Goal: Information Seeking & Learning: Learn about a topic

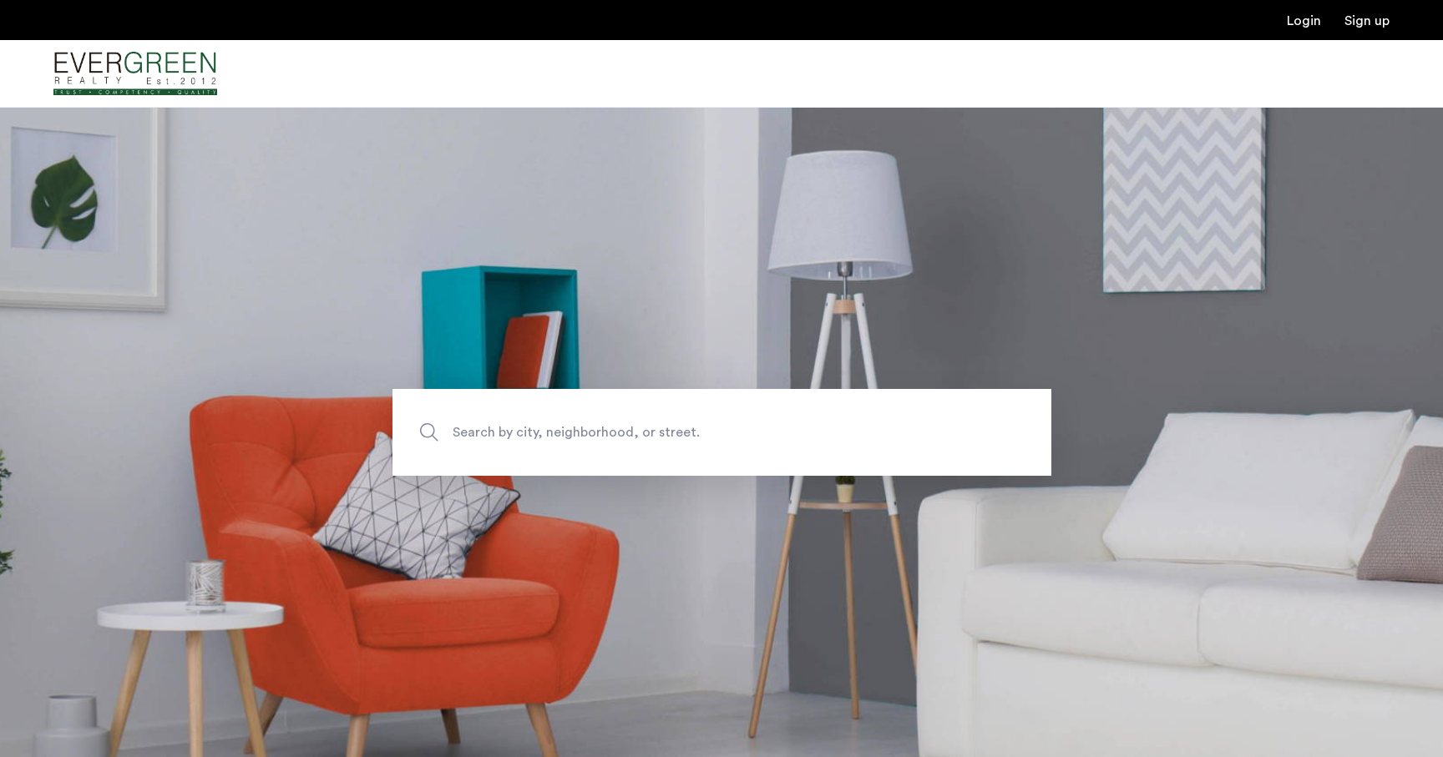
click at [660, 428] on span "Search by city, neighborhood, or street." at bounding box center [683, 432] width 461 height 23
click at [660, 428] on input "Search by city, neighborhood, or street." at bounding box center [721, 432] width 659 height 87
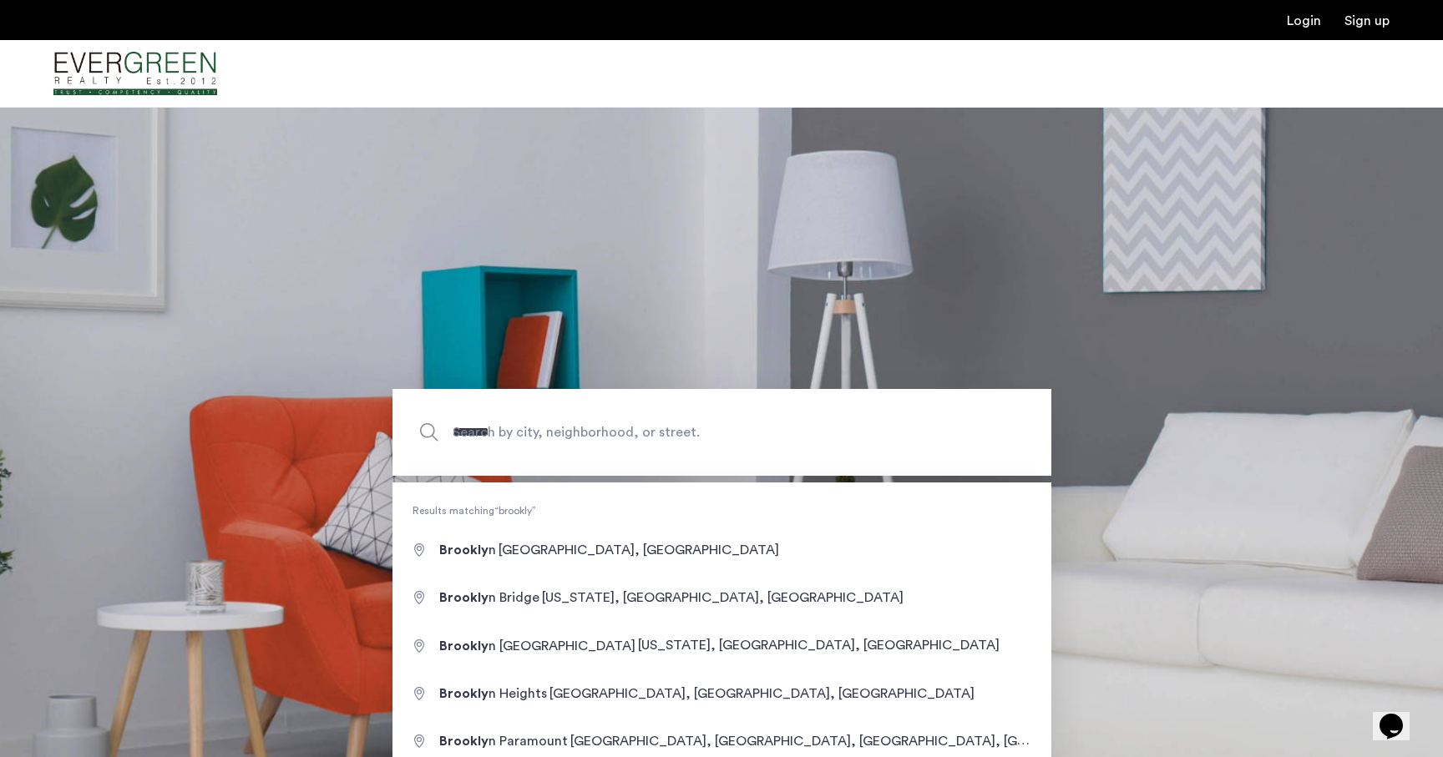
type input "**********"
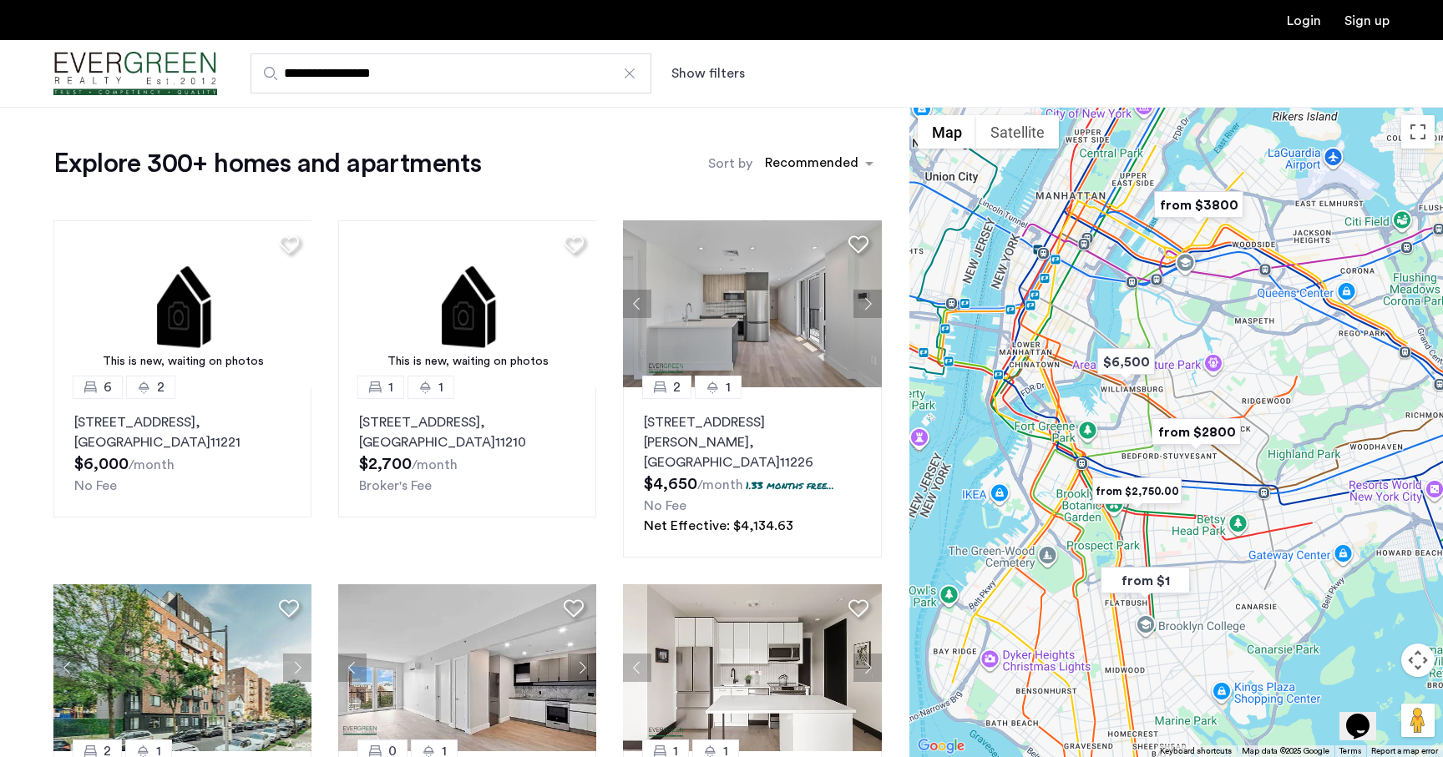
click at [703, 68] on button "Show filters" at bounding box center [707, 73] width 73 height 20
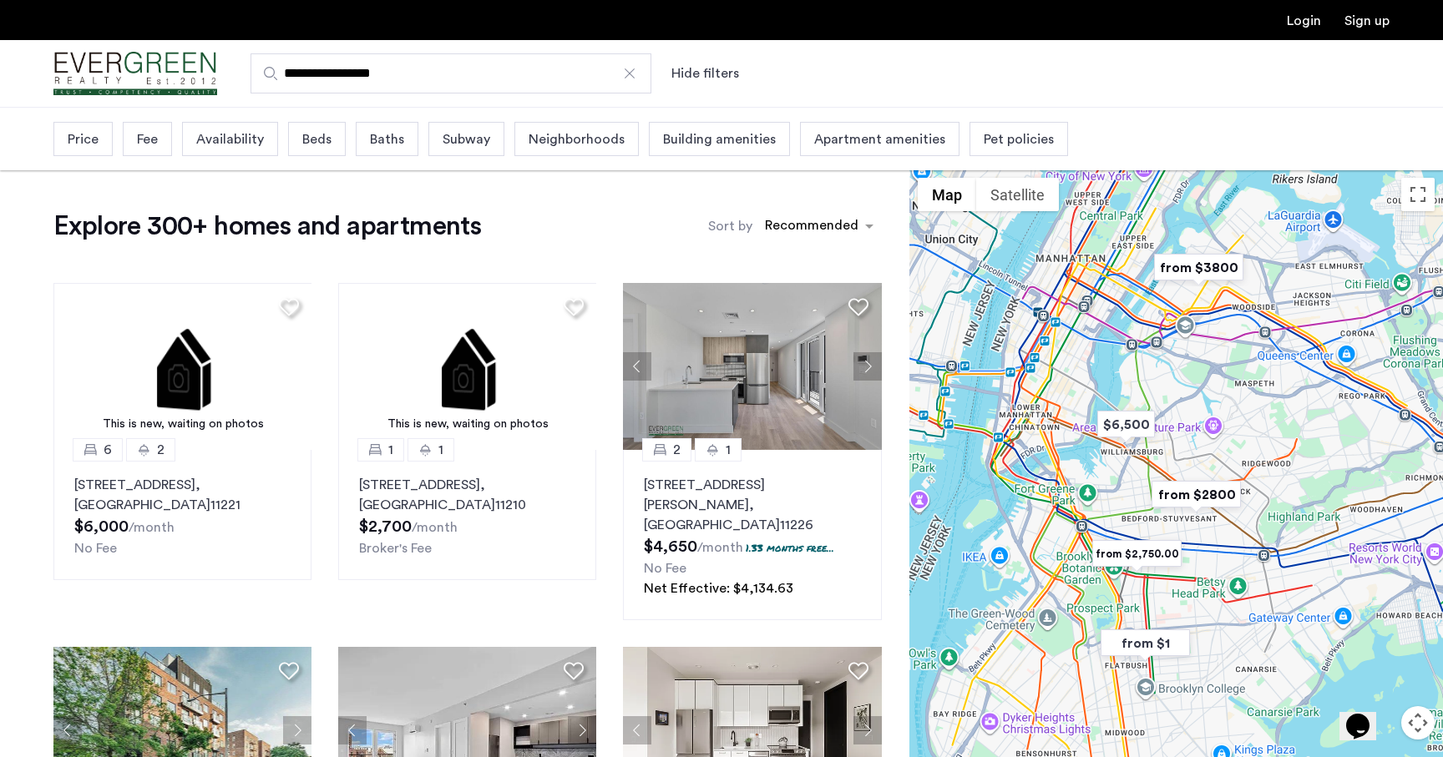
click at [71, 136] on span "Price" at bounding box center [83, 139] width 31 height 20
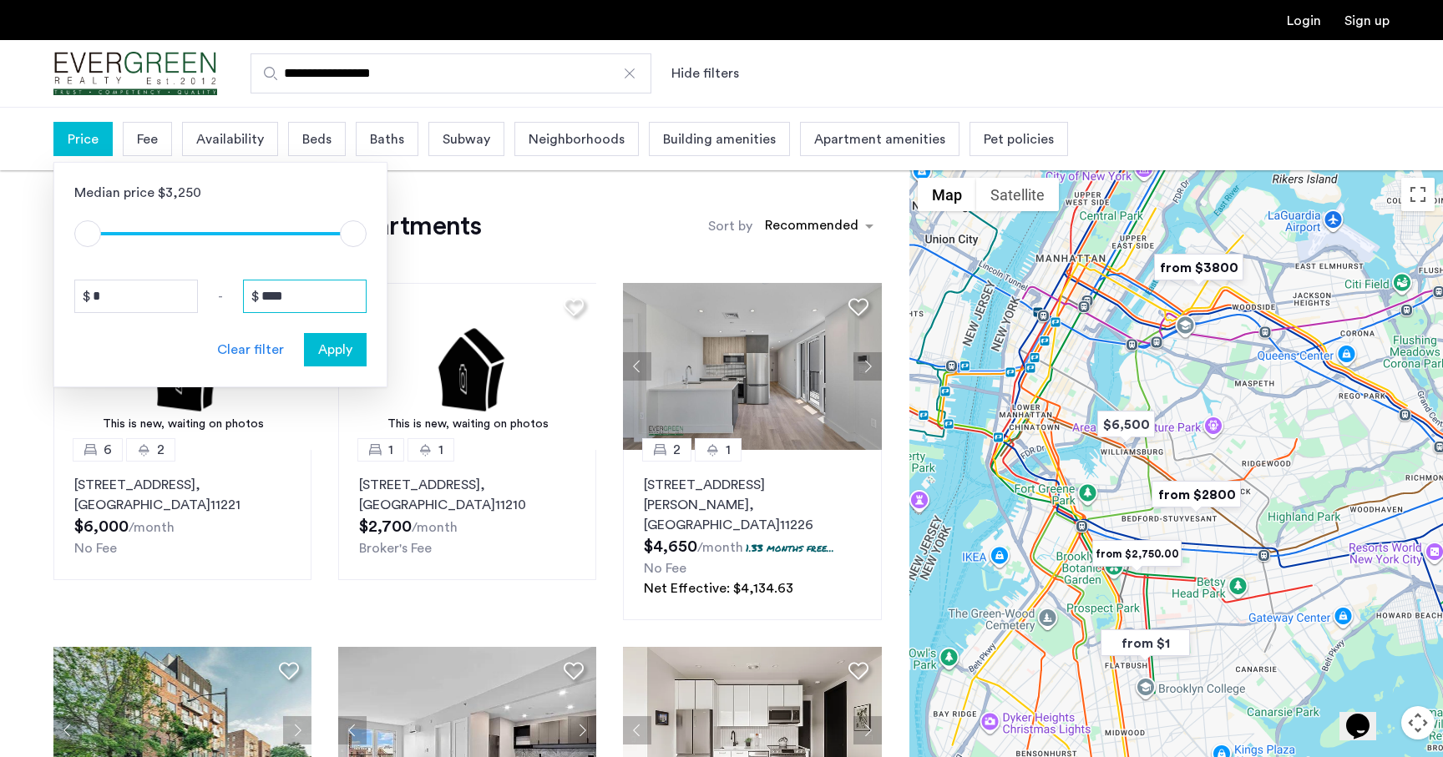
drag, startPoint x: 306, startPoint y: 302, endPoint x: 240, endPoint y: 301, distance: 66.8
click at [239, 301] on div "* - ****" at bounding box center [220, 296] width 292 height 33
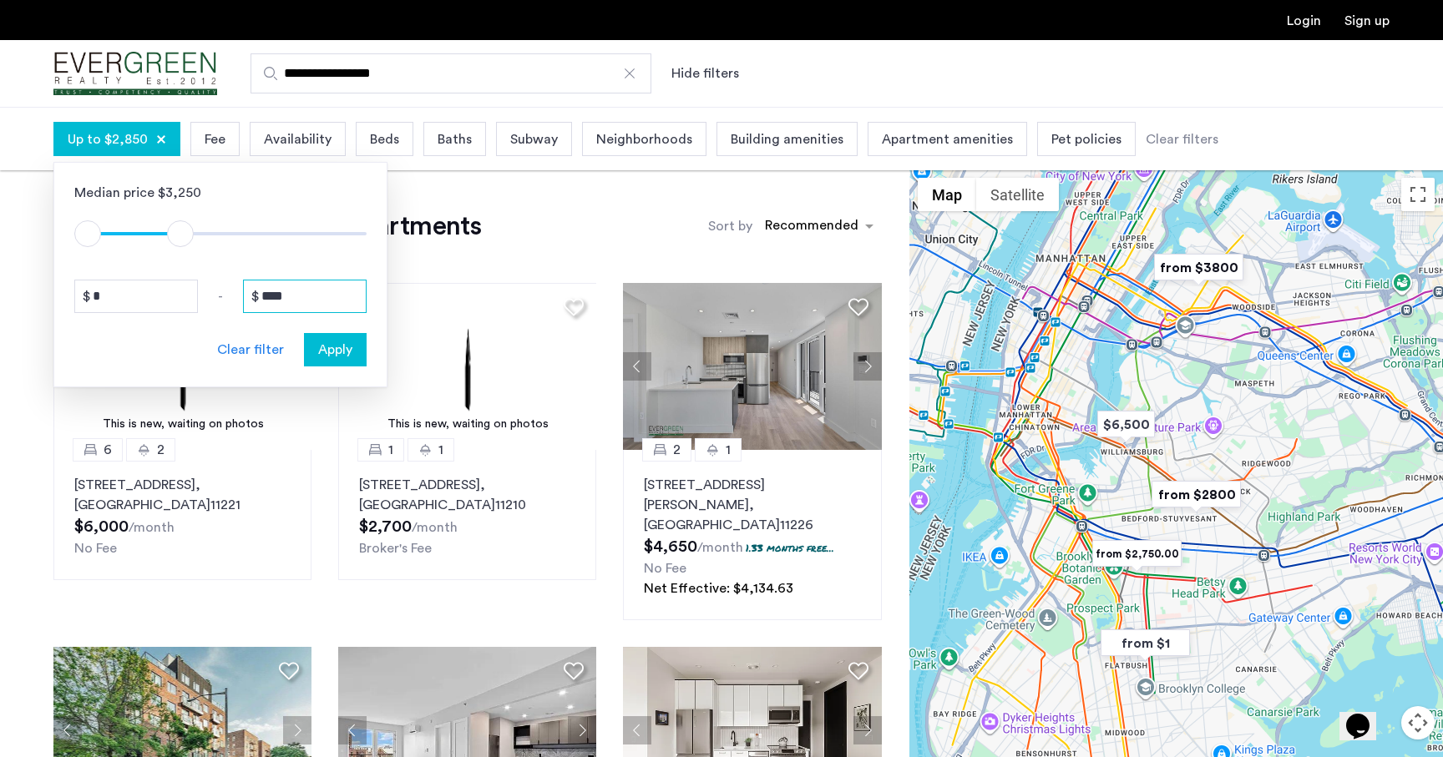
type input "****"
click at [354, 352] on div "Apply" at bounding box center [335, 350] width 53 height 20
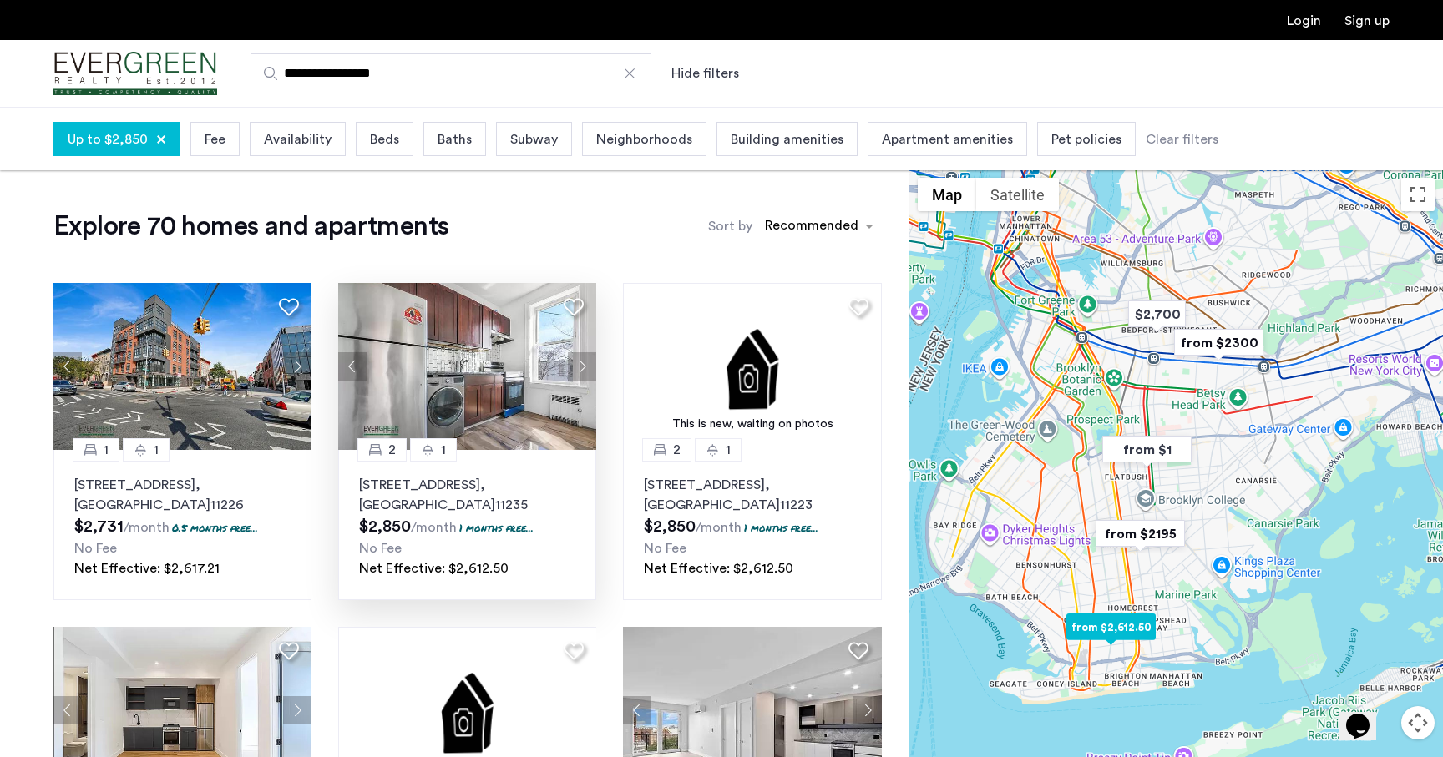
click at [585, 367] on button "Next apartment" at bounding box center [582, 366] width 28 height 28
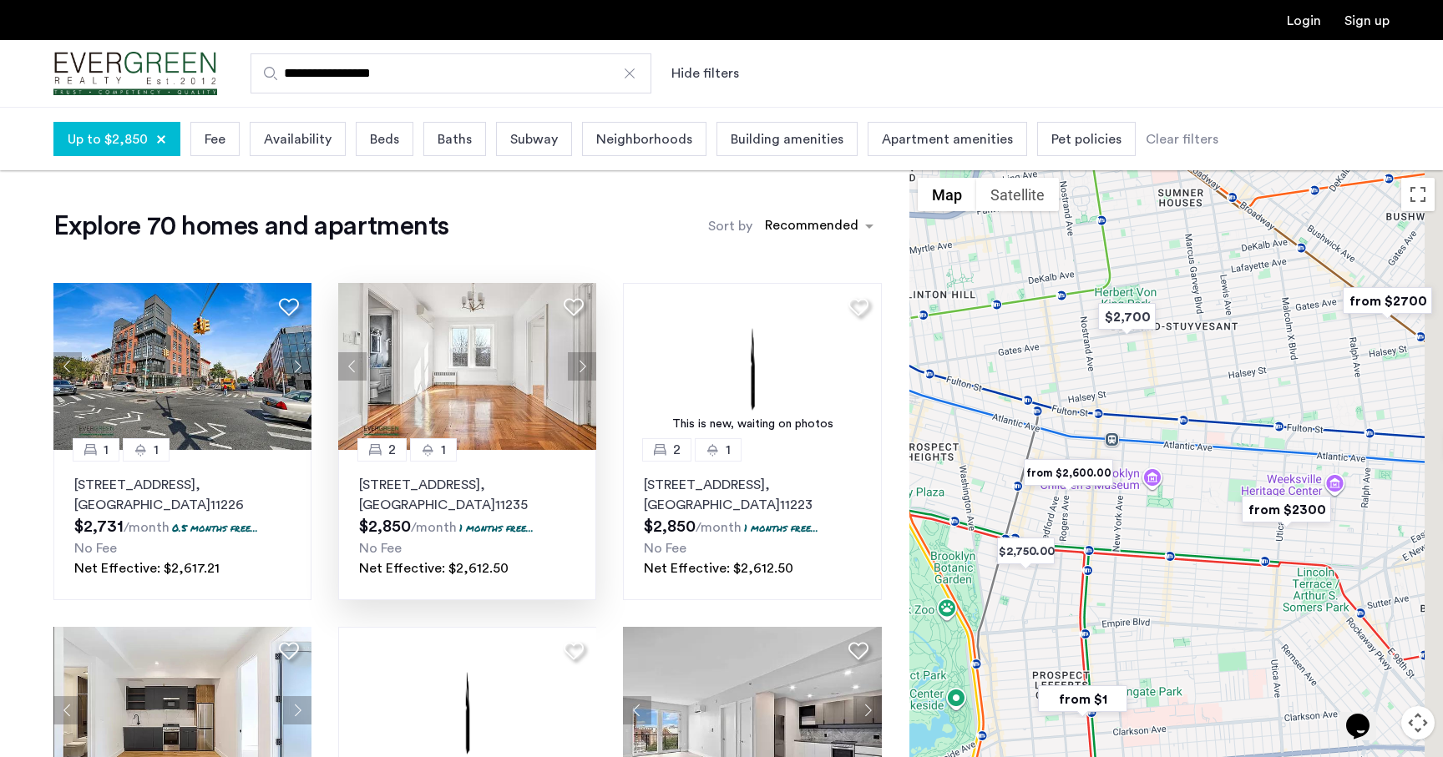
drag, startPoint x: 1269, startPoint y: 329, endPoint x: 1059, endPoint y: 401, distance: 222.4
click at [1059, 401] on div at bounding box center [1176, 495] width 534 height 651
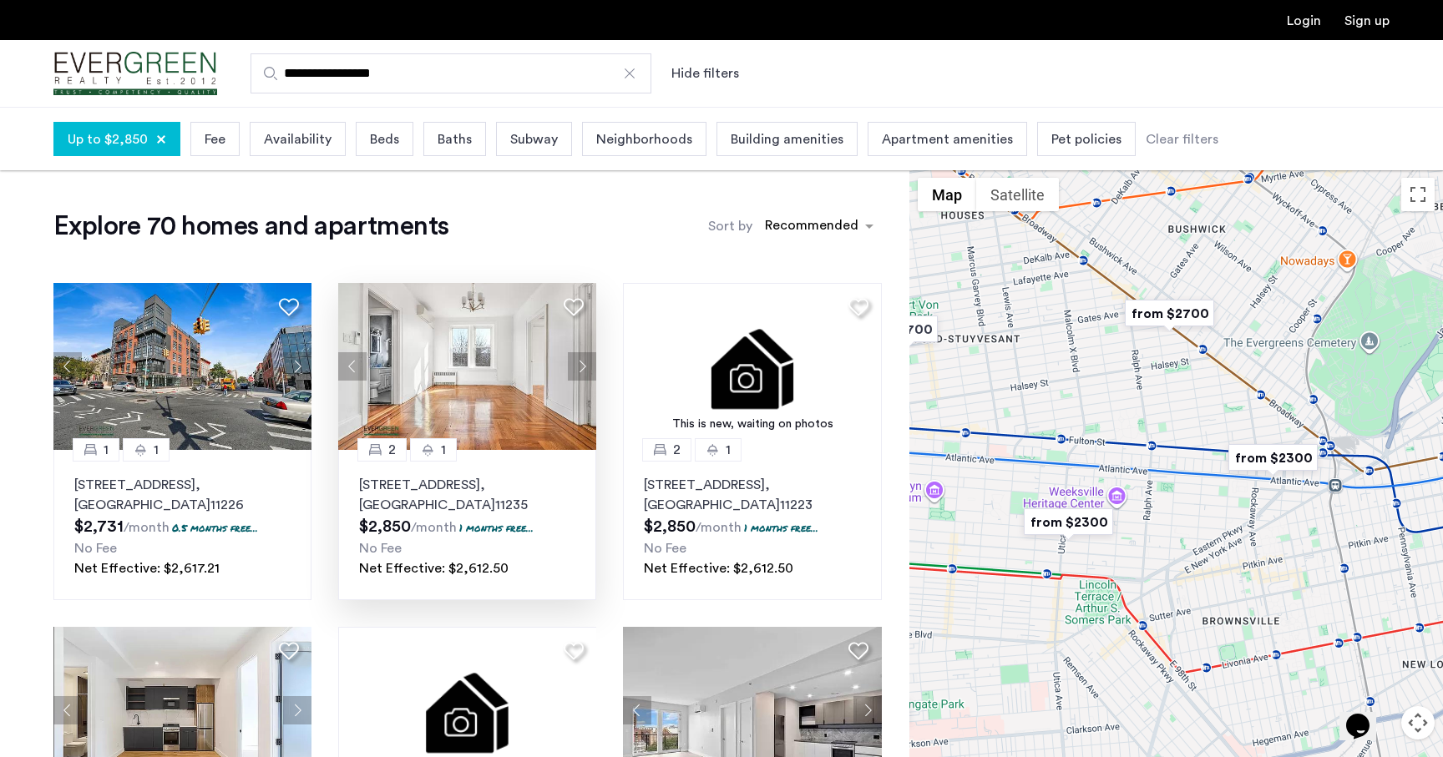
drag, startPoint x: 1175, startPoint y: 383, endPoint x: 979, endPoint y: 403, distance: 197.2
click at [979, 403] on div at bounding box center [1176, 495] width 534 height 651
click at [1174, 310] on img "from $2700" at bounding box center [1169, 314] width 103 height 38
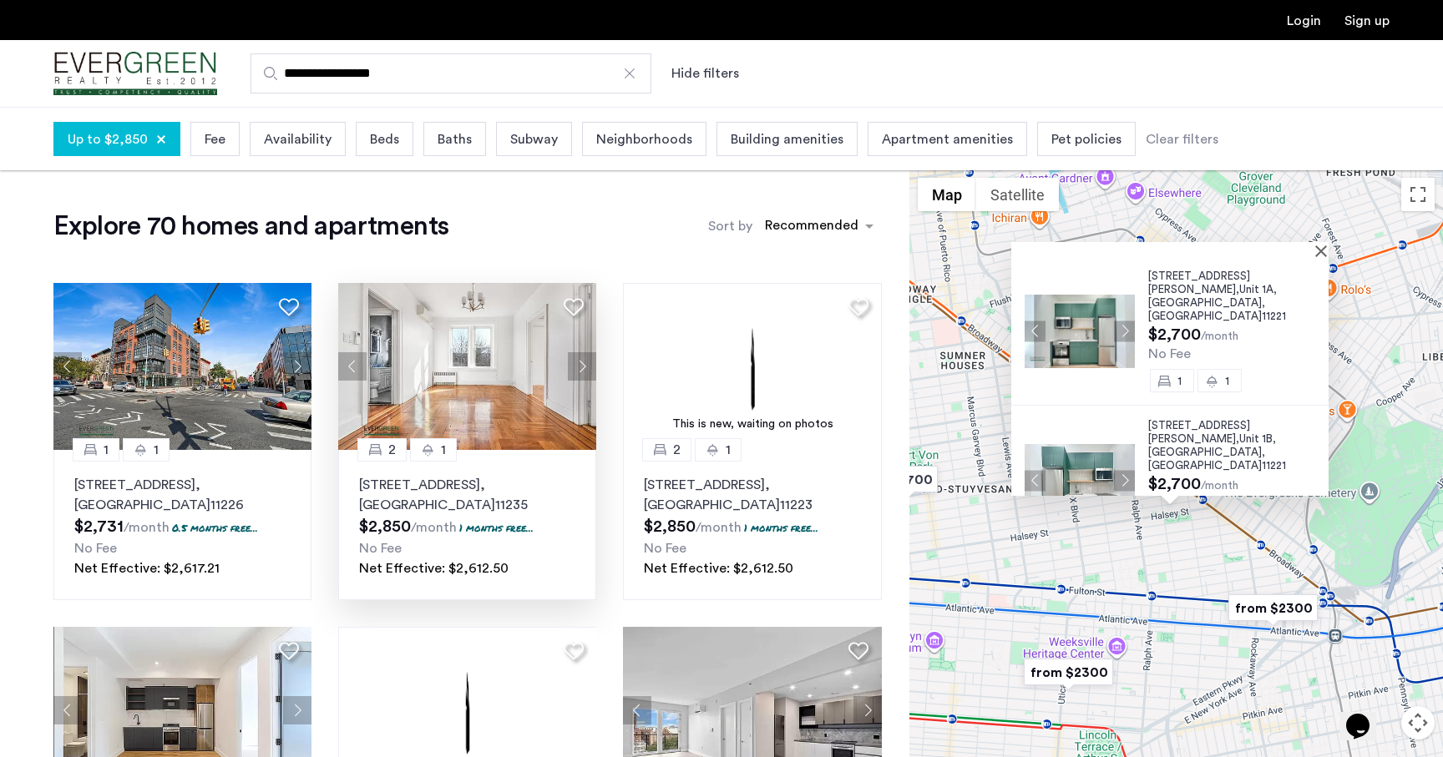
scroll to position [9, 0]
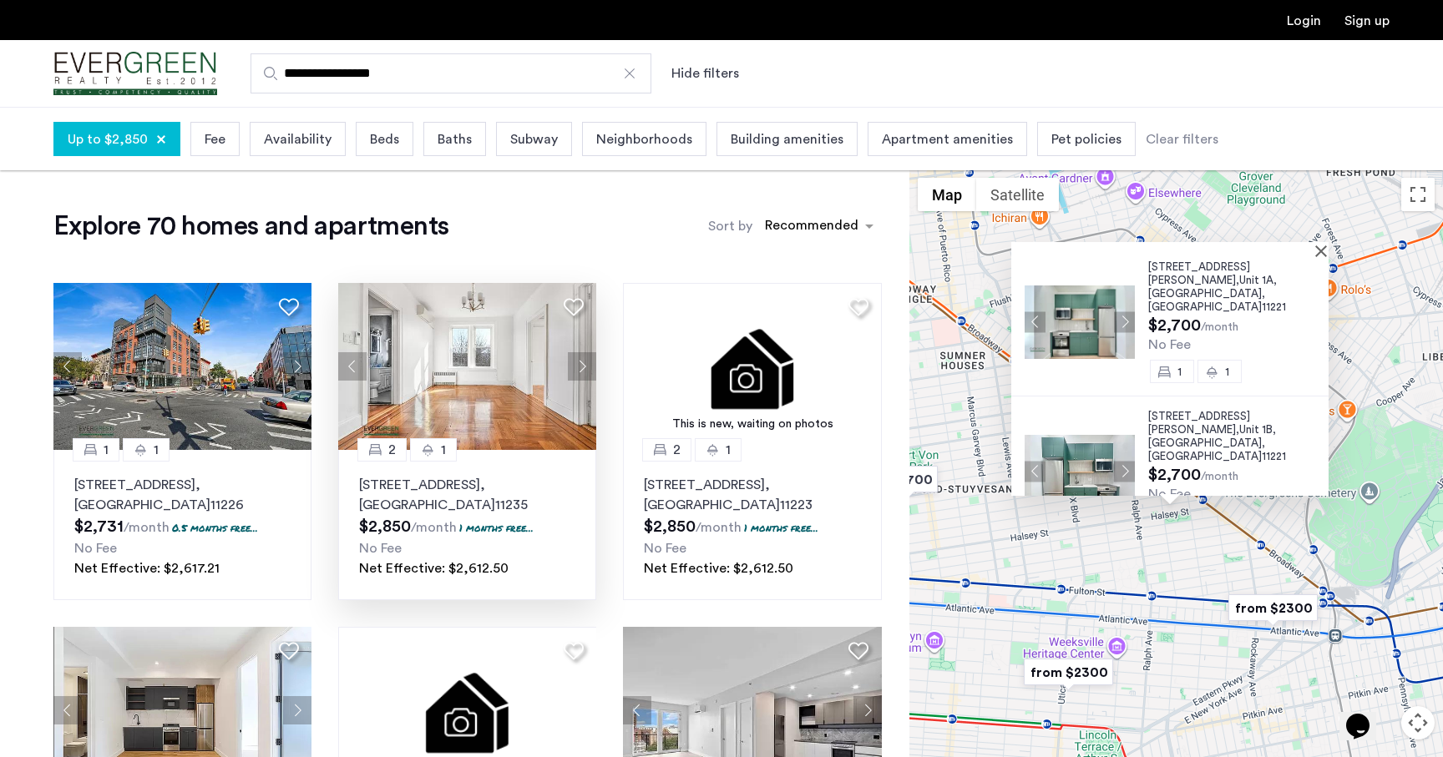
click at [1071, 304] on img at bounding box center [1080, 321] width 110 height 73
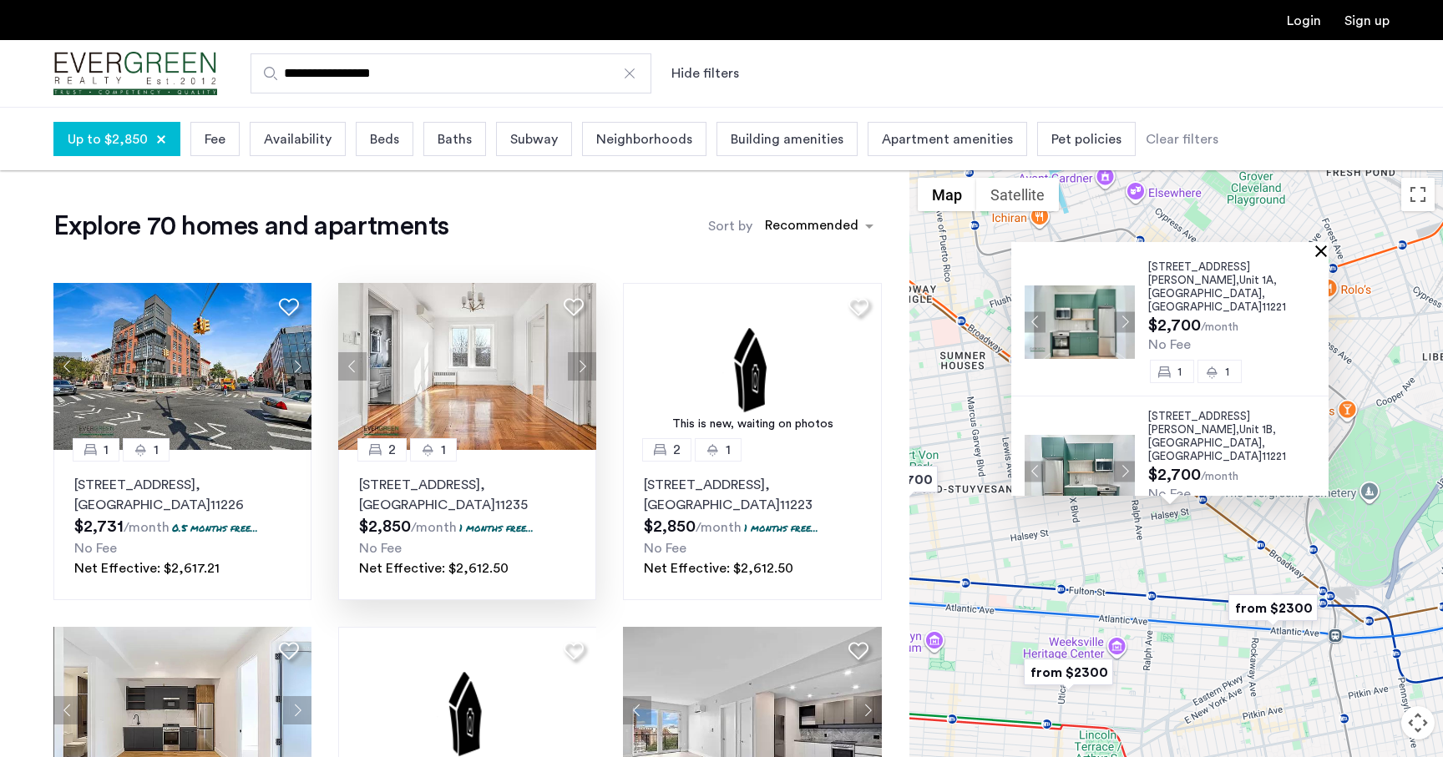
click at [1330, 247] on button "Close" at bounding box center [1325, 251] width 12 height 12
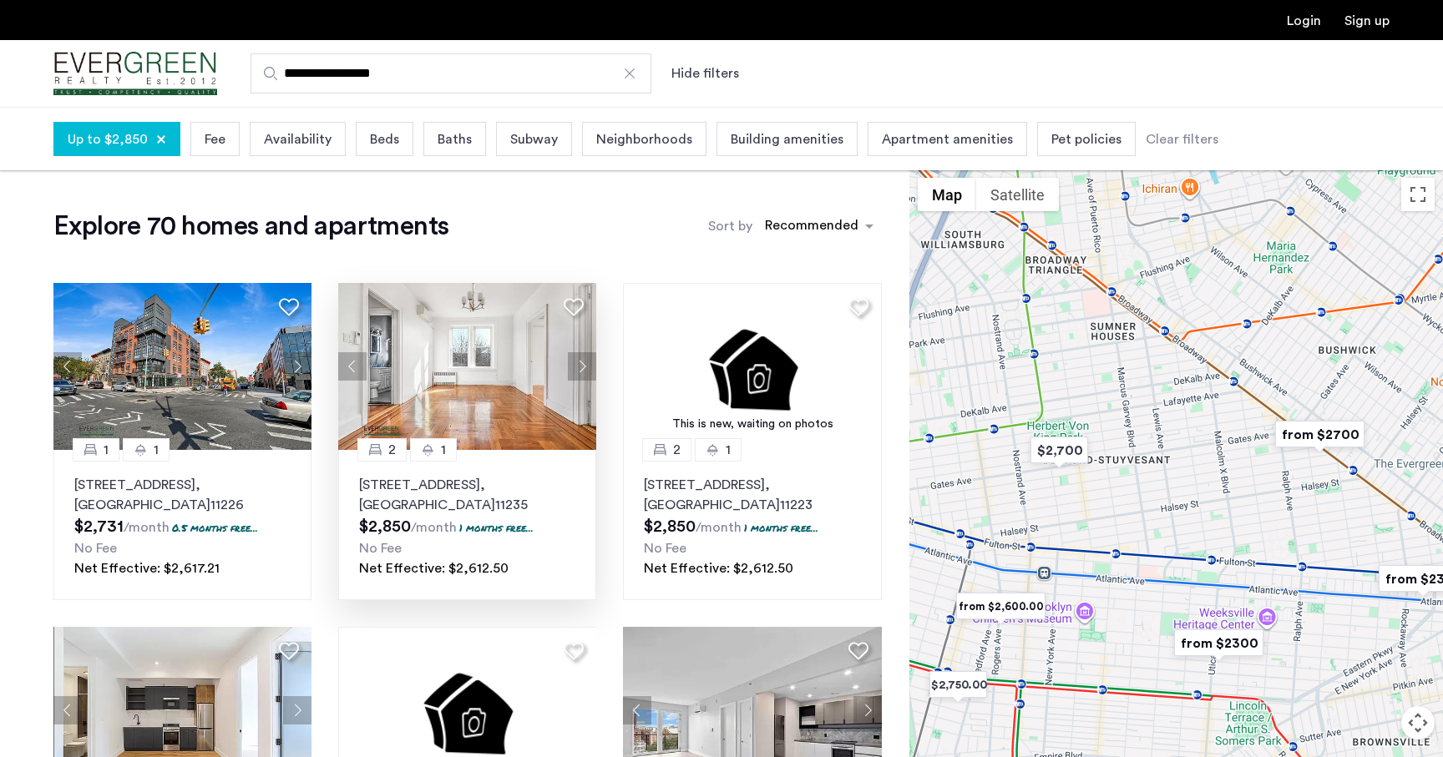
drag, startPoint x: 1108, startPoint y: 481, endPoint x: 1275, endPoint y: 446, distance: 170.7
click at [1275, 446] on div at bounding box center [1176, 495] width 534 height 651
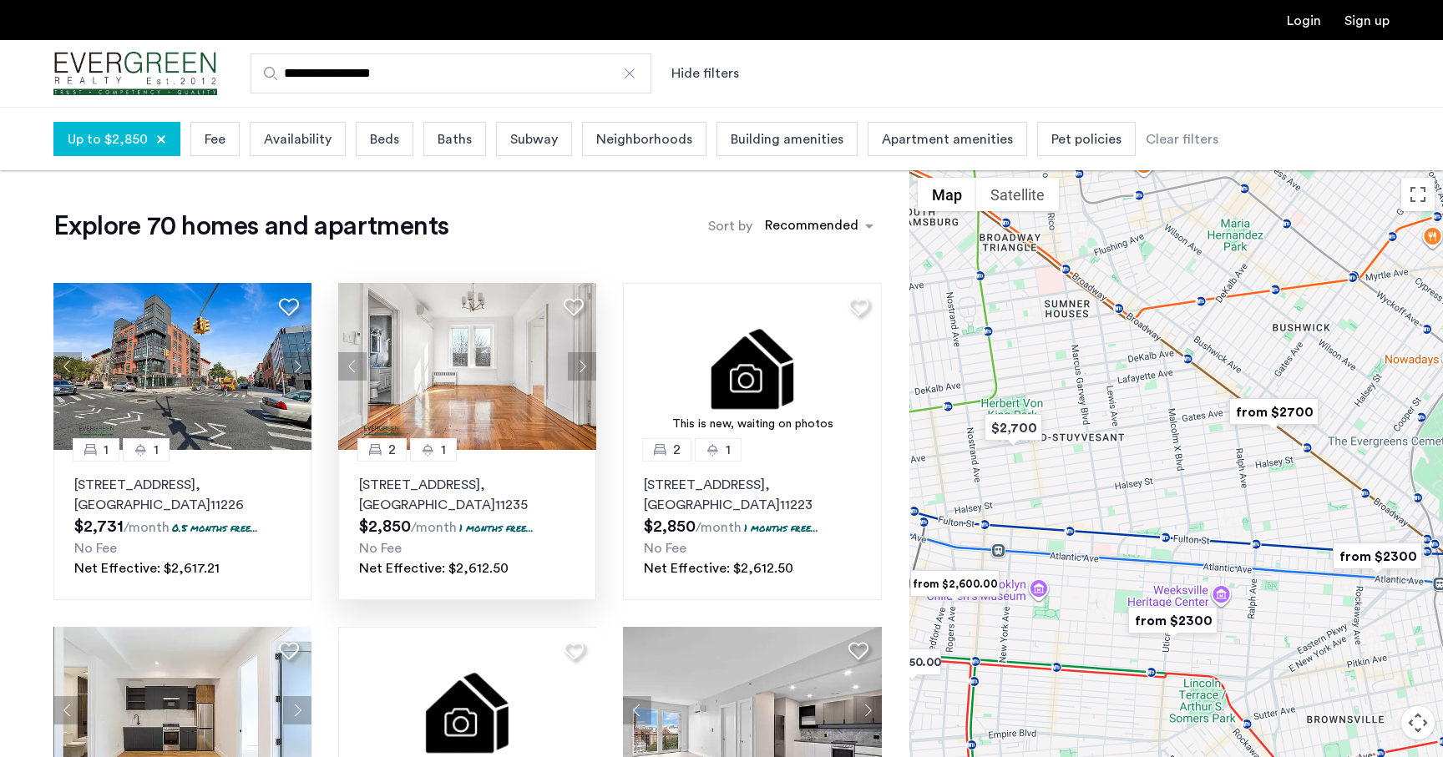
drag, startPoint x: 1258, startPoint y: 470, endPoint x: 1178, endPoint y: 446, distance: 82.9
click at [1178, 446] on div at bounding box center [1176, 495] width 534 height 651
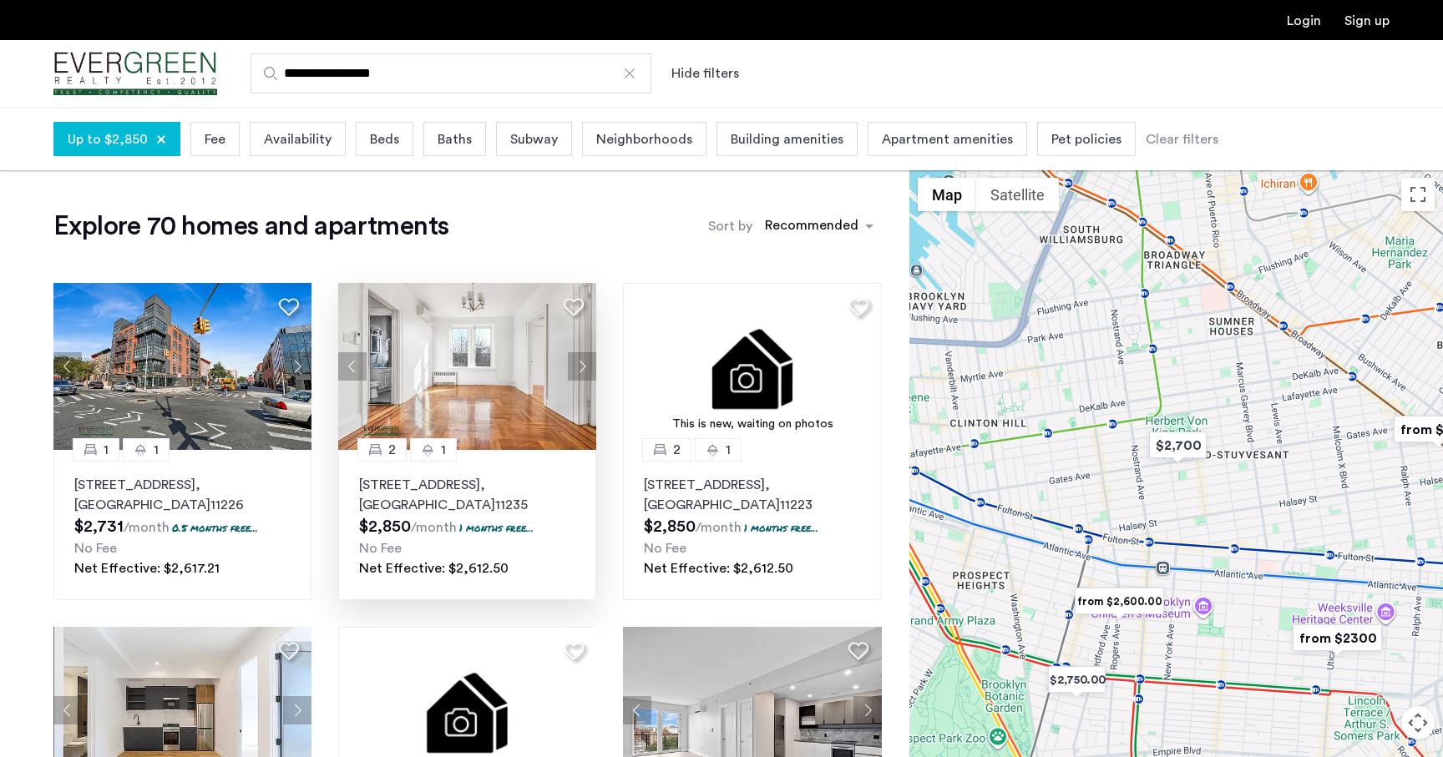
drag, startPoint x: 1176, startPoint y: 462, endPoint x: 1361, endPoint y: 489, distance: 187.3
click at [1361, 489] on div at bounding box center [1176, 495] width 534 height 651
click at [1168, 443] on img "$2,700" at bounding box center [1177, 446] width 71 height 38
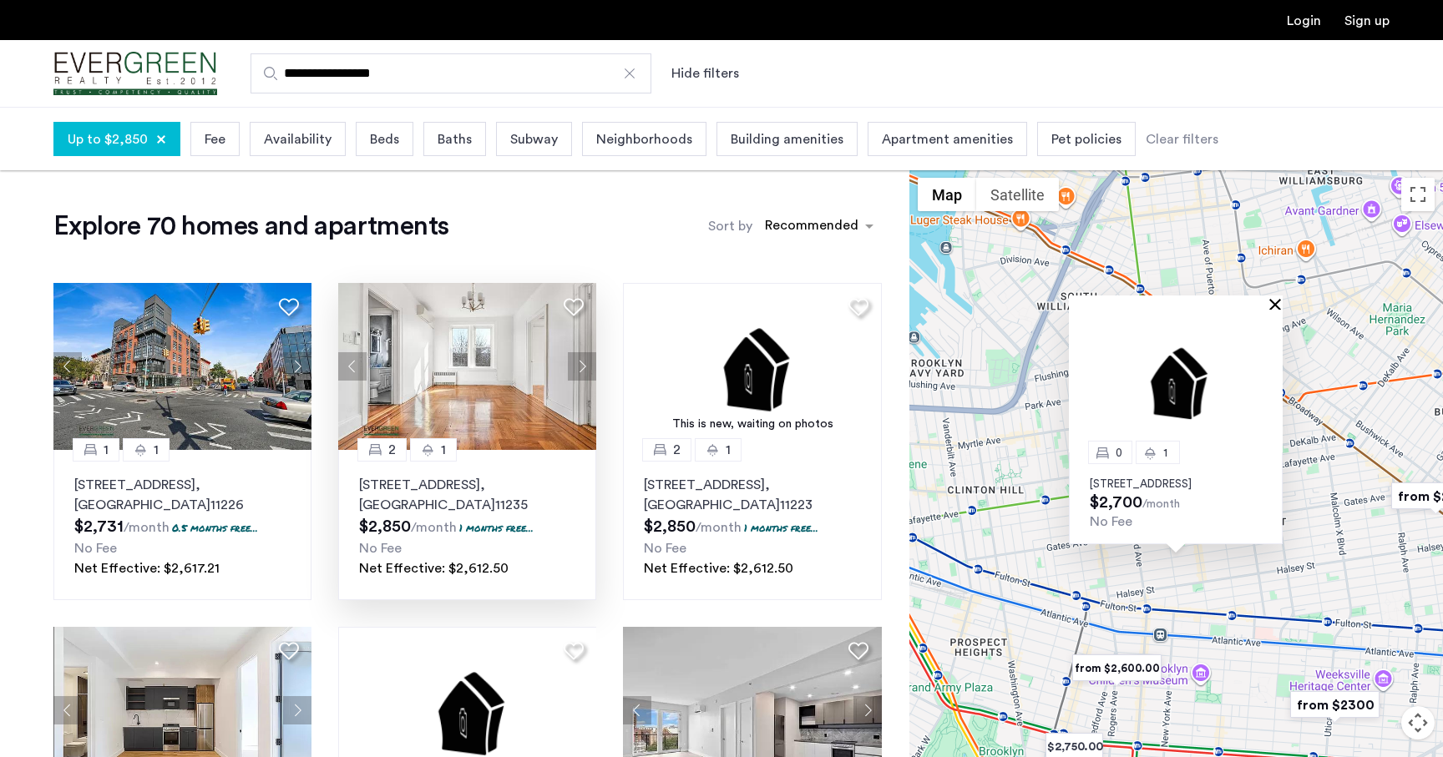
click at [1279, 298] on button "Close" at bounding box center [1279, 304] width 12 height 12
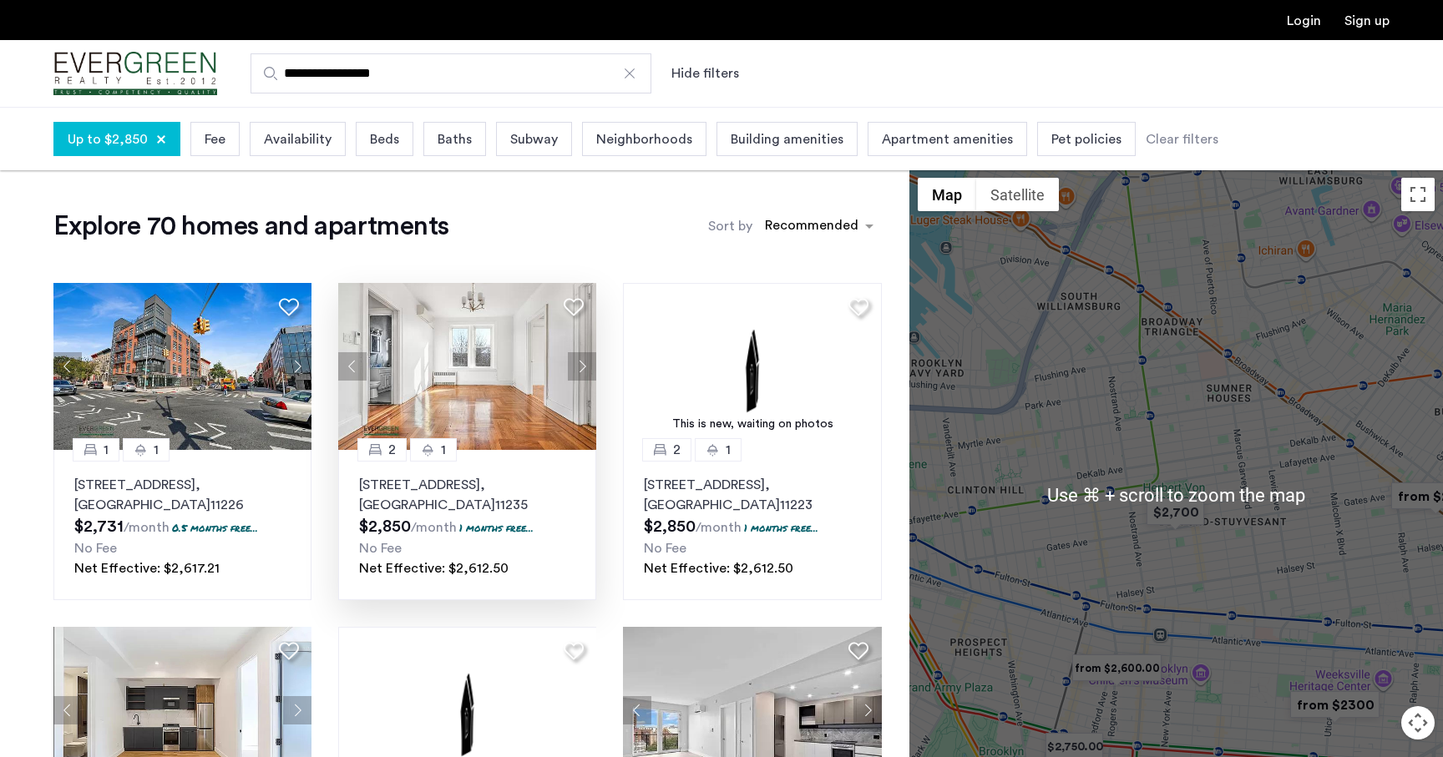
click at [1227, 435] on div "To navigate, press the arrow keys." at bounding box center [1176, 495] width 534 height 651
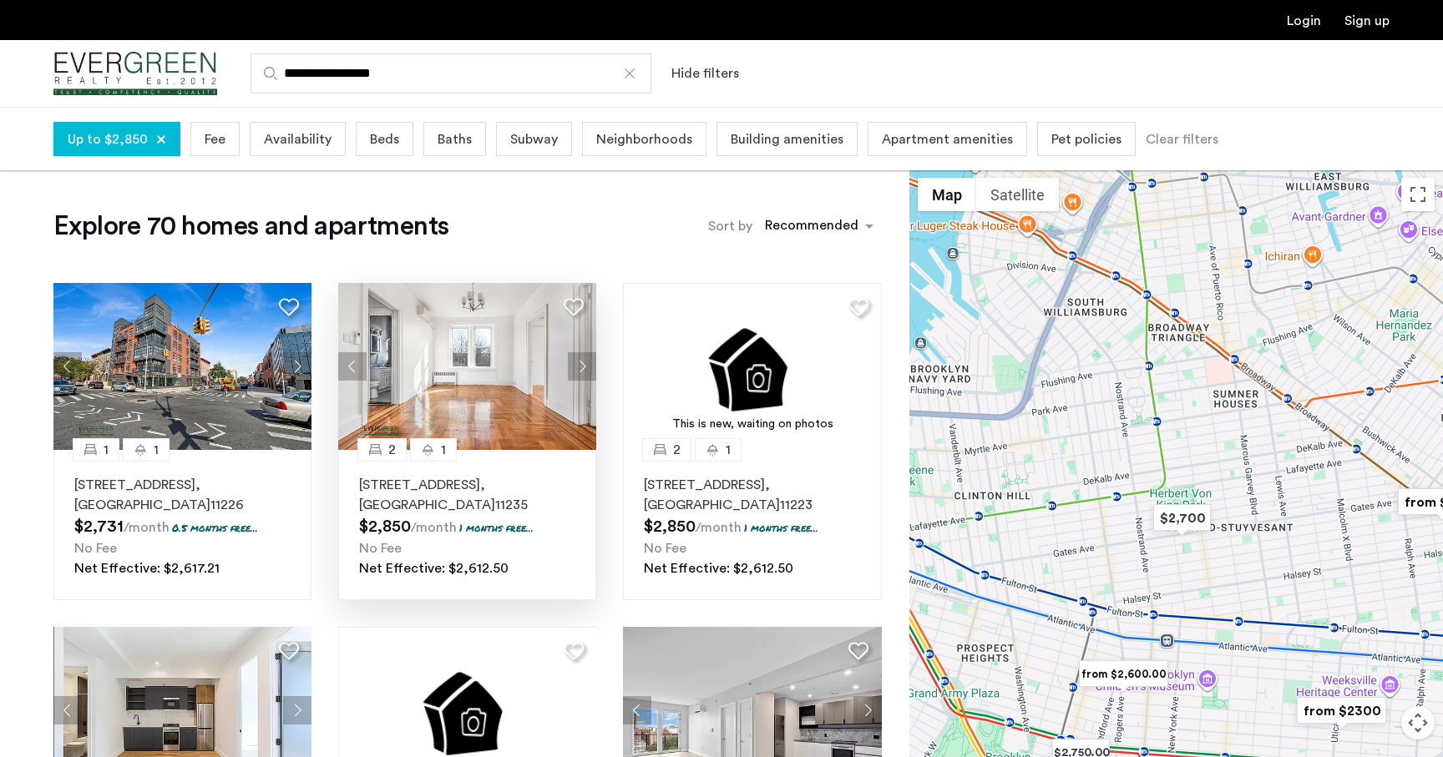
drag, startPoint x: 1227, startPoint y: 435, endPoint x: 1234, endPoint y: 443, distance: 10.6
click at [1234, 443] on div at bounding box center [1176, 495] width 534 height 651
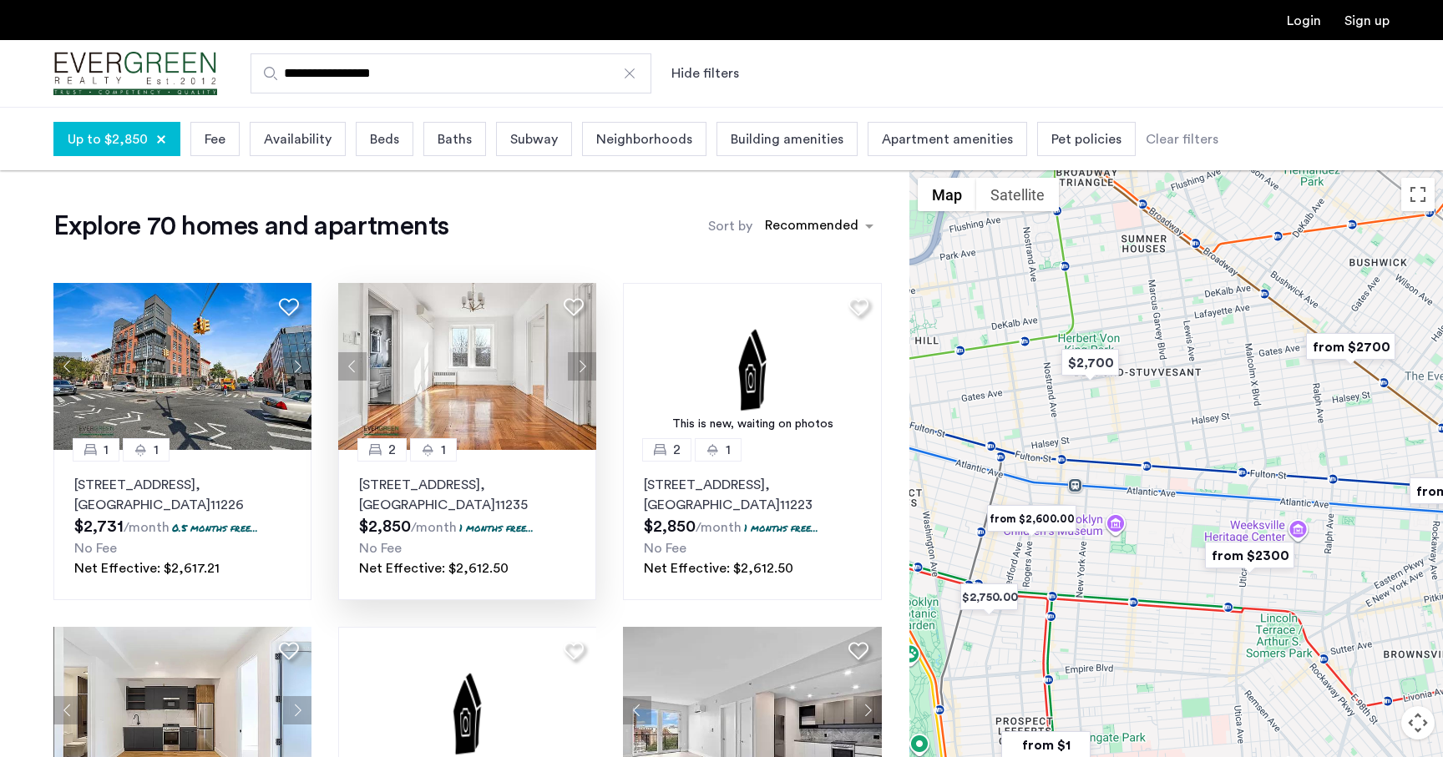
drag, startPoint x: 1278, startPoint y: 556, endPoint x: 1184, endPoint y: 398, distance: 183.5
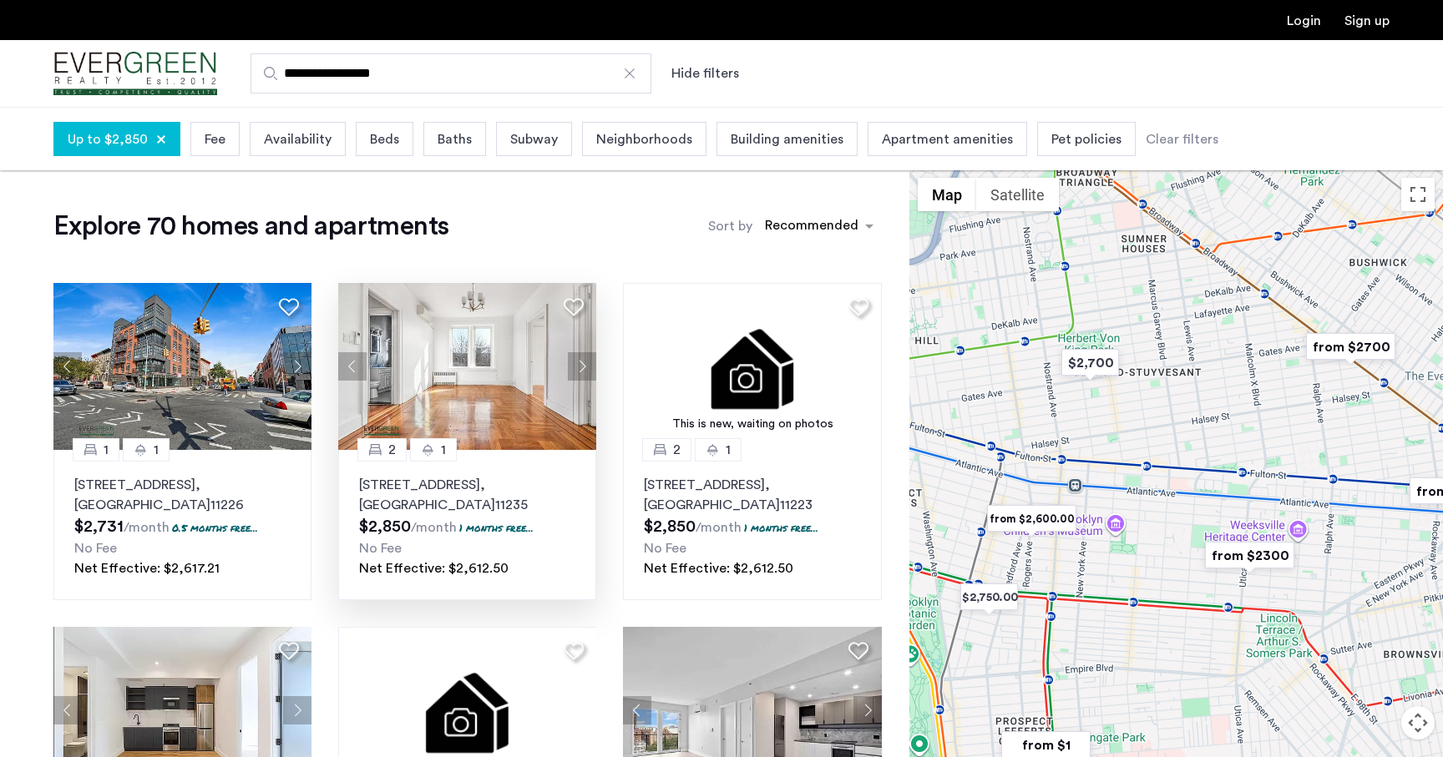
click at [1184, 398] on div at bounding box center [1176, 495] width 534 height 651
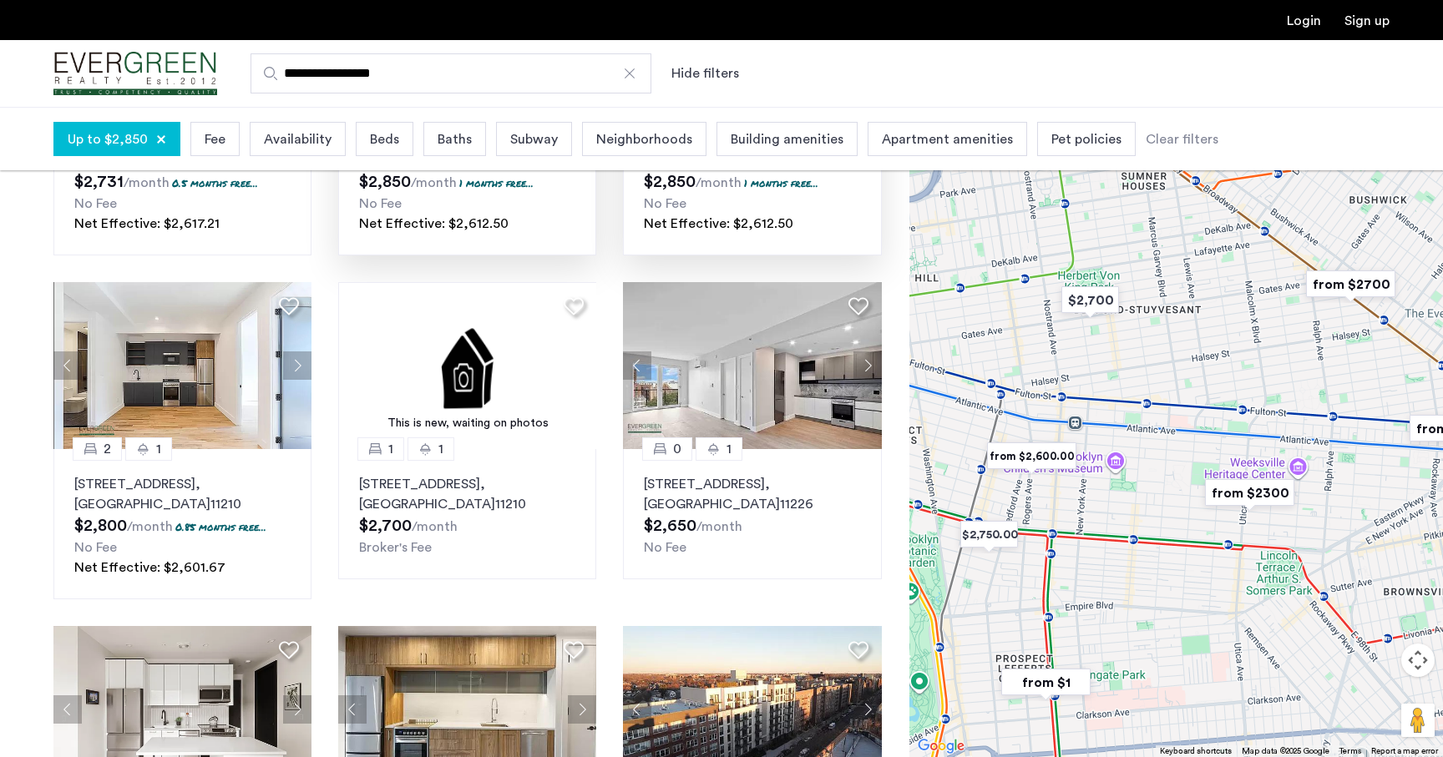
scroll to position [350, 0]
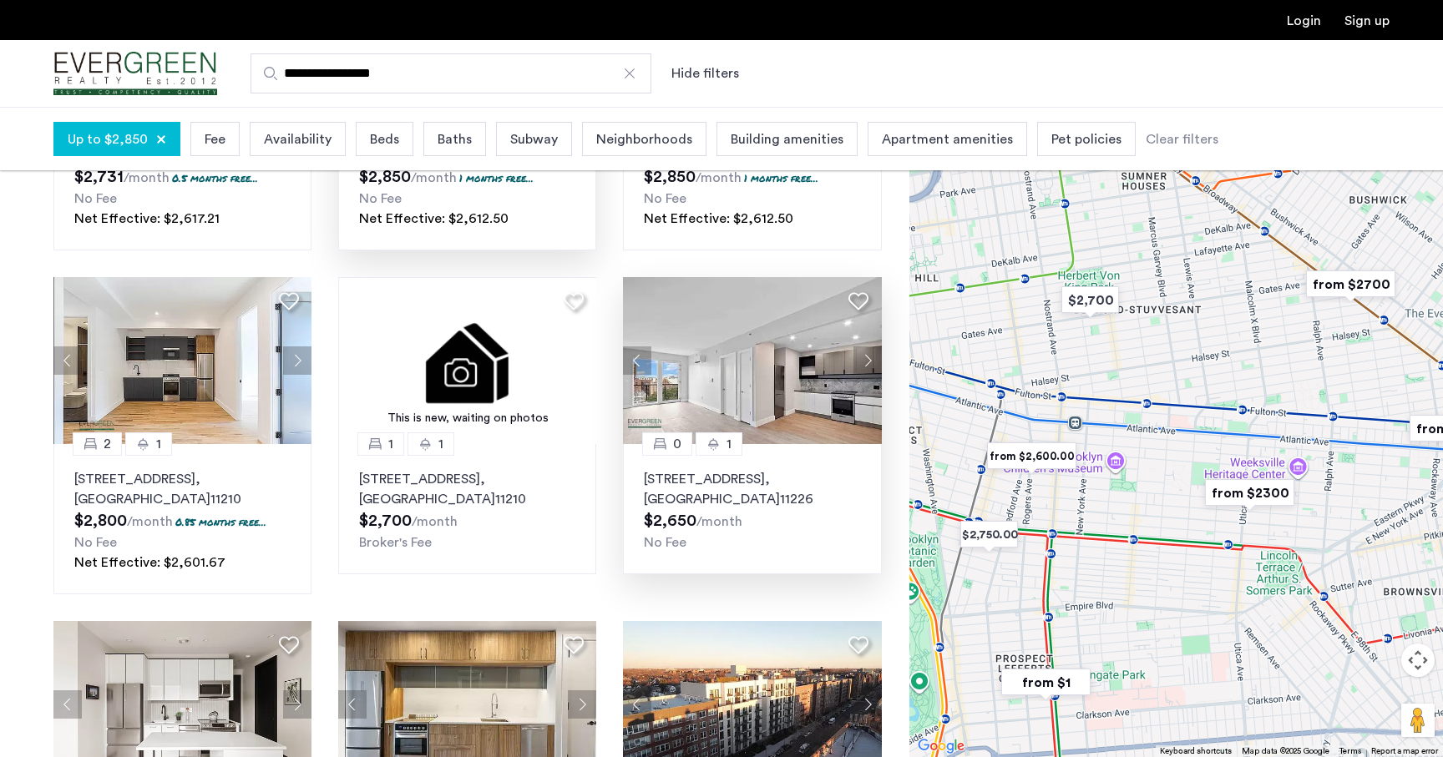
click at [866, 357] on button "Next apartment" at bounding box center [867, 361] width 28 height 28
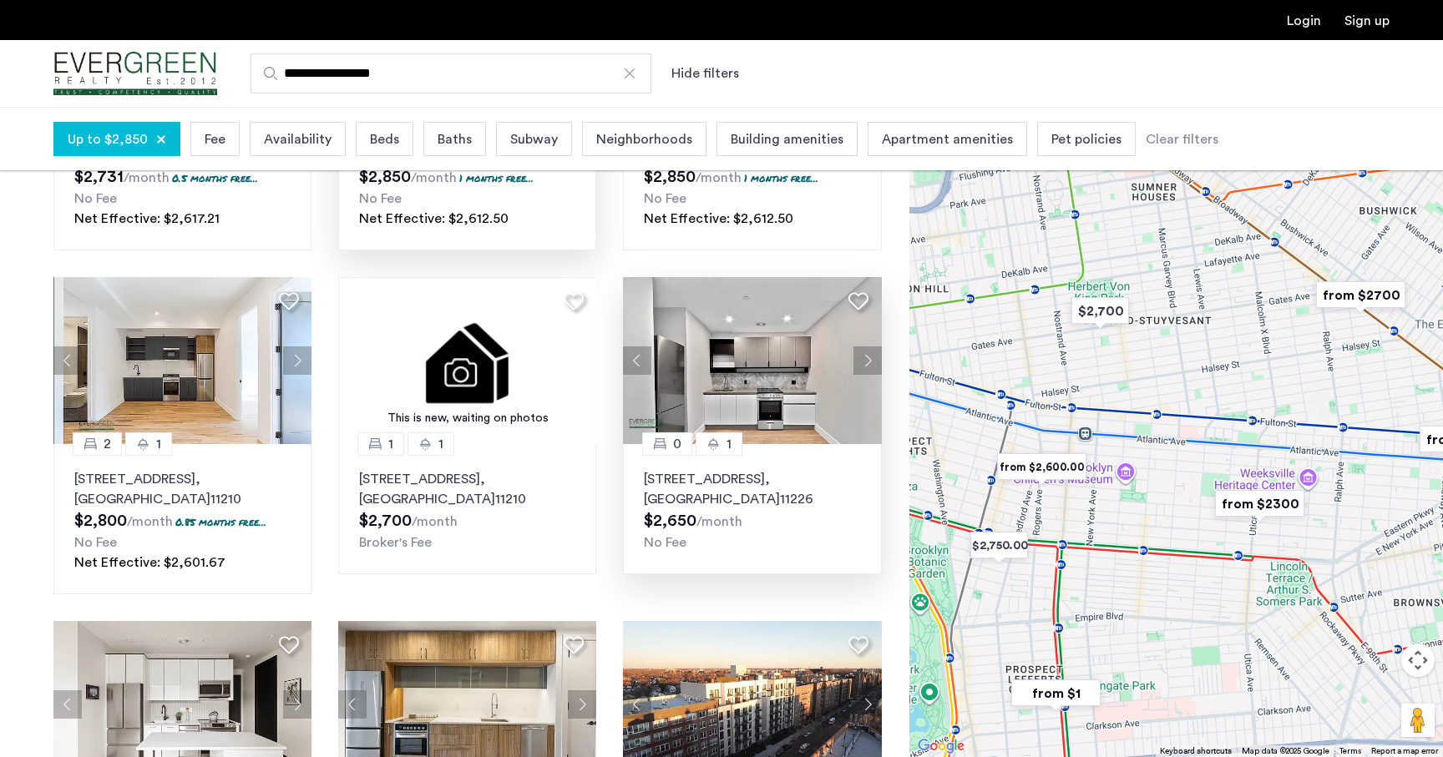
drag, startPoint x: 1197, startPoint y: 554, endPoint x: 1208, endPoint y: 568, distance: 17.8
click at [1208, 568] on div at bounding box center [1176, 432] width 534 height 651
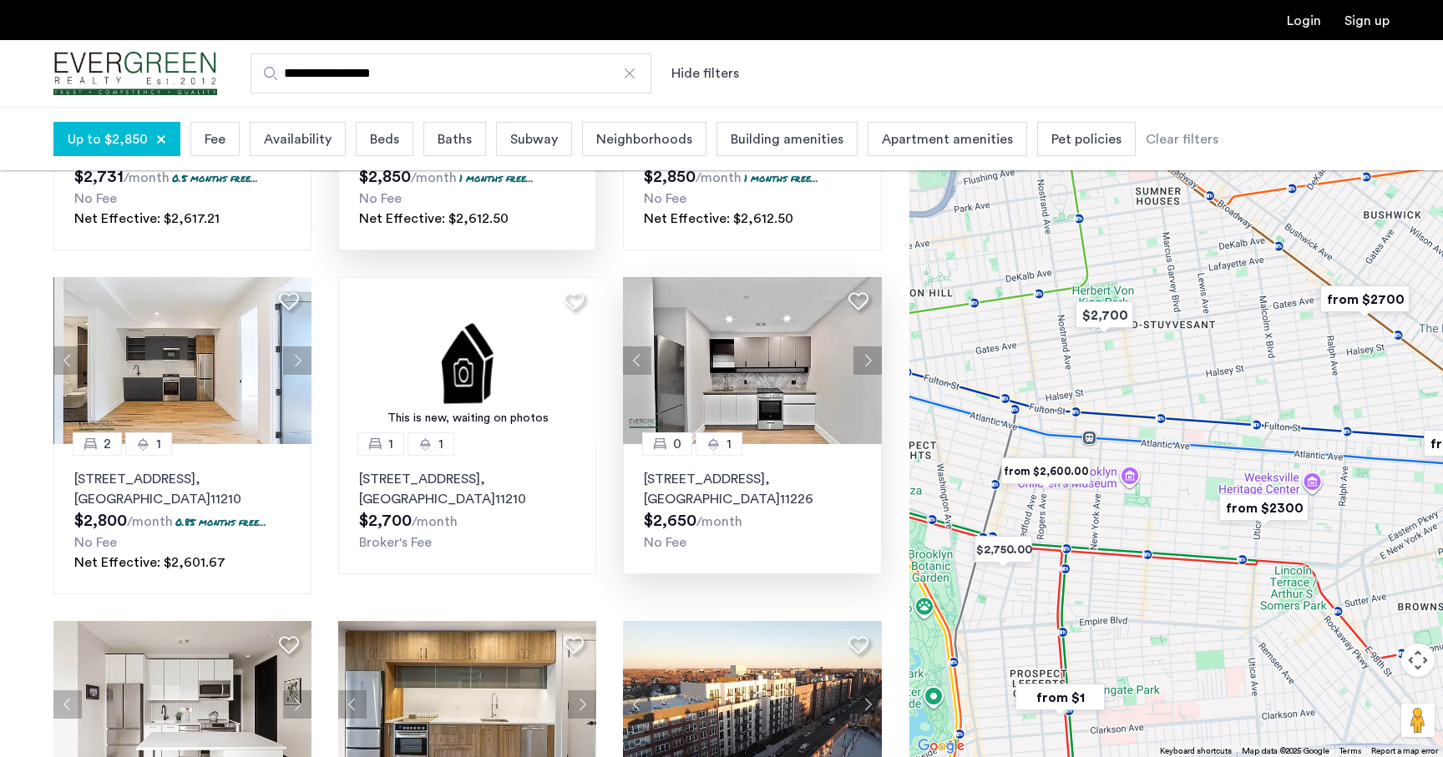
drag, startPoint x: 1167, startPoint y: 547, endPoint x: 1174, endPoint y: 553, distance: 8.9
click at [1174, 553] on div at bounding box center [1176, 432] width 534 height 651
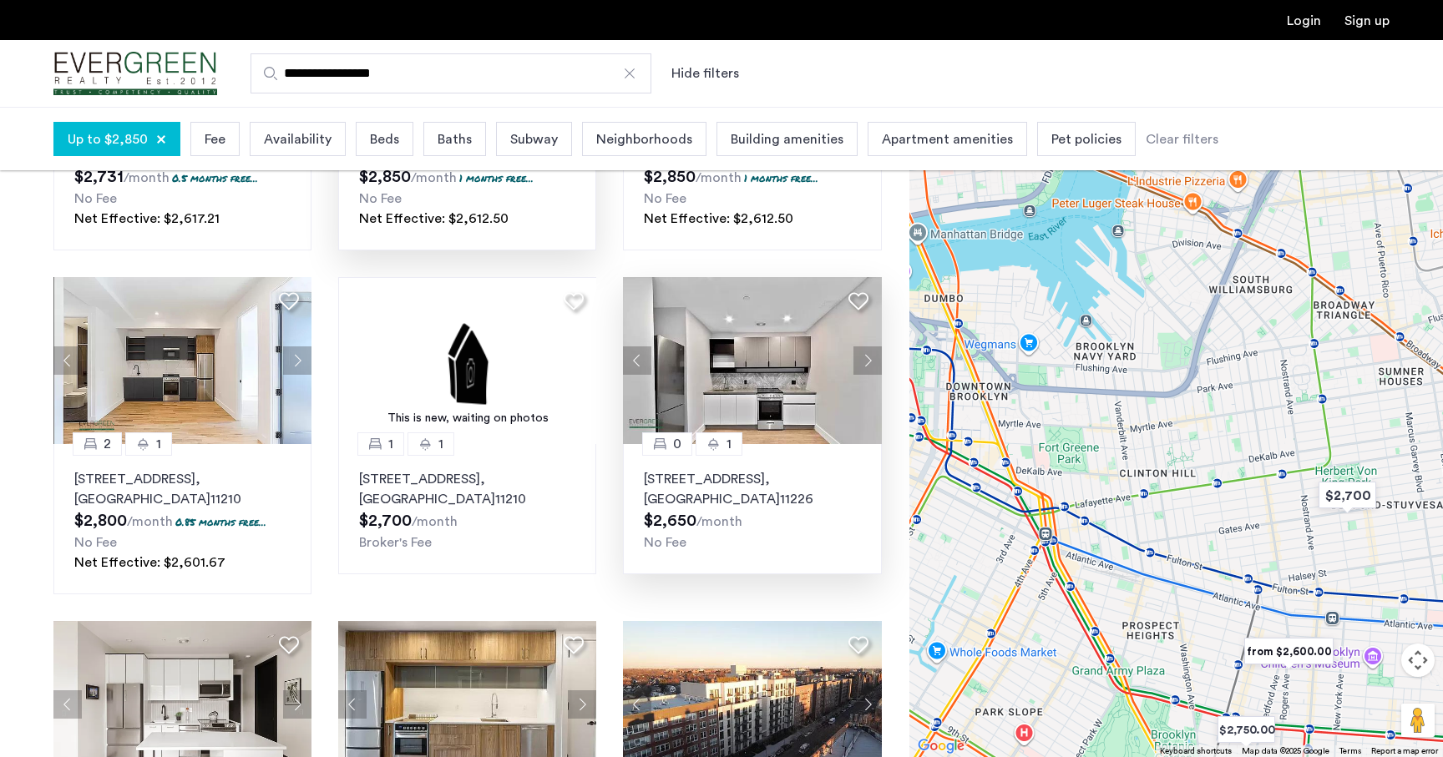
drag, startPoint x: 1036, startPoint y: 448, endPoint x: 1272, endPoint y: 623, distance: 293.6
click at [1274, 624] on div at bounding box center [1176, 432] width 534 height 651
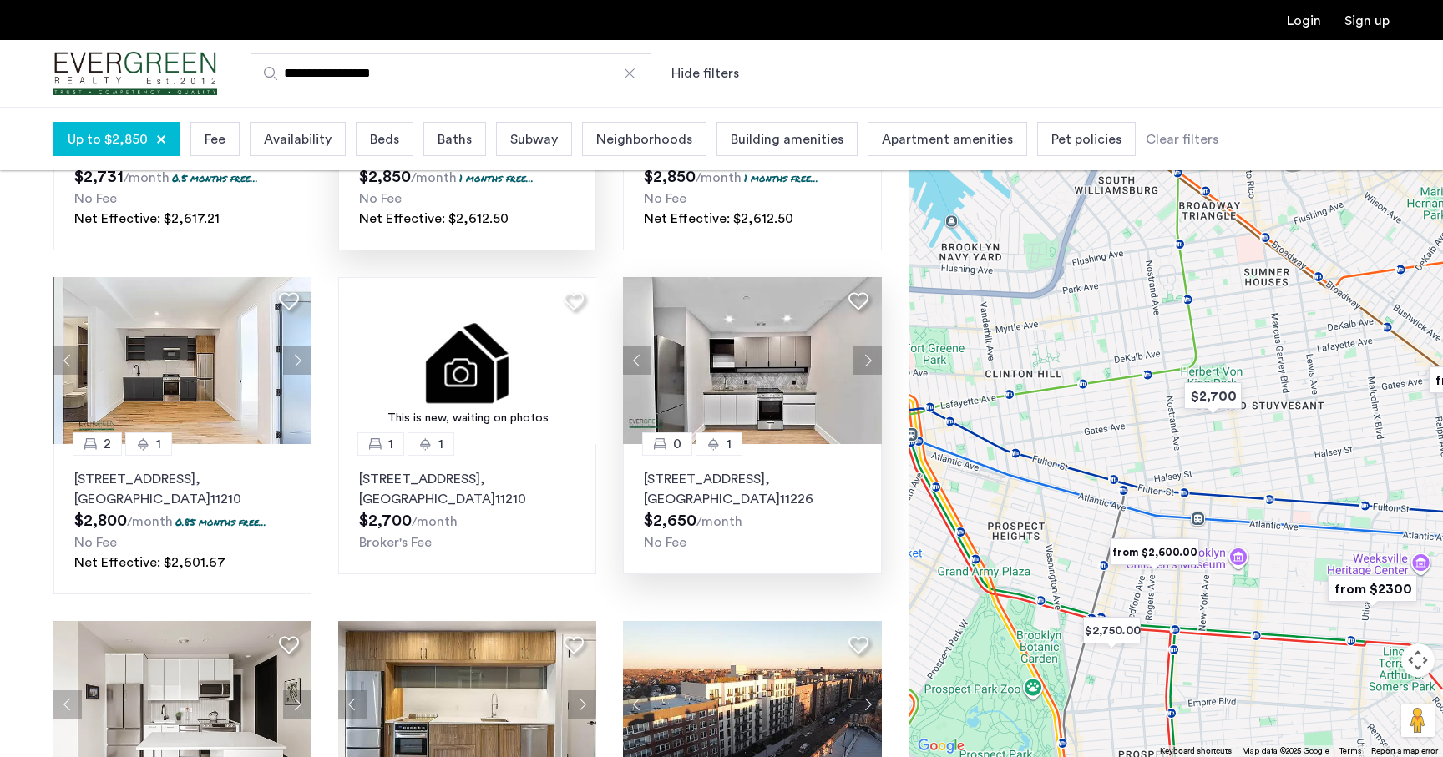
drag, startPoint x: 1272, startPoint y: 623, endPoint x: 1119, endPoint y: 513, distance: 188.4
click at [1118, 513] on div at bounding box center [1176, 432] width 534 height 651
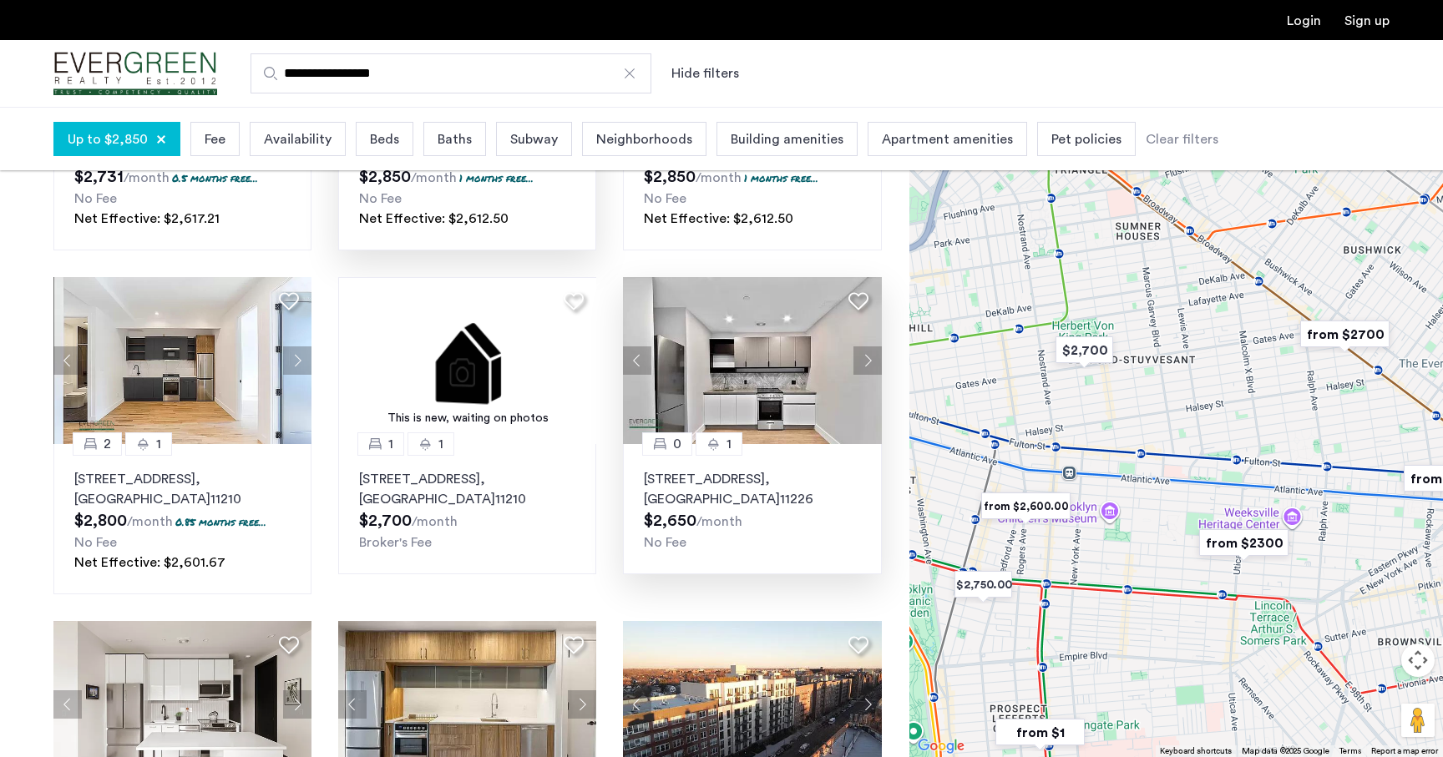
drag, startPoint x: 1207, startPoint y: 564, endPoint x: 1022, endPoint y: 524, distance: 188.7
click at [1022, 524] on div at bounding box center [1176, 432] width 534 height 651
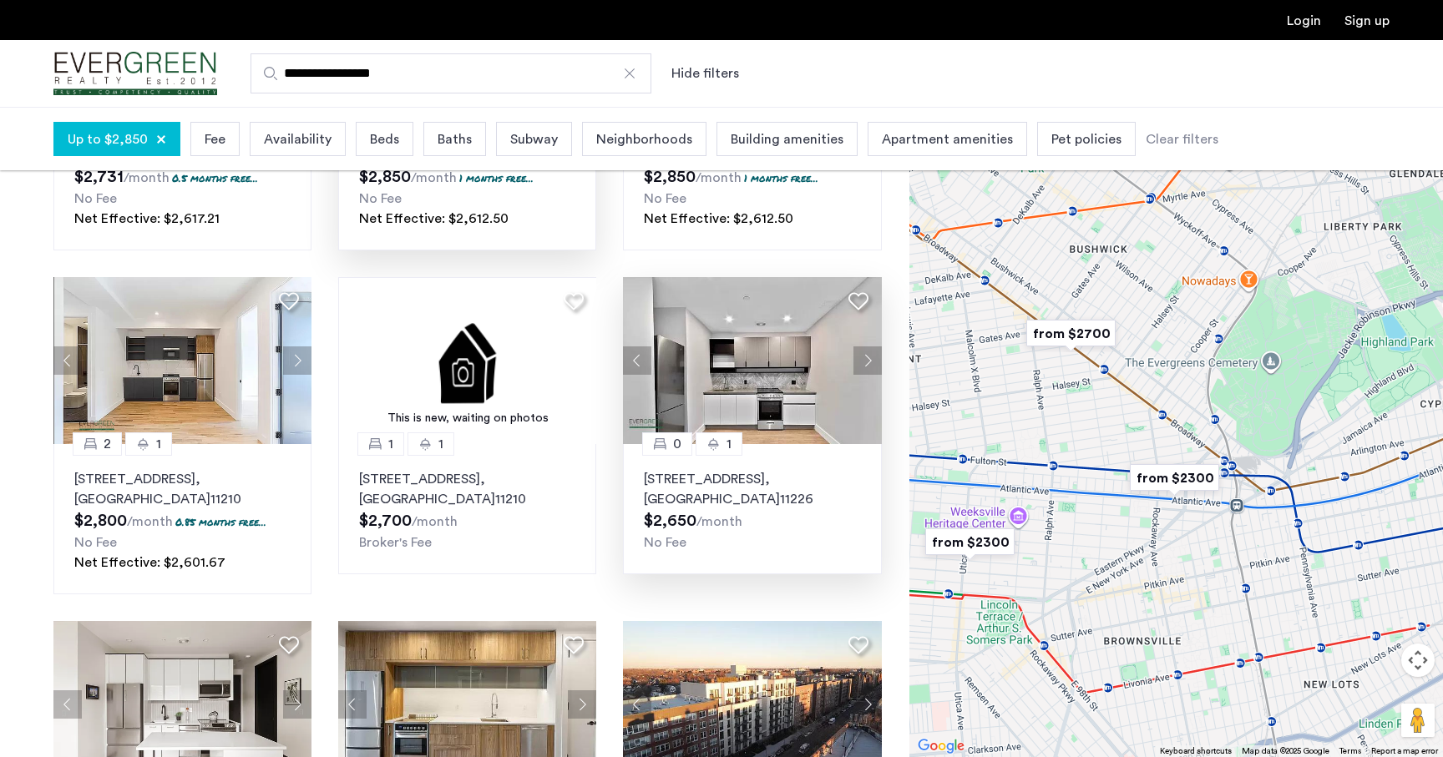
drag, startPoint x: 1154, startPoint y: 473, endPoint x: 967, endPoint y: 473, distance: 187.1
click at [967, 473] on div at bounding box center [1176, 432] width 534 height 651
click at [1062, 332] on img "from $2700" at bounding box center [1071, 334] width 103 height 38
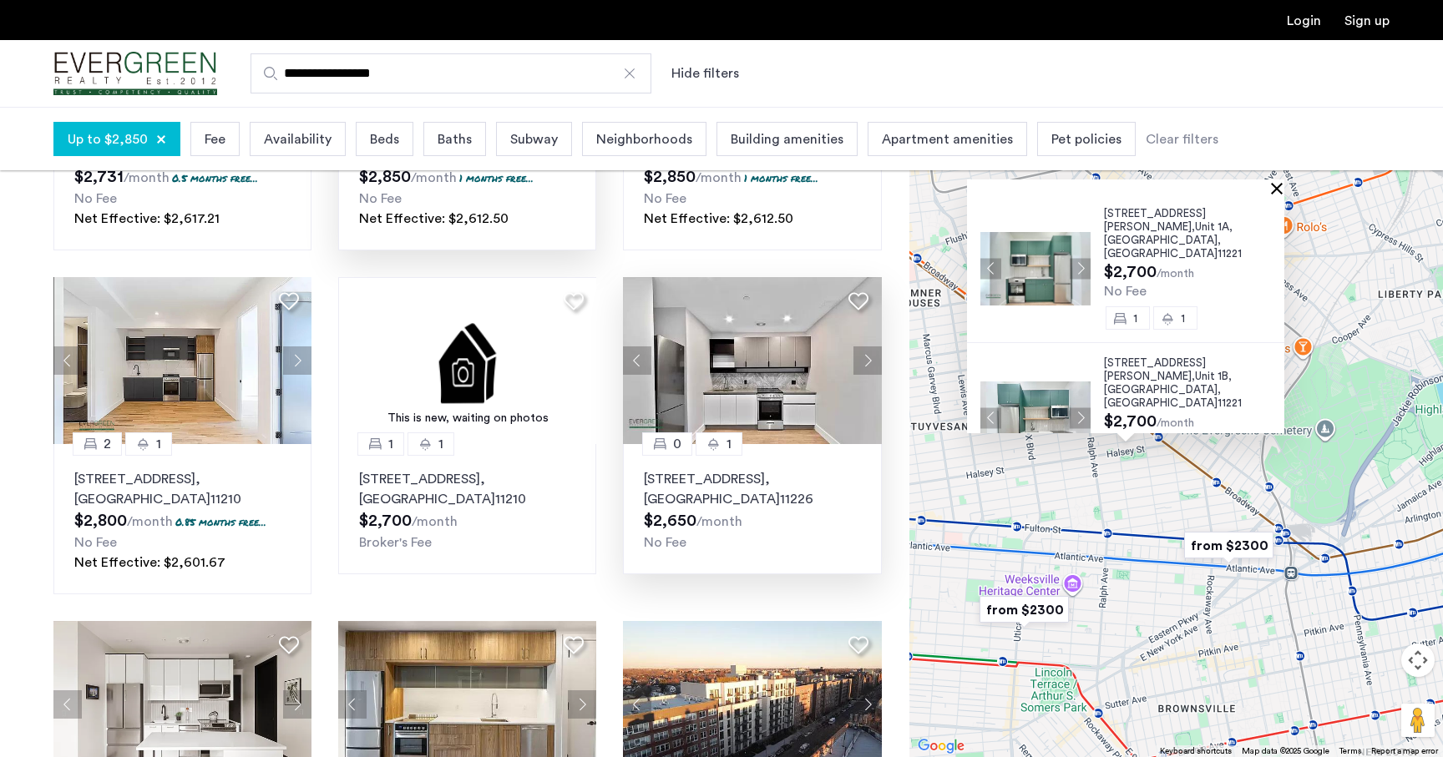
click at [1286, 190] on button "Close" at bounding box center [1280, 188] width 12 height 12
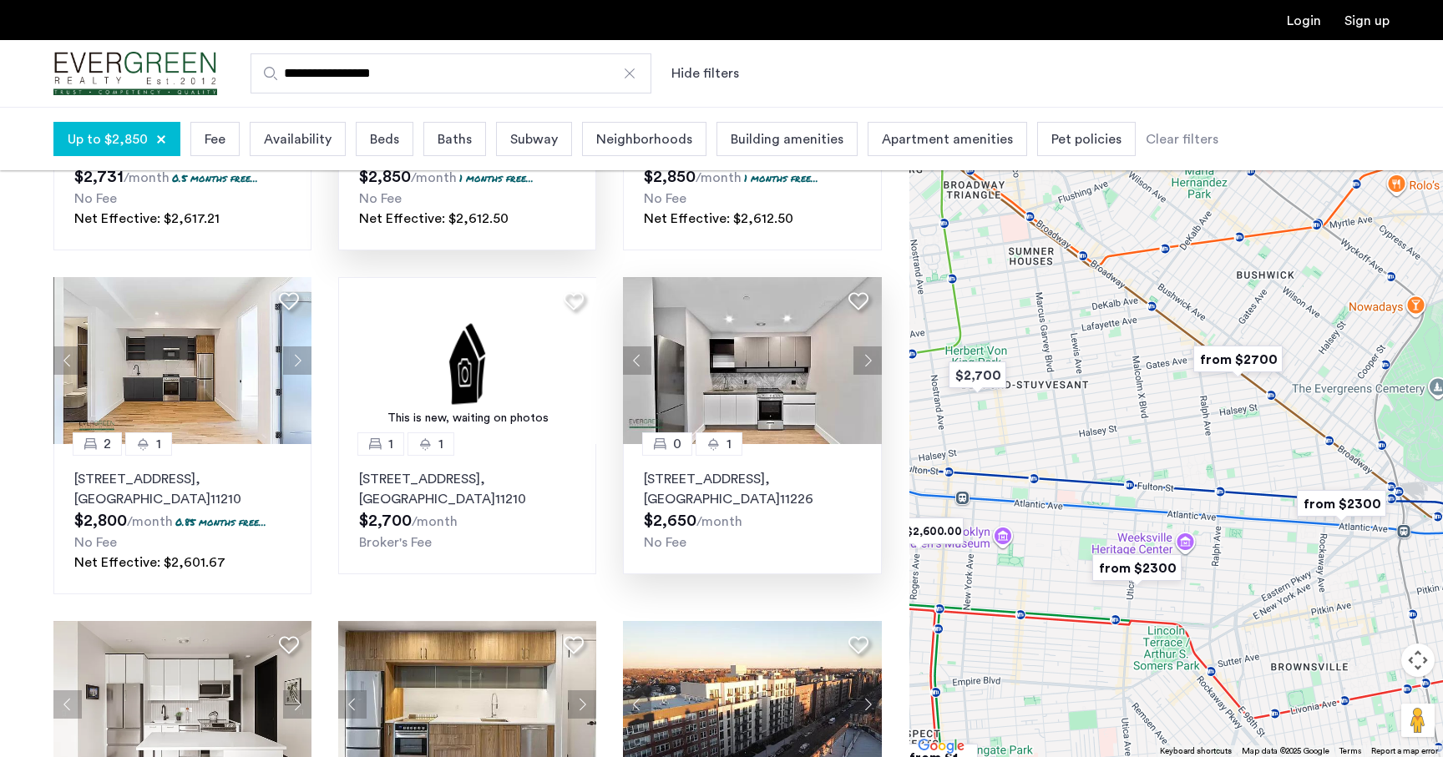
drag, startPoint x: 1068, startPoint y: 478, endPoint x: 1183, endPoint y: 436, distance: 122.6
click at [1183, 436] on div at bounding box center [1176, 432] width 534 height 651
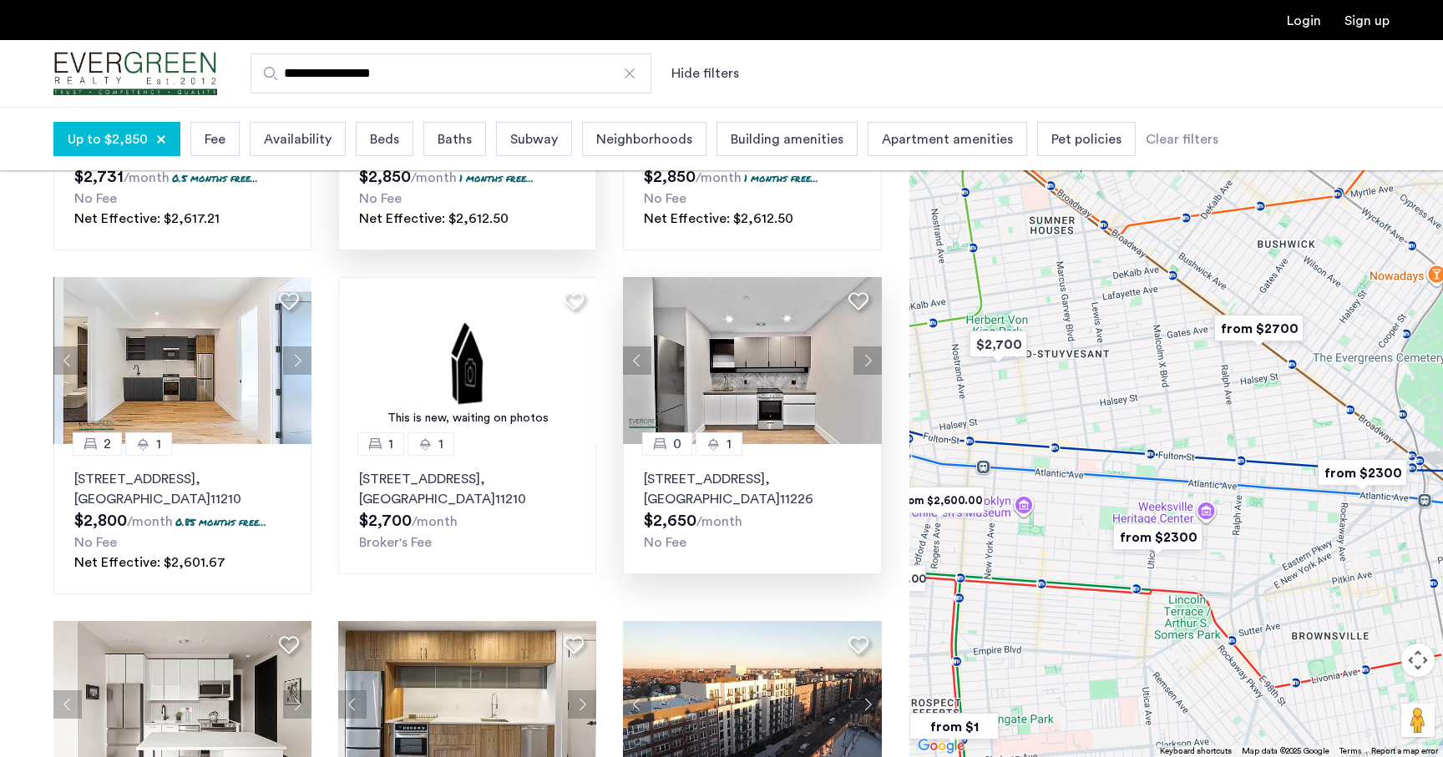
drag, startPoint x: 1028, startPoint y: 437, endPoint x: 976, endPoint y: 401, distance: 63.0
click at [976, 401] on div at bounding box center [1176, 432] width 534 height 651
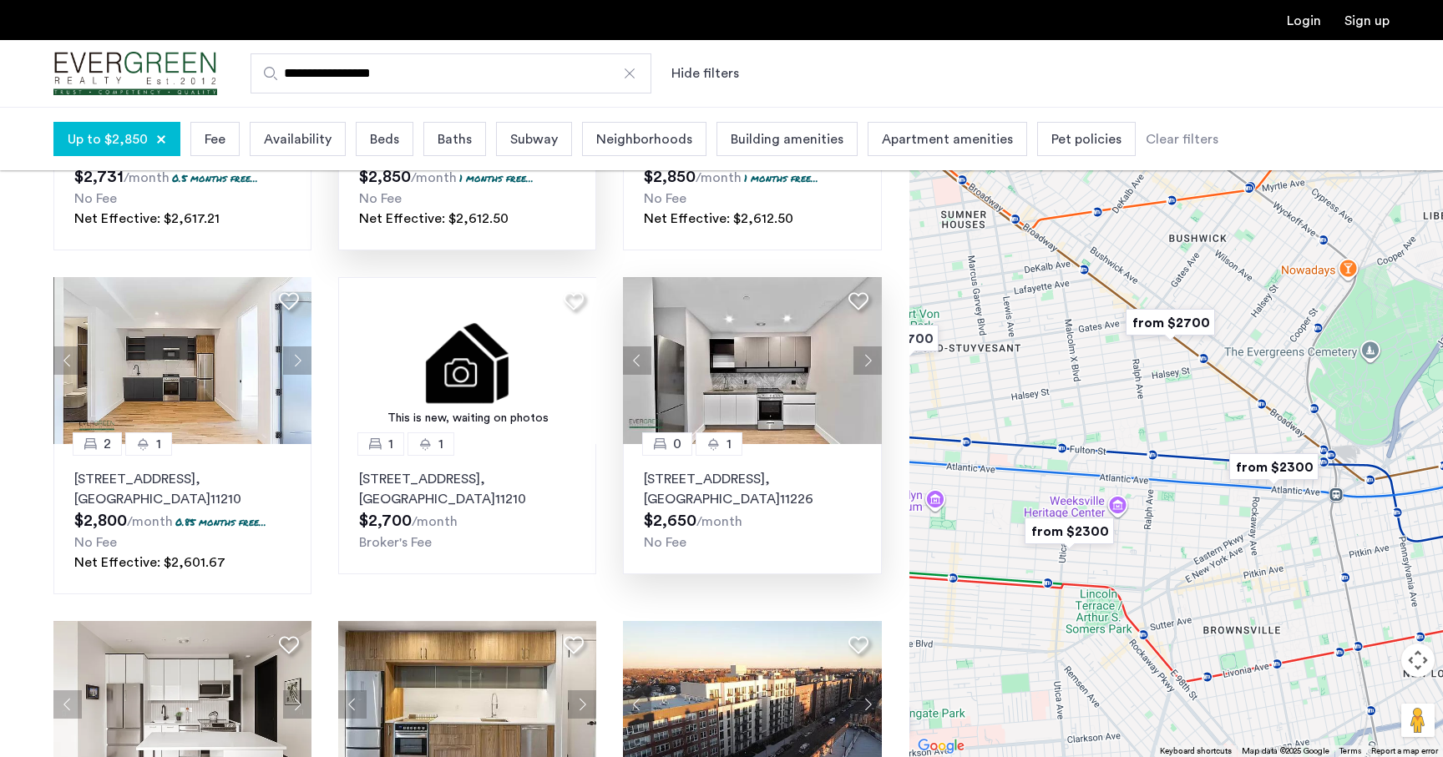
drag, startPoint x: 1068, startPoint y: 395, endPoint x: 909, endPoint y: 411, distance: 159.5
click at [909, 411] on div at bounding box center [1176, 432] width 534 height 651
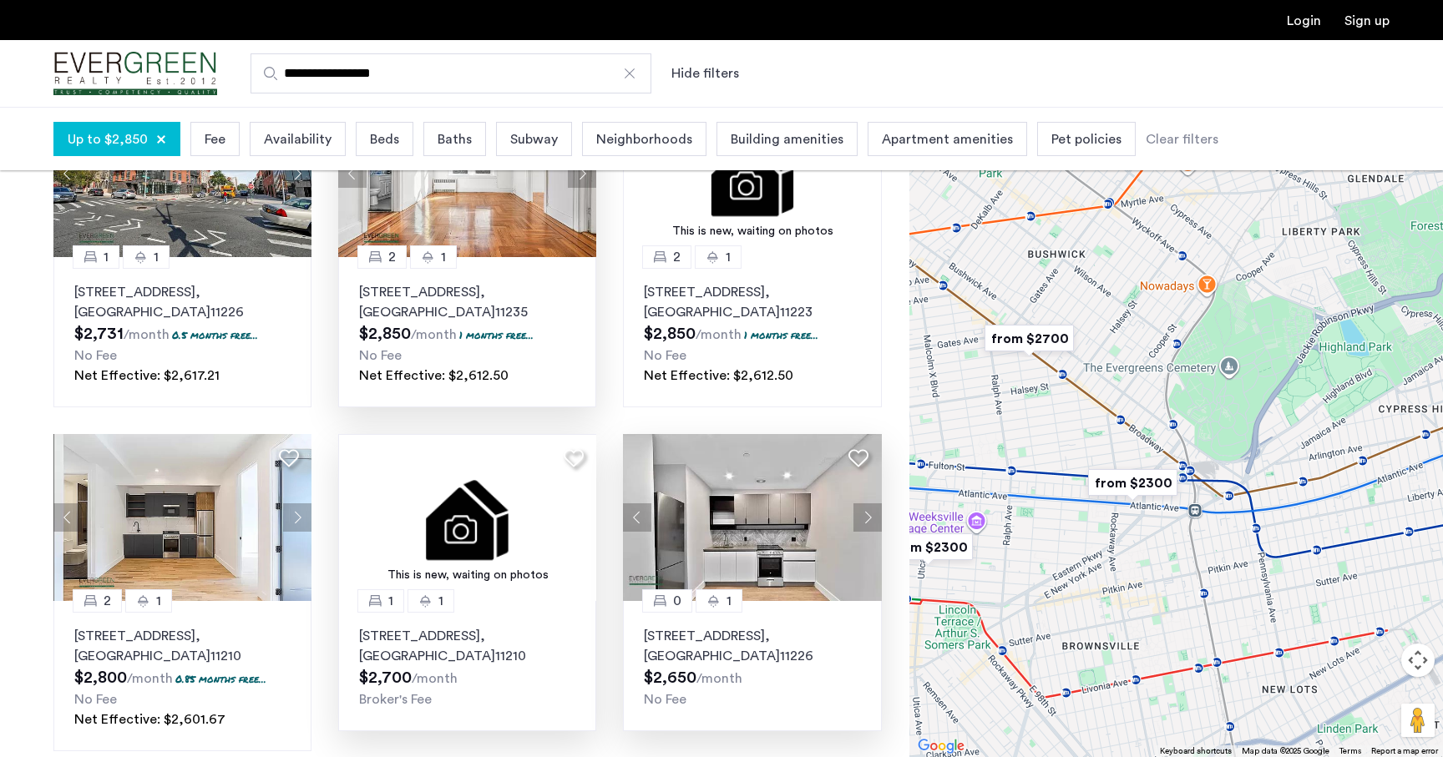
scroll to position [0, 0]
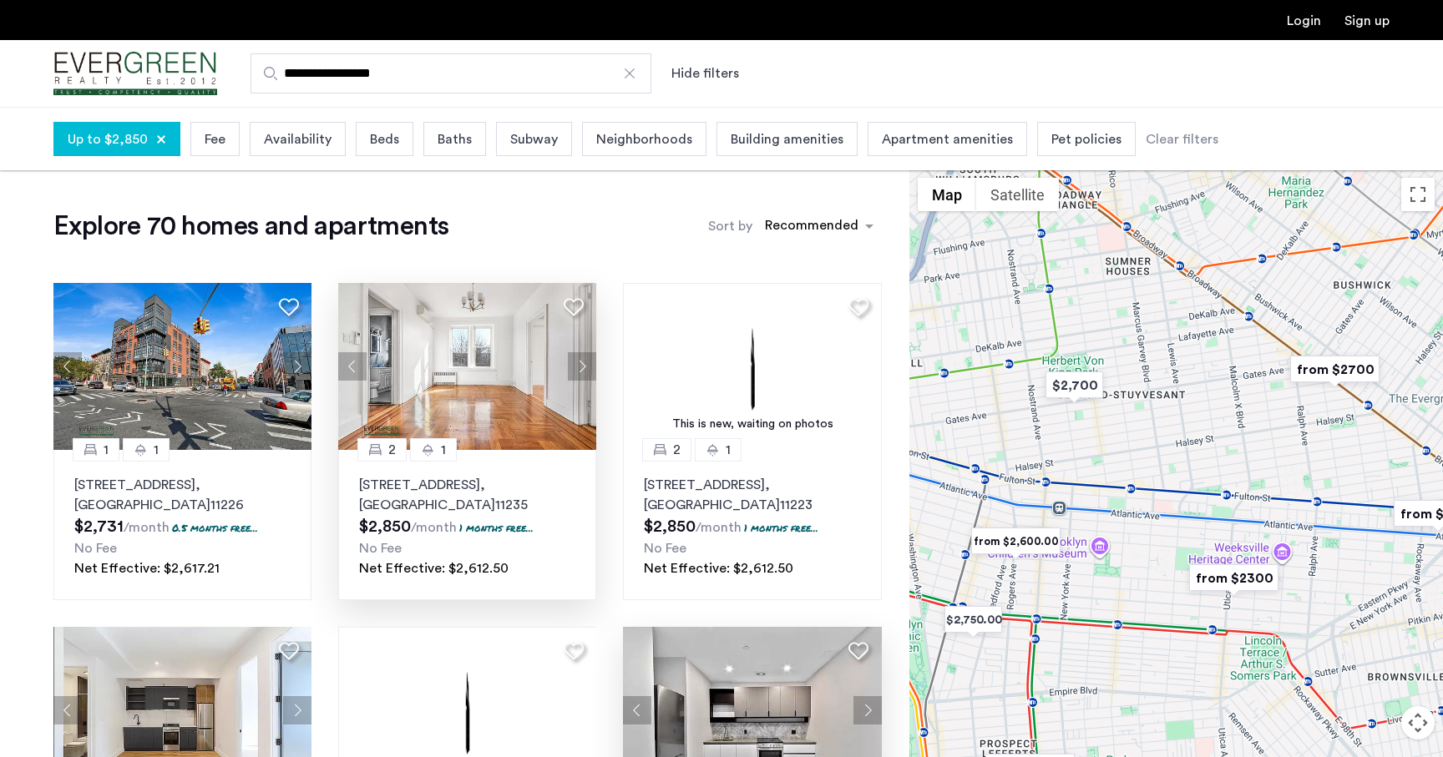
drag, startPoint x: 989, startPoint y: 470, endPoint x: 1296, endPoint y: 438, distance: 308.9
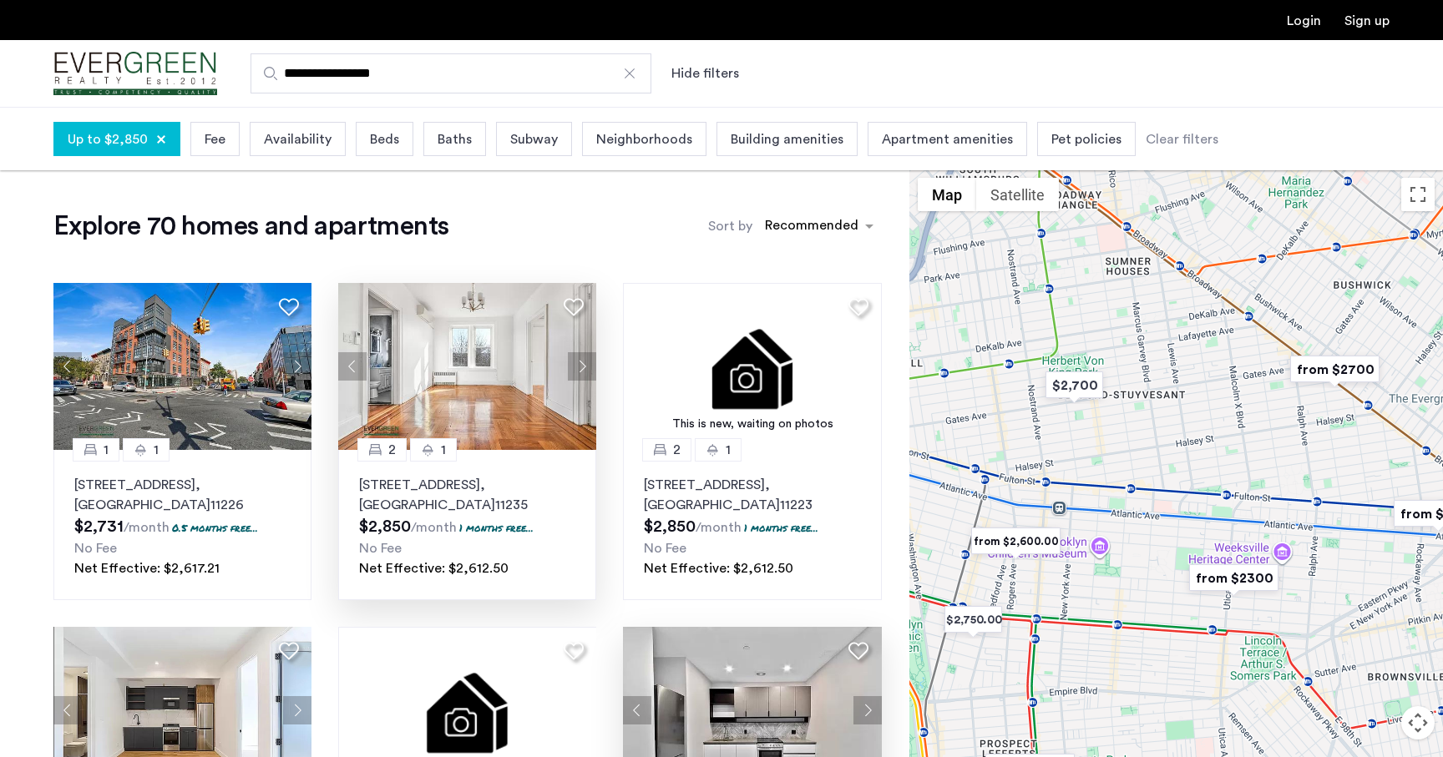
click at [1296, 438] on div at bounding box center [1176, 495] width 534 height 651
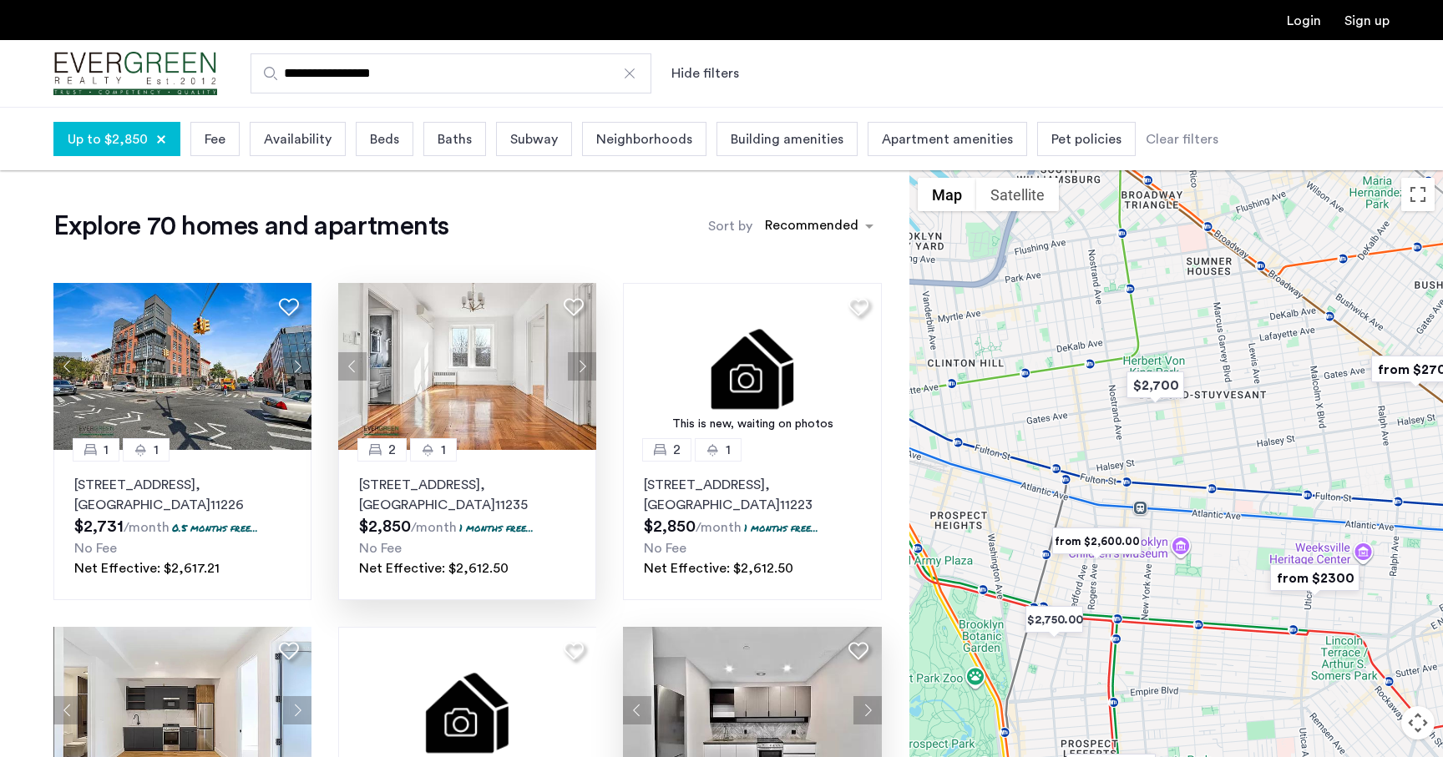
drag, startPoint x: 1229, startPoint y: 437, endPoint x: 1326, endPoint y: 437, distance: 96.9
click at [1326, 437] on div at bounding box center [1176, 495] width 534 height 651
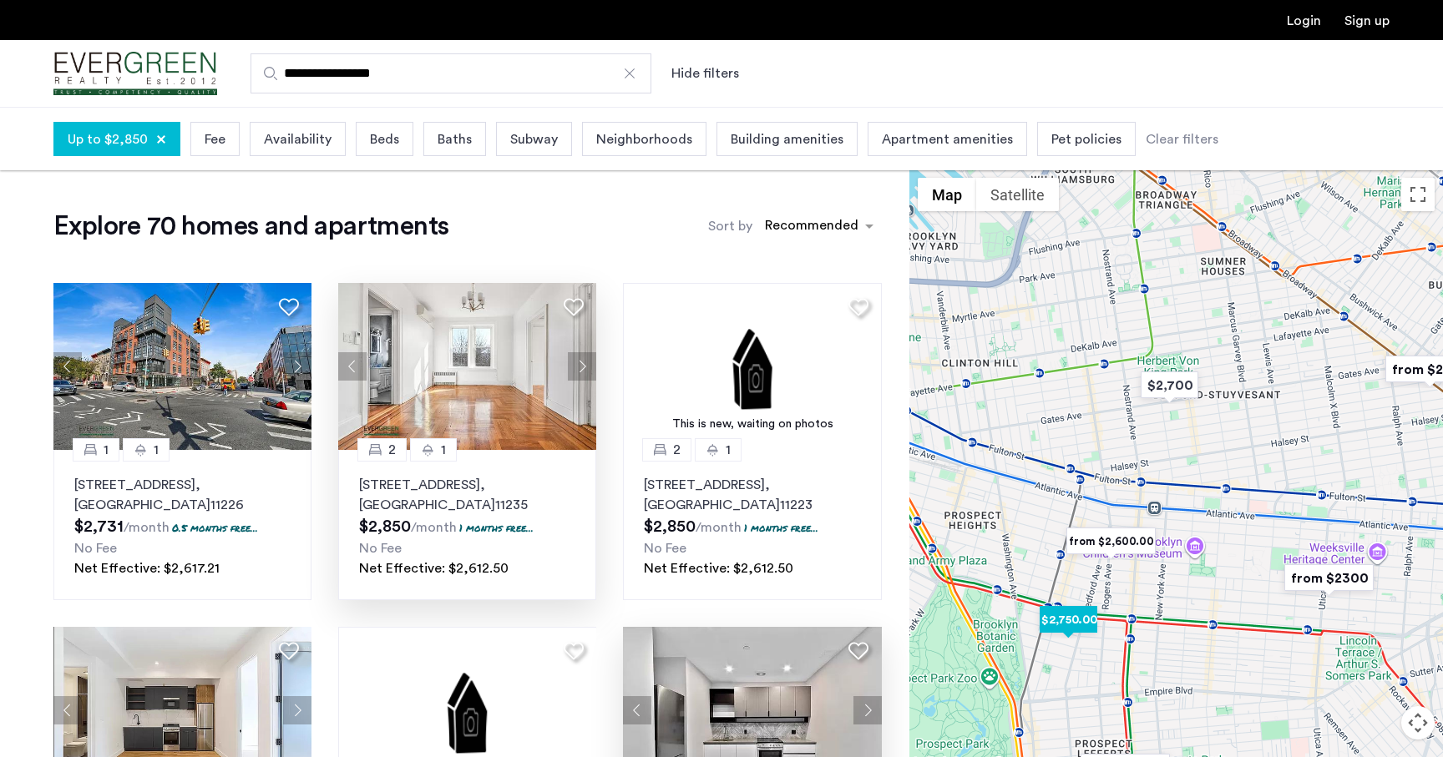
click at [1072, 620] on img "$2,750.00" at bounding box center [1068, 620] width 71 height 38
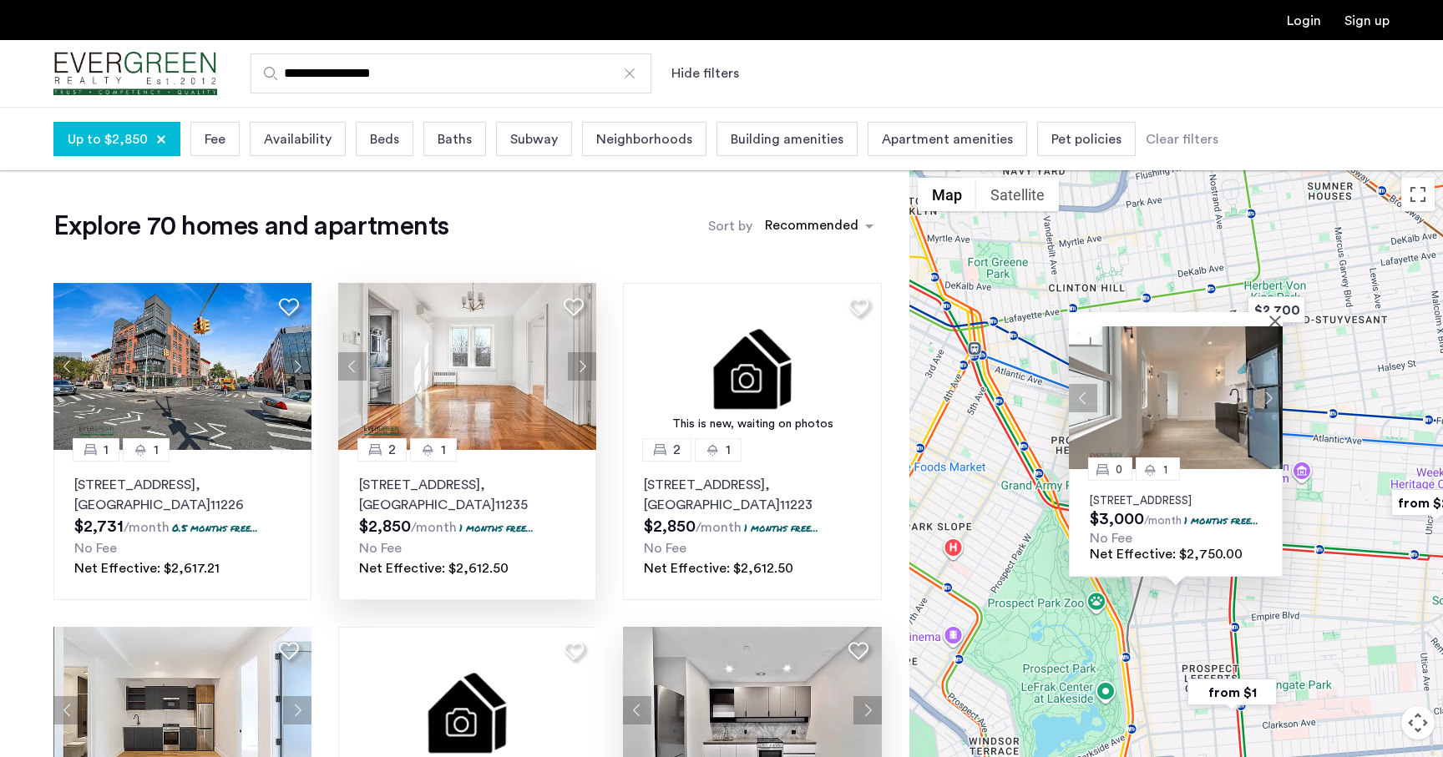
click at [1269, 383] on button "Next apartment" at bounding box center [1268, 397] width 28 height 28
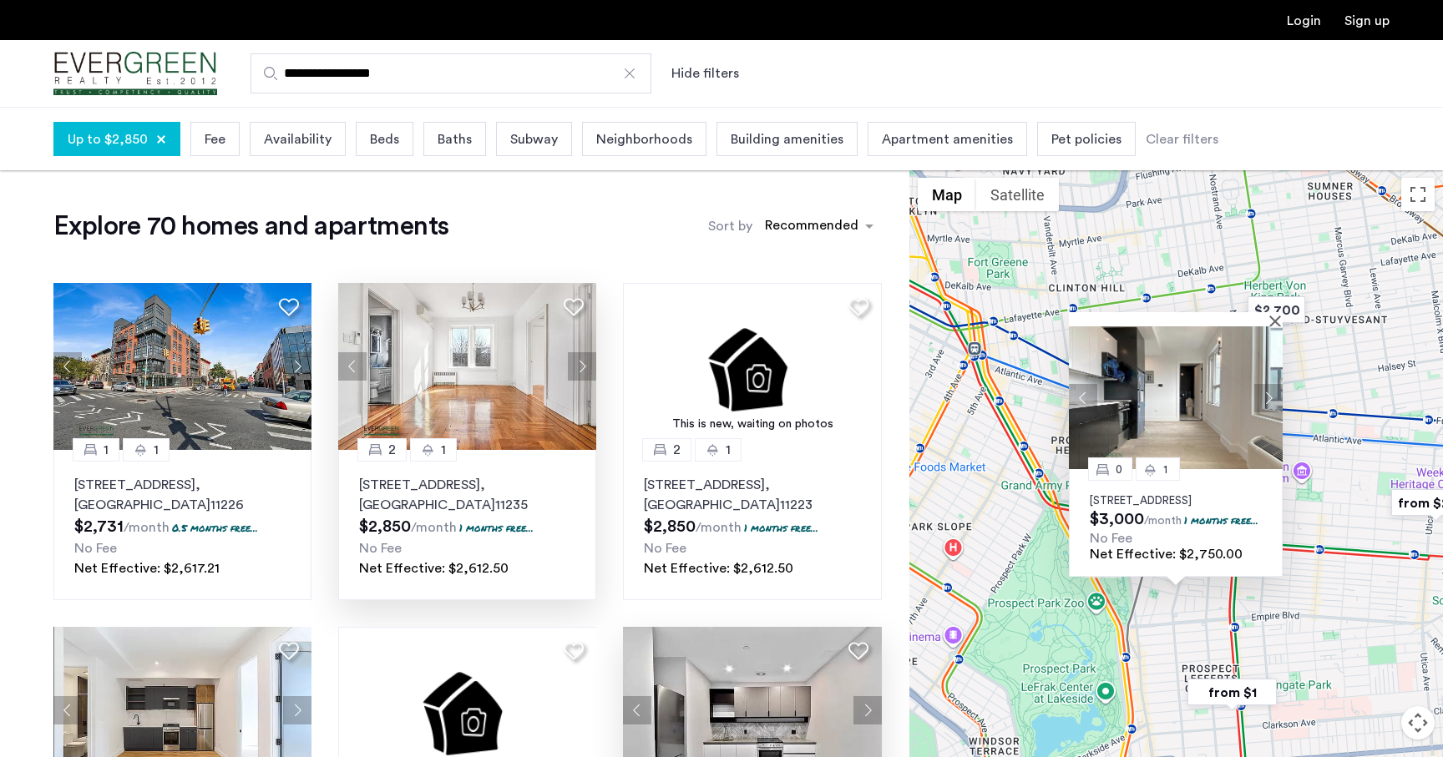
click at [1269, 383] on button "Next apartment" at bounding box center [1268, 397] width 28 height 28
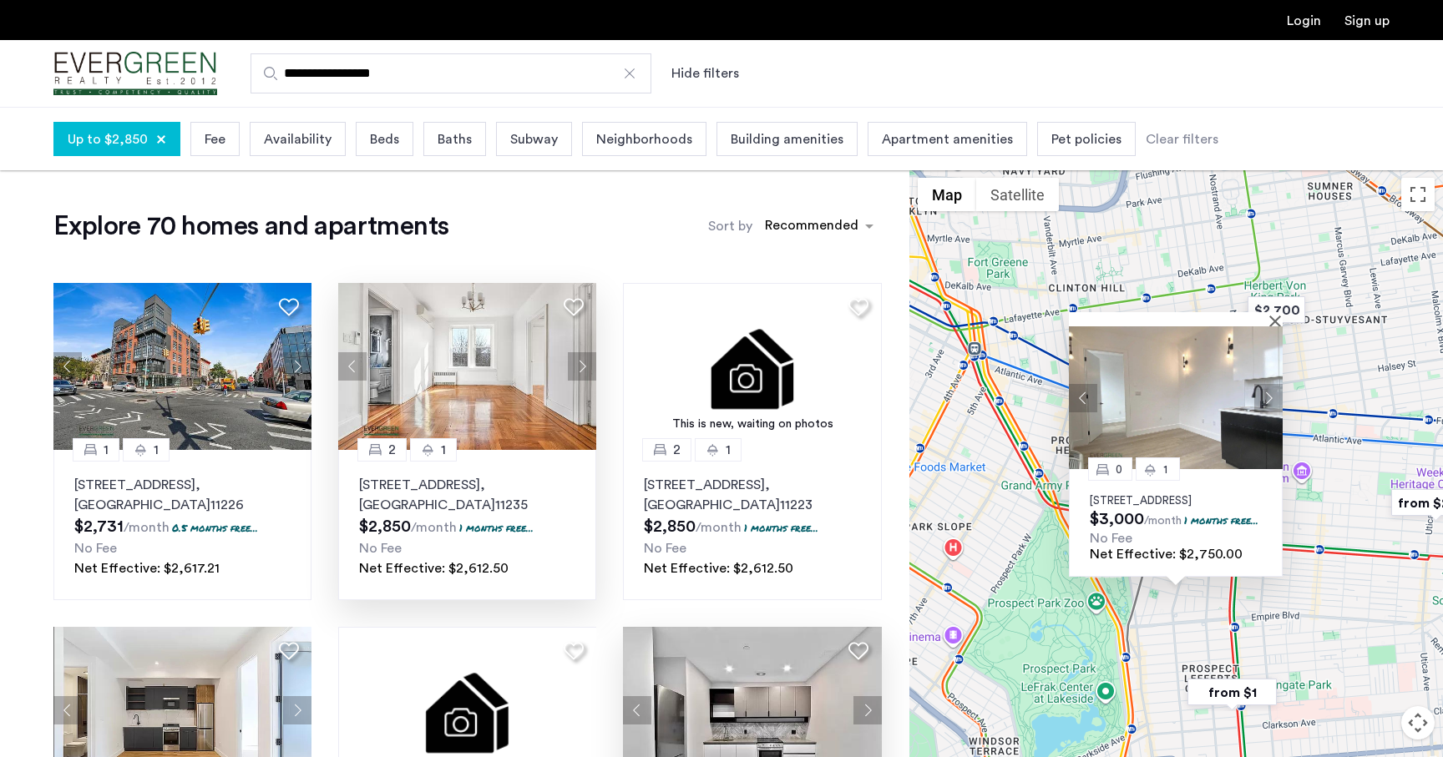
click at [1269, 383] on button "Next apartment" at bounding box center [1268, 397] width 28 height 28
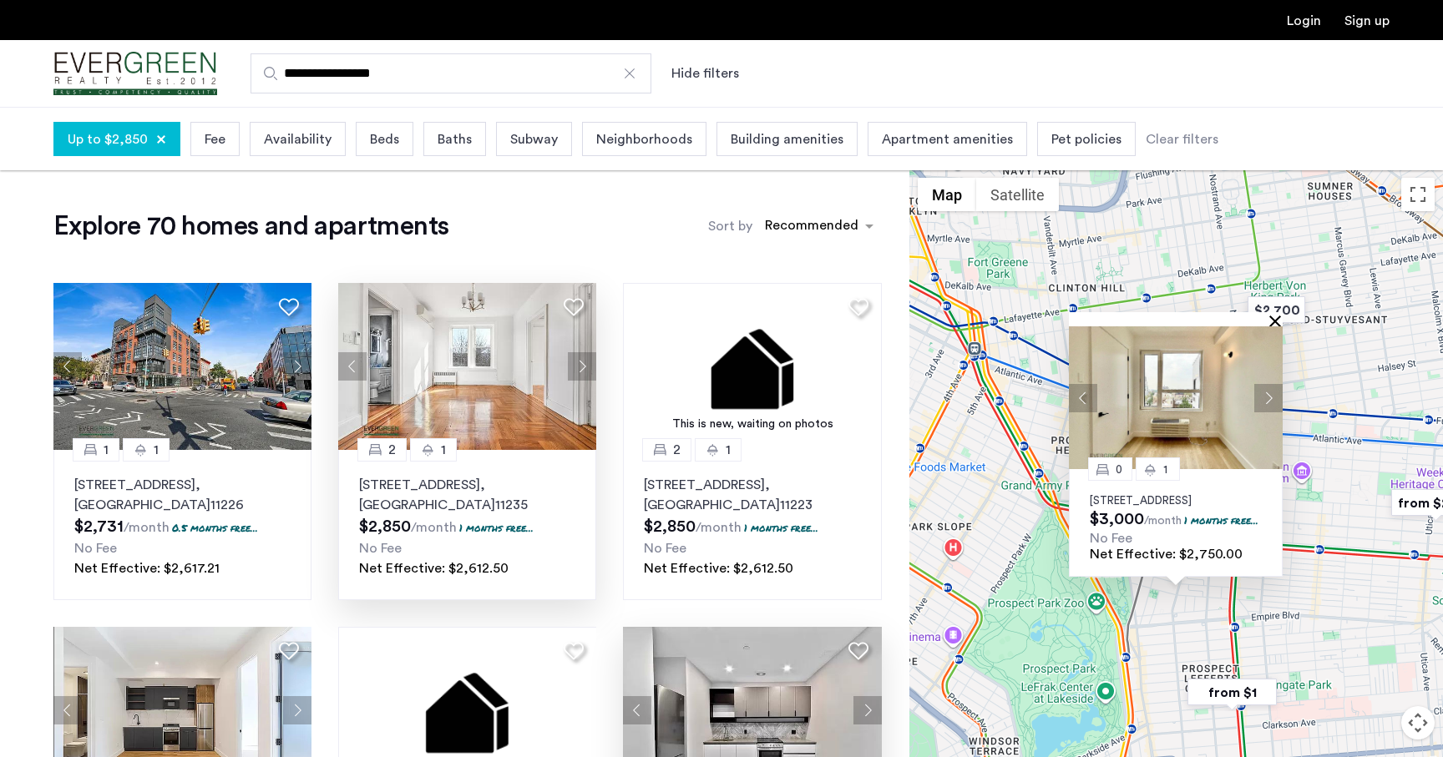
click at [1277, 315] on button "Close" at bounding box center [1279, 321] width 12 height 12
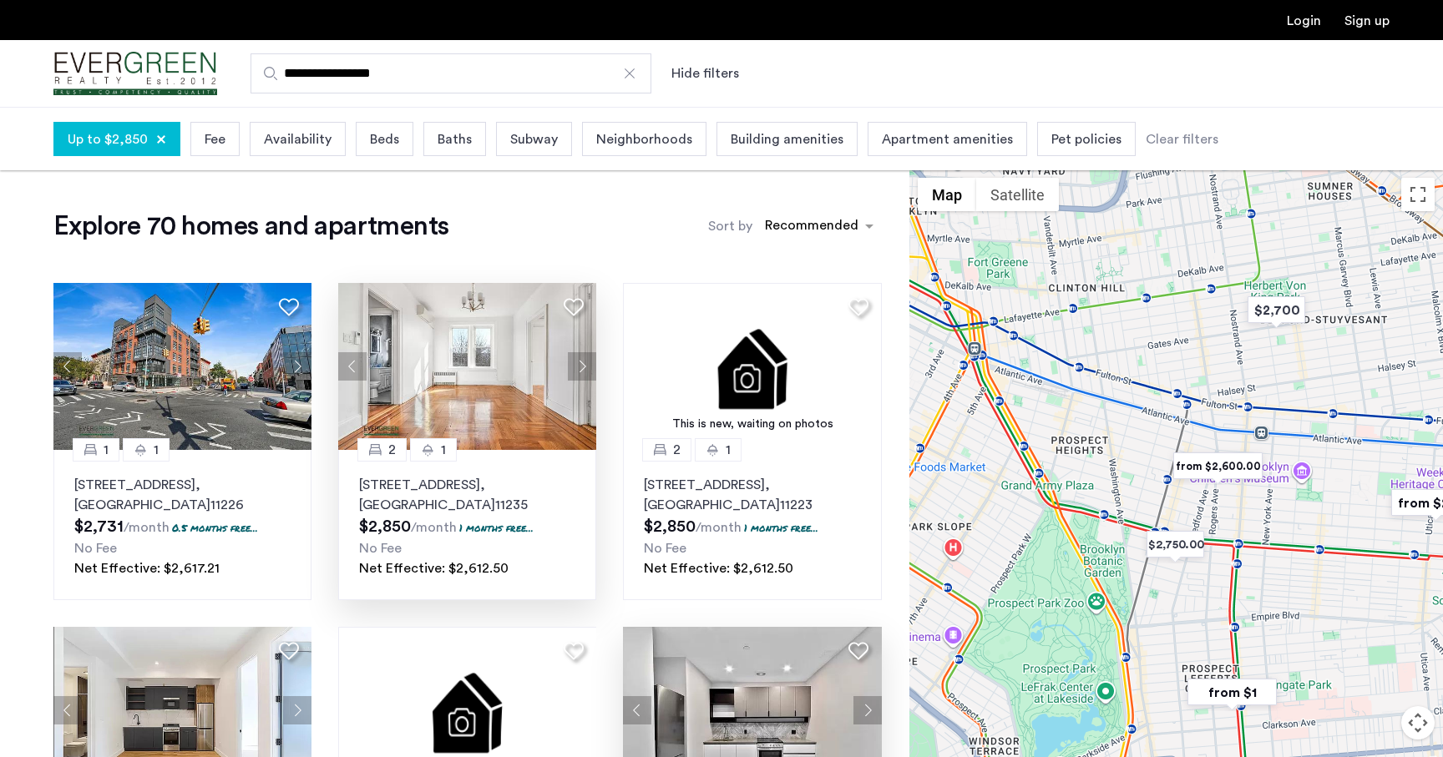
click at [1230, 462] on img "from $2,600.00" at bounding box center [1218, 467] width 103 height 38
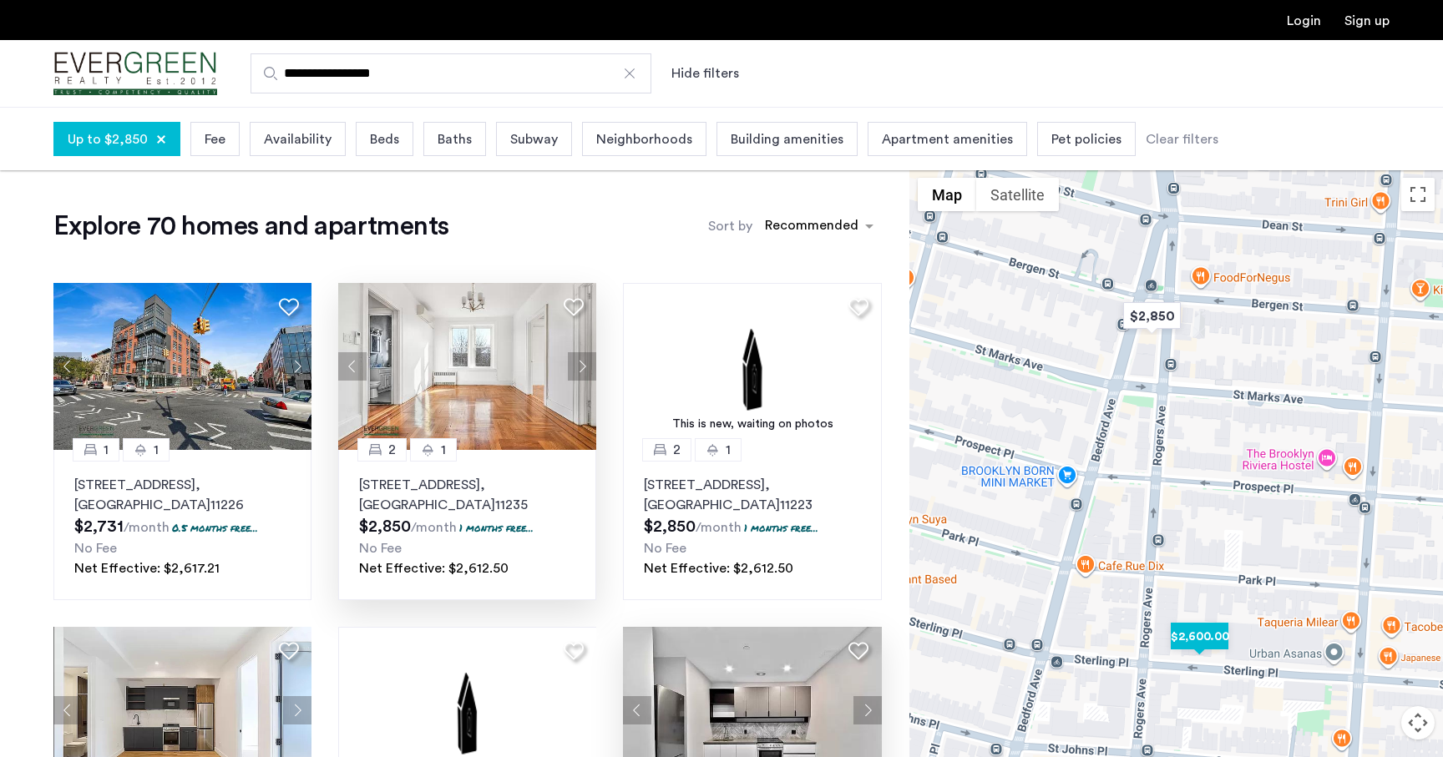
click at [1196, 638] on img "$2,600.00" at bounding box center [1199, 637] width 71 height 38
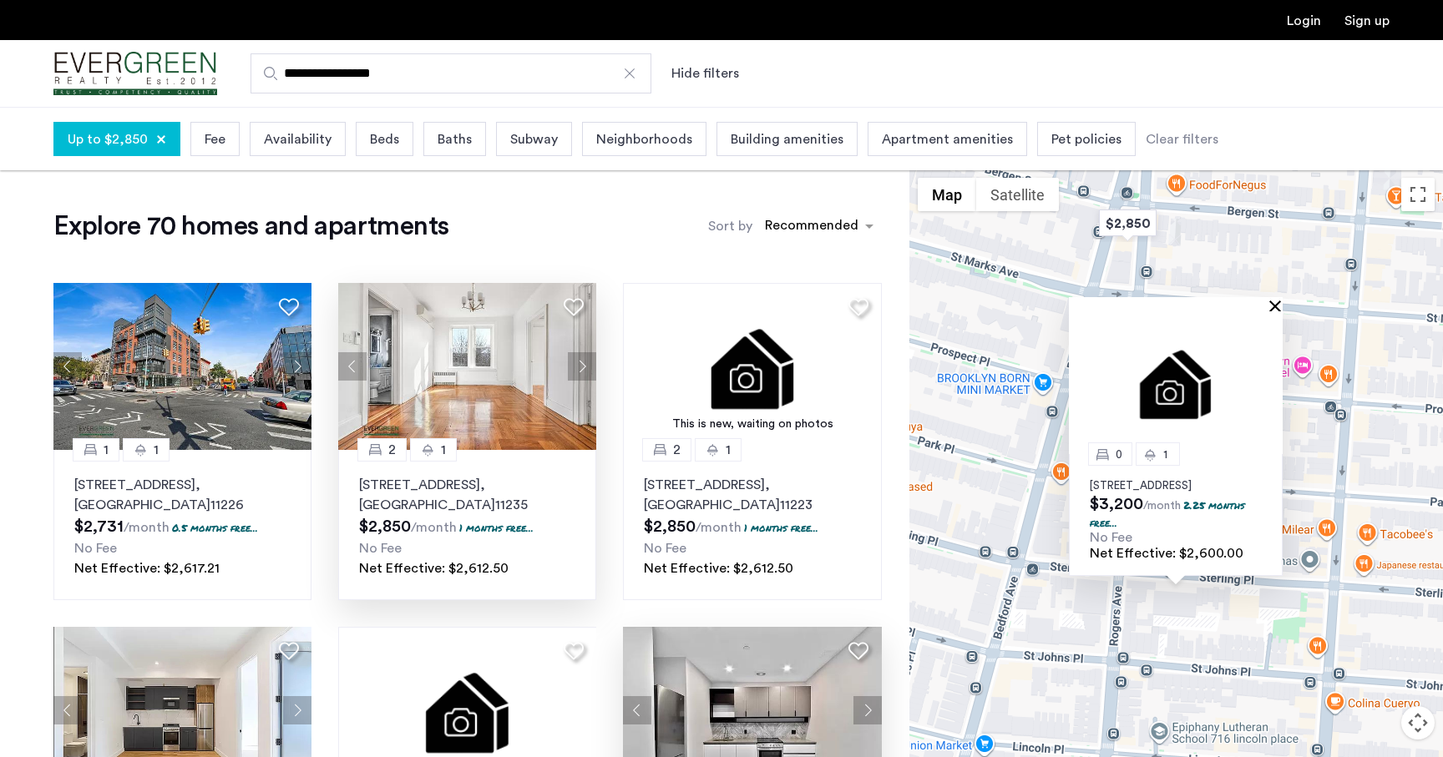
click at [1277, 300] on button "Close" at bounding box center [1279, 306] width 12 height 12
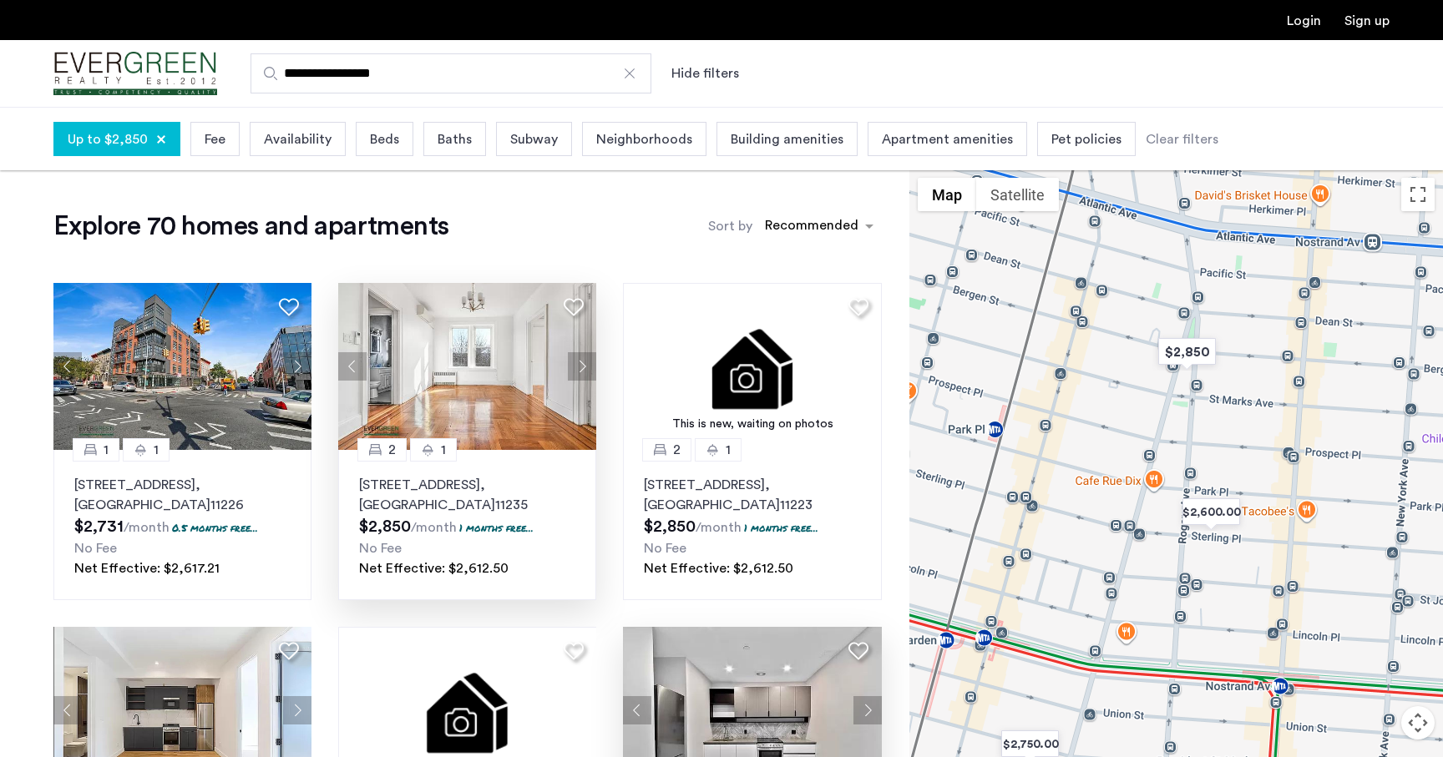
click at [1251, 500] on div "To navigate, press the arrow keys." at bounding box center [1176, 495] width 534 height 651
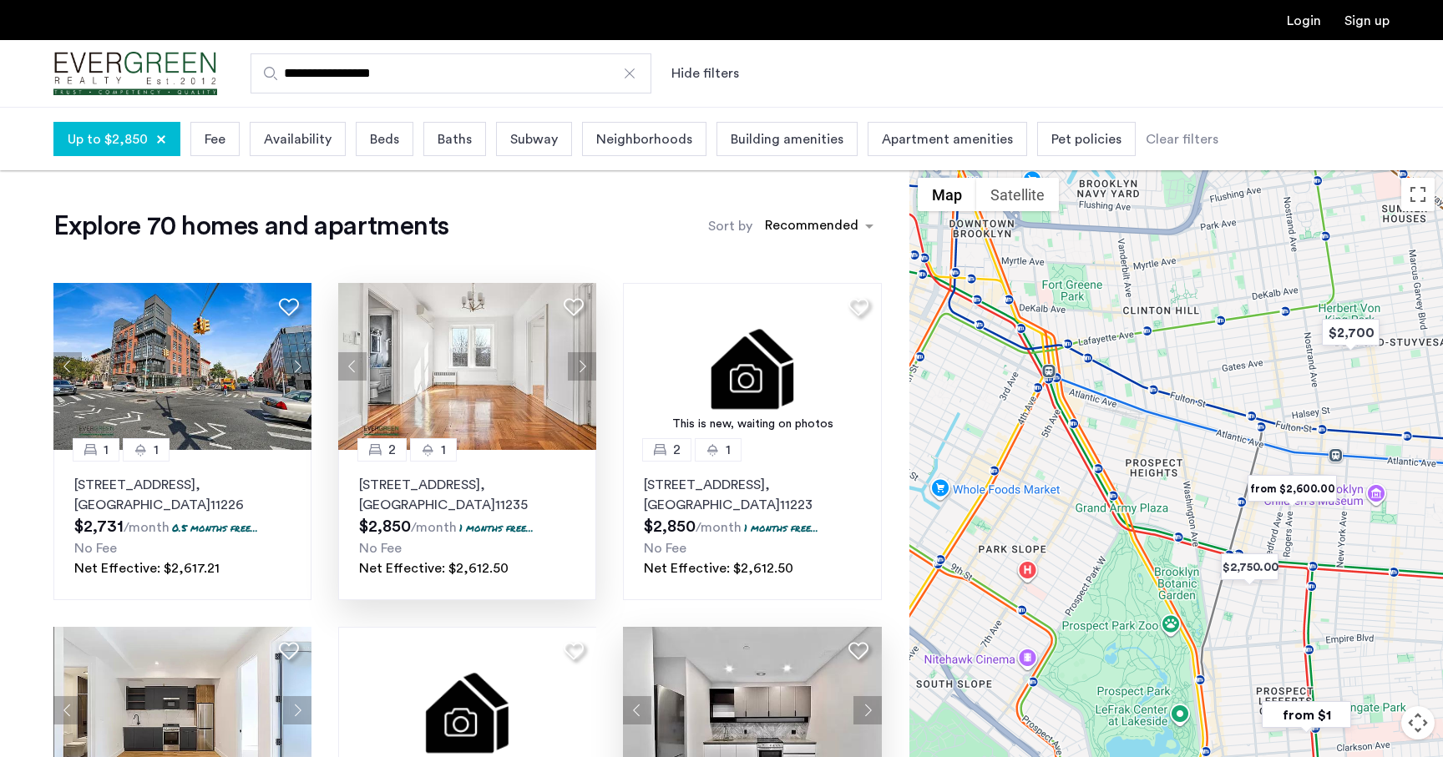
drag, startPoint x: 1051, startPoint y: 505, endPoint x: 1158, endPoint y: 505, distance: 107.7
click at [1158, 505] on div at bounding box center [1176, 495] width 534 height 651
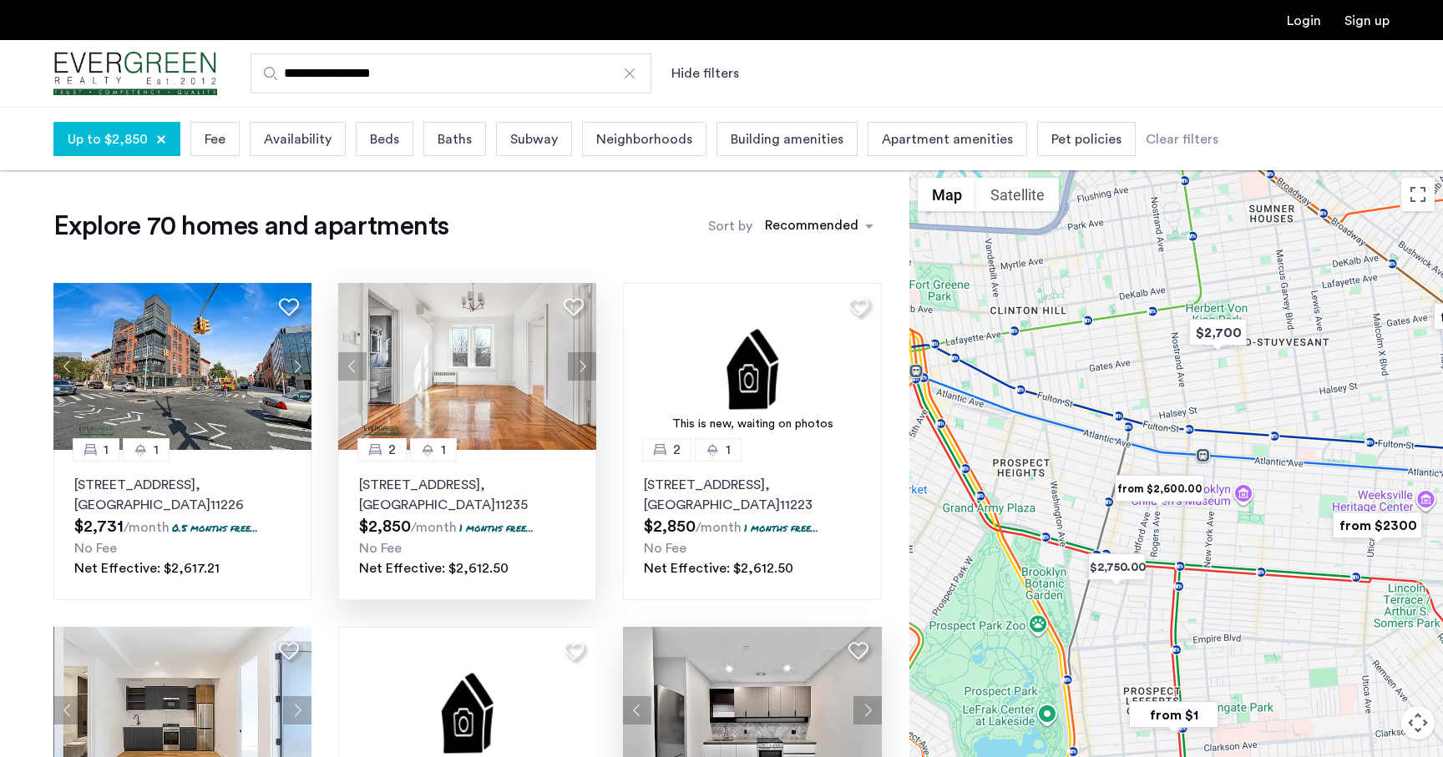
drag, startPoint x: 1135, startPoint y: 549, endPoint x: 1001, endPoint y: 546, distance: 133.7
click at [1001, 546] on div at bounding box center [1176, 495] width 534 height 651
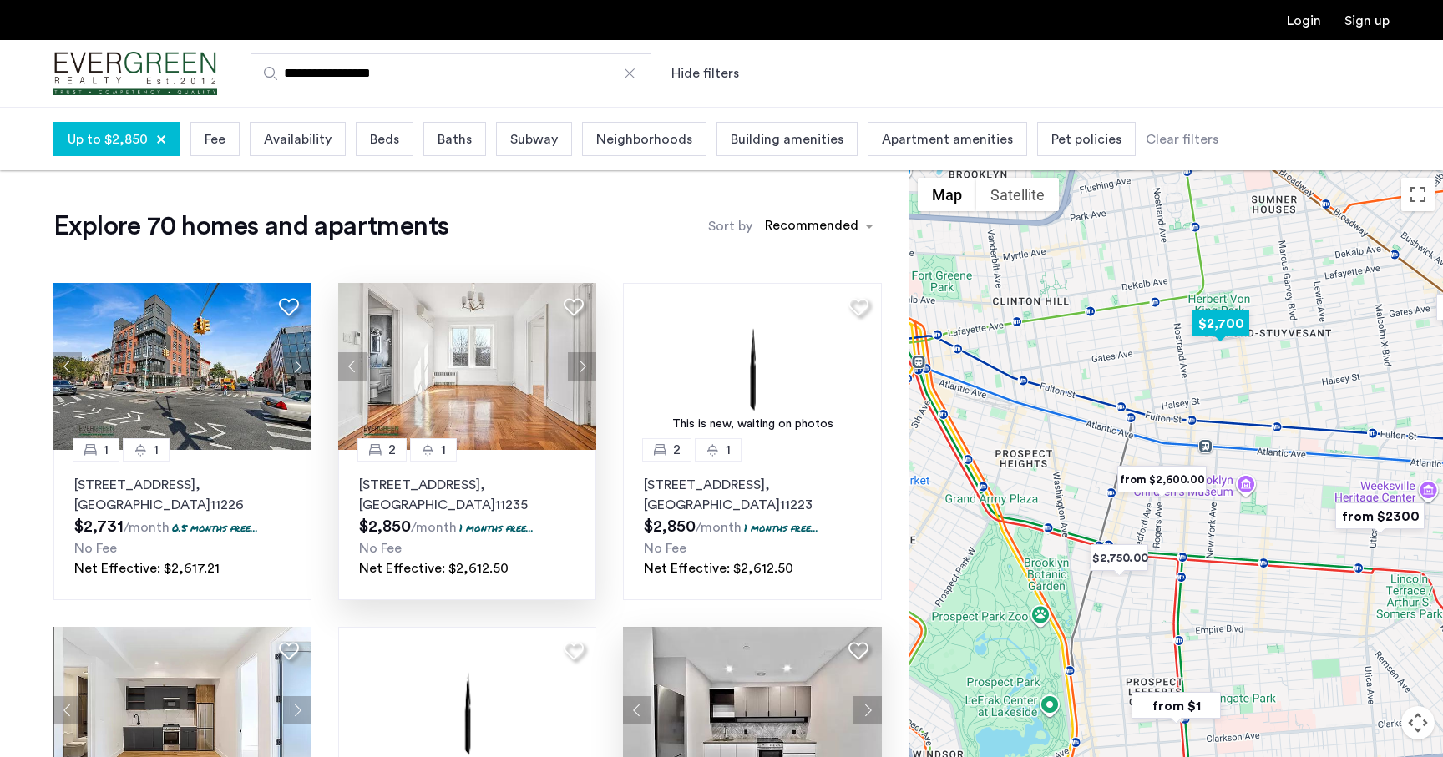
click at [1219, 331] on img "$2,700" at bounding box center [1220, 324] width 71 height 38
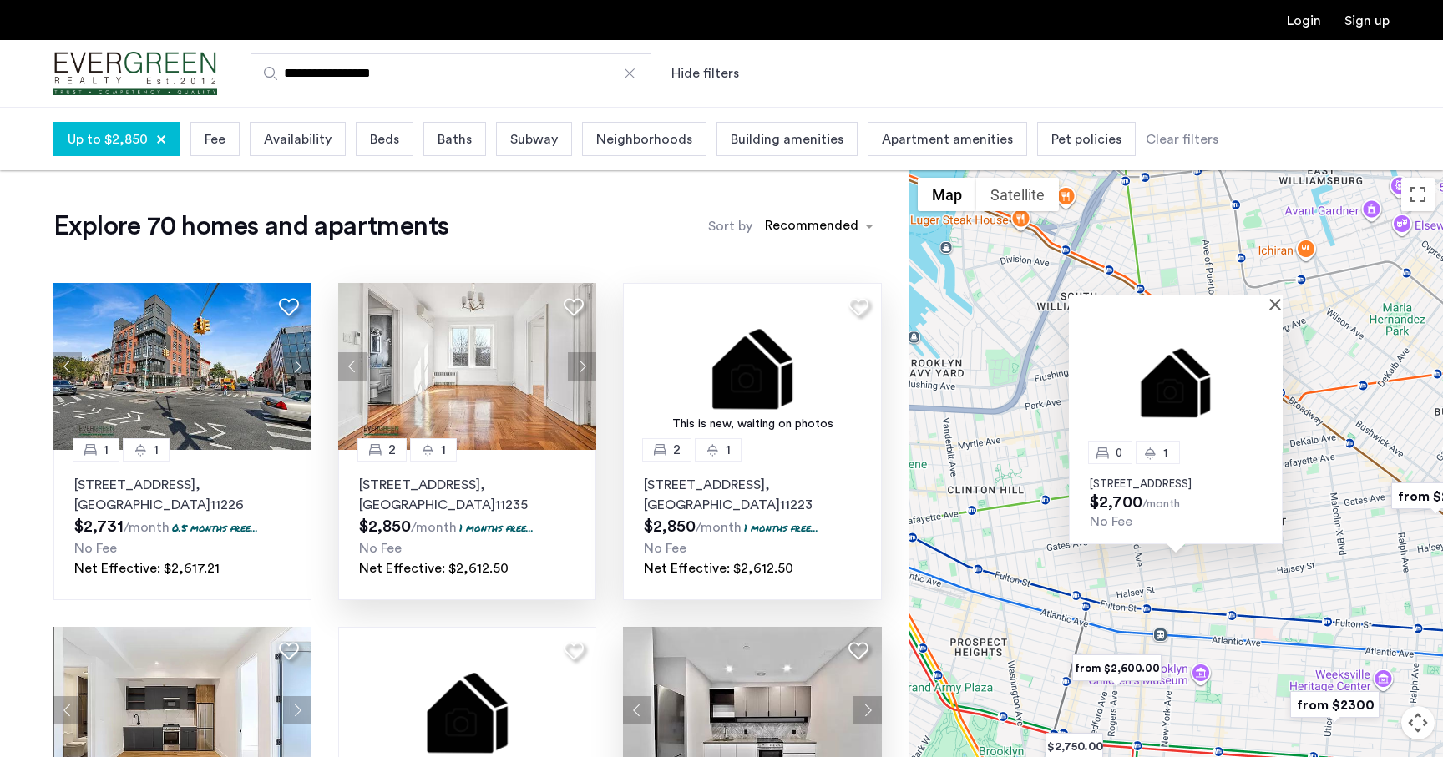
click at [719, 337] on img at bounding box center [752, 366] width 259 height 167
click at [1274, 298] on button "Close" at bounding box center [1279, 304] width 12 height 12
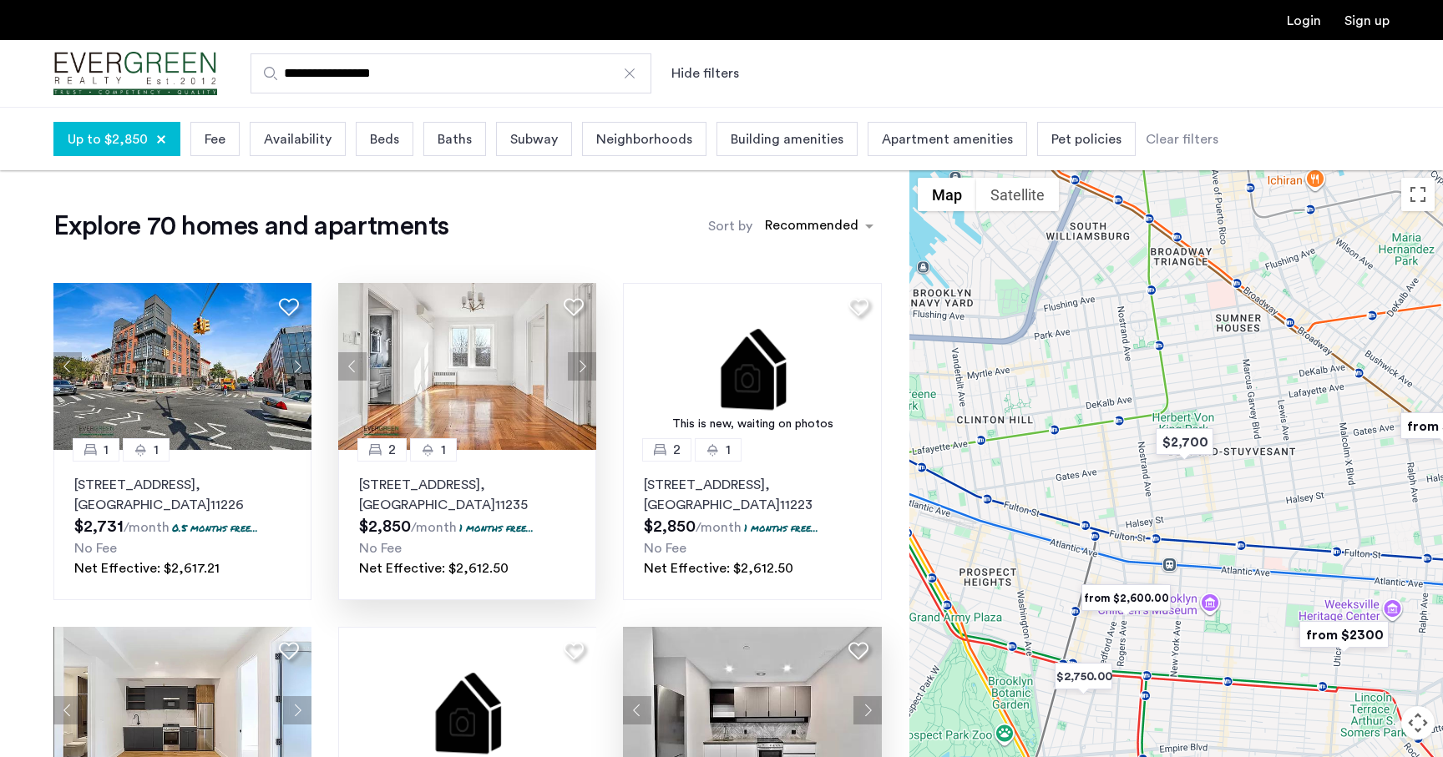
drag, startPoint x: 1161, startPoint y: 568, endPoint x: 1170, endPoint y: 493, distance: 75.7
click at [1170, 493] on div at bounding box center [1176, 495] width 534 height 651
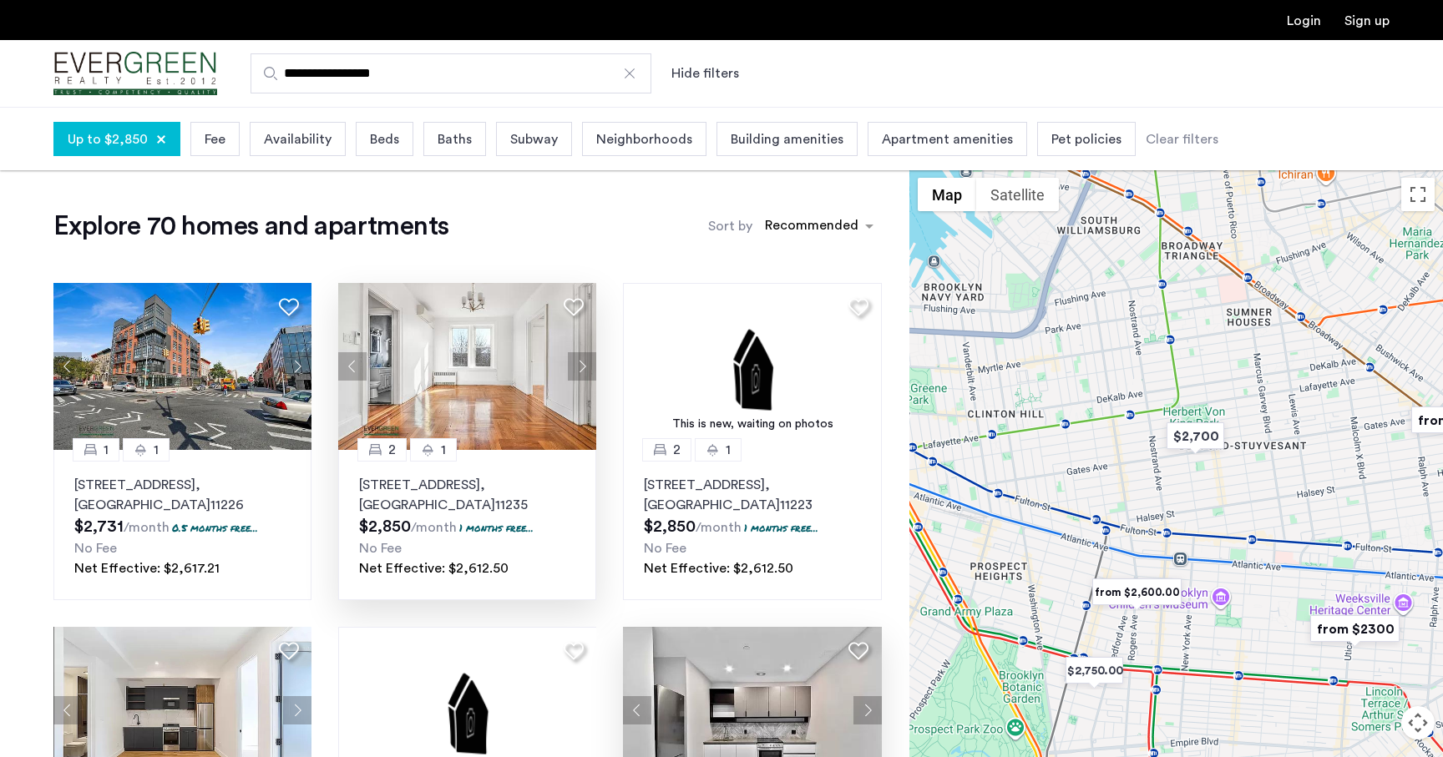
drag, startPoint x: 1188, startPoint y: 510, endPoint x: 1203, endPoint y: 497, distance: 19.5
click at [1203, 497] on div at bounding box center [1176, 495] width 534 height 651
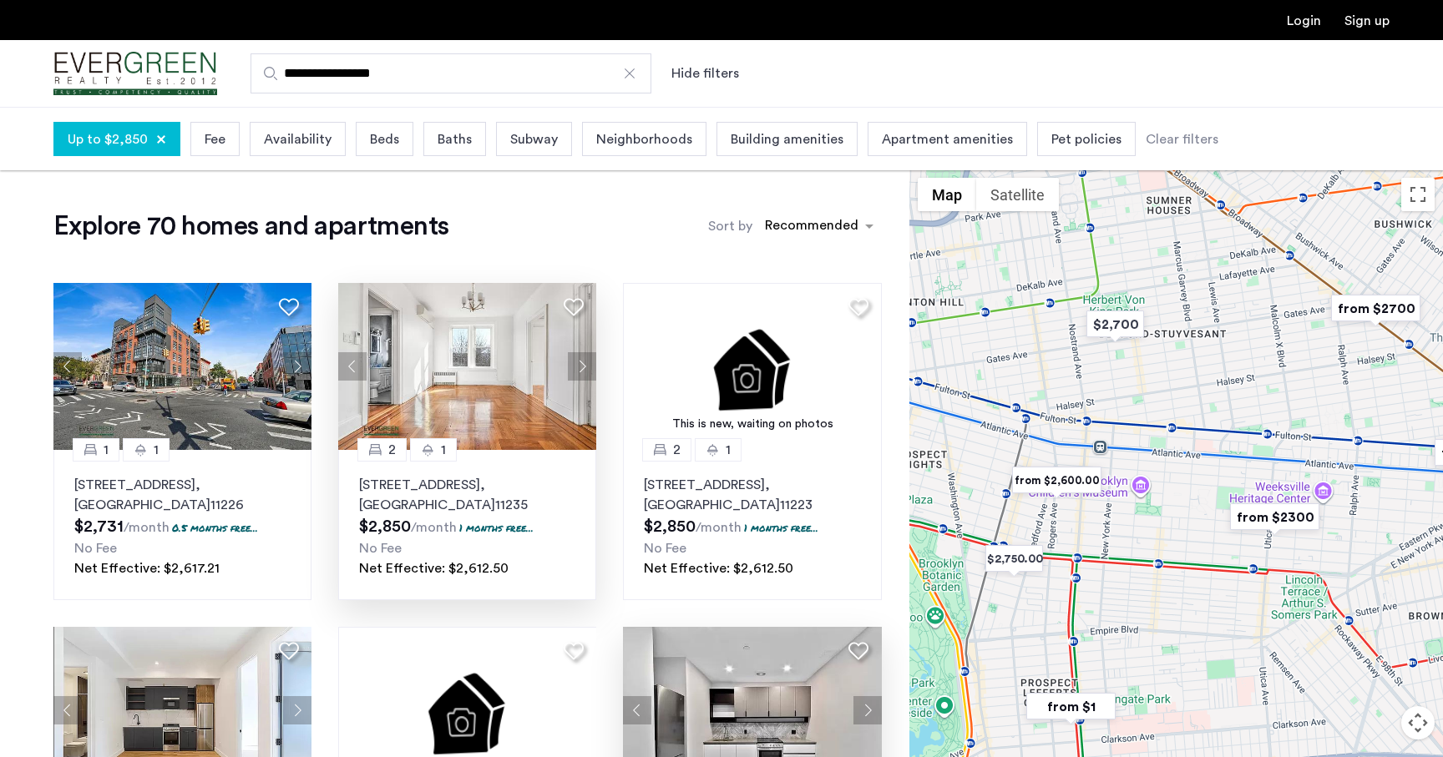
drag, startPoint x: 1232, startPoint y: 554, endPoint x: 1106, endPoint y: 418, distance: 184.9
click at [1105, 419] on div at bounding box center [1176, 495] width 534 height 651
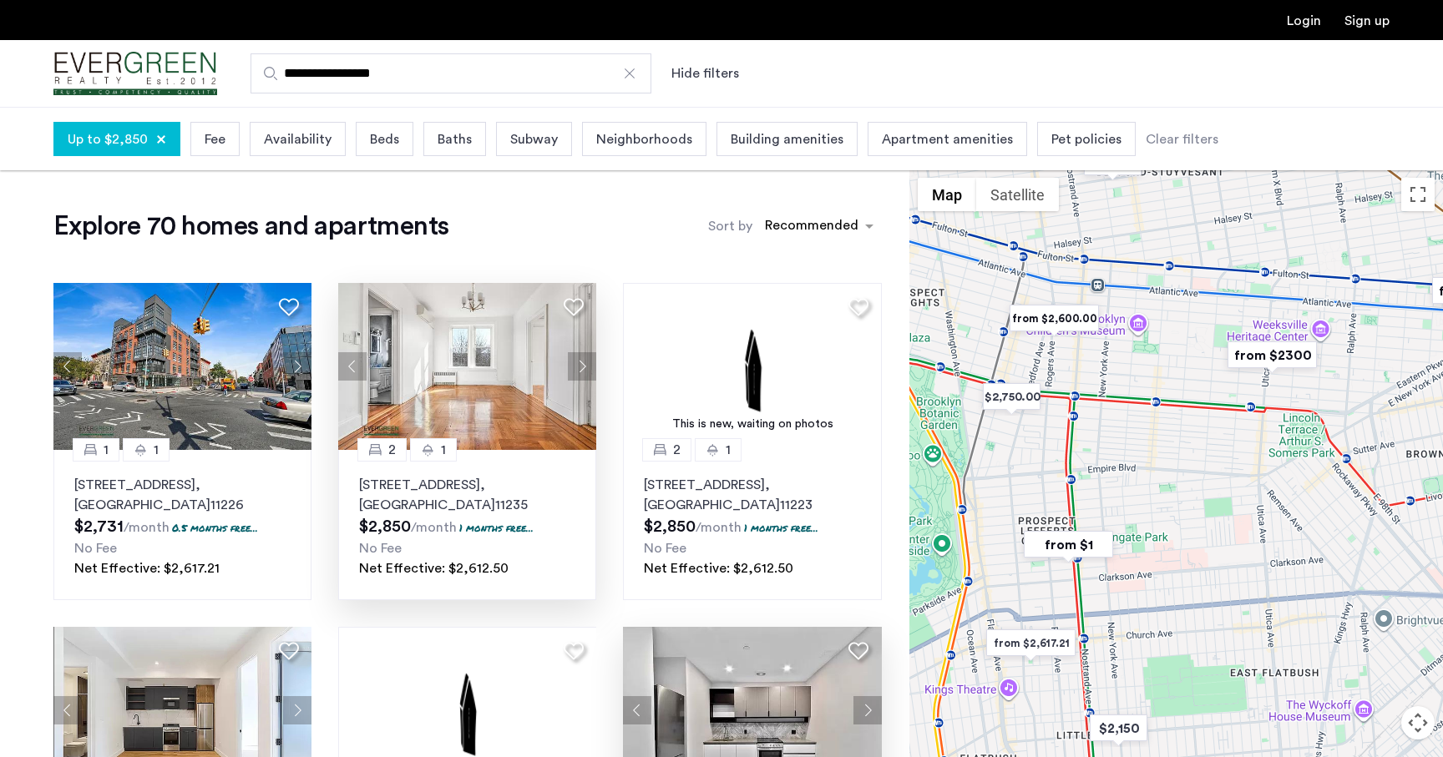
drag, startPoint x: 1105, startPoint y: 534, endPoint x: 1147, endPoint y: 399, distance: 141.0
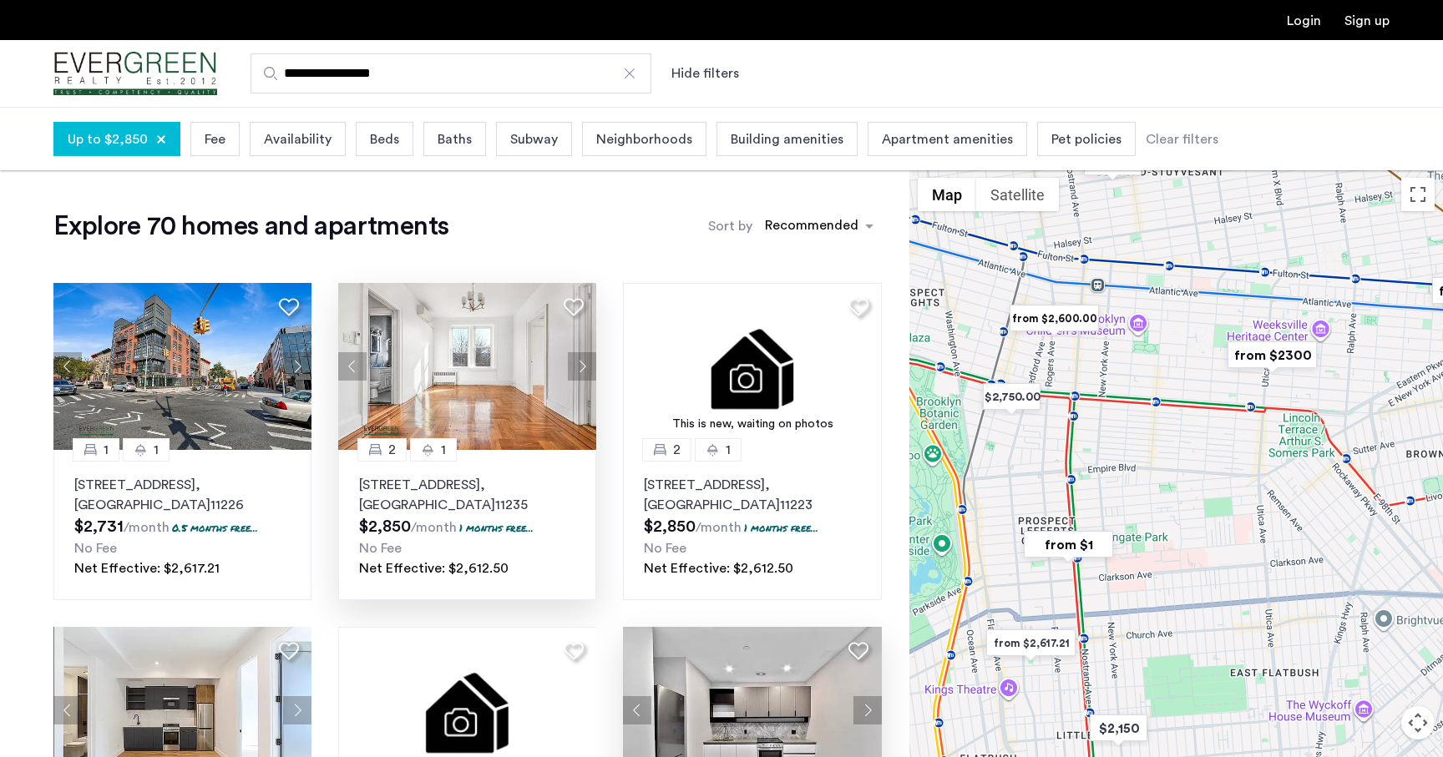
click at [1147, 399] on div at bounding box center [1176, 495] width 534 height 651
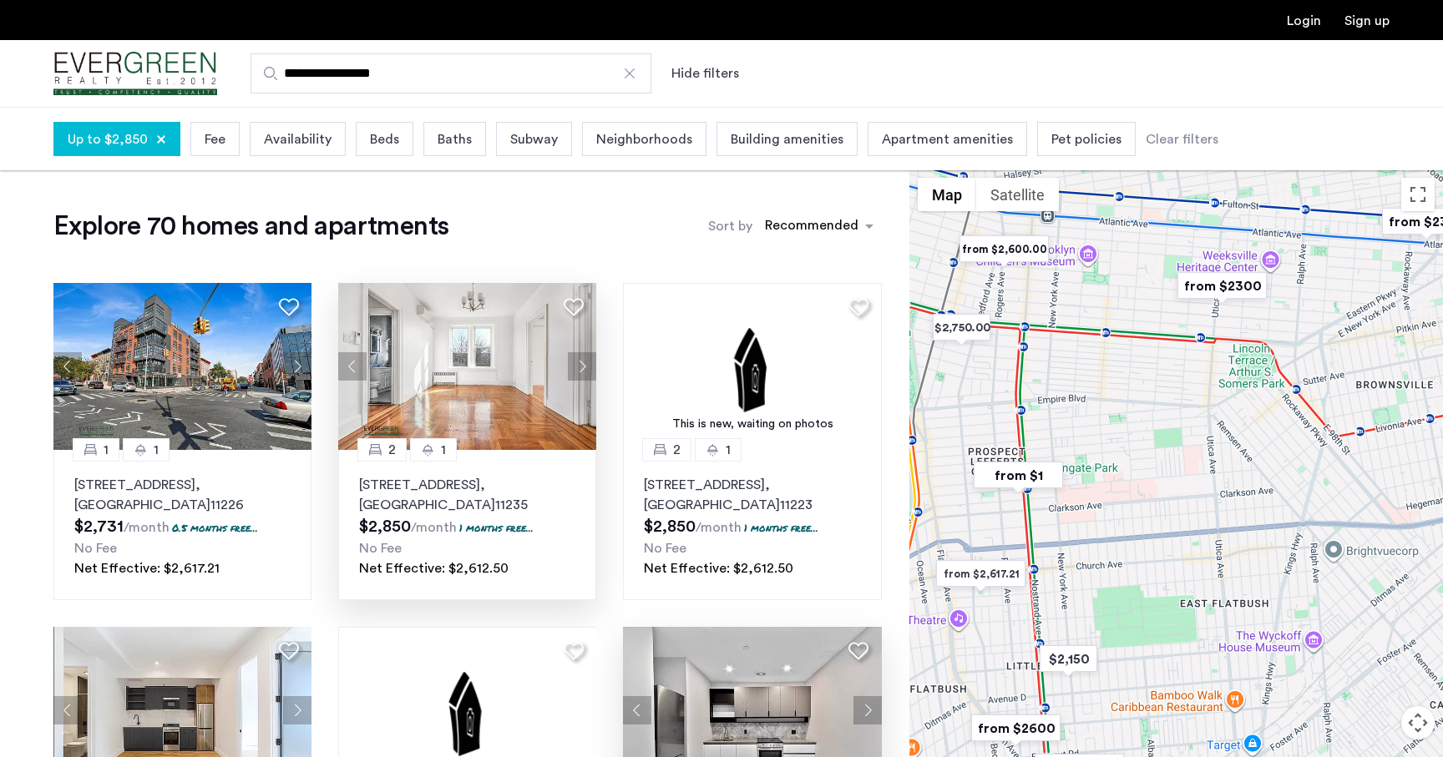
drag, startPoint x: 1137, startPoint y: 516, endPoint x: 1090, endPoint y: 446, distance: 84.8
click at [1090, 446] on div at bounding box center [1176, 495] width 534 height 651
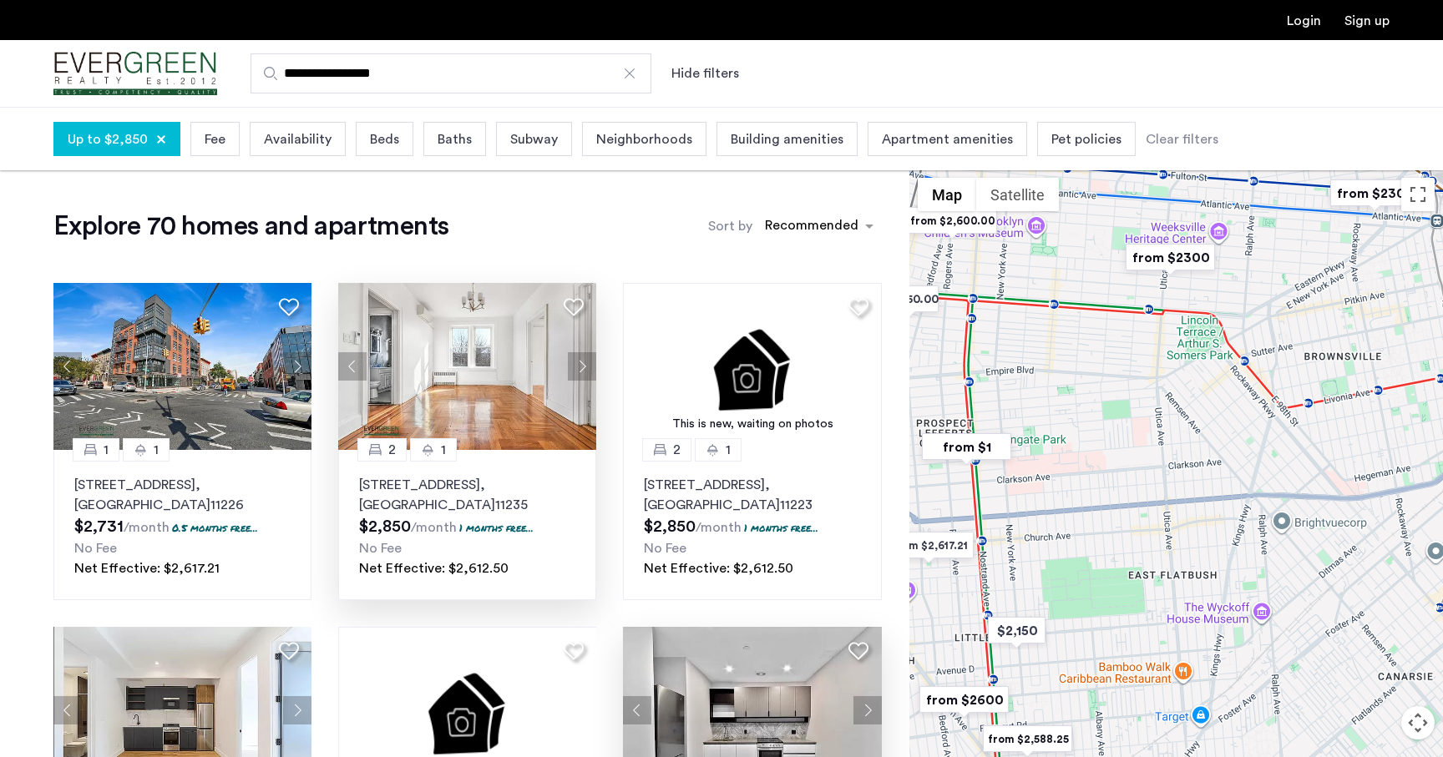
drag, startPoint x: 1098, startPoint y: 482, endPoint x: 1033, endPoint y: 489, distance: 65.5
click at [1033, 489] on div at bounding box center [1176, 495] width 534 height 651
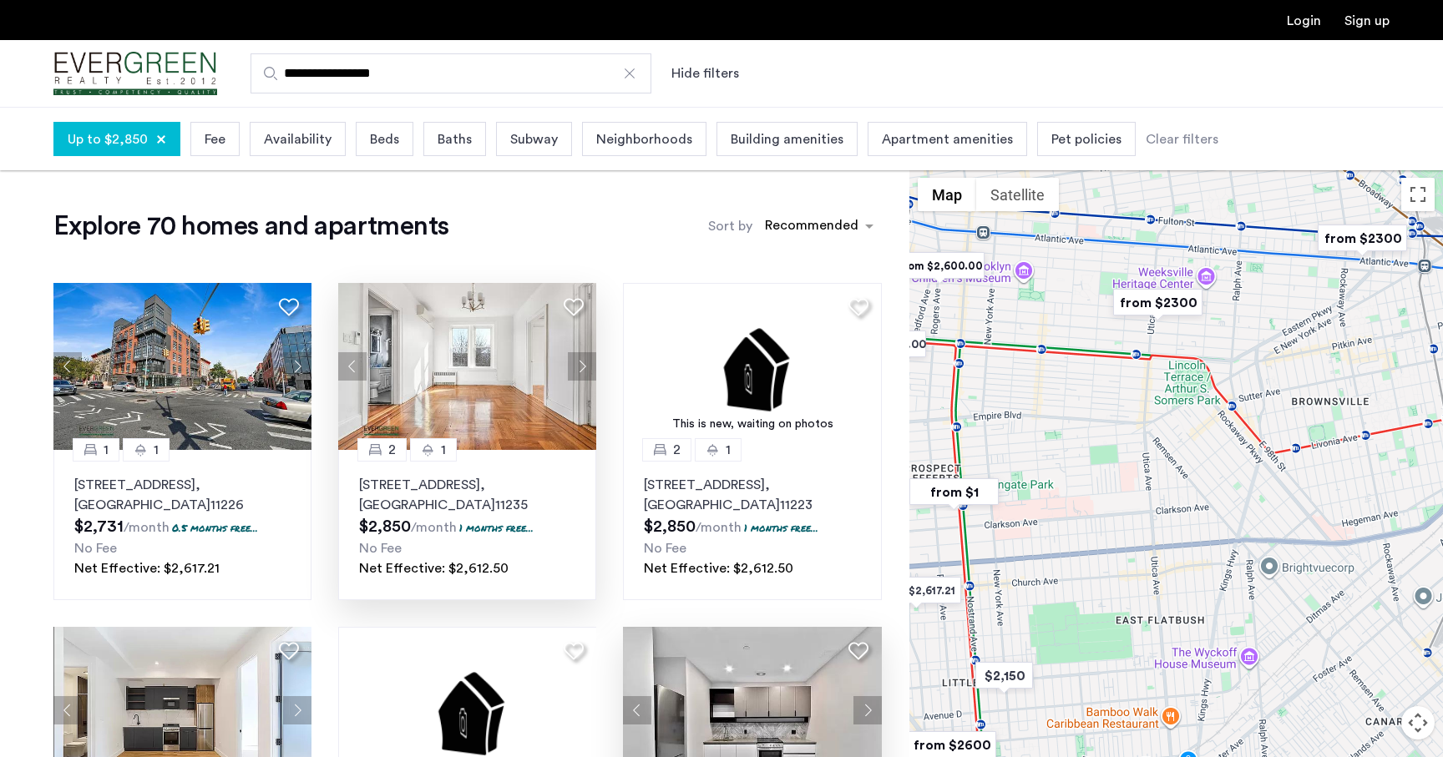
drag, startPoint x: 1080, startPoint y: 476, endPoint x: 1036, endPoint y: 635, distance: 164.5
click at [1036, 635] on div at bounding box center [1176, 495] width 534 height 651
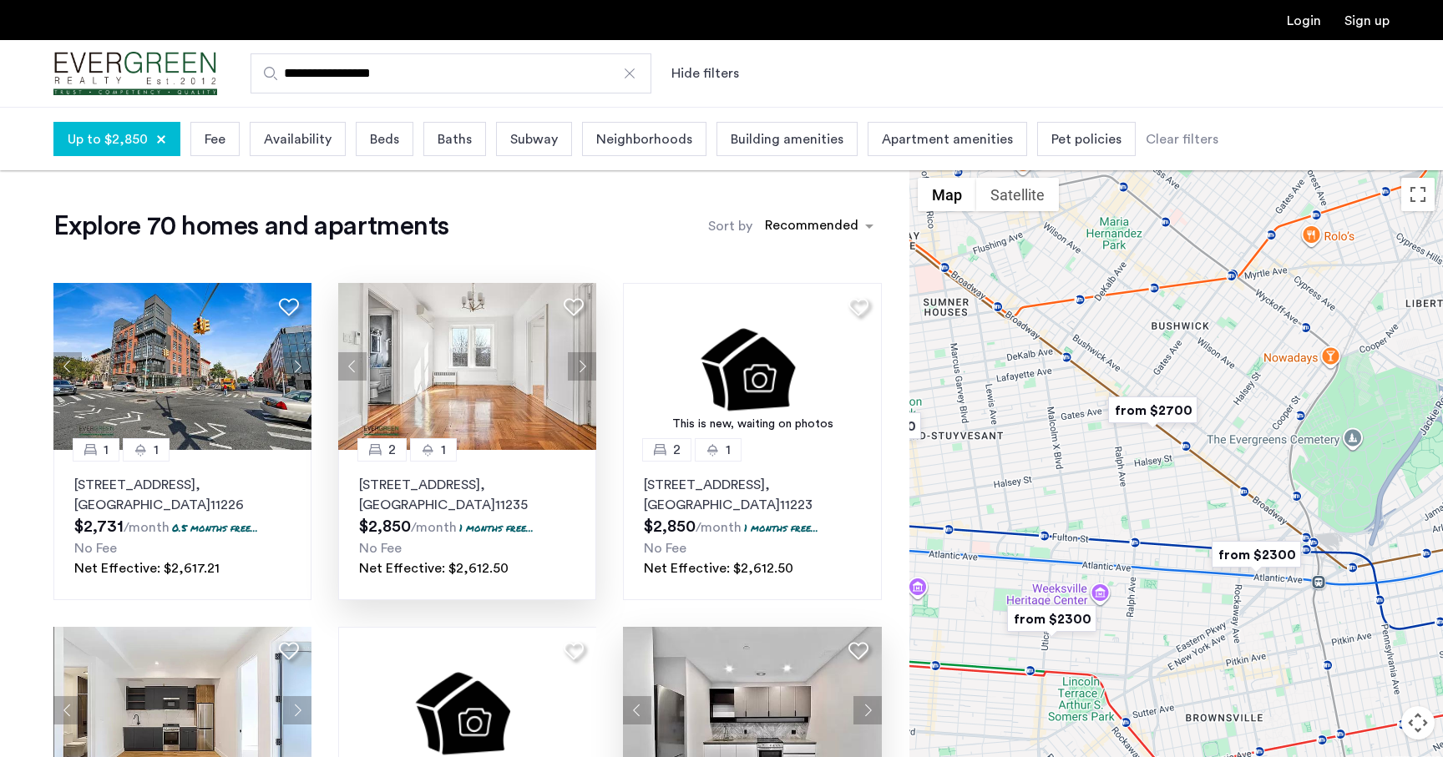
drag, startPoint x: 1168, startPoint y: 599, endPoint x: 1136, endPoint y: 636, distance: 49.1
click at [1136, 636] on div at bounding box center [1176, 495] width 534 height 651
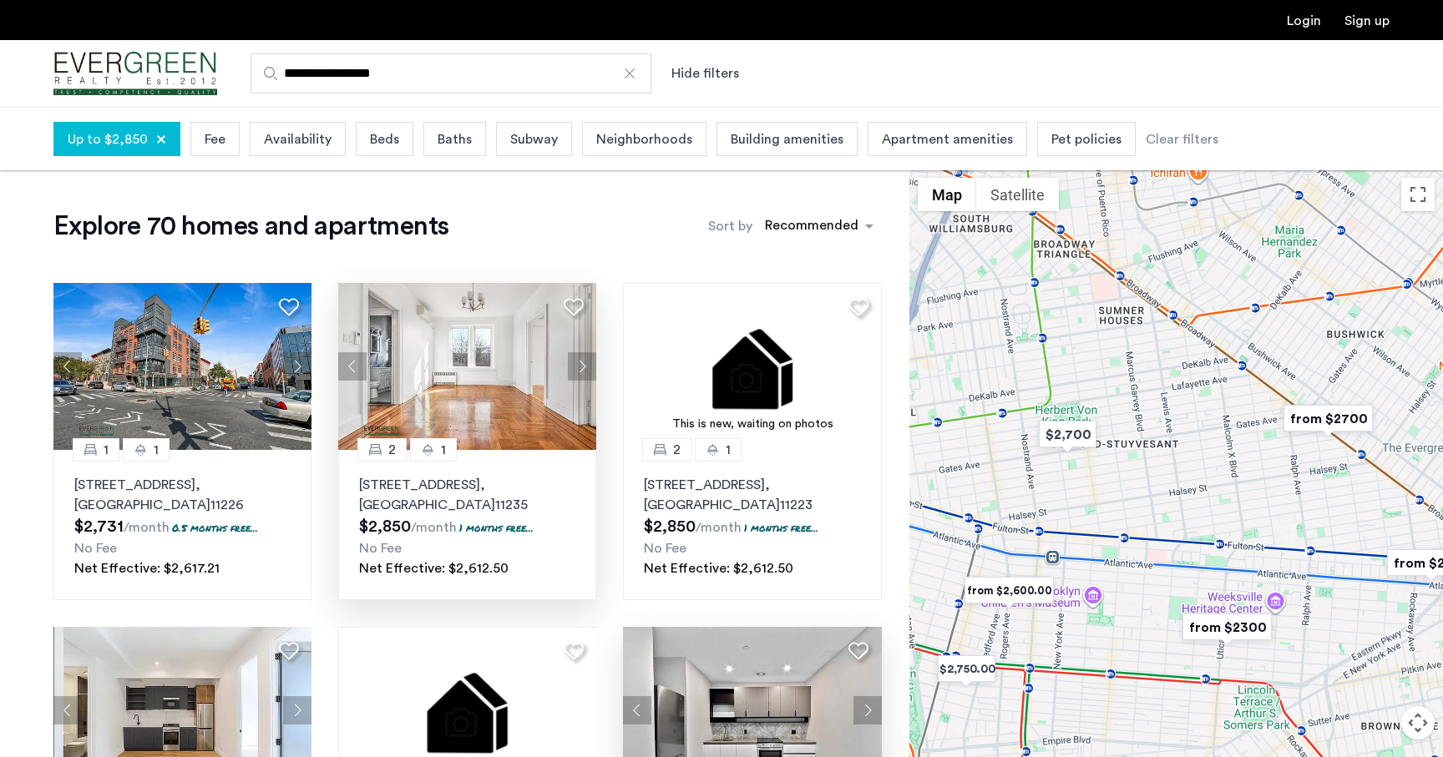
drag, startPoint x: 1072, startPoint y: 477, endPoint x: 1251, endPoint y: 484, distance: 178.8
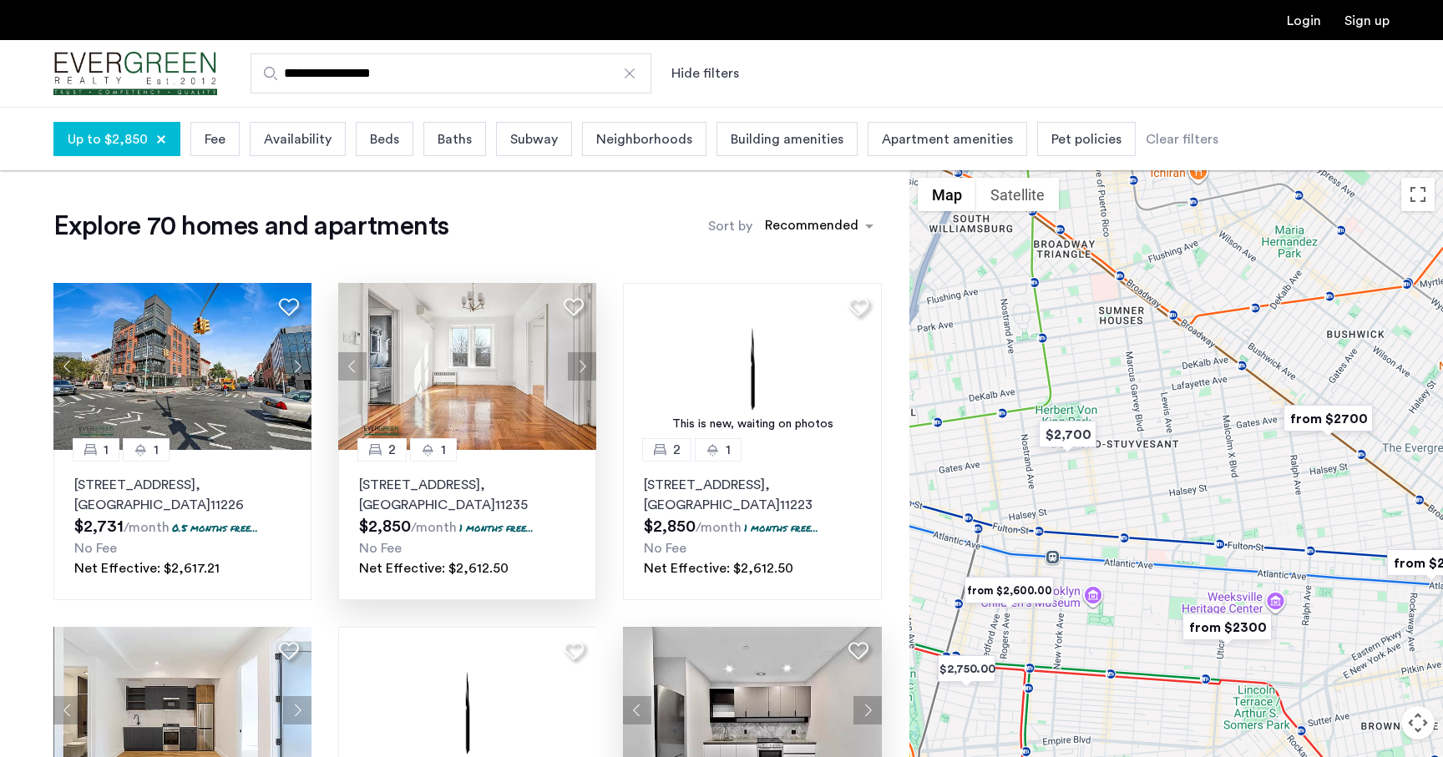
click at [1251, 484] on div at bounding box center [1176, 495] width 534 height 651
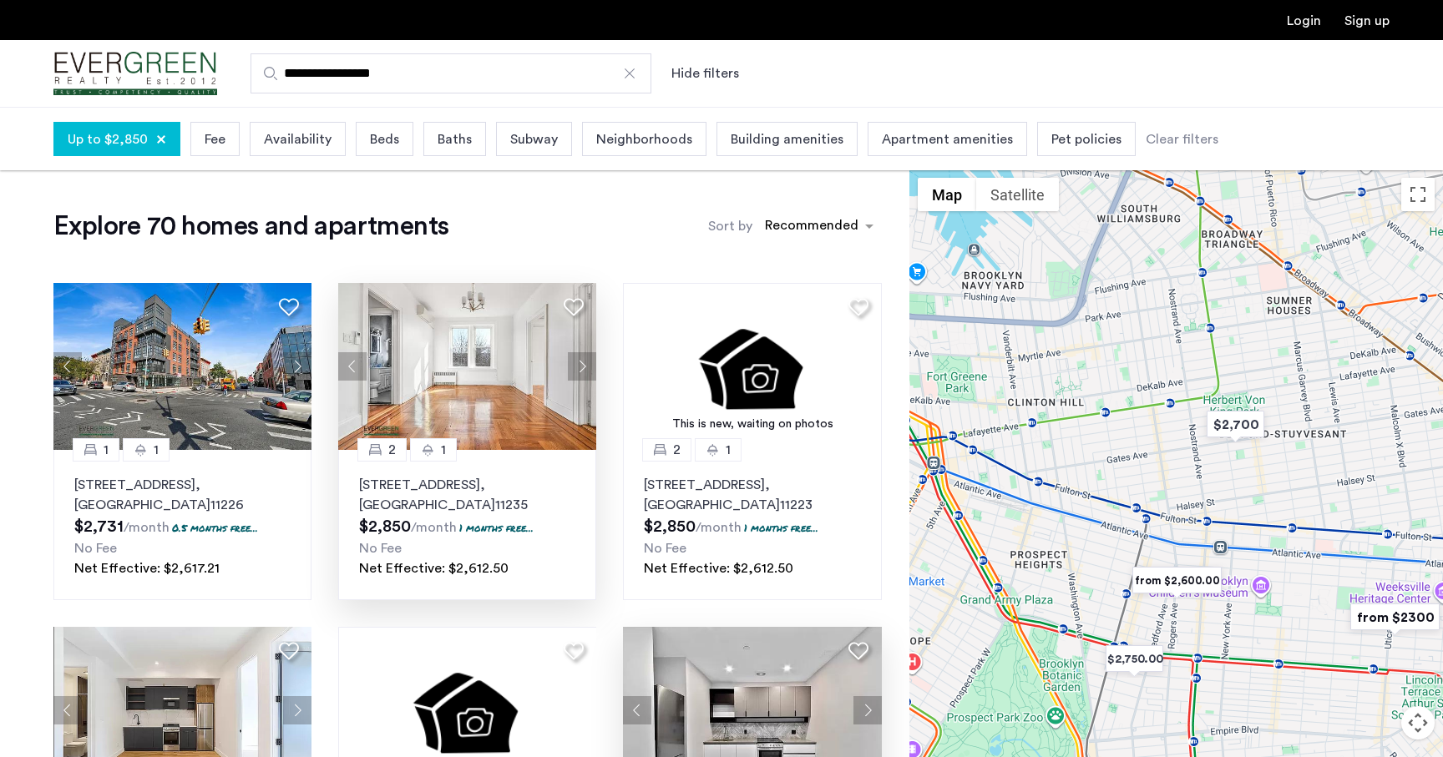
drag, startPoint x: 1114, startPoint y: 518, endPoint x: 1284, endPoint y: 510, distance: 169.7
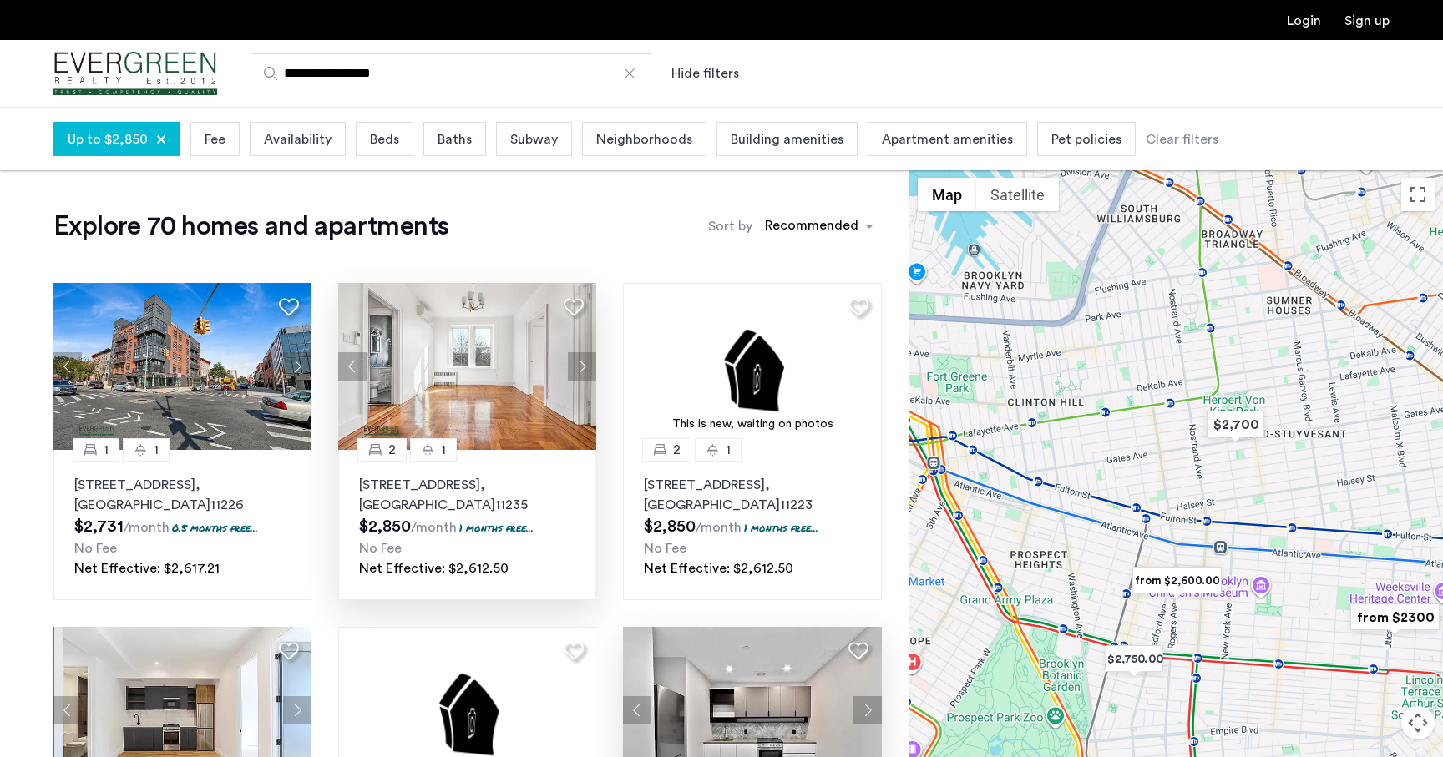
click at [1284, 510] on div at bounding box center [1176, 495] width 534 height 651
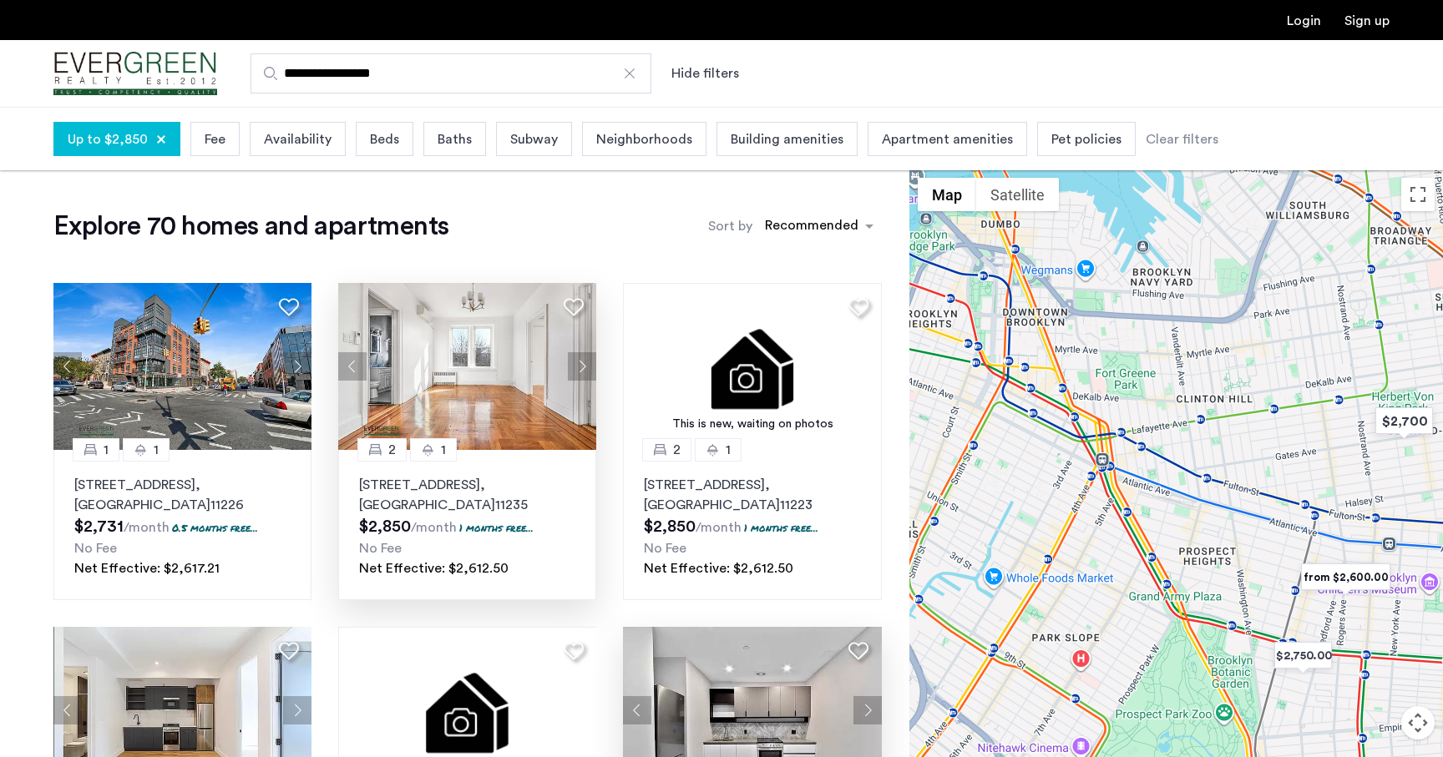
drag, startPoint x: 1215, startPoint y: 496, endPoint x: 1386, endPoint y: 493, distance: 171.2
click at [1386, 493] on div at bounding box center [1176, 495] width 534 height 651
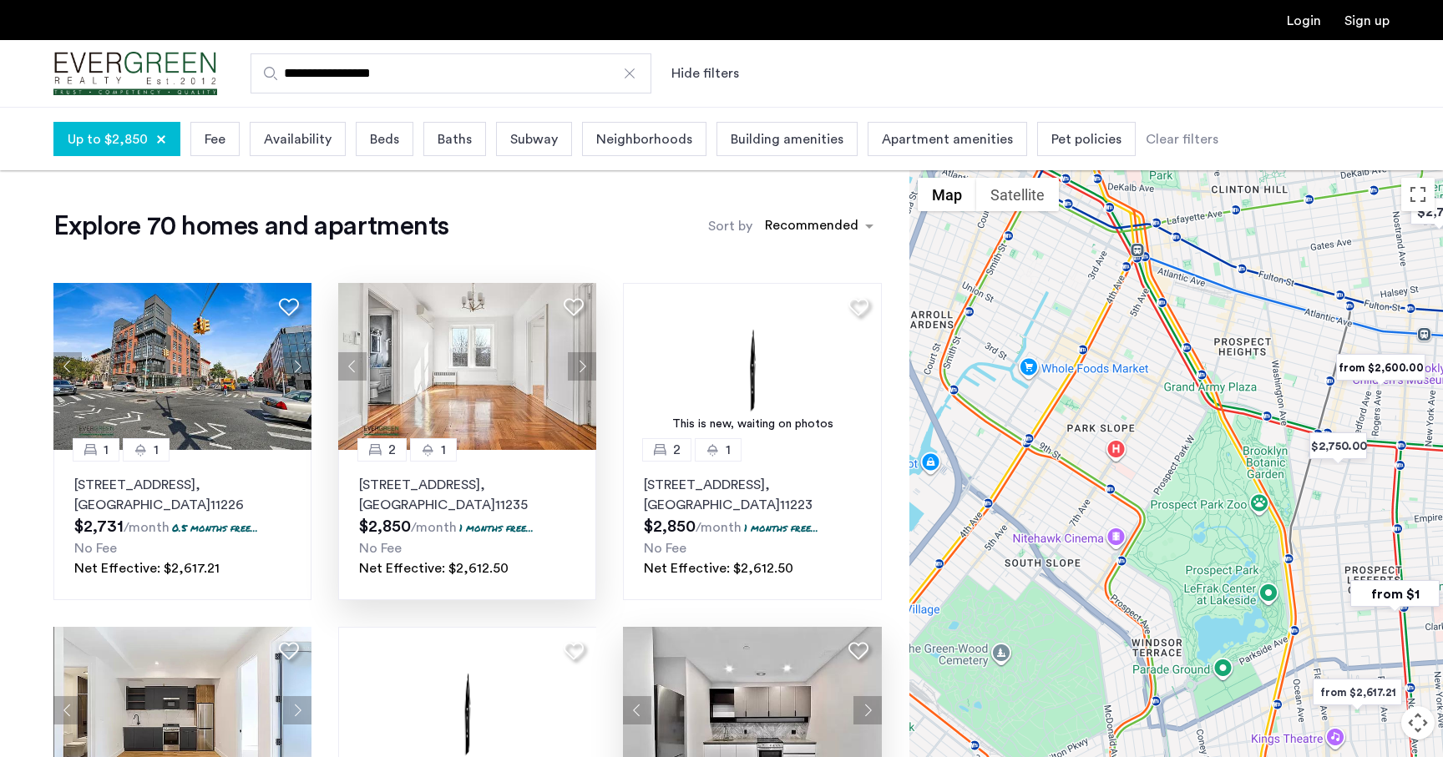
drag, startPoint x: 1157, startPoint y: 638, endPoint x: 1172, endPoint y: 390, distance: 248.4
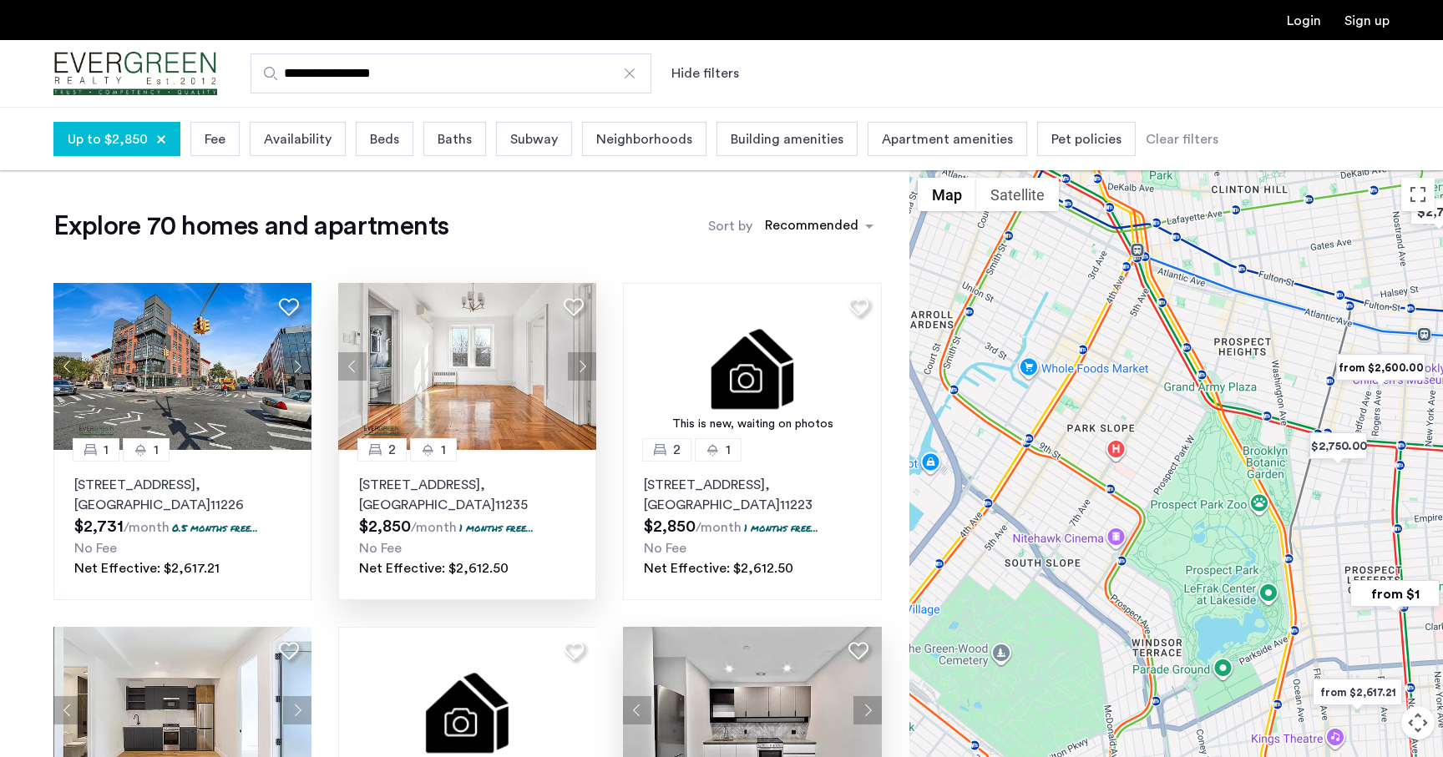
click at [1172, 390] on div at bounding box center [1176, 495] width 534 height 651
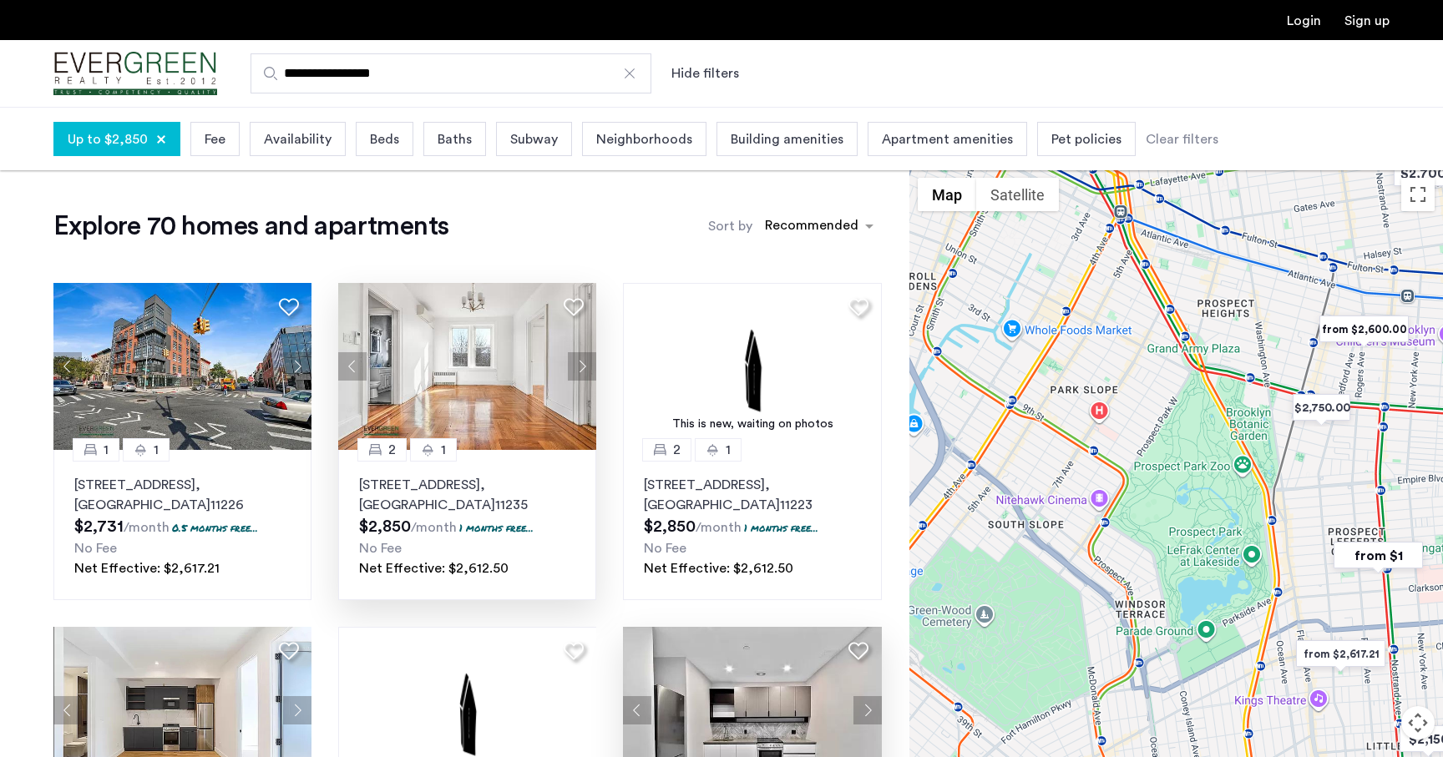
drag, startPoint x: 1223, startPoint y: 488, endPoint x: 1238, endPoint y: 493, distance: 15.8
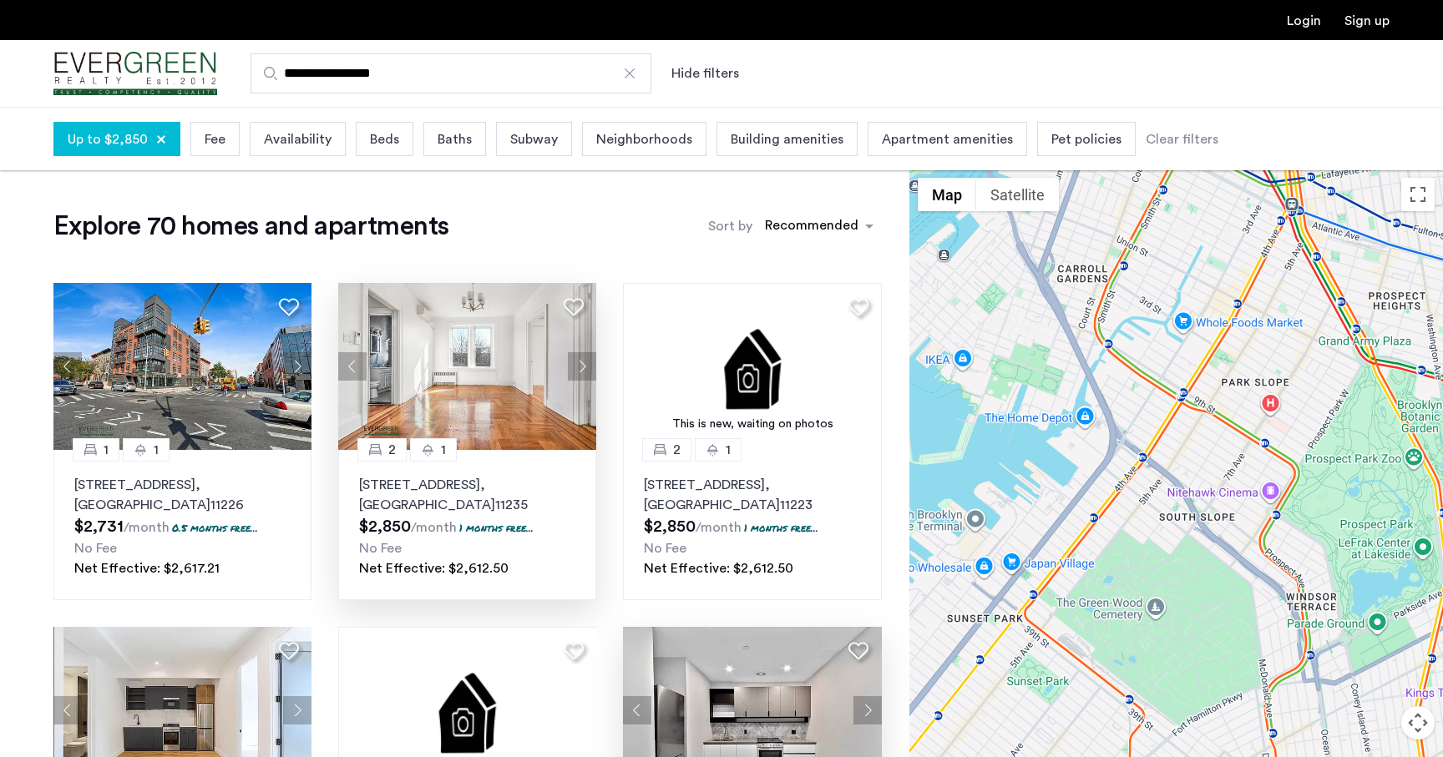
drag, startPoint x: 1192, startPoint y: 502, endPoint x: 1356, endPoint y: 489, distance: 165.0
click at [1356, 489] on div at bounding box center [1176, 495] width 534 height 651
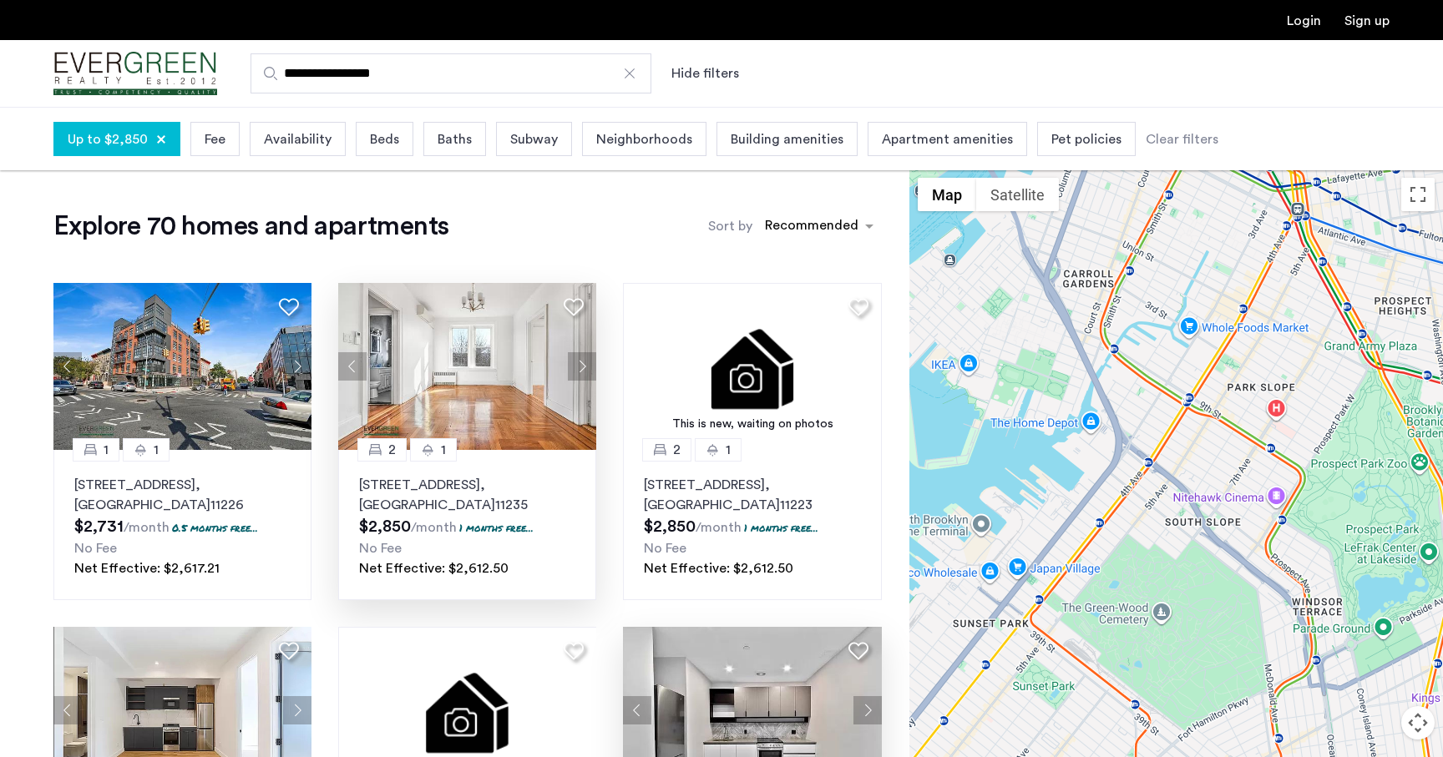
drag, startPoint x: 1356, startPoint y: 489, endPoint x: 1365, endPoint y: 494, distance: 10.5
click at [1365, 494] on div at bounding box center [1176, 495] width 534 height 651
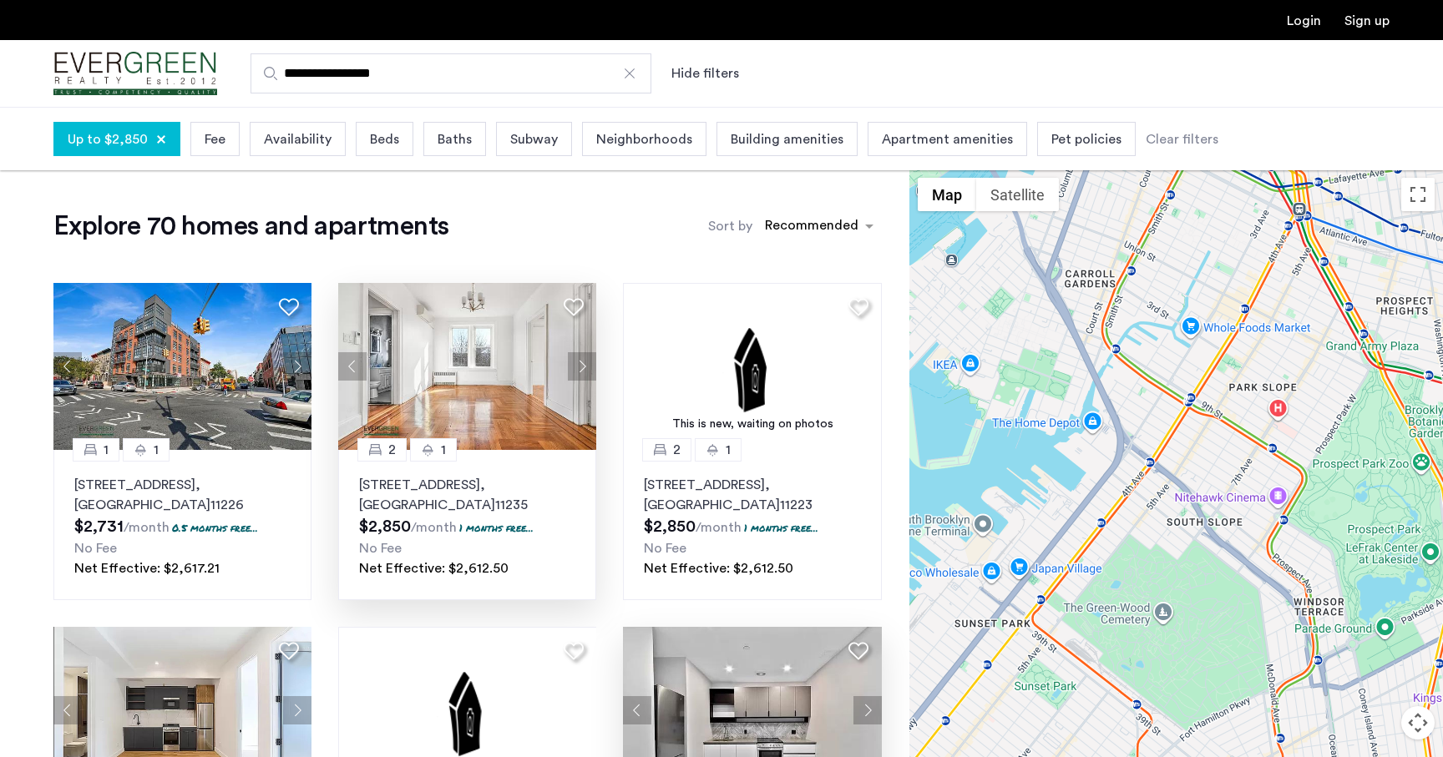
drag, startPoint x: 1253, startPoint y: 465, endPoint x: 978, endPoint y: 465, distance: 275.6
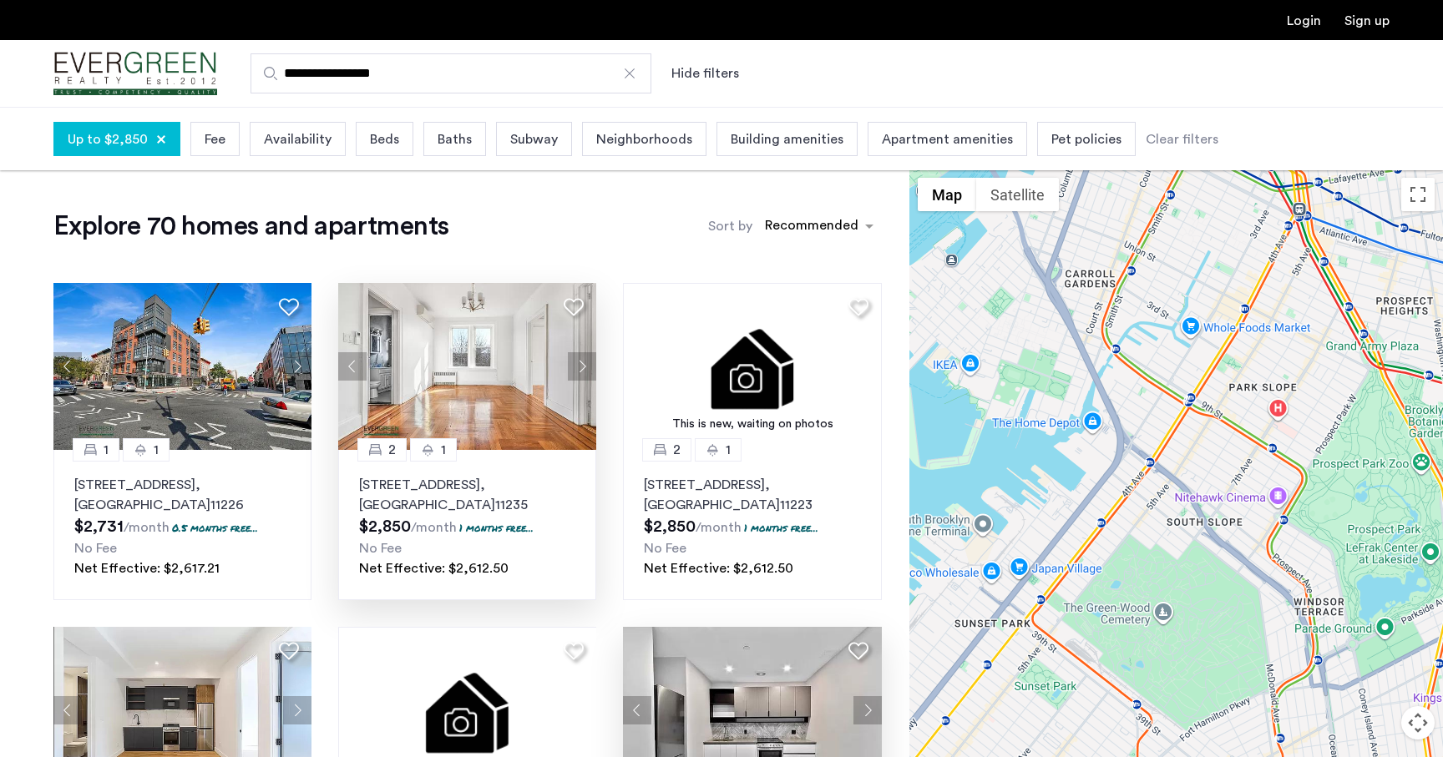
click at [978, 465] on div at bounding box center [1176, 495] width 534 height 651
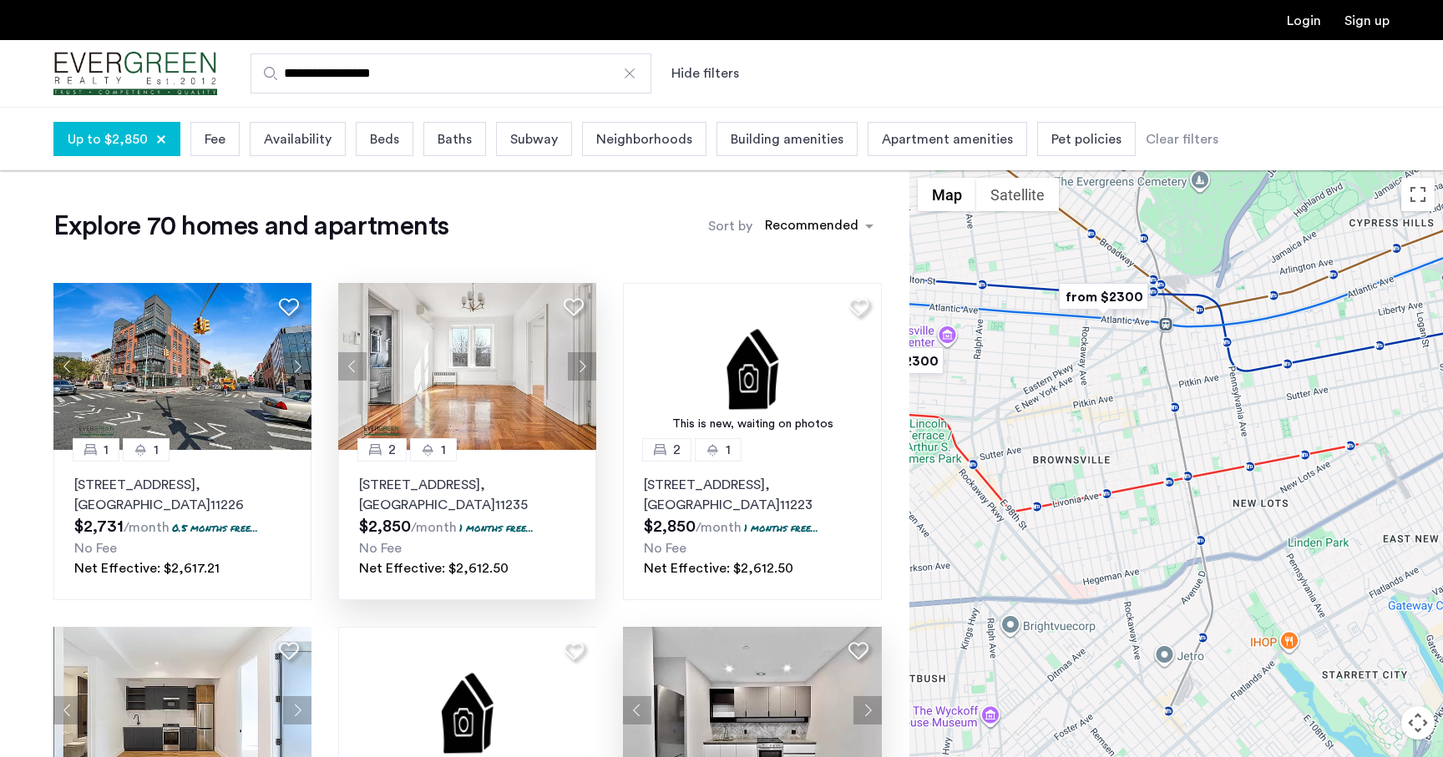
drag, startPoint x: 1180, startPoint y: 481, endPoint x: 902, endPoint y: 471, distance: 278.3
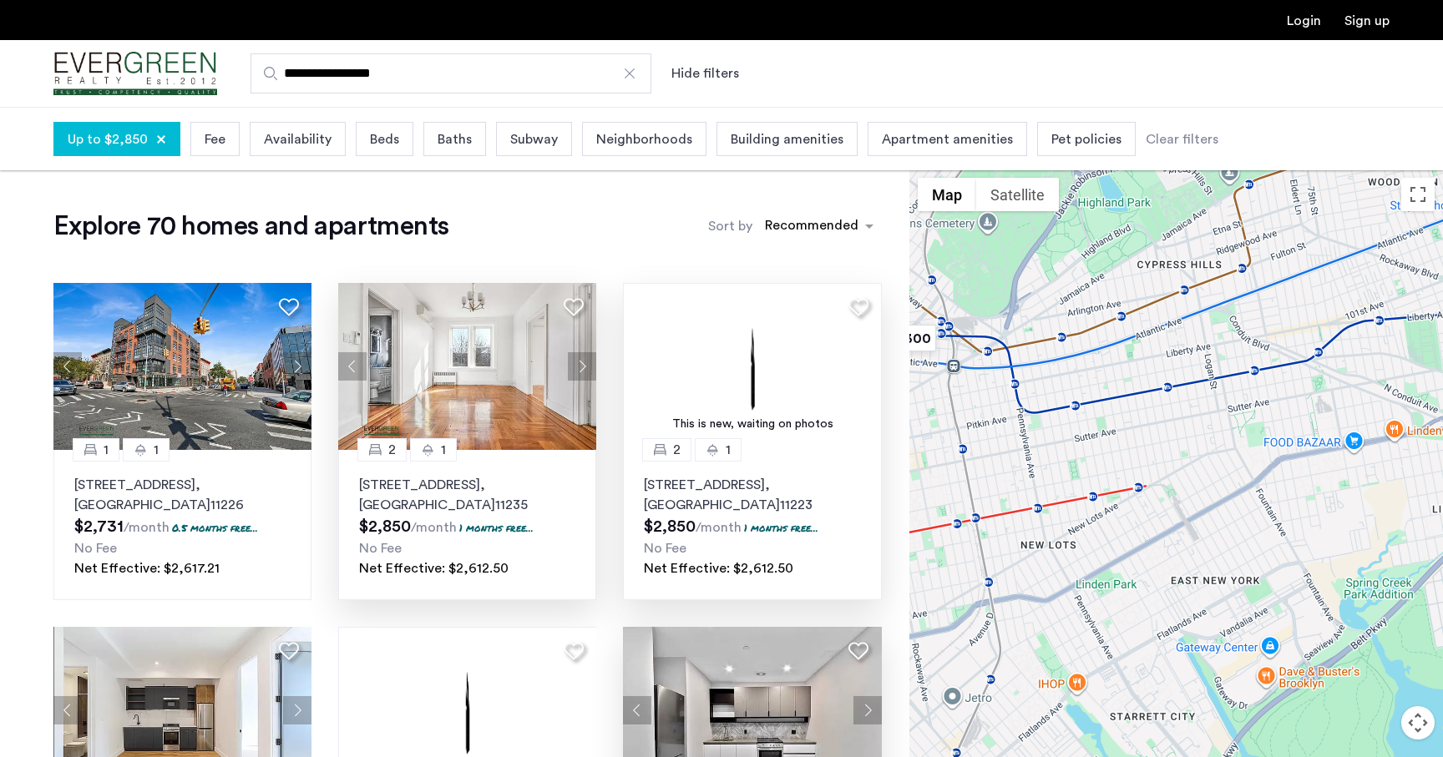
drag, startPoint x: 1101, startPoint y: 492, endPoint x: 880, endPoint y: 548, distance: 227.5
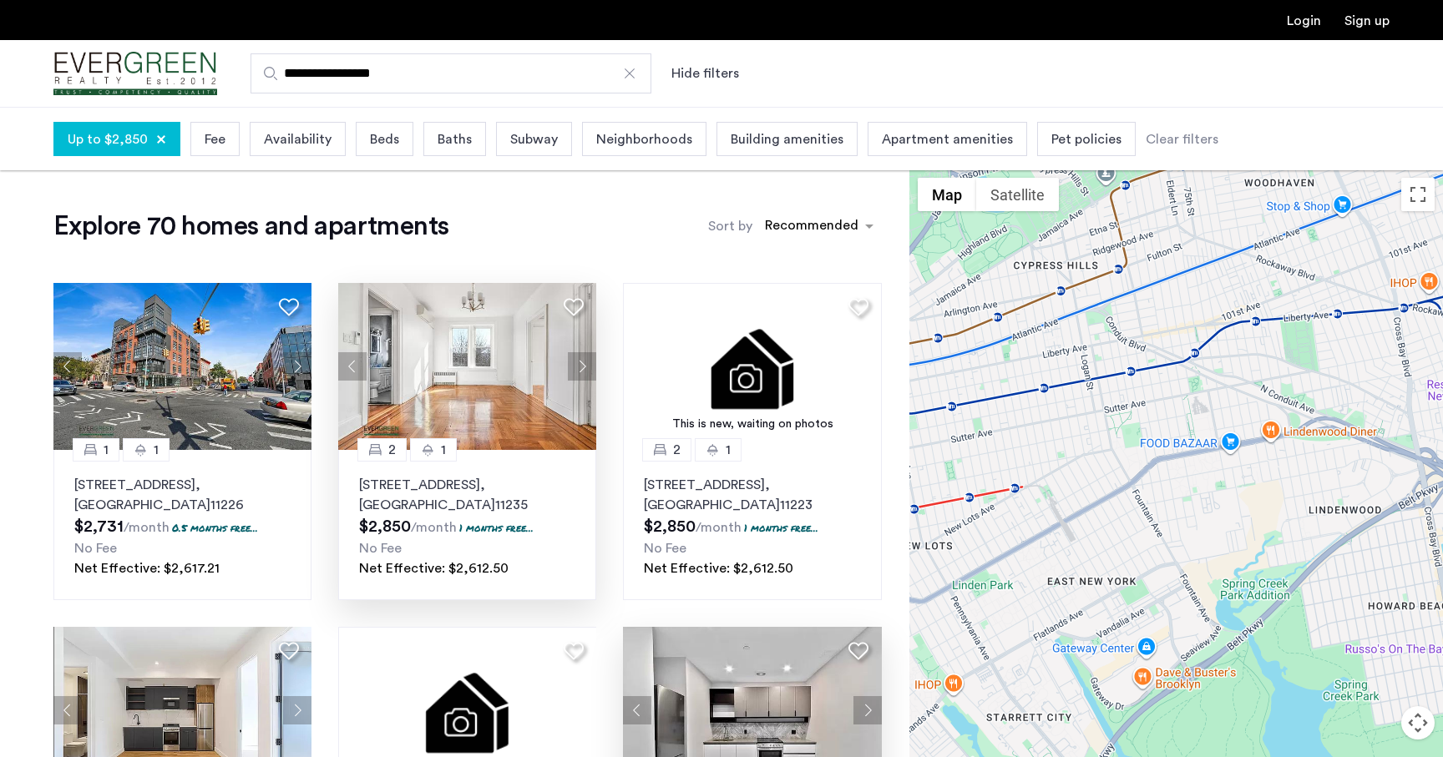
drag, startPoint x: 1065, startPoint y: 550, endPoint x: 967, endPoint y: 577, distance: 101.3
click at [967, 577] on div at bounding box center [1176, 495] width 534 height 651
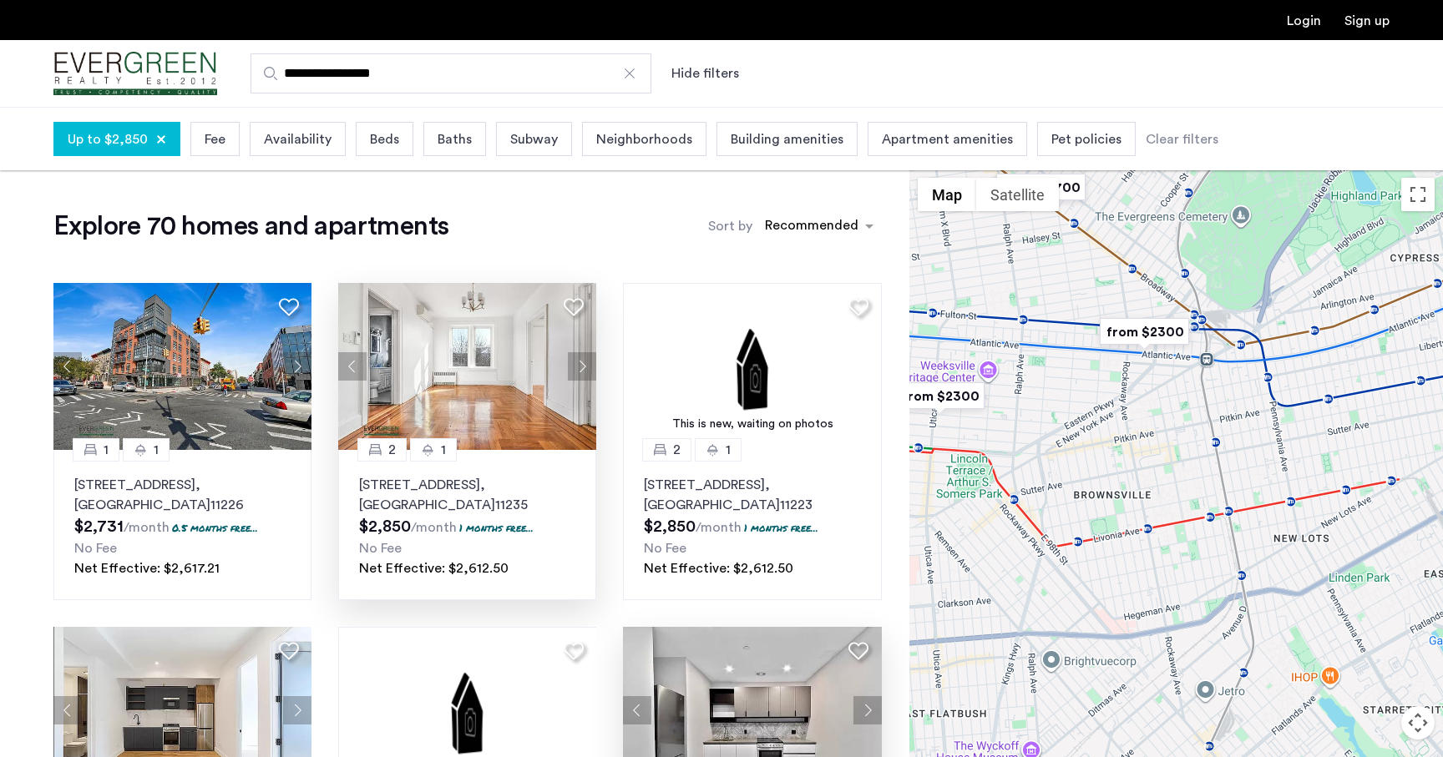
drag, startPoint x: 1095, startPoint y: 508, endPoint x: 1441, endPoint y: 488, distance: 346.3
click at [1441, 488] on div at bounding box center [1176, 495] width 534 height 651
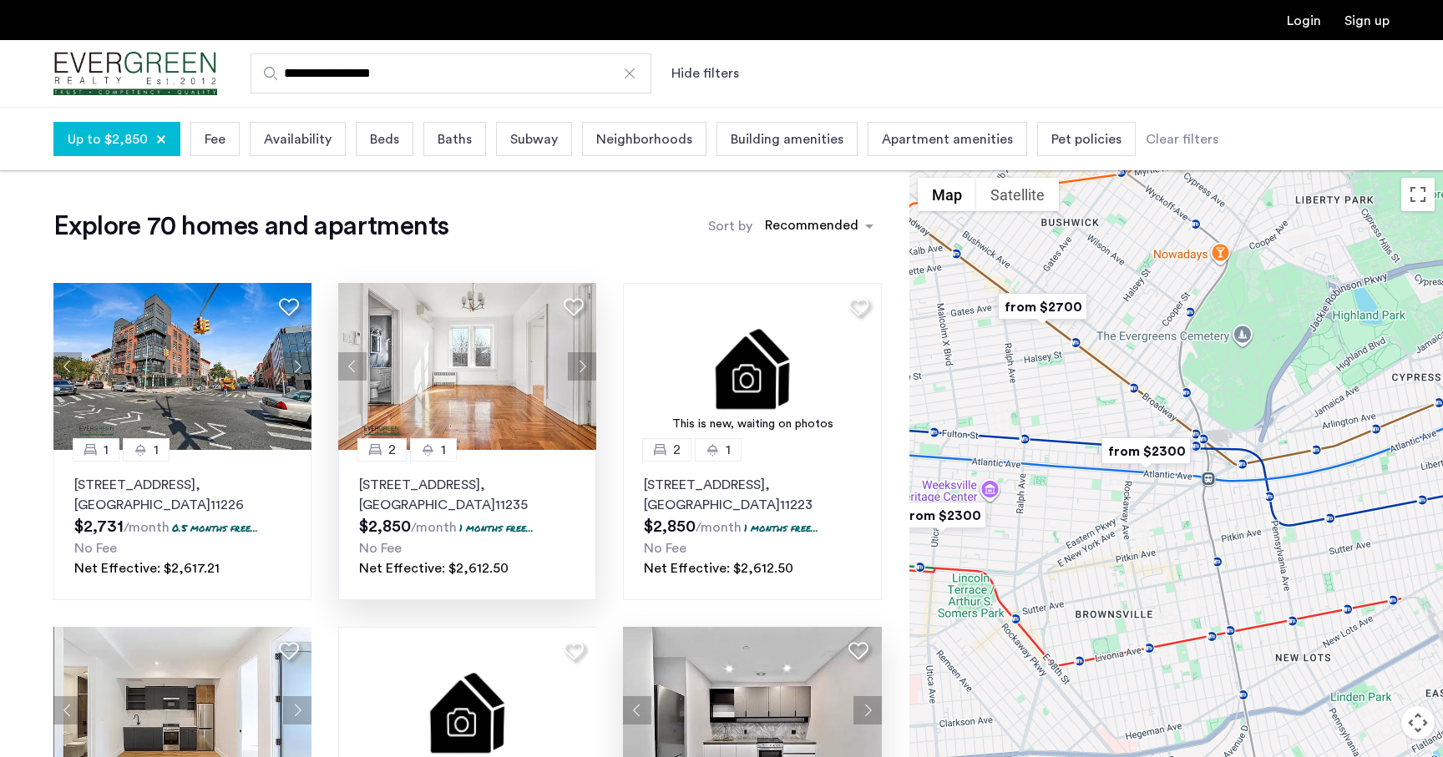
drag, startPoint x: 1112, startPoint y: 440, endPoint x: 1112, endPoint y: 554, distance: 113.6
click at [1112, 554] on div at bounding box center [1176, 495] width 534 height 651
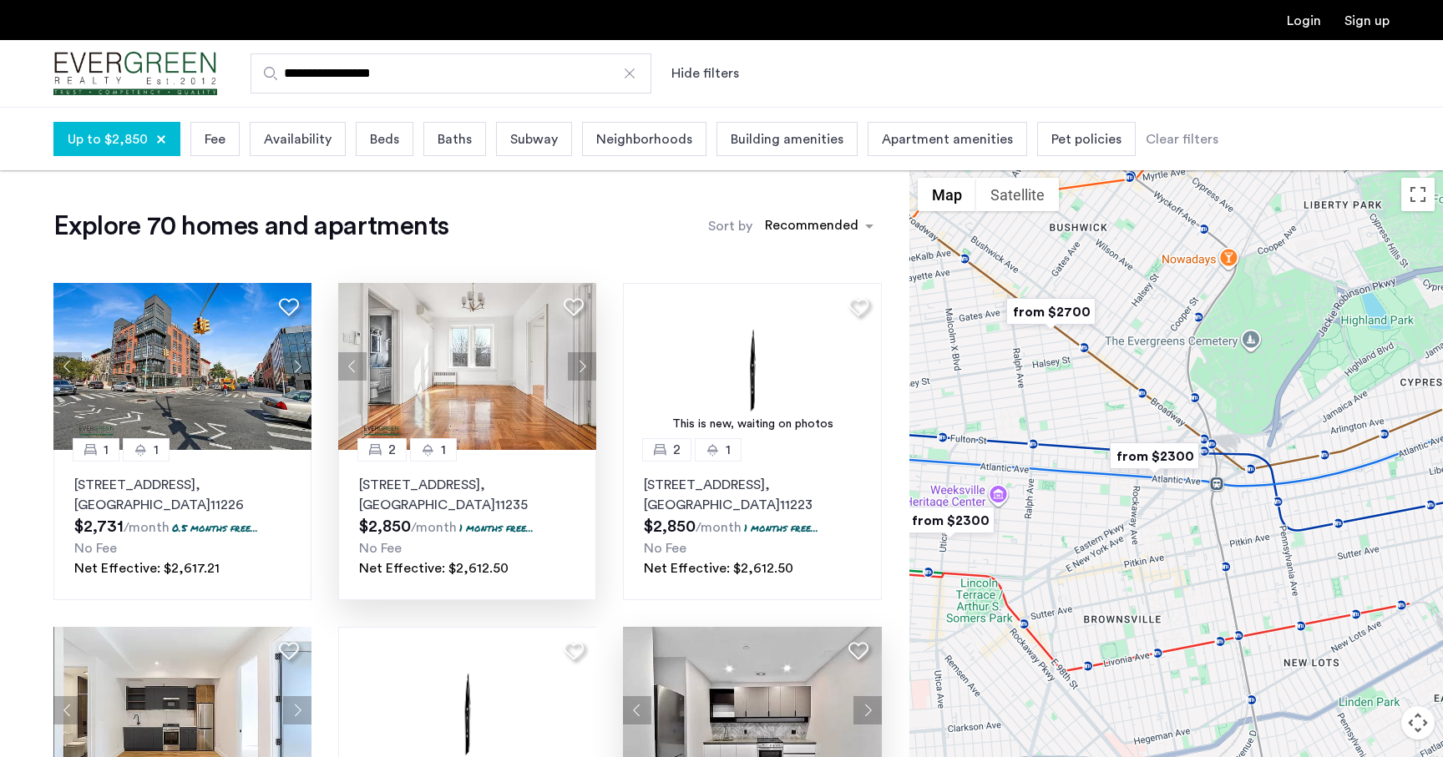
drag, startPoint x: 1112, startPoint y: 554, endPoint x: 1123, endPoint y: 560, distance: 13.1
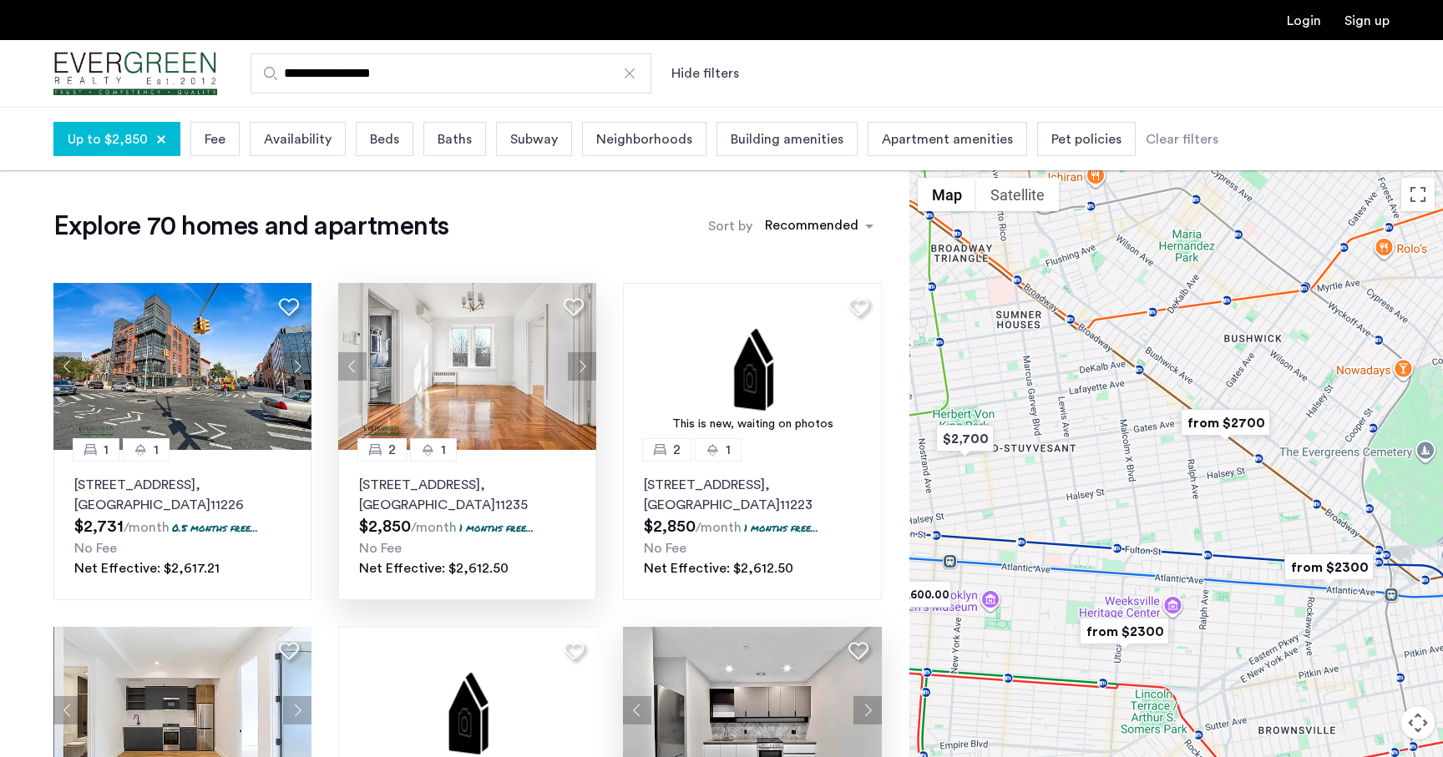
drag, startPoint x: 1041, startPoint y: 535, endPoint x: 1214, endPoint y: 645, distance: 204.6
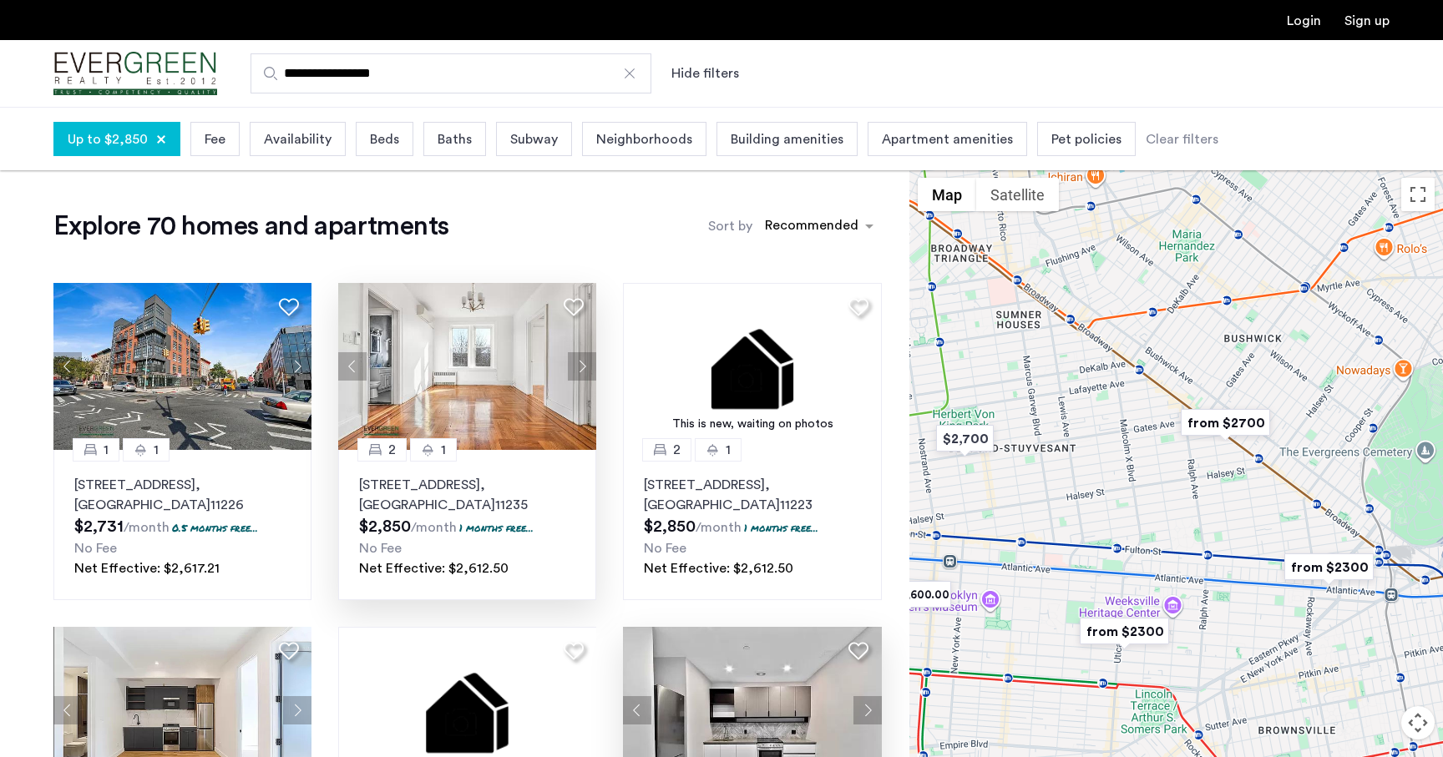
click at [1214, 645] on div at bounding box center [1176, 495] width 534 height 651
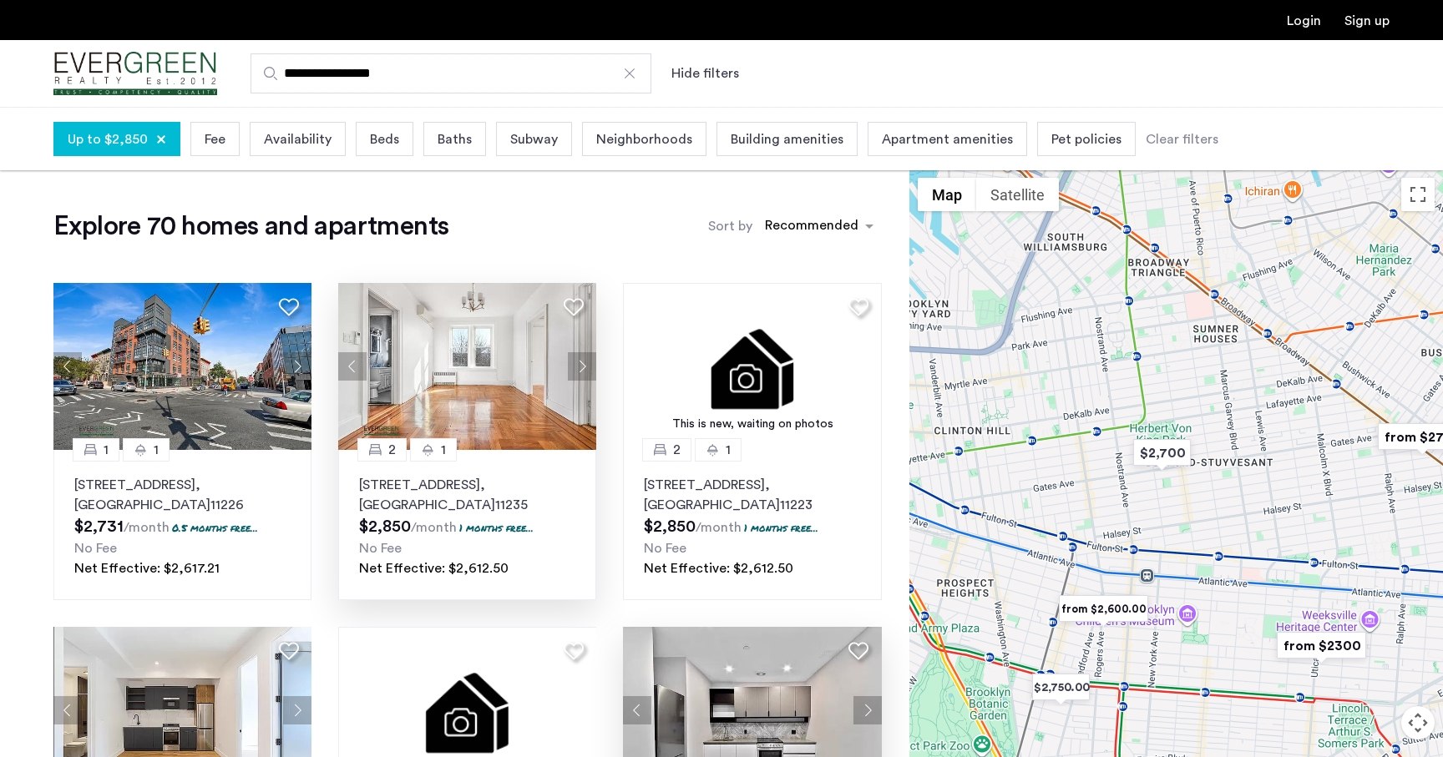
drag, startPoint x: 1163, startPoint y: 624, endPoint x: 1354, endPoint y: 638, distance: 190.9
click at [1354, 638] on img "from $2300" at bounding box center [1321, 646] width 103 height 38
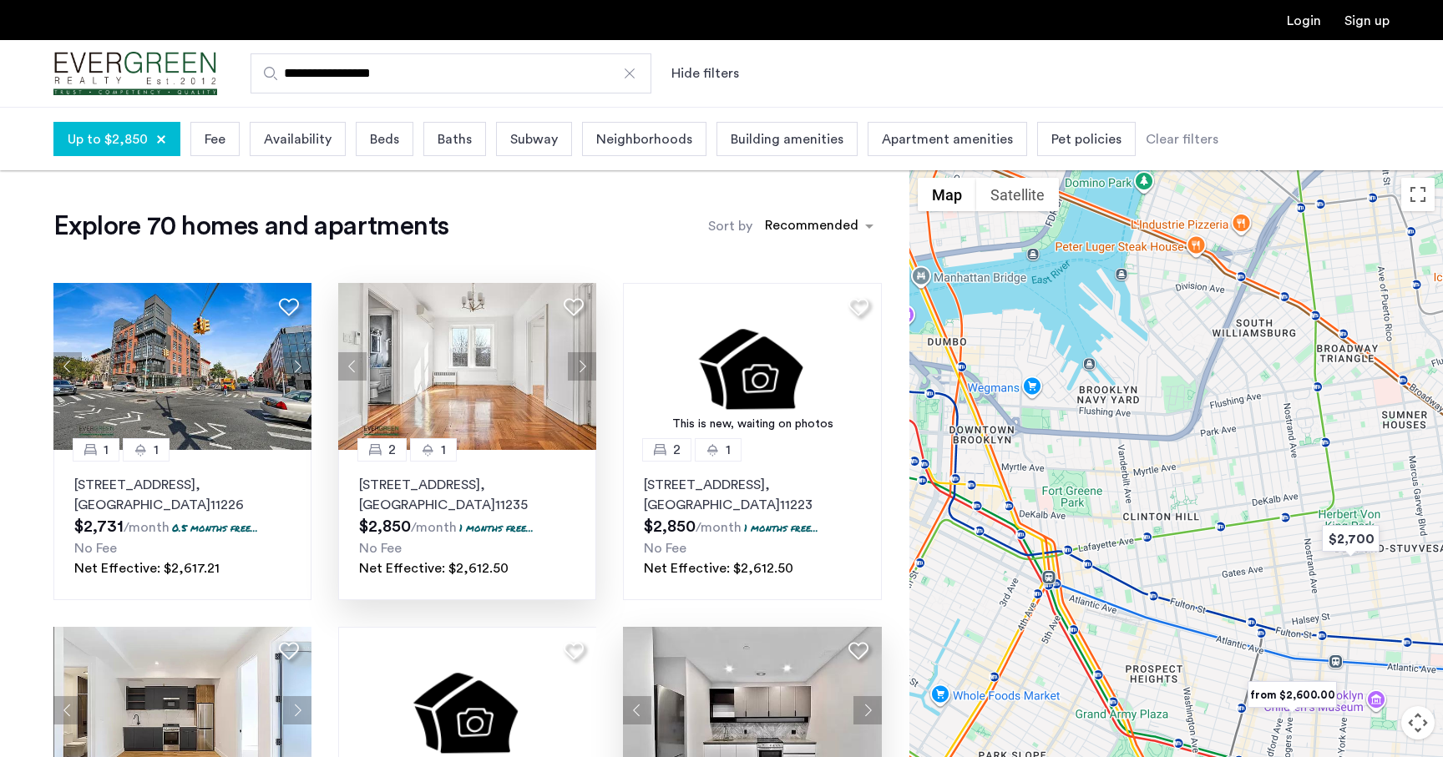
drag, startPoint x: 1172, startPoint y: 568, endPoint x: 1363, endPoint y: 654, distance: 208.9
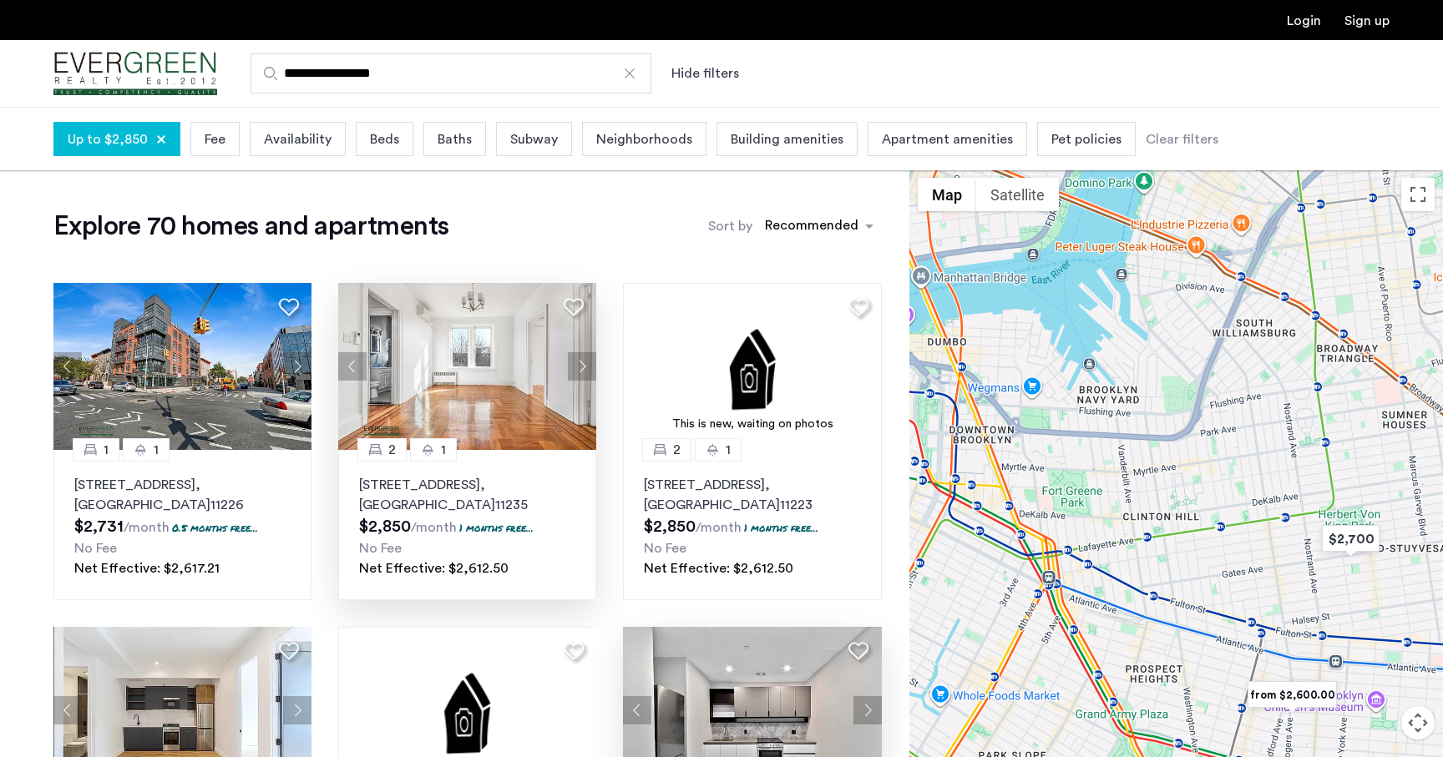
click at [1363, 654] on div at bounding box center [1176, 495] width 534 height 651
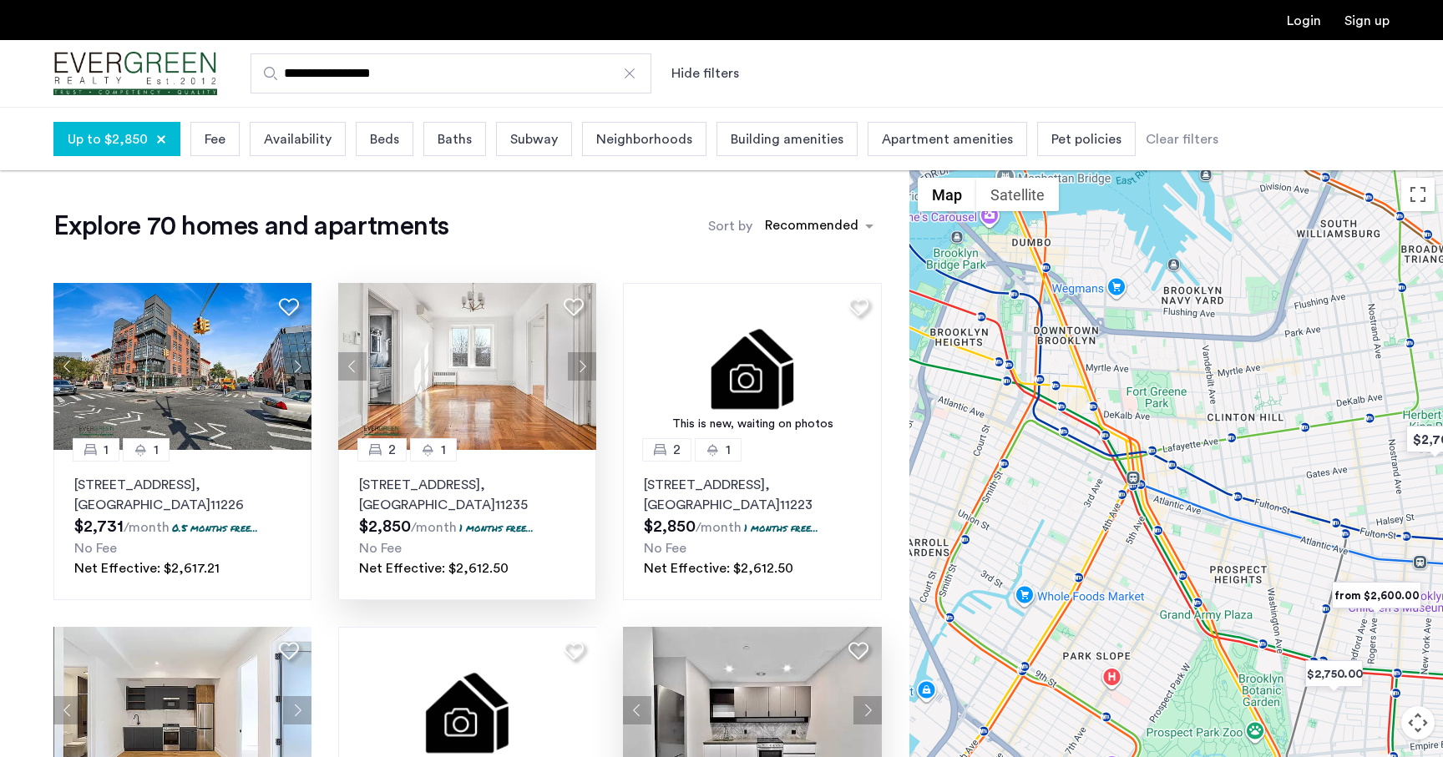
drag, startPoint x: 1280, startPoint y: 618, endPoint x: 1368, endPoint y: 523, distance: 129.4
click at [1367, 521] on div at bounding box center [1176, 495] width 534 height 651
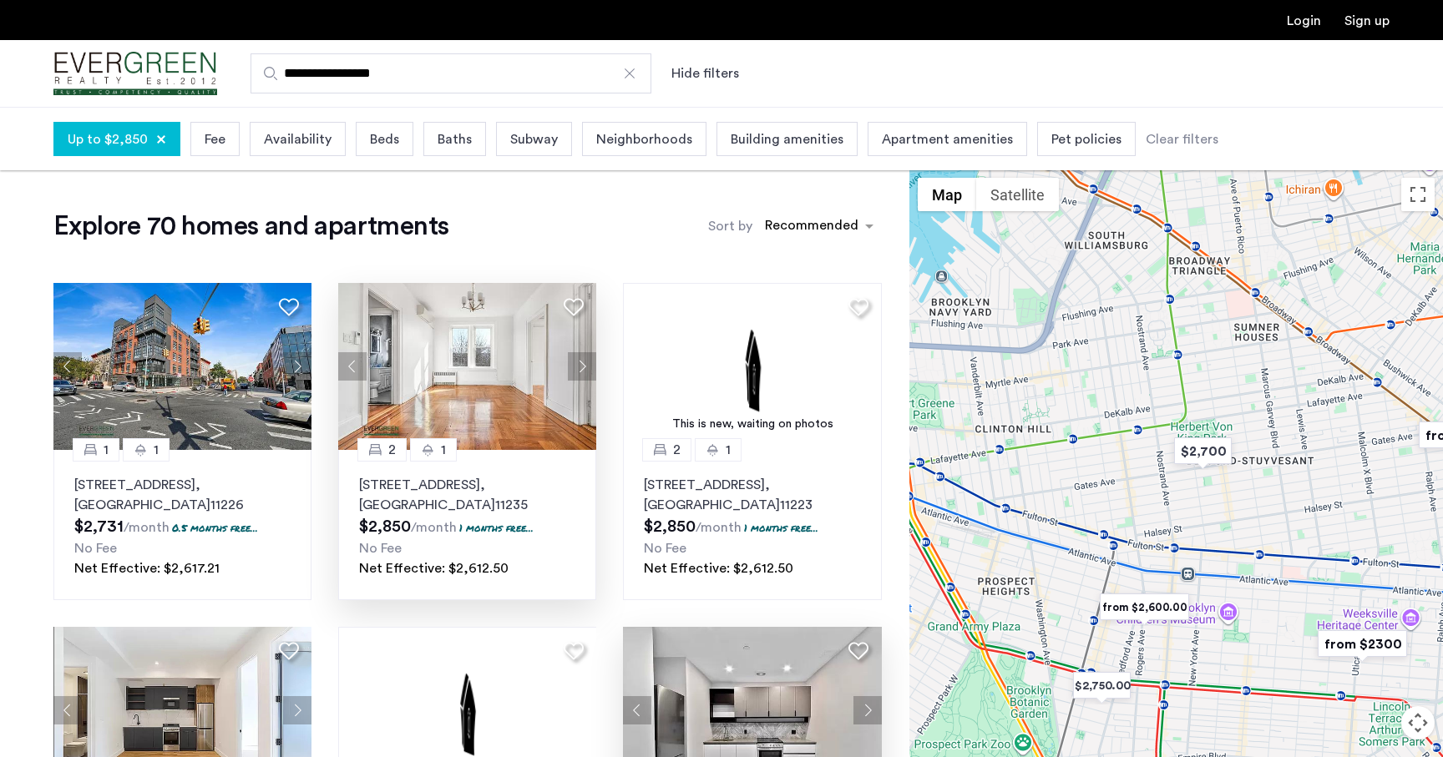
drag, startPoint x: 1416, startPoint y: 562, endPoint x: 1180, endPoint y: 570, distance: 236.4
click at [1180, 570] on div at bounding box center [1176, 495] width 534 height 651
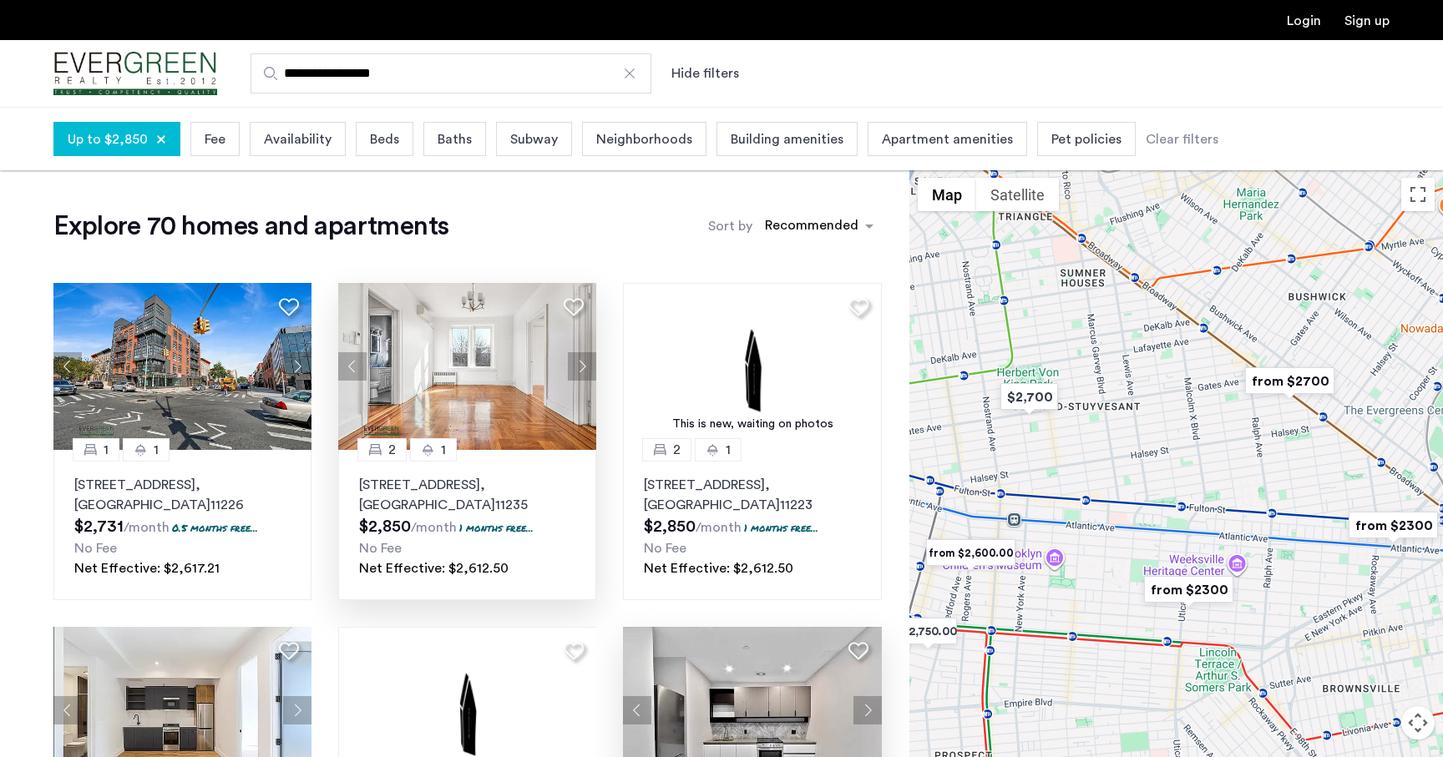
drag, startPoint x: 1203, startPoint y: 656, endPoint x: 1033, endPoint y: 603, distance: 177.7
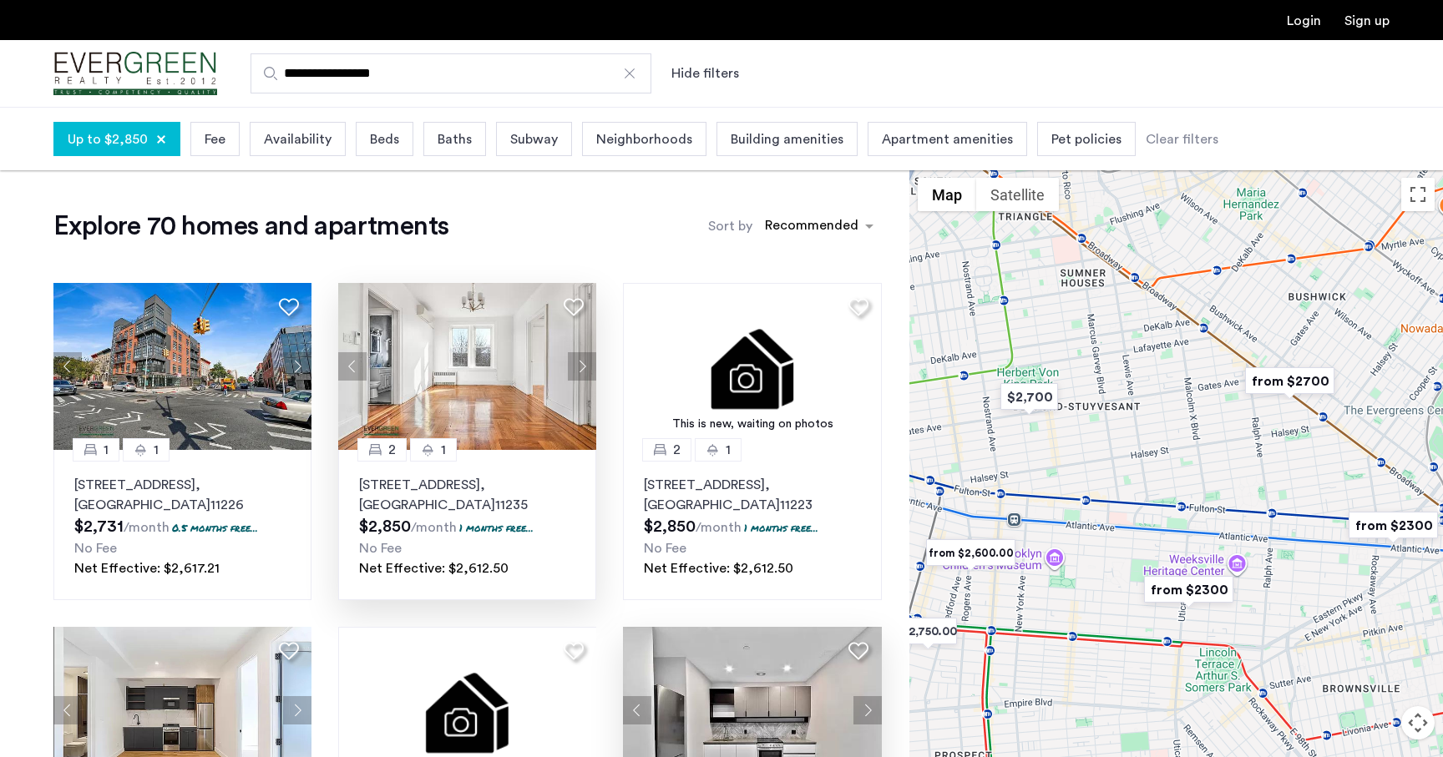
click at [1033, 603] on div at bounding box center [1176, 495] width 534 height 651
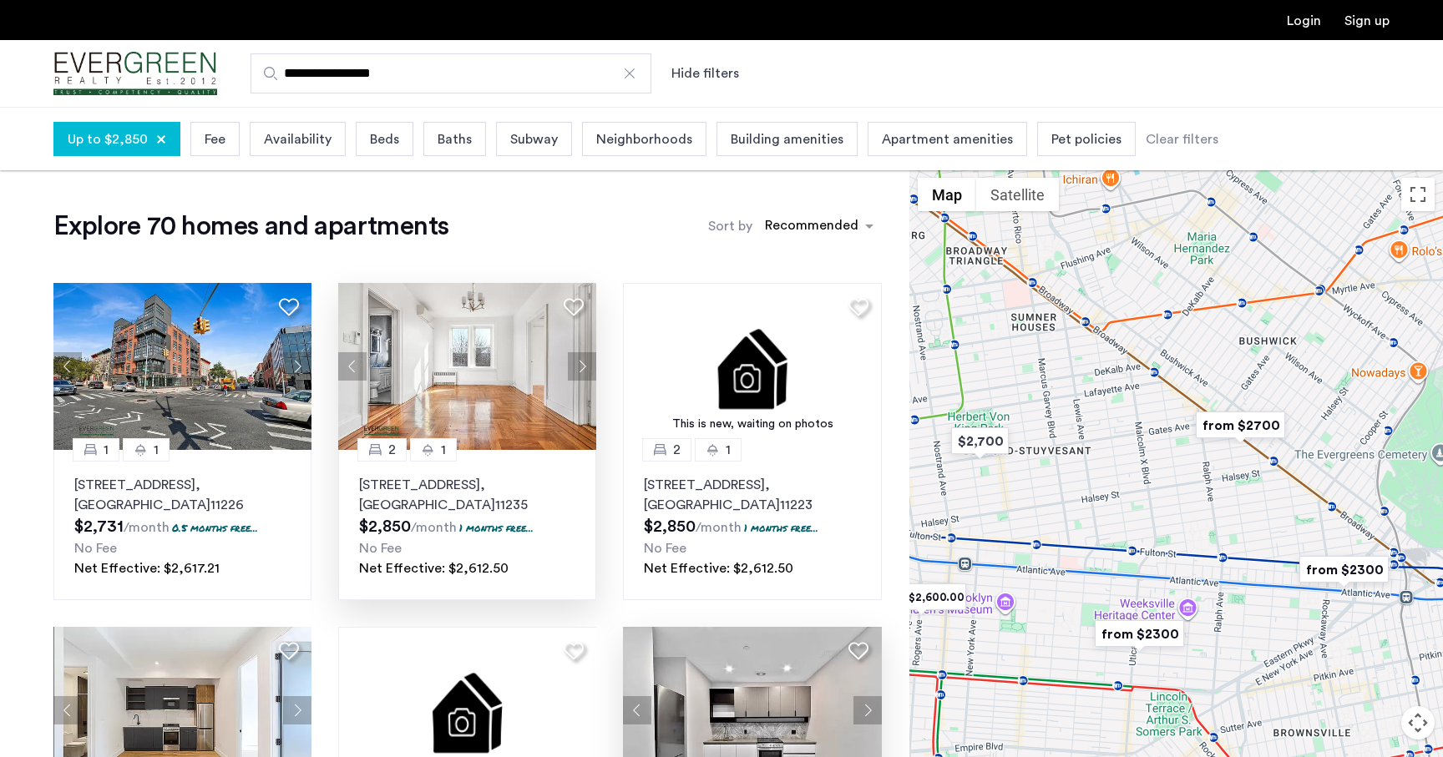
drag, startPoint x: 1255, startPoint y: 435, endPoint x: 1204, endPoint y: 479, distance: 66.9
click at [1204, 479] on div at bounding box center [1176, 495] width 534 height 651
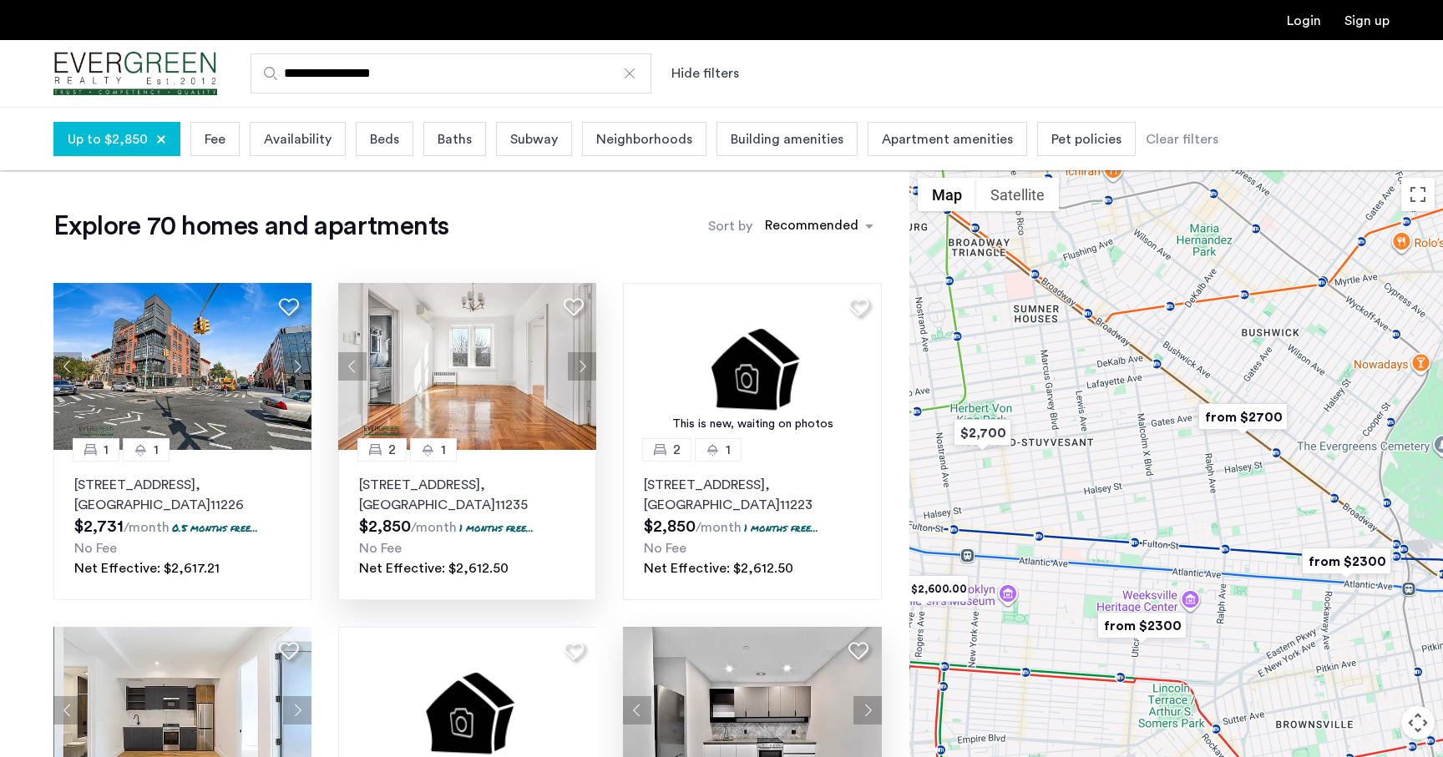
click at [1236, 418] on img "from $2700" at bounding box center [1243, 417] width 103 height 38
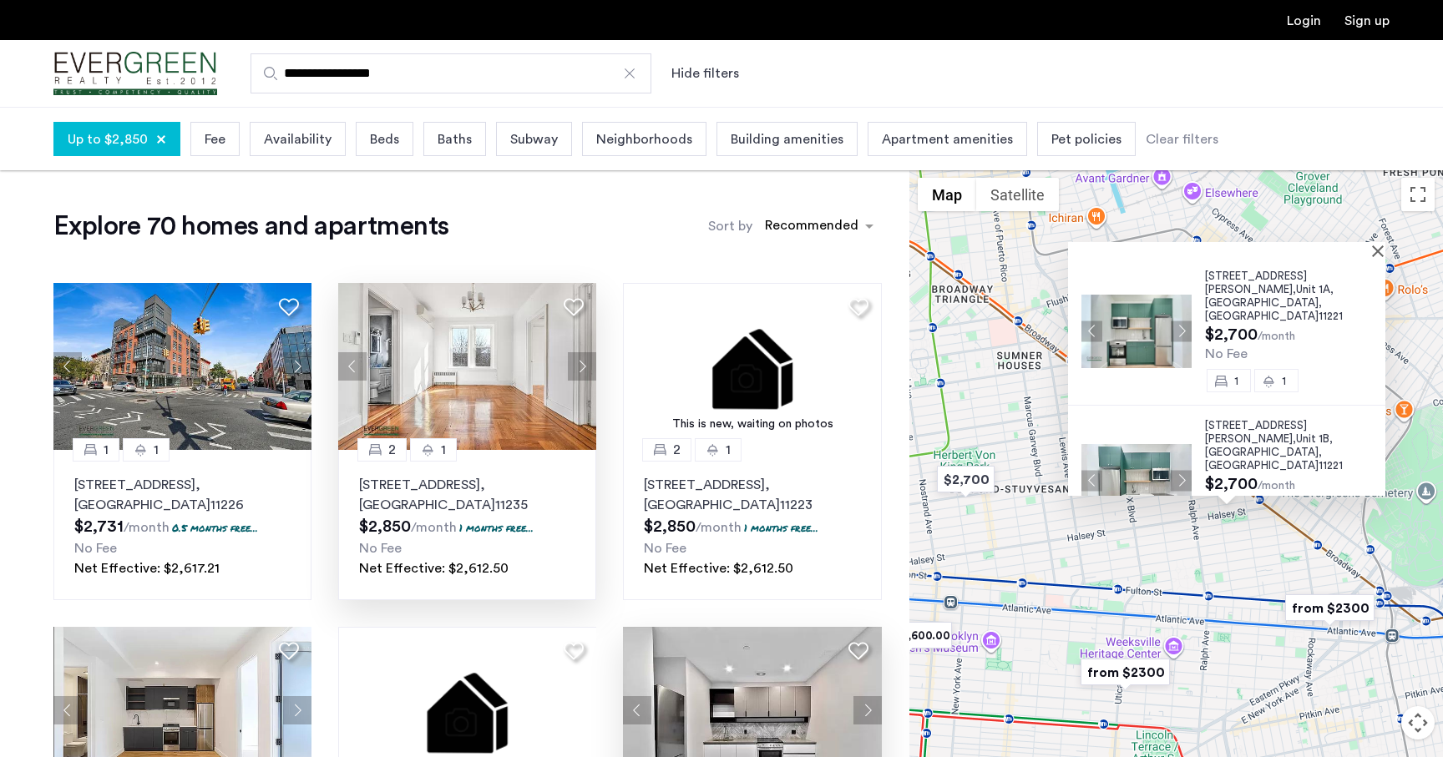
click at [1232, 519] on div "1" at bounding box center [1229, 530] width 44 height 23
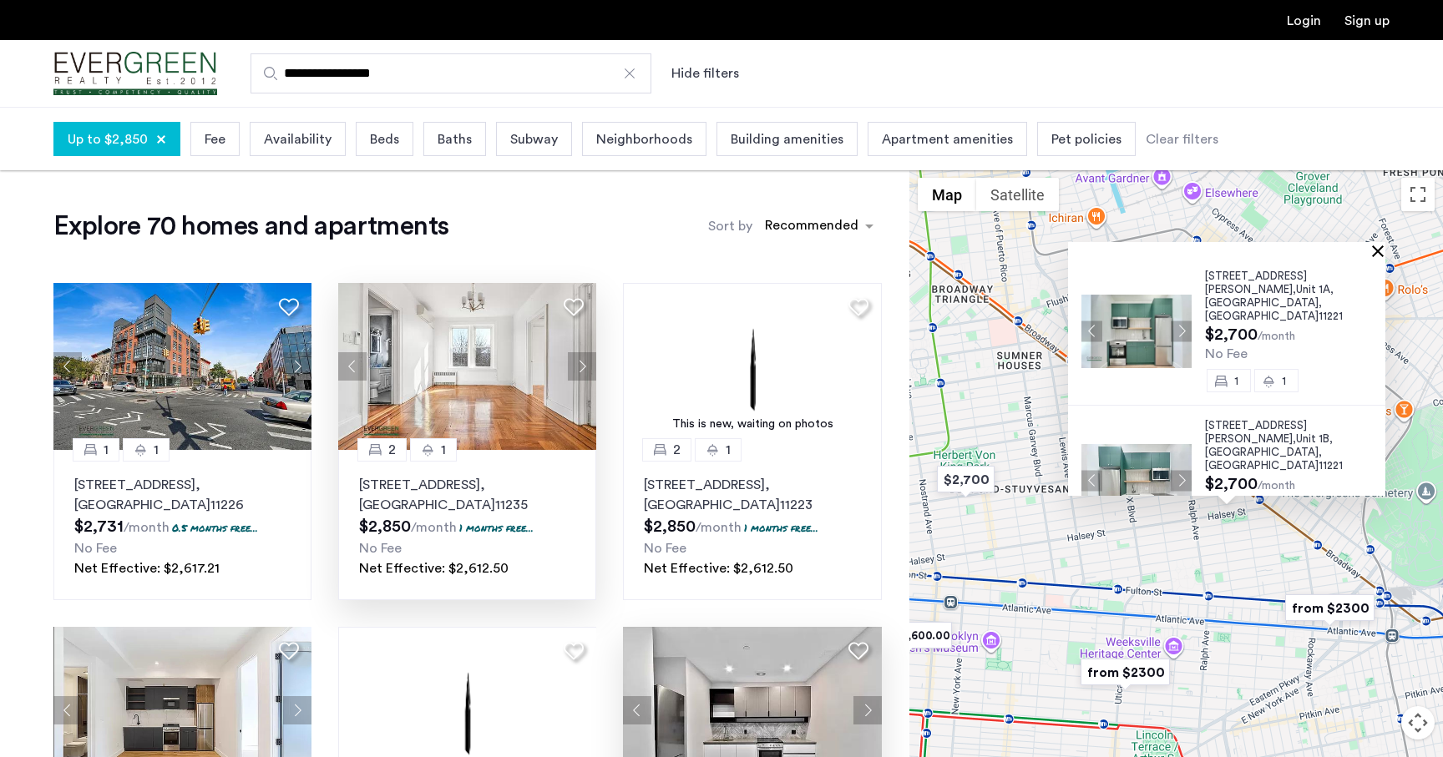
click at [1385, 253] on button "Close" at bounding box center [1381, 251] width 12 height 12
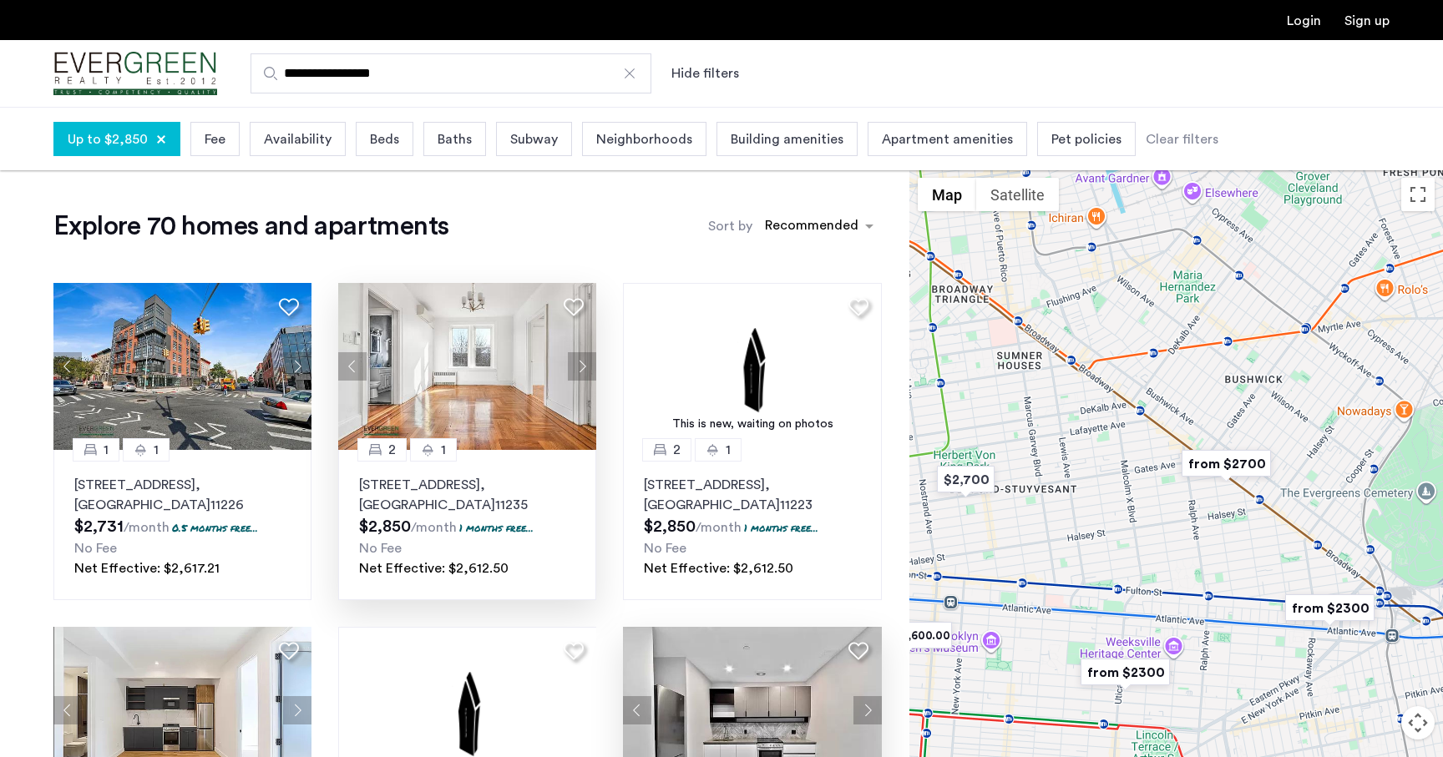
click at [1234, 458] on img "from $2700" at bounding box center [1226, 464] width 103 height 38
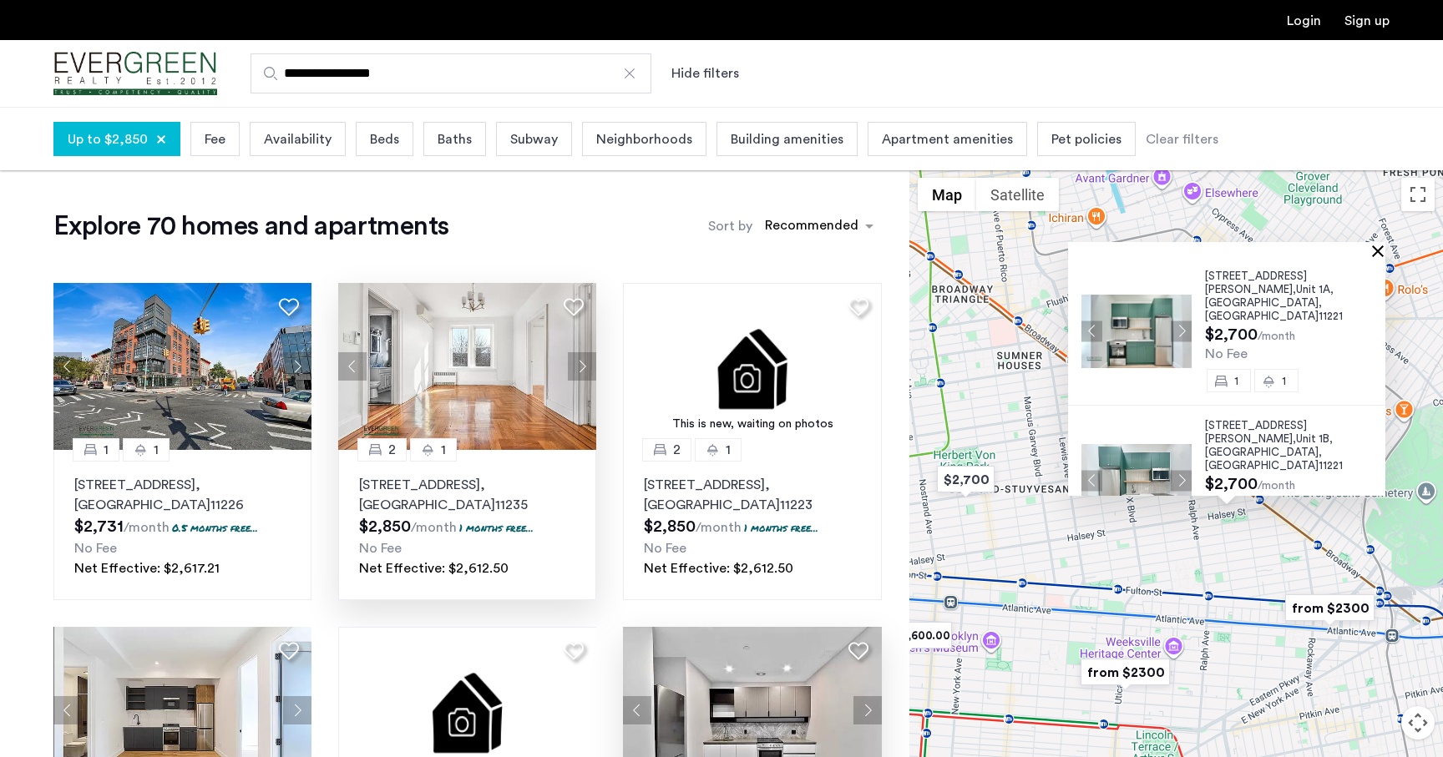
click at [1387, 251] on button "Close" at bounding box center [1381, 251] width 12 height 12
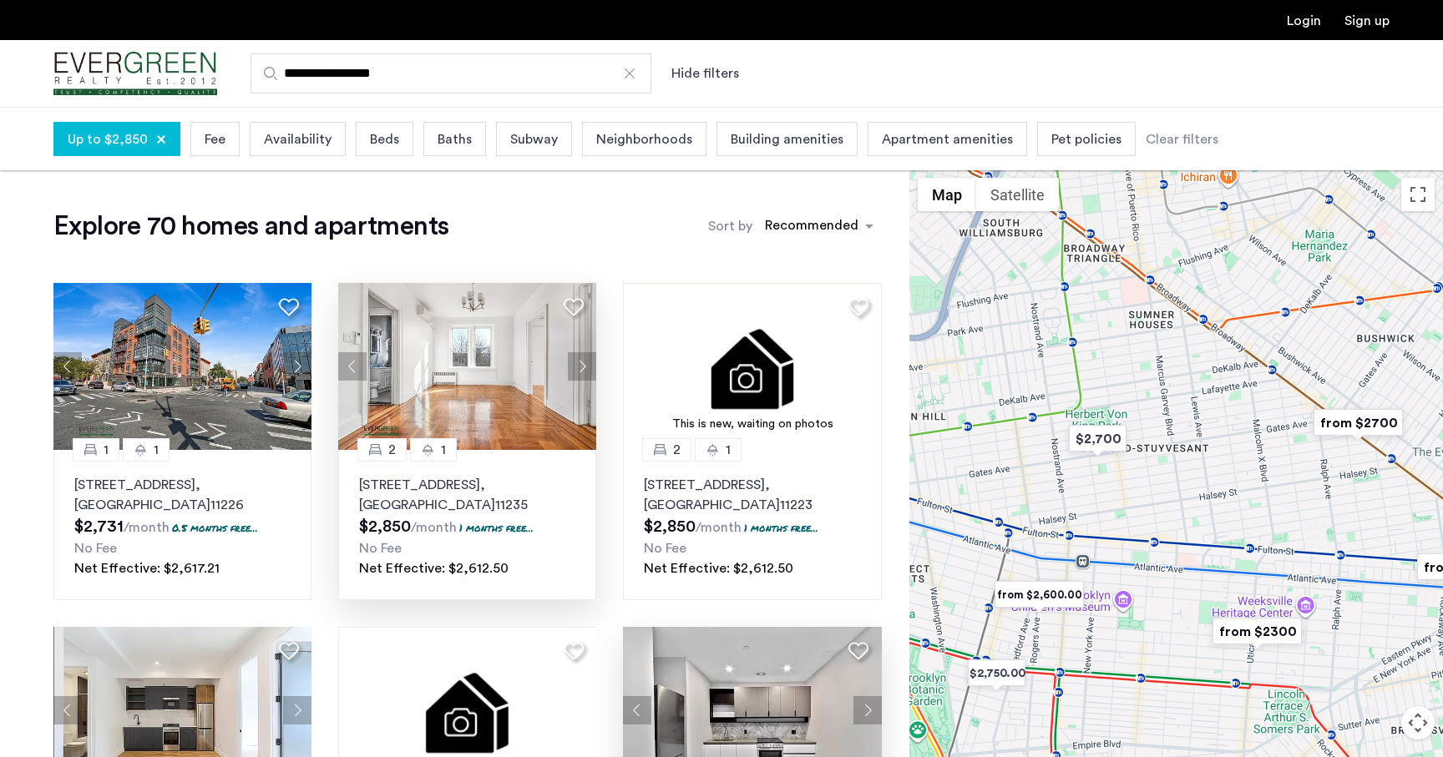
drag, startPoint x: 1154, startPoint y: 422, endPoint x: 1289, endPoint y: 380, distance: 140.8
click at [1289, 380] on div at bounding box center [1176, 495] width 534 height 651
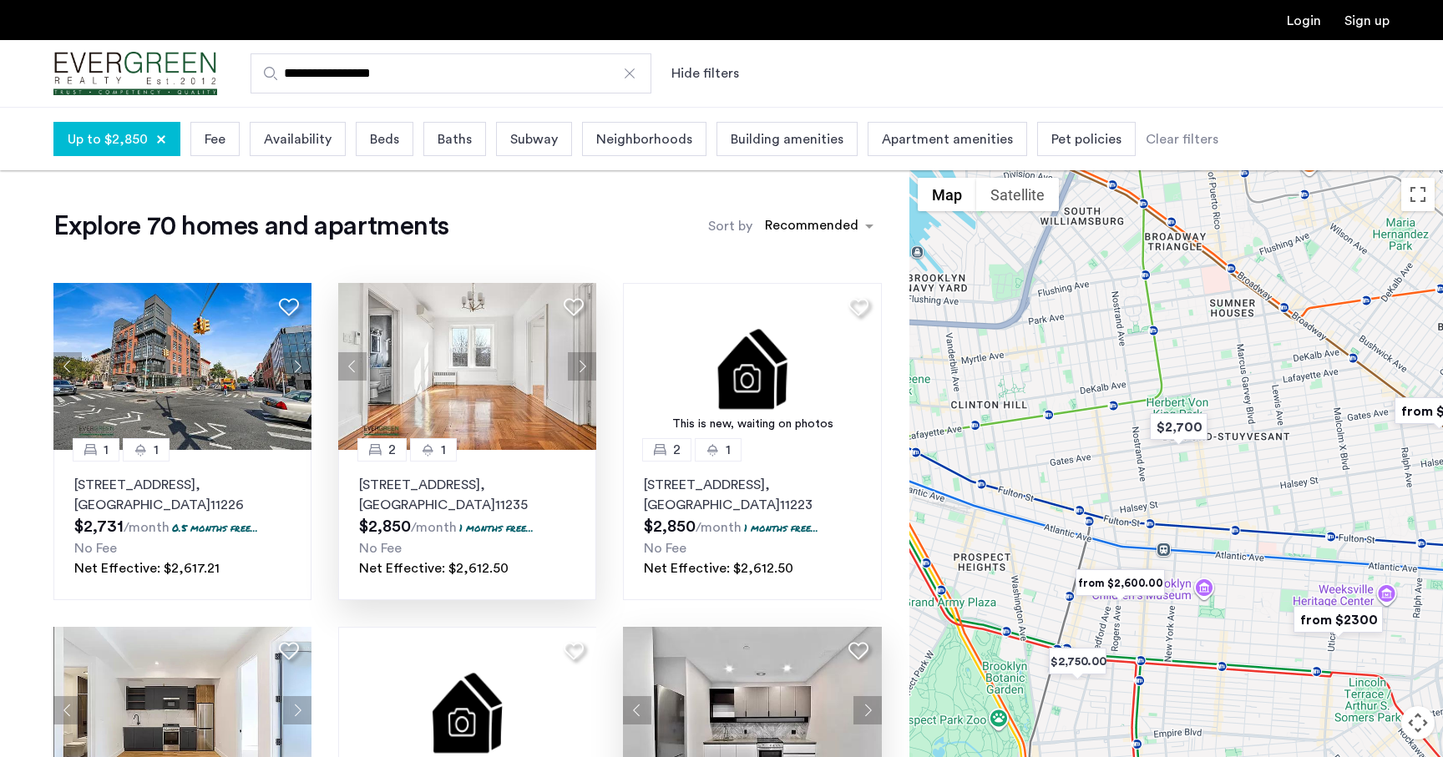
drag, startPoint x: 1117, startPoint y: 482, endPoint x: 1238, endPoint y: 470, distance: 120.8
click at [1238, 470] on div at bounding box center [1176, 495] width 534 height 651
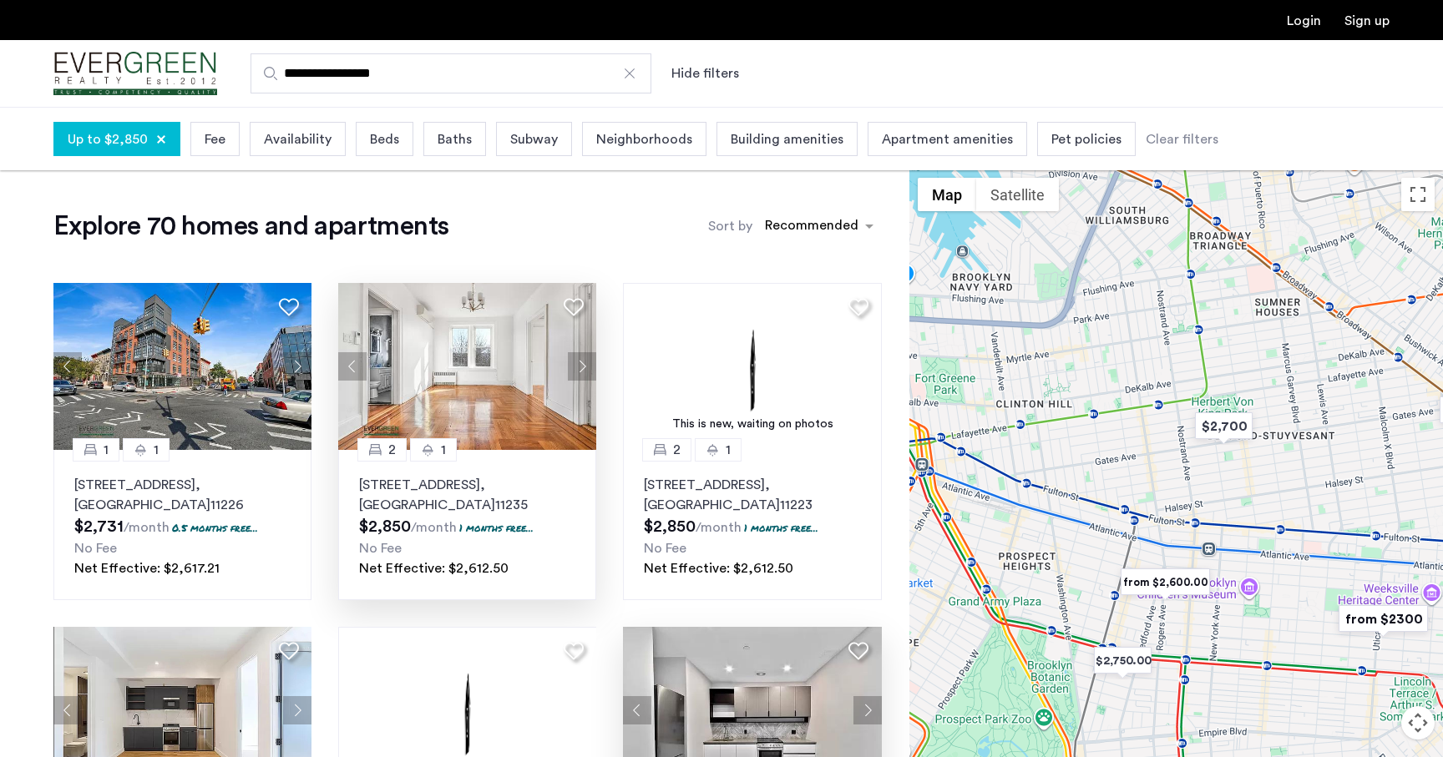
click at [1416, 718] on button "Map camera controls" at bounding box center [1417, 722] width 33 height 33
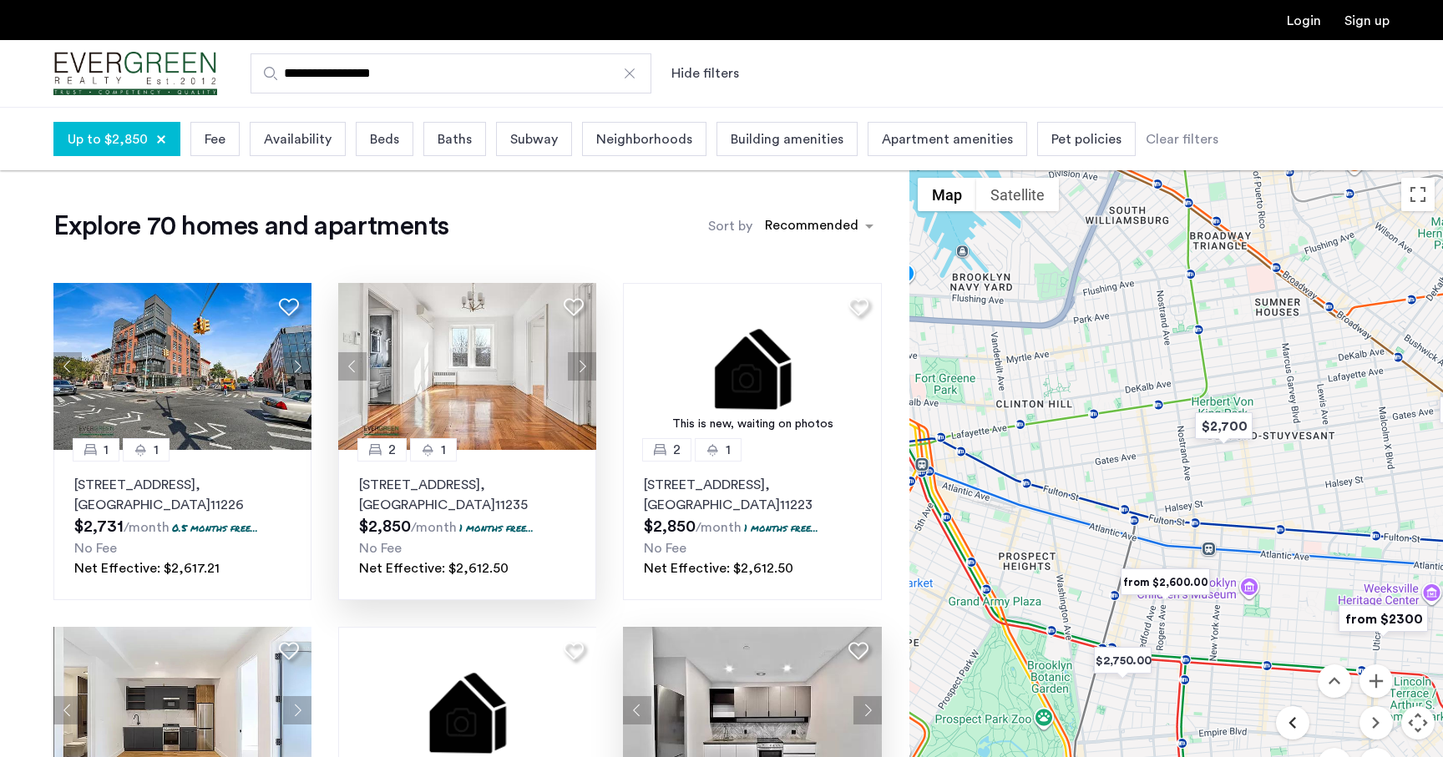
click at [1292, 717] on button "Move left" at bounding box center [1292, 722] width 33 height 33
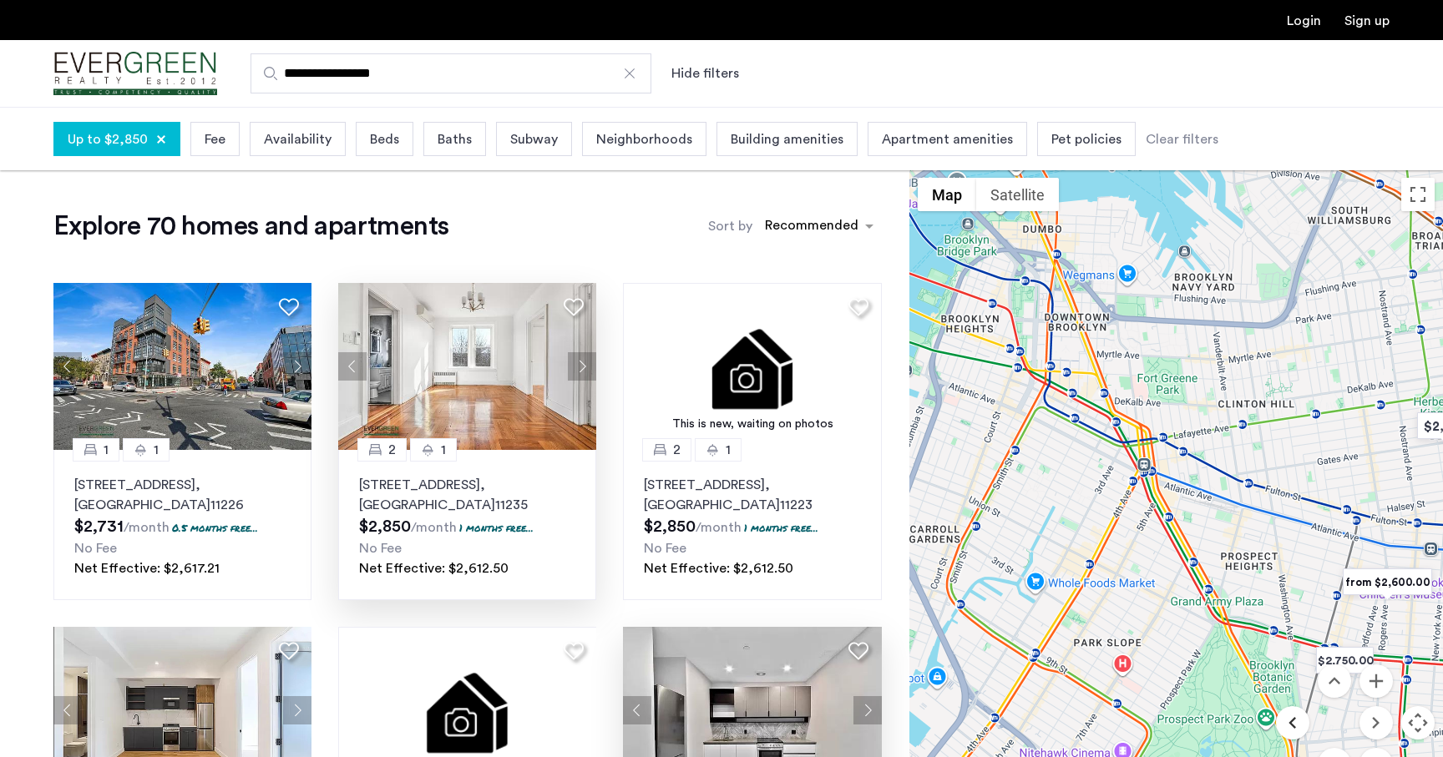
click at [1292, 717] on button "Move left" at bounding box center [1292, 722] width 33 height 33
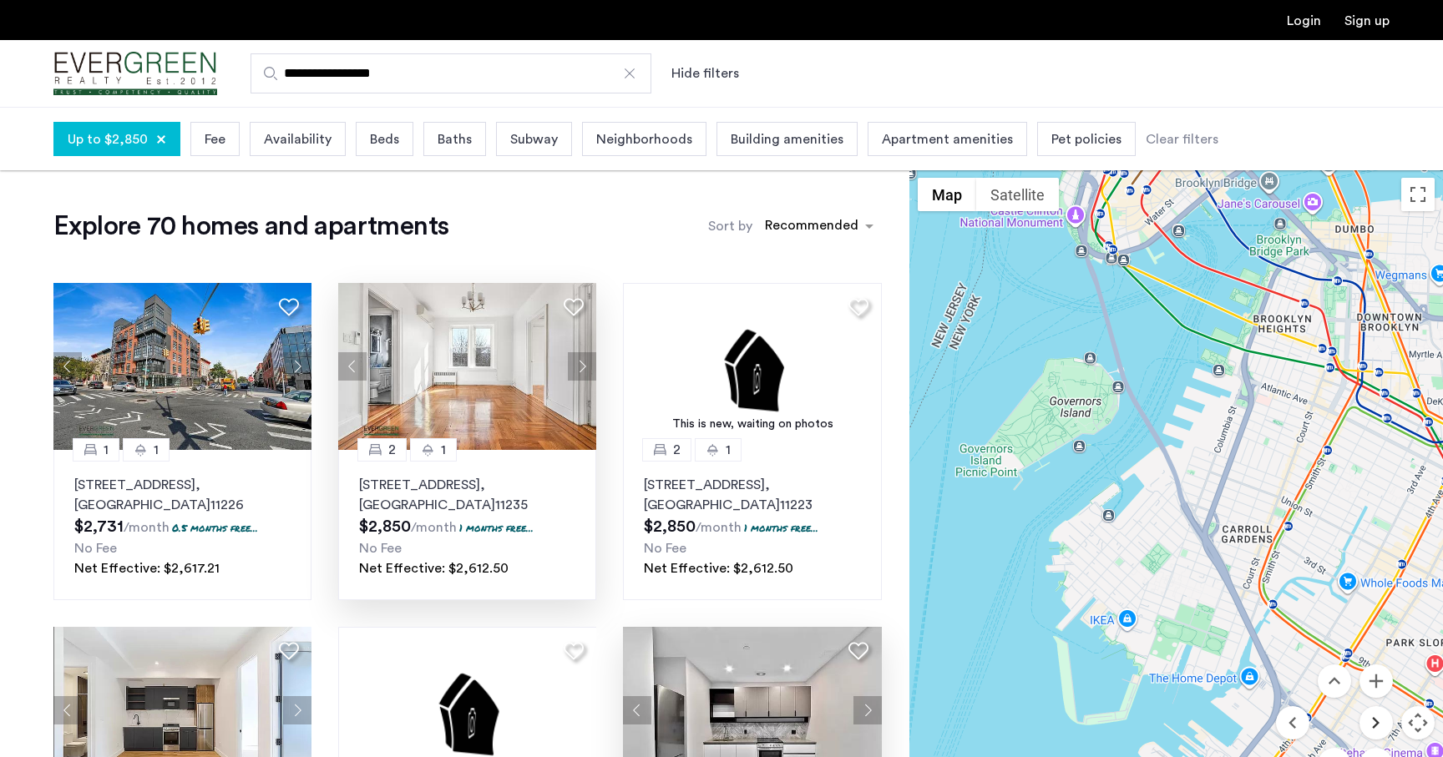
click at [1376, 721] on button "Move right" at bounding box center [1376, 722] width 33 height 33
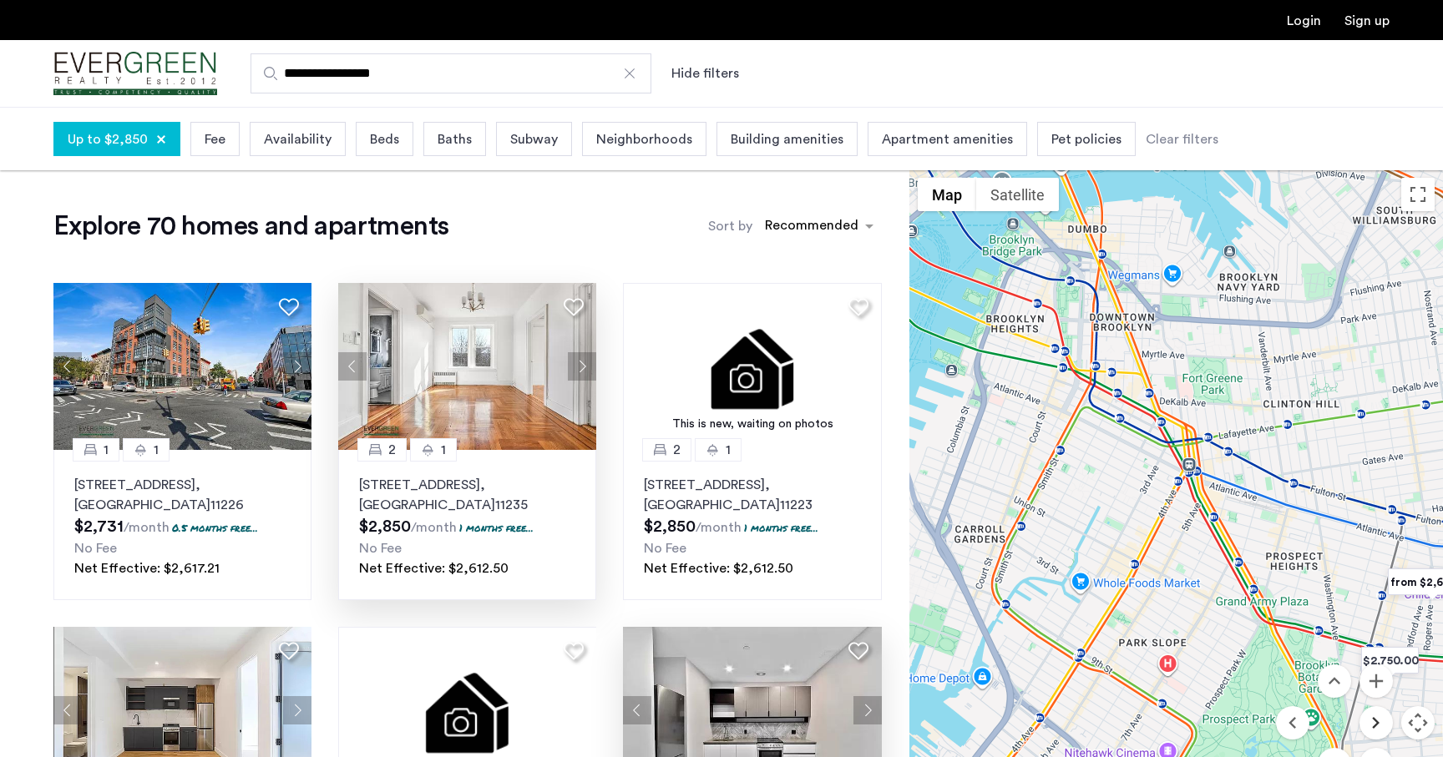
click at [1376, 721] on button "Move right" at bounding box center [1376, 722] width 33 height 33
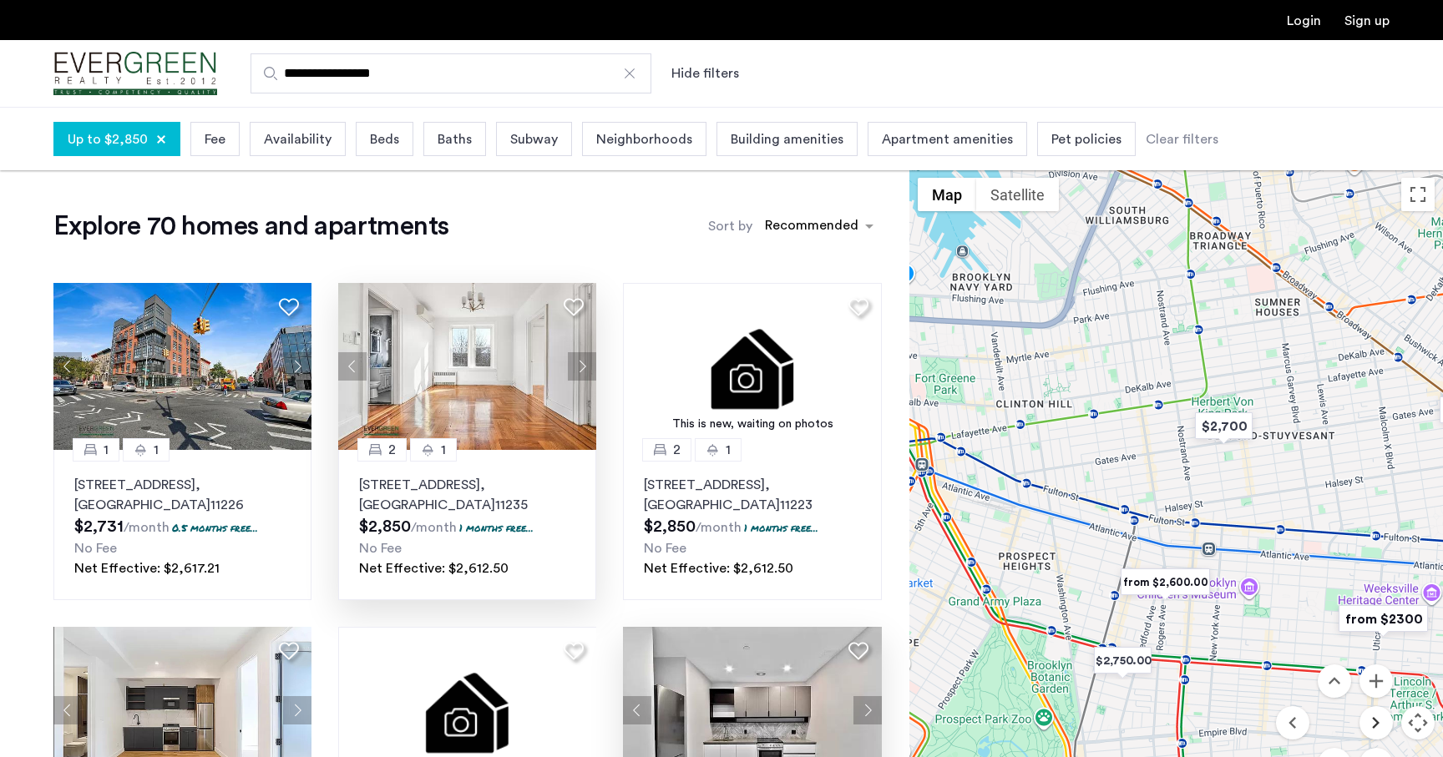
click at [1376, 721] on button "Move right" at bounding box center [1376, 722] width 33 height 33
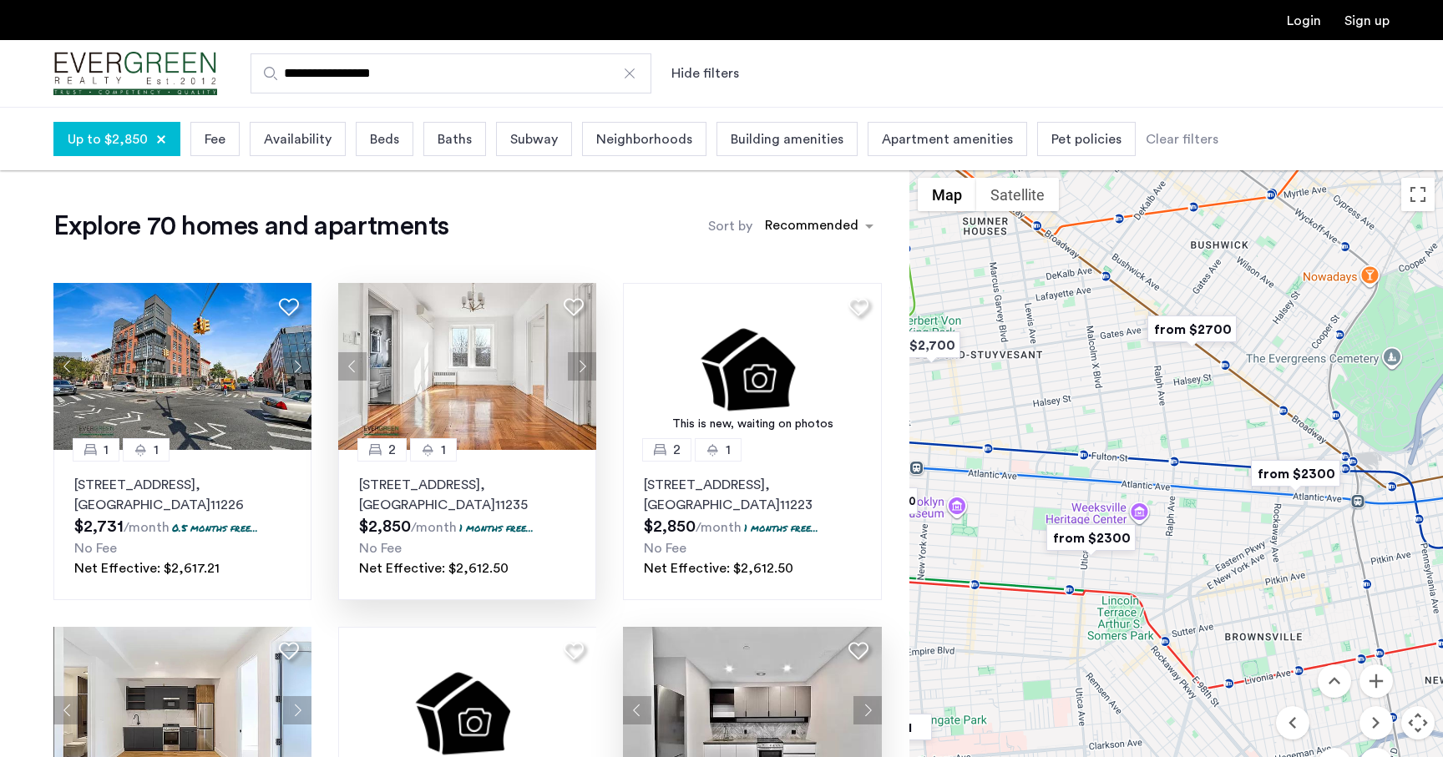
drag, startPoint x: 1209, startPoint y: 560, endPoint x: 1116, endPoint y: 363, distance: 217.4
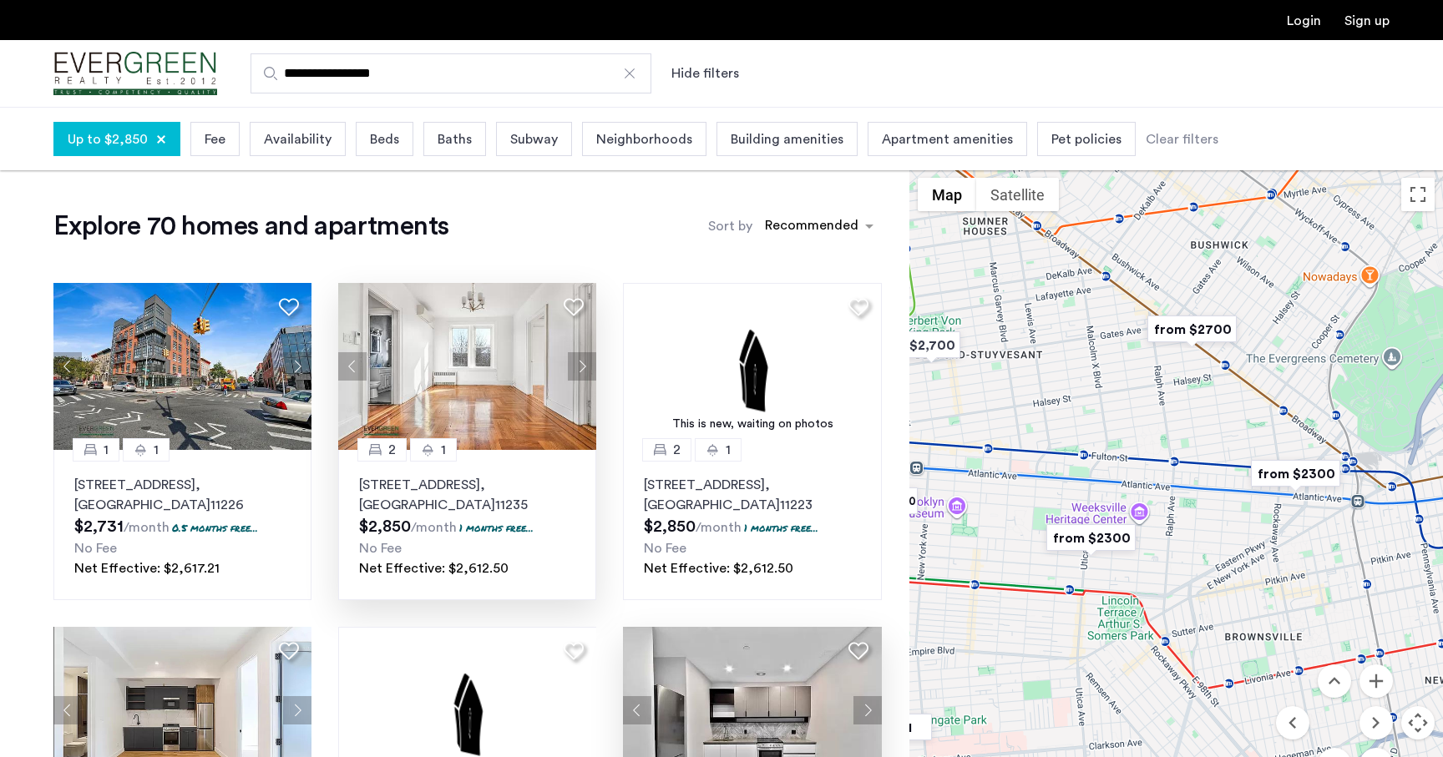
click at [1116, 363] on div at bounding box center [1176, 495] width 534 height 651
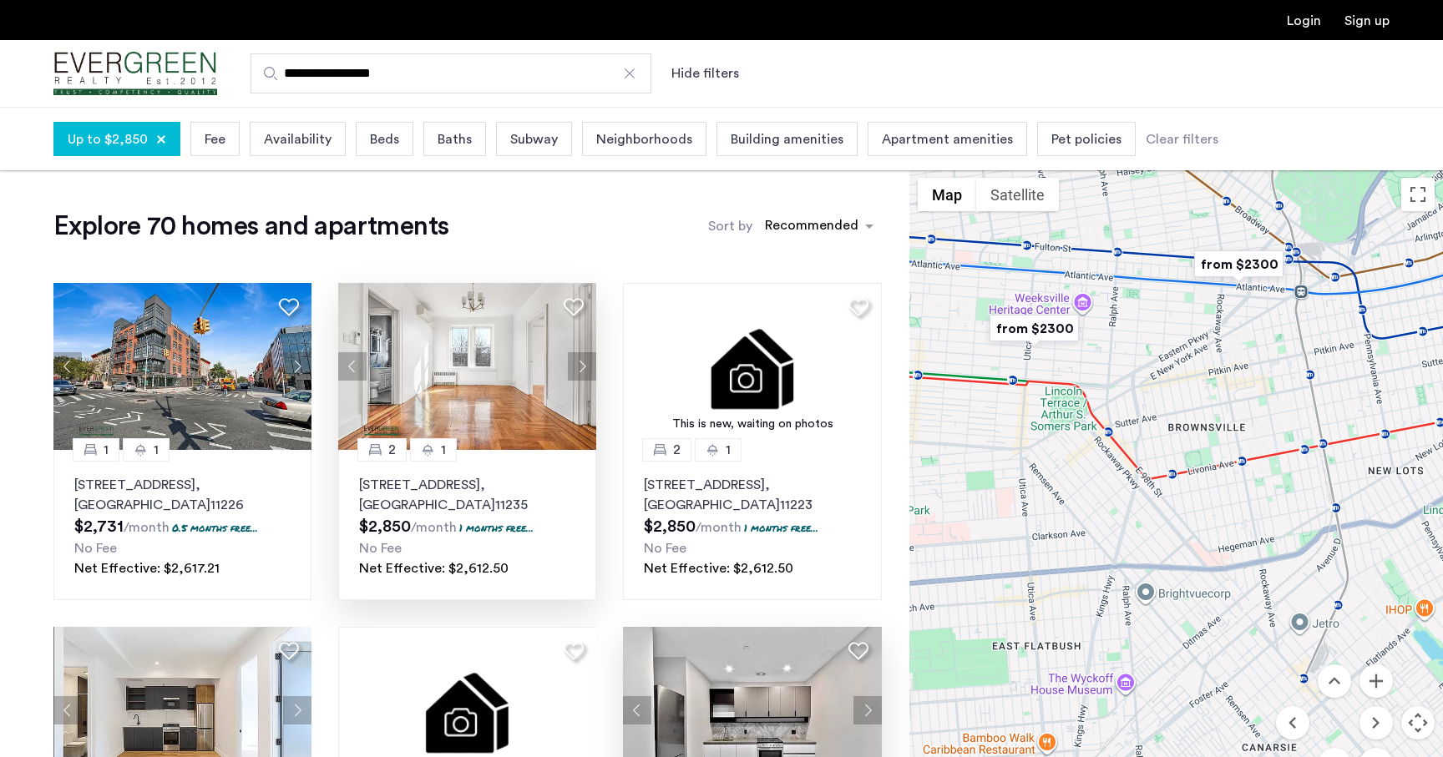
drag, startPoint x: 1203, startPoint y: 517, endPoint x: 1242, endPoint y: 408, distance: 115.4
click at [1242, 408] on div at bounding box center [1176, 495] width 534 height 651
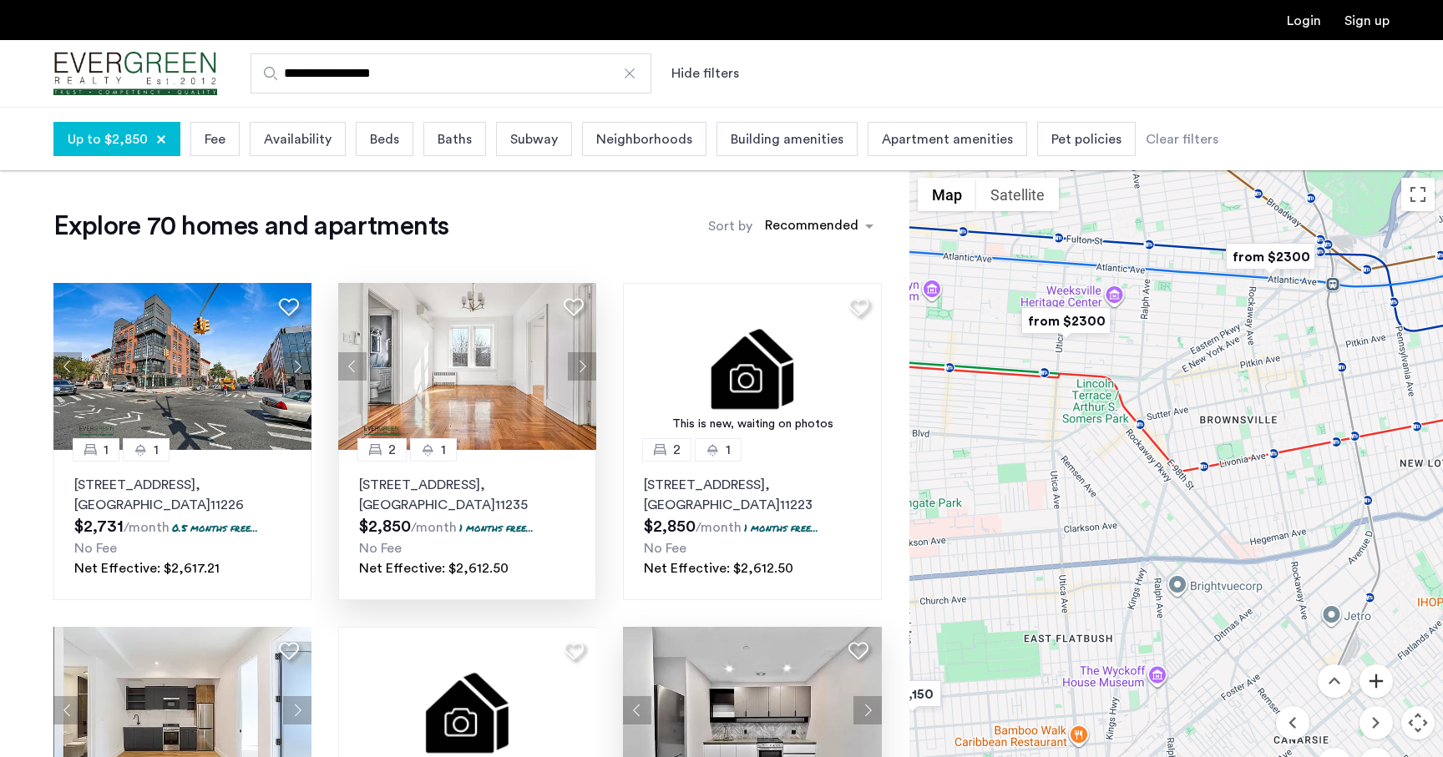
click at [1380, 682] on button "Zoom in" at bounding box center [1376, 681] width 33 height 33
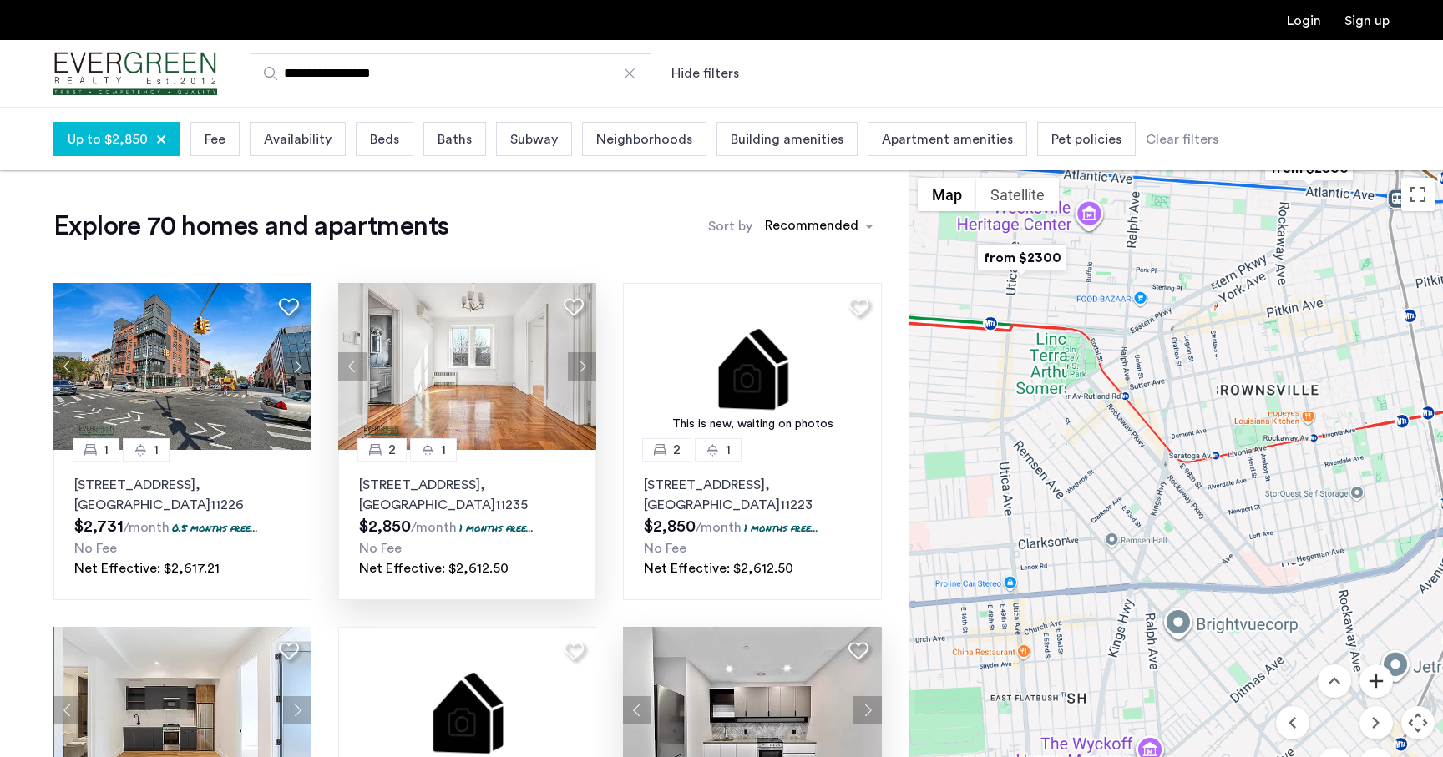
click at [1380, 682] on button "Zoom in" at bounding box center [1376, 681] width 33 height 33
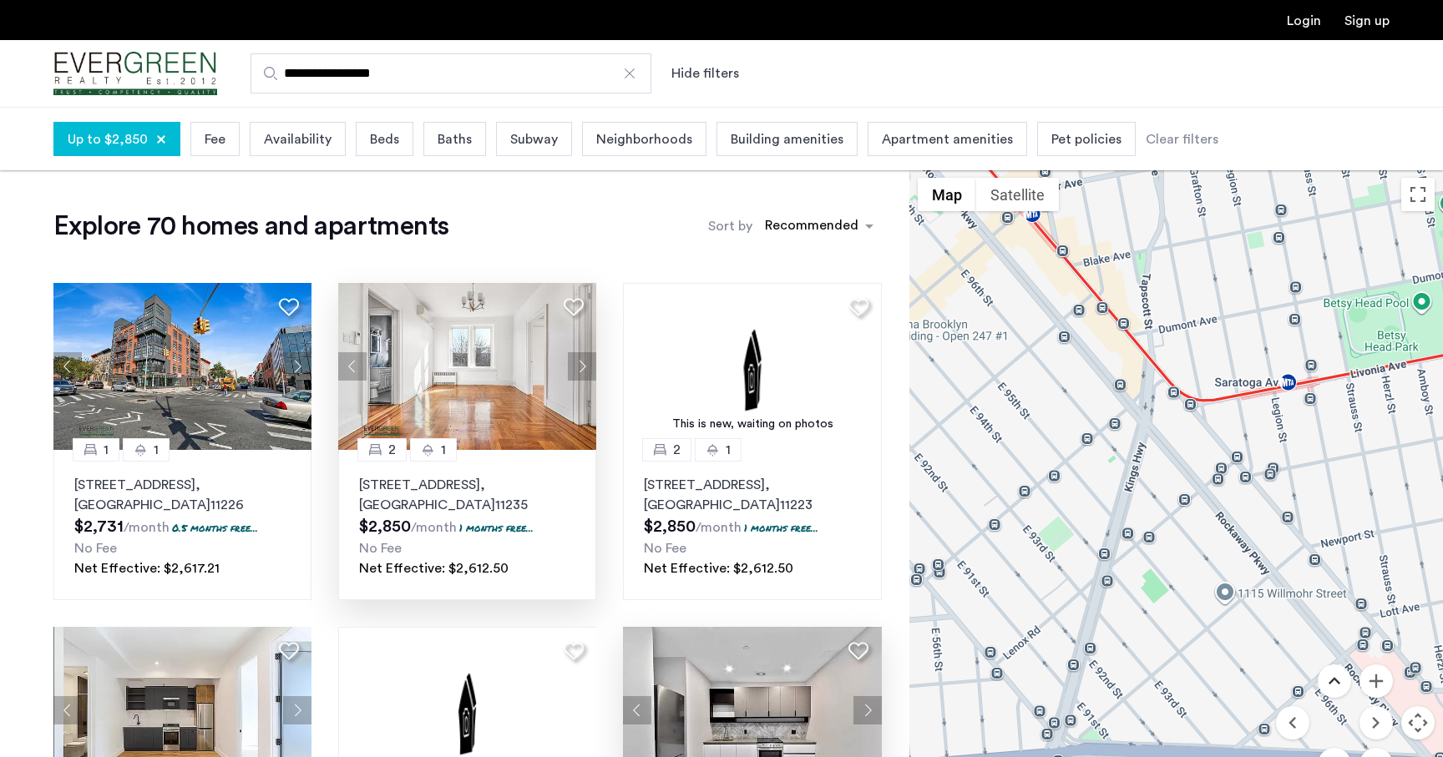
click at [1331, 683] on button "Move up" at bounding box center [1334, 681] width 33 height 33
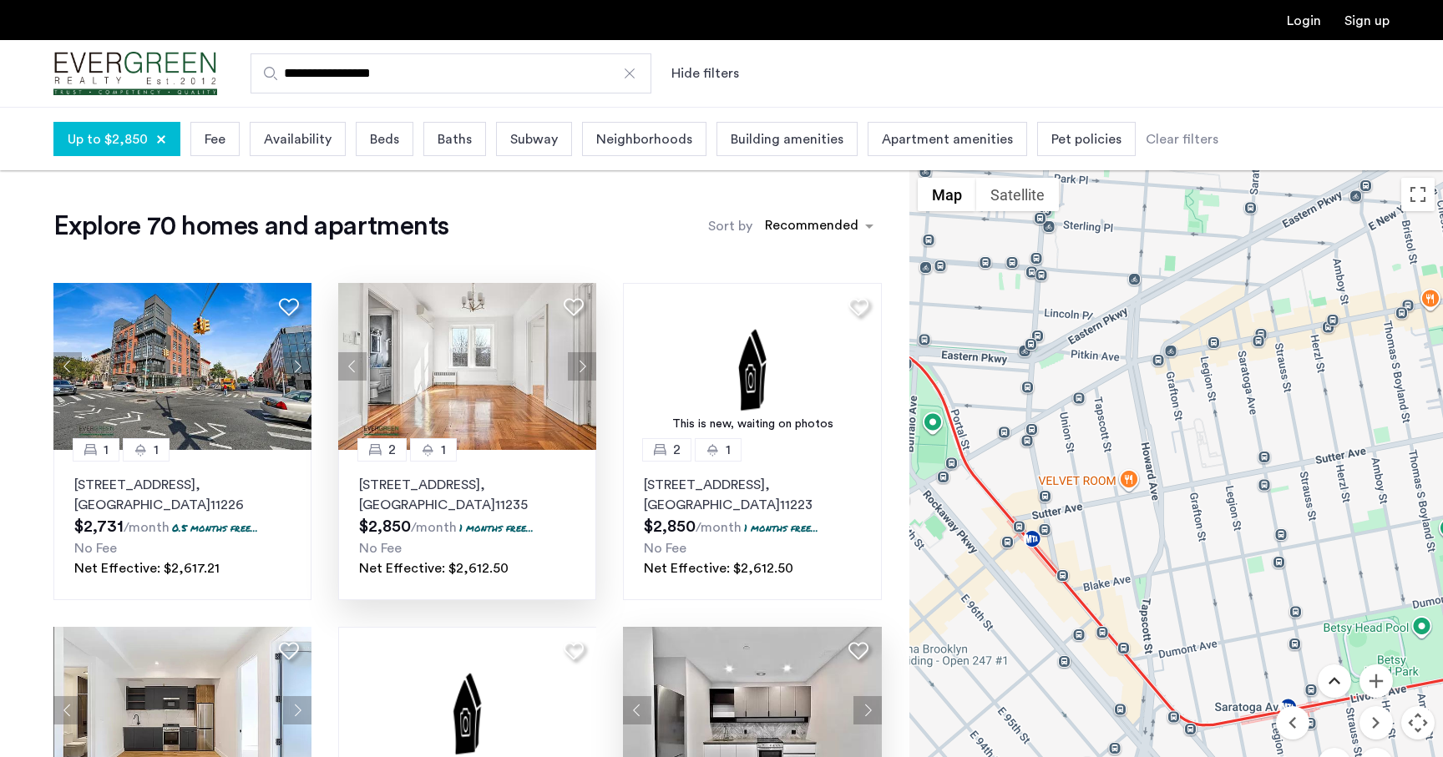
click at [1340, 683] on button "Move up" at bounding box center [1334, 681] width 33 height 33
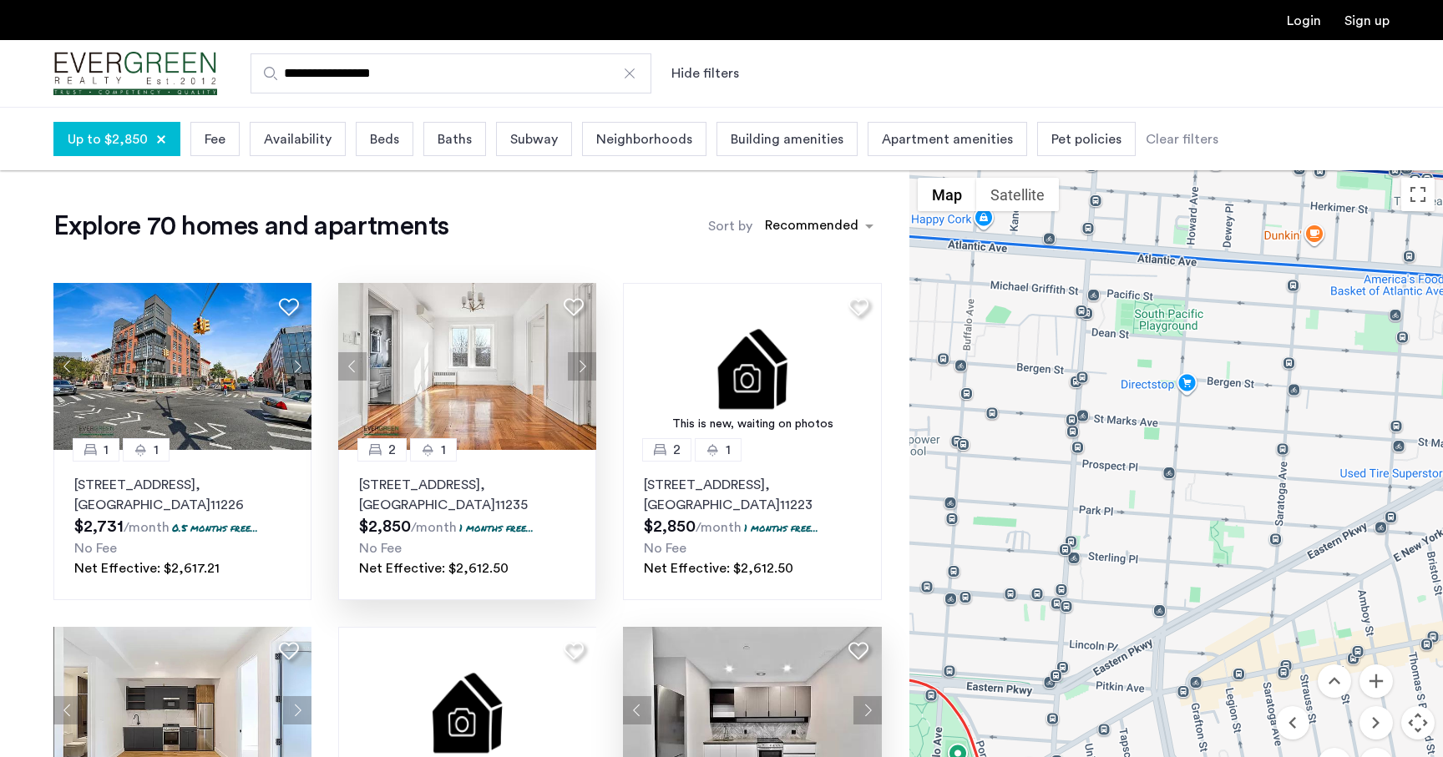
drag, startPoint x: 1248, startPoint y: 570, endPoint x: 1274, endPoint y: 573, distance: 26.9
click at [1274, 573] on div at bounding box center [1176, 495] width 534 height 651
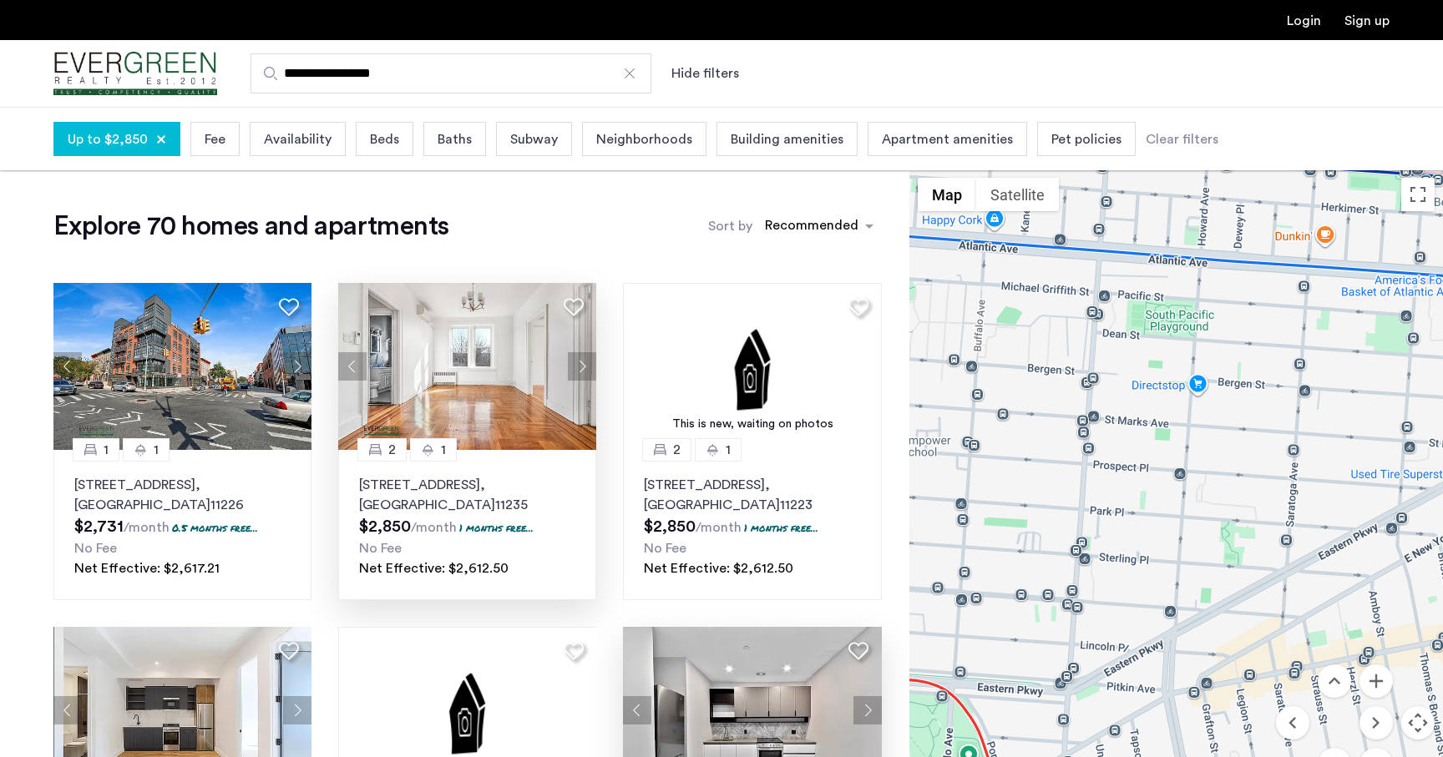
drag, startPoint x: 1274, startPoint y: 573, endPoint x: 1297, endPoint y: 581, distance: 24.0
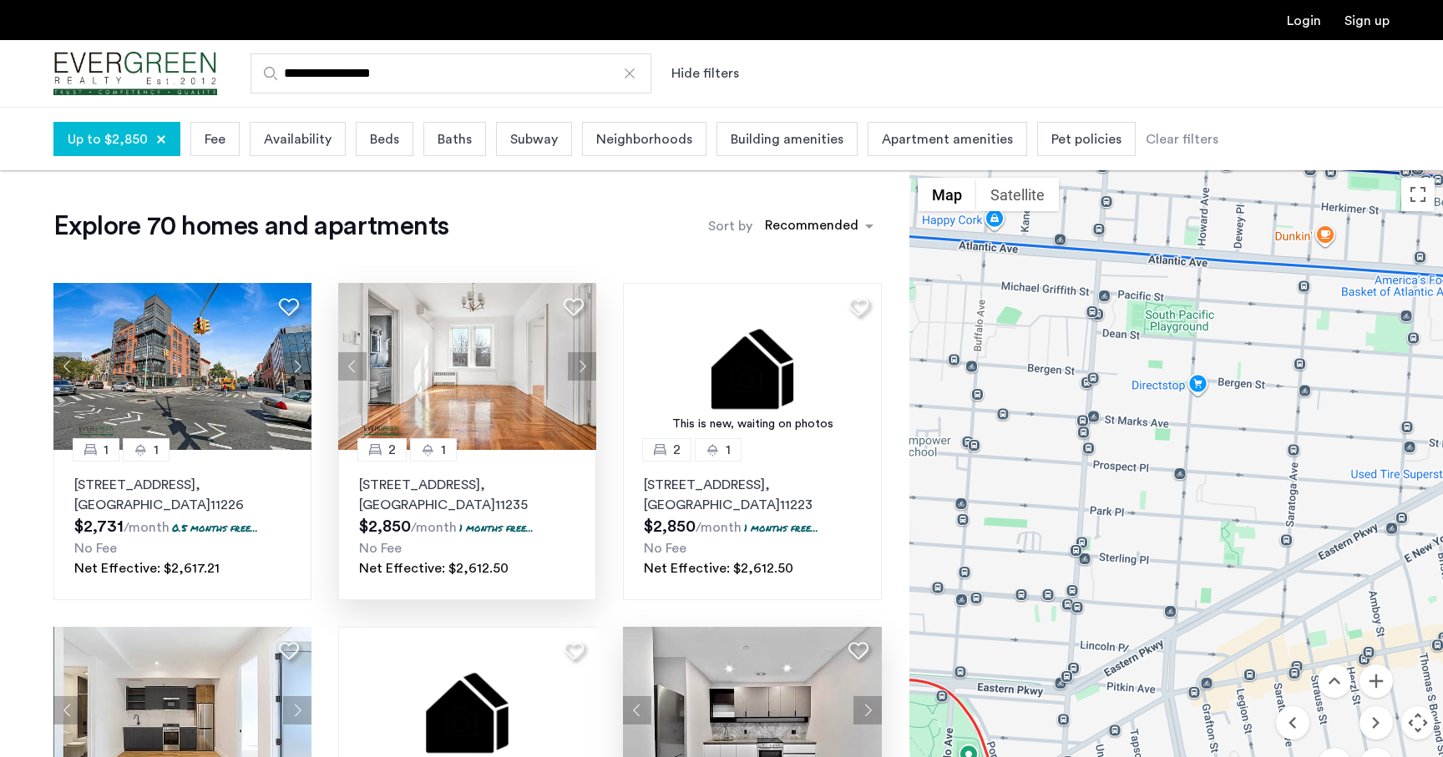
click at [1297, 580] on div at bounding box center [1176, 495] width 534 height 651
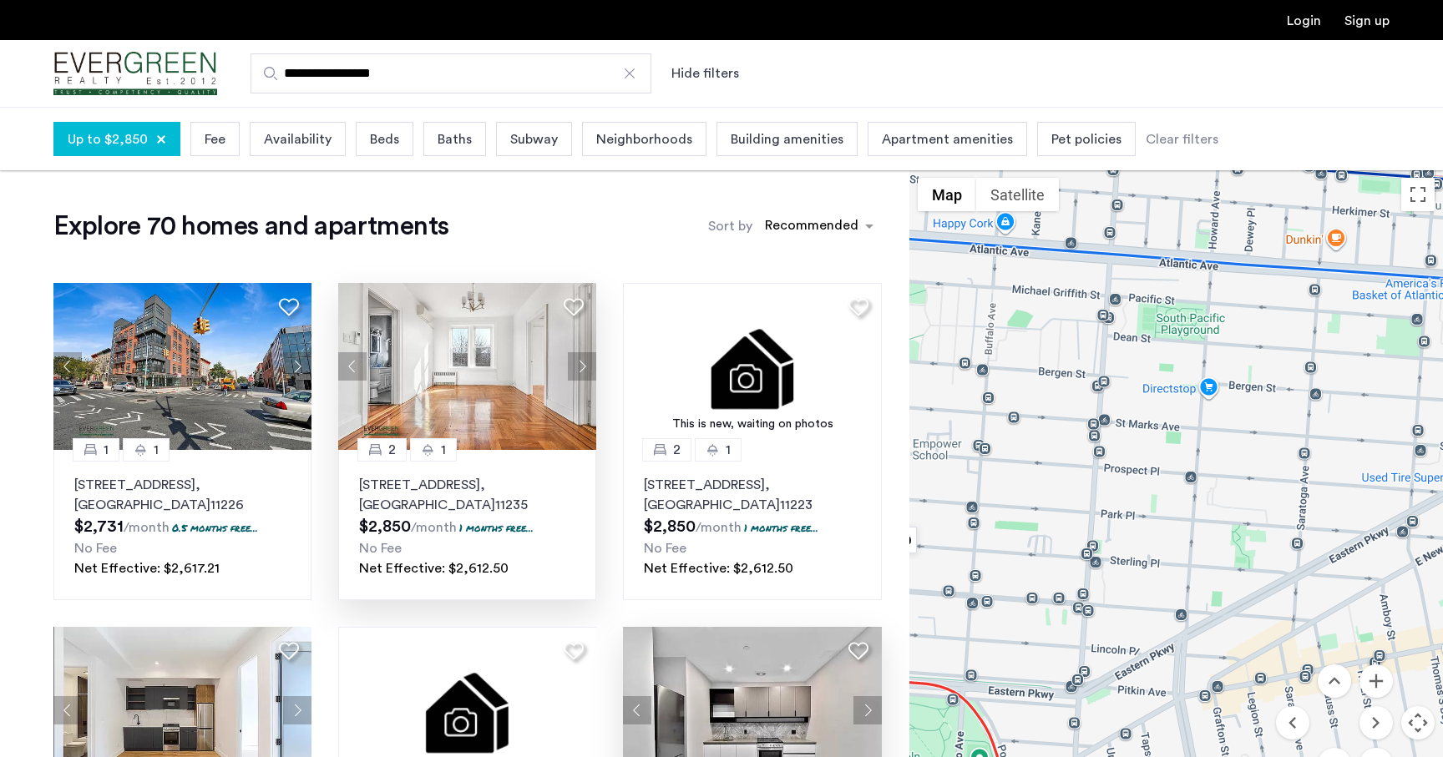
click at [1413, 718] on button "Map camera controls" at bounding box center [1417, 722] width 33 height 33
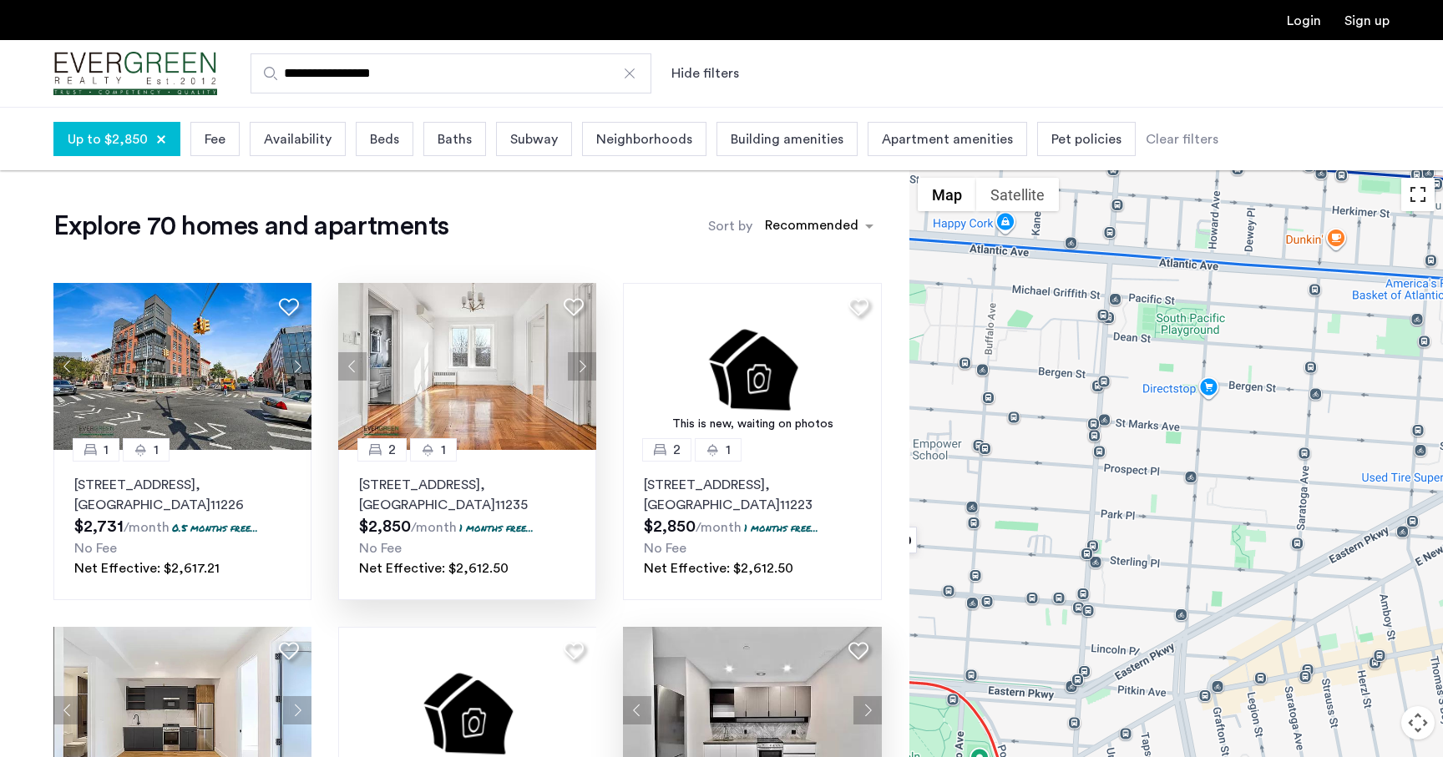
click at [1419, 207] on button "Toggle fullscreen view" at bounding box center [1417, 194] width 33 height 33
drag, startPoint x: 1085, startPoint y: 433, endPoint x: 1122, endPoint y: 465, distance: 49.2
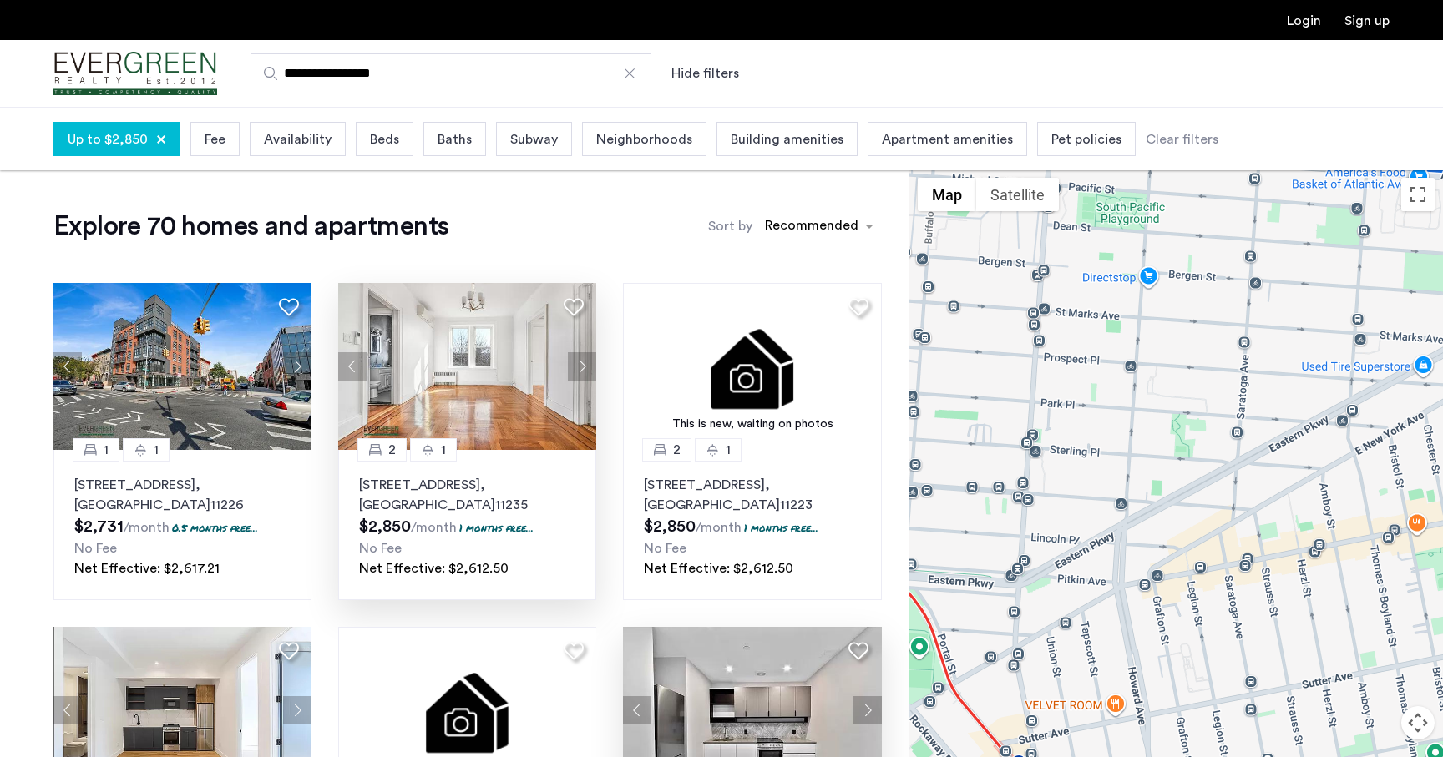
drag, startPoint x: 1109, startPoint y: 582, endPoint x: 1006, endPoint y: 430, distance: 183.4
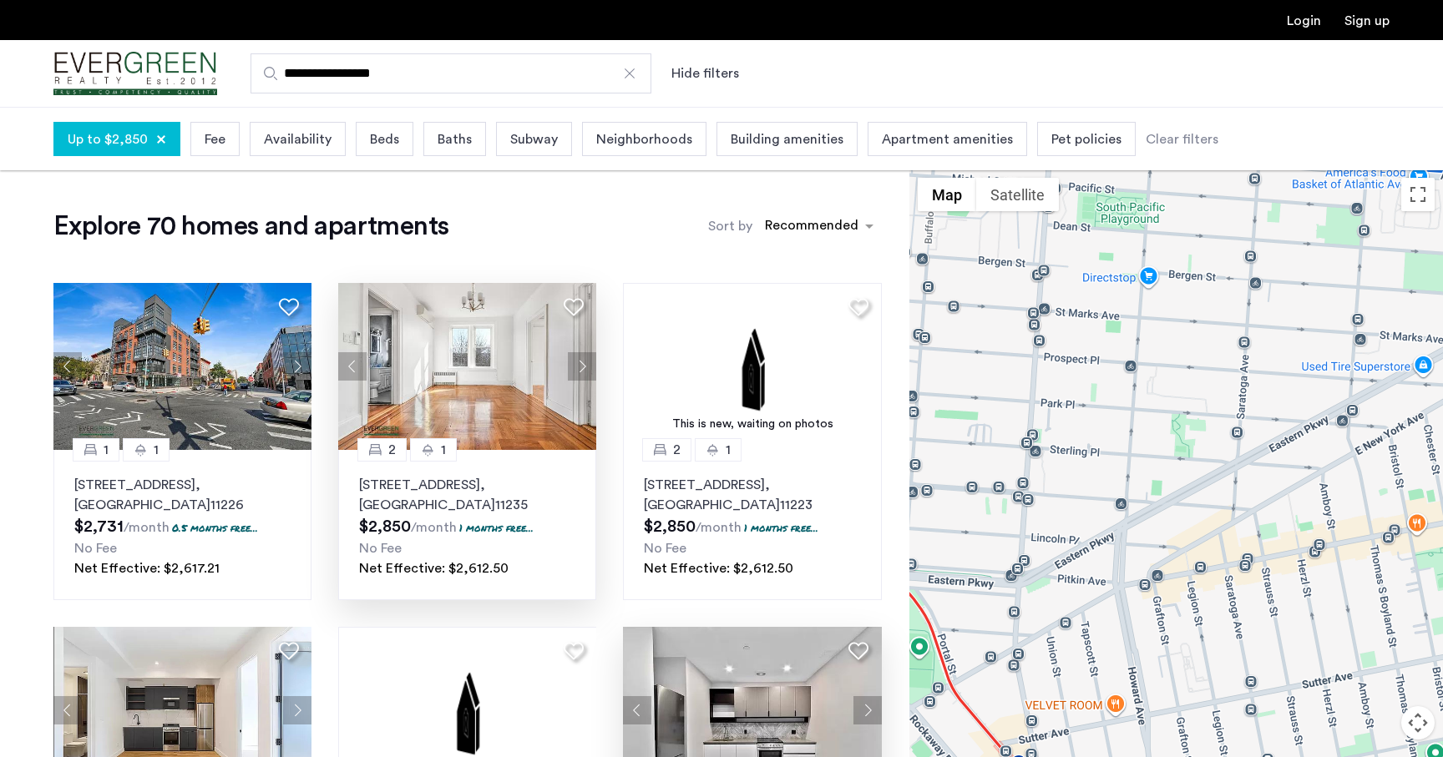
click at [1006, 430] on div at bounding box center [1176, 495] width 534 height 651
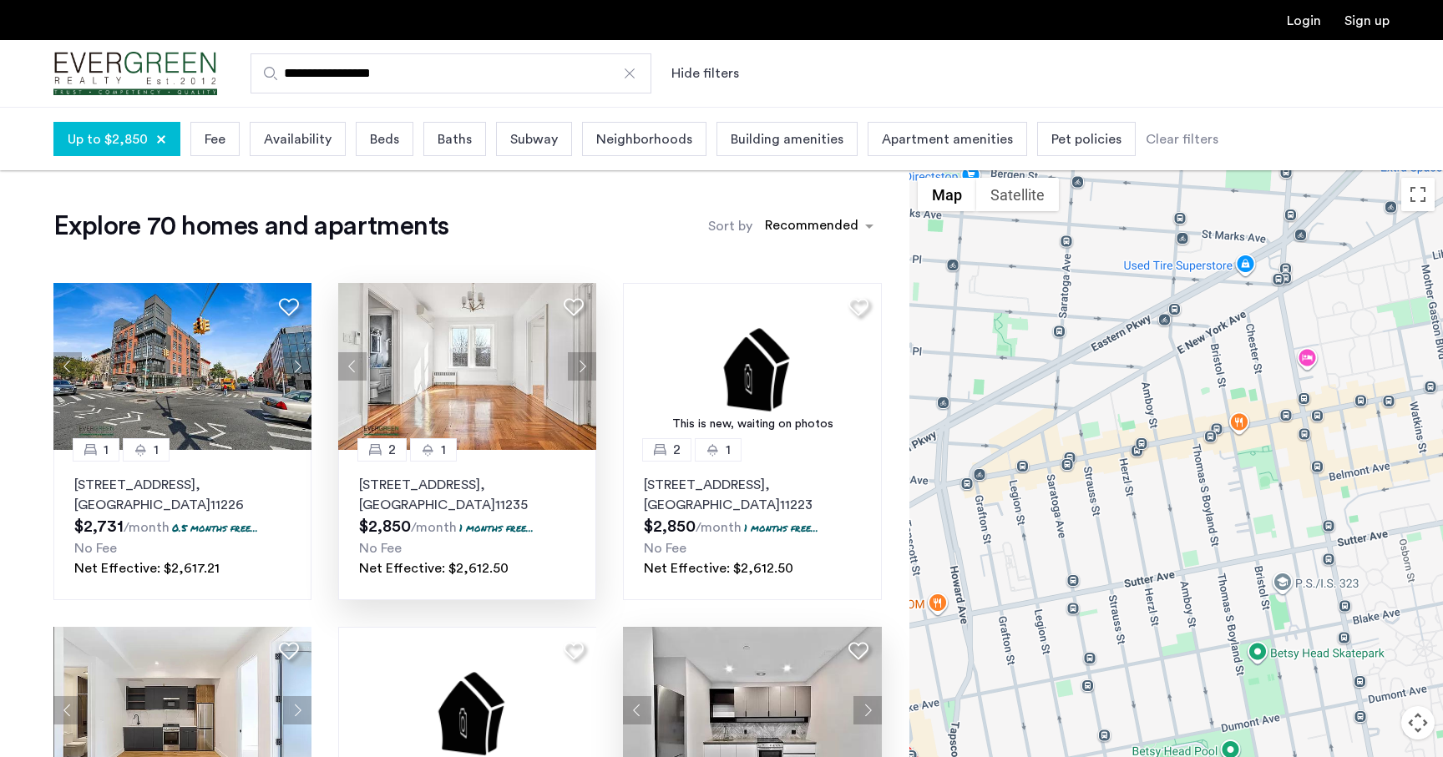
drag, startPoint x: 1159, startPoint y: 505, endPoint x: 944, endPoint y: 389, distance: 244.0
click at [944, 389] on div at bounding box center [1176, 495] width 534 height 651
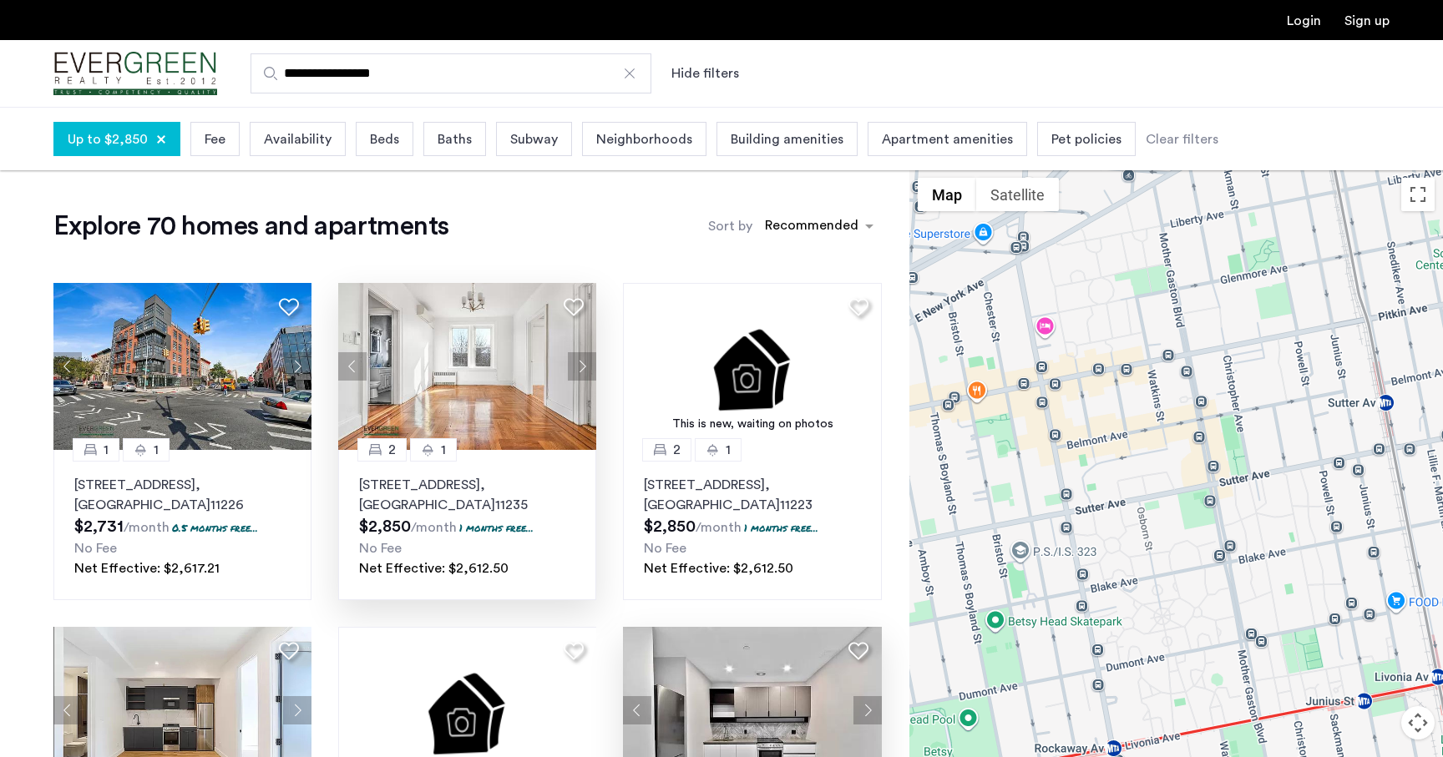
drag, startPoint x: 1244, startPoint y: 517, endPoint x: 1052, endPoint y: 517, distance: 192.1
click at [1052, 517] on div at bounding box center [1176, 495] width 534 height 651
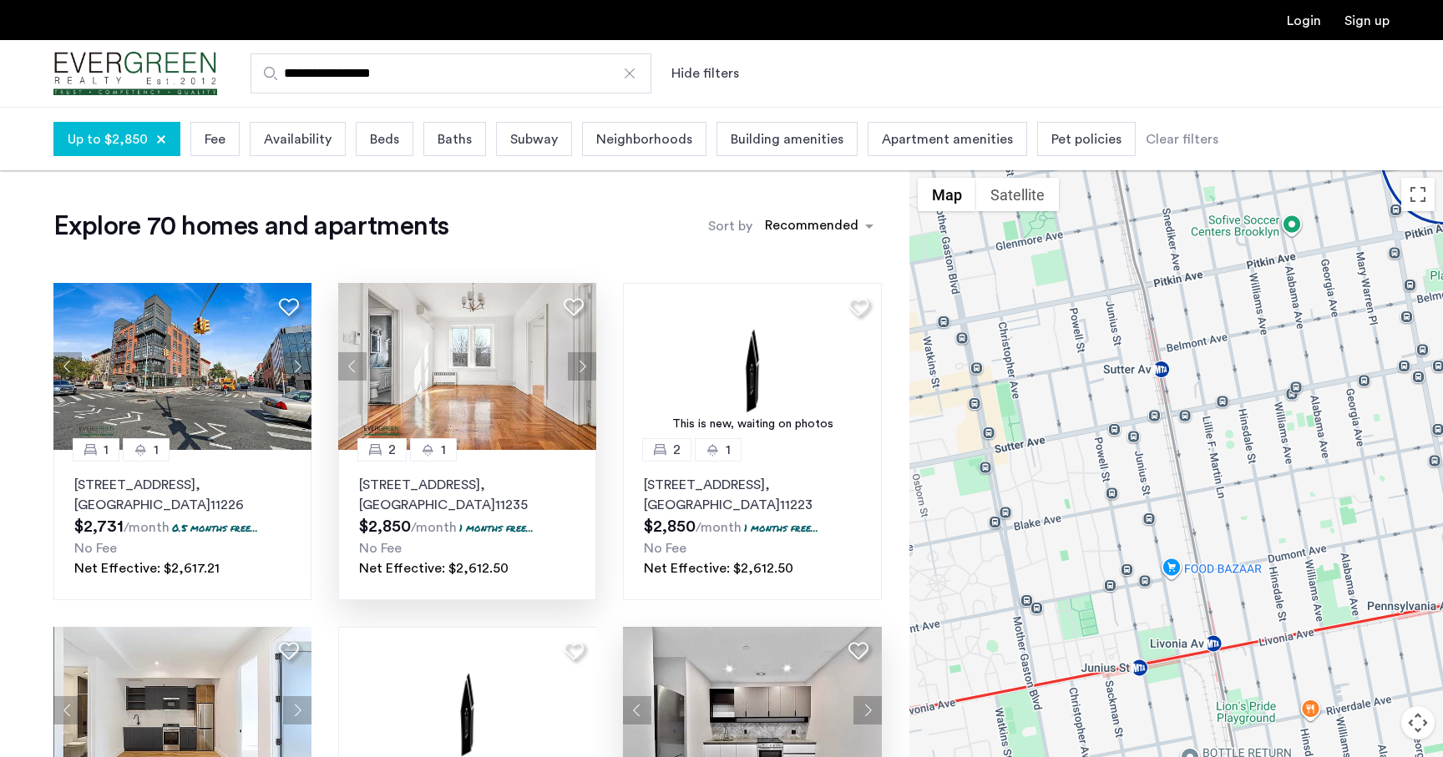
drag, startPoint x: 1226, startPoint y: 554, endPoint x: 1095, endPoint y: 520, distance: 135.3
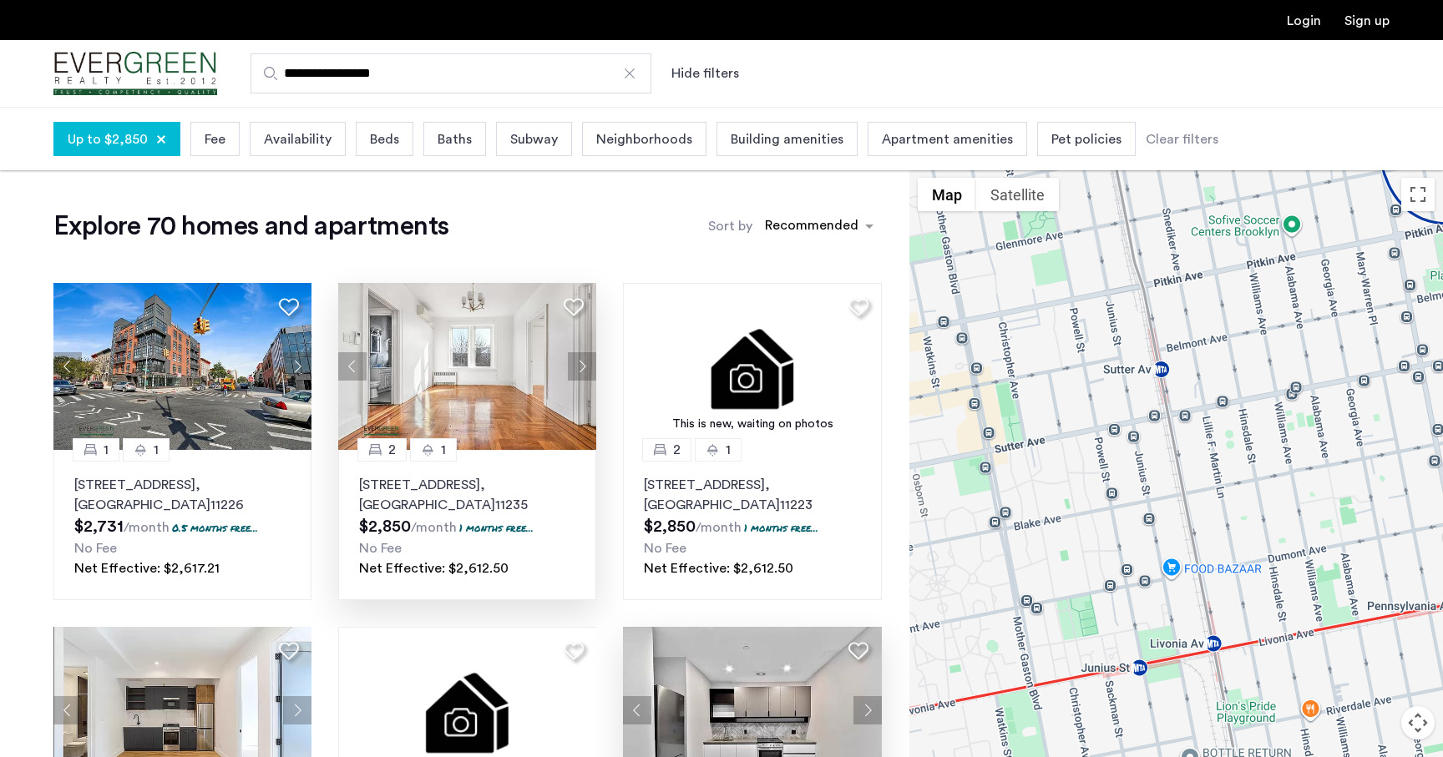
click at [1095, 520] on div at bounding box center [1176, 495] width 534 height 651
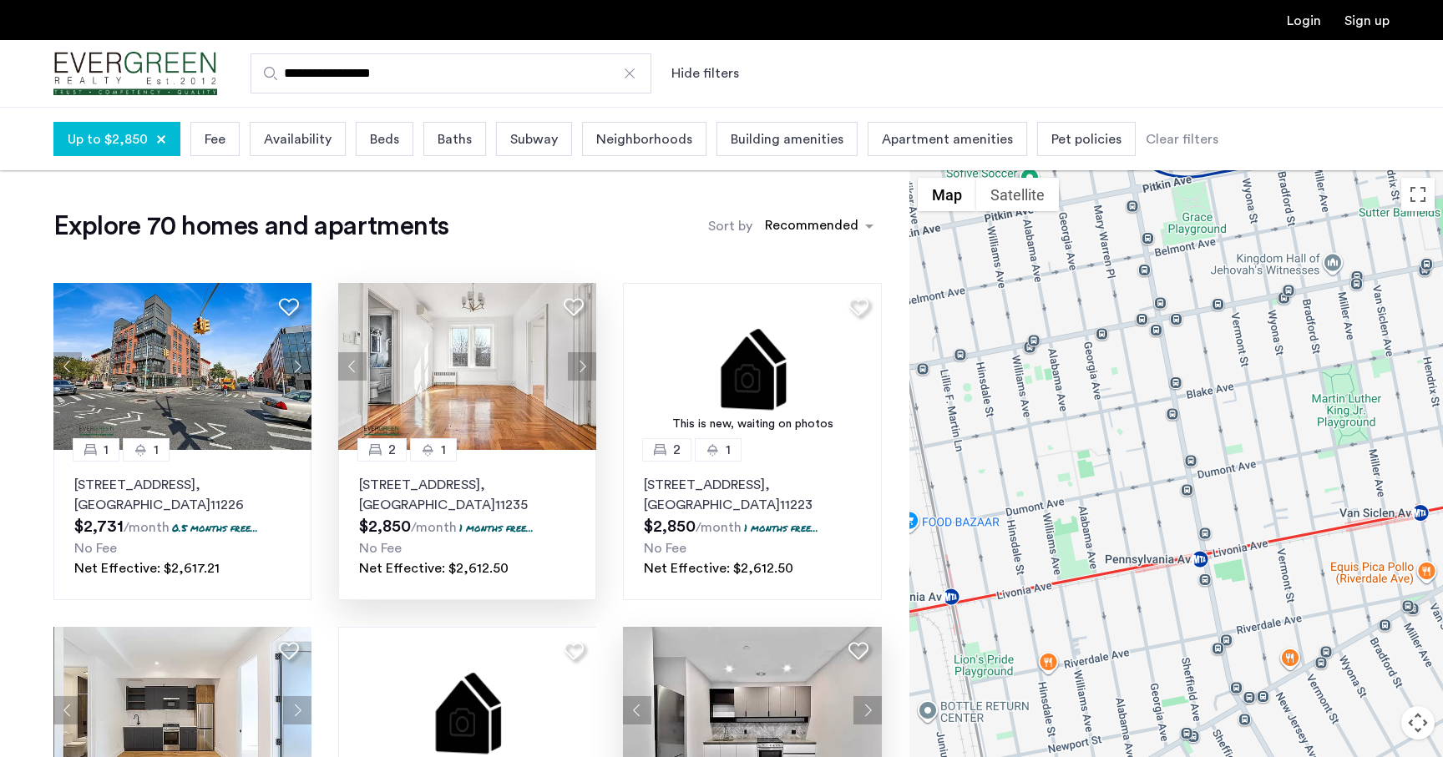
drag, startPoint x: 1179, startPoint y: 533, endPoint x: 1352, endPoint y: 504, distance: 175.2
click at [1352, 504] on div at bounding box center [1176, 495] width 534 height 651
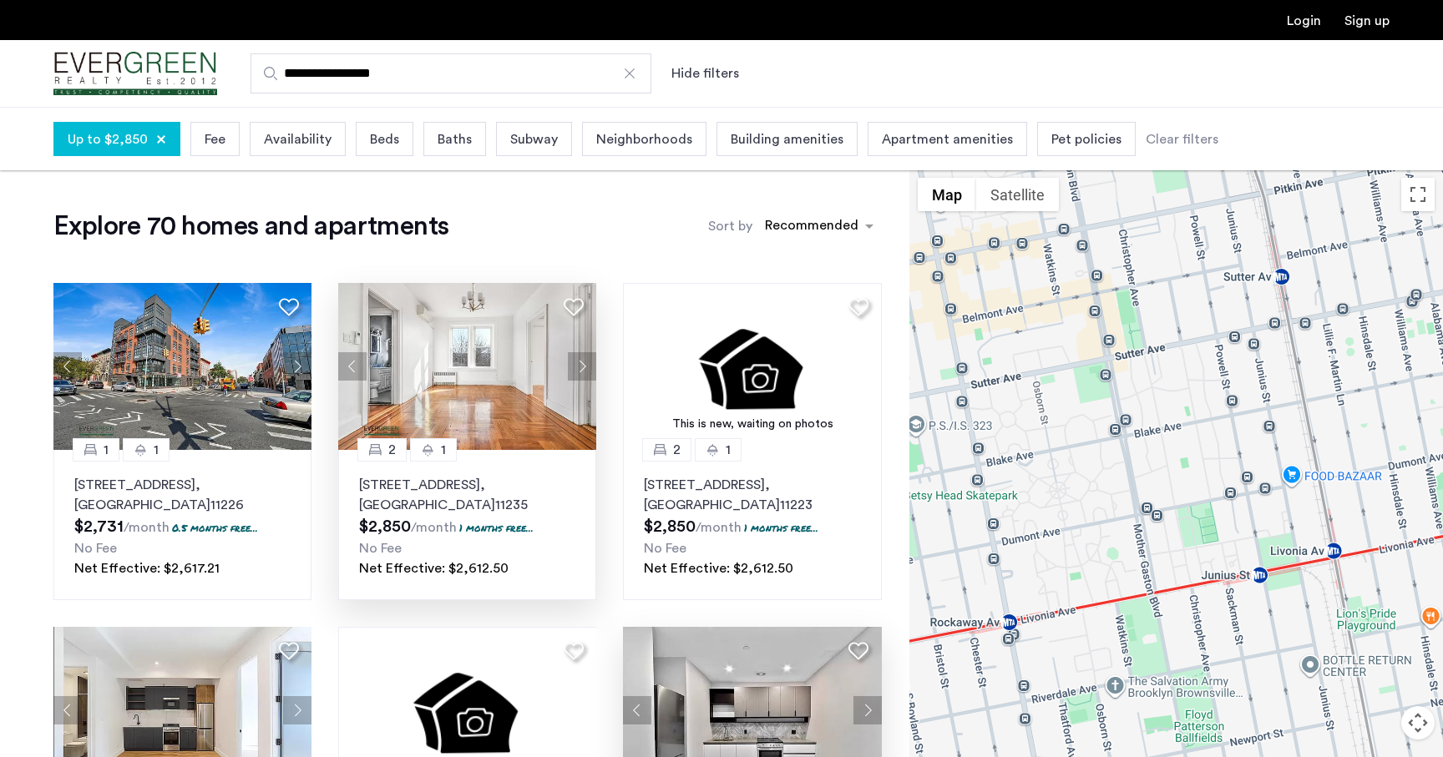
drag, startPoint x: 1213, startPoint y: 595, endPoint x: 1181, endPoint y: 561, distance: 47.3
click at [1181, 561] on div at bounding box center [1176, 495] width 534 height 651
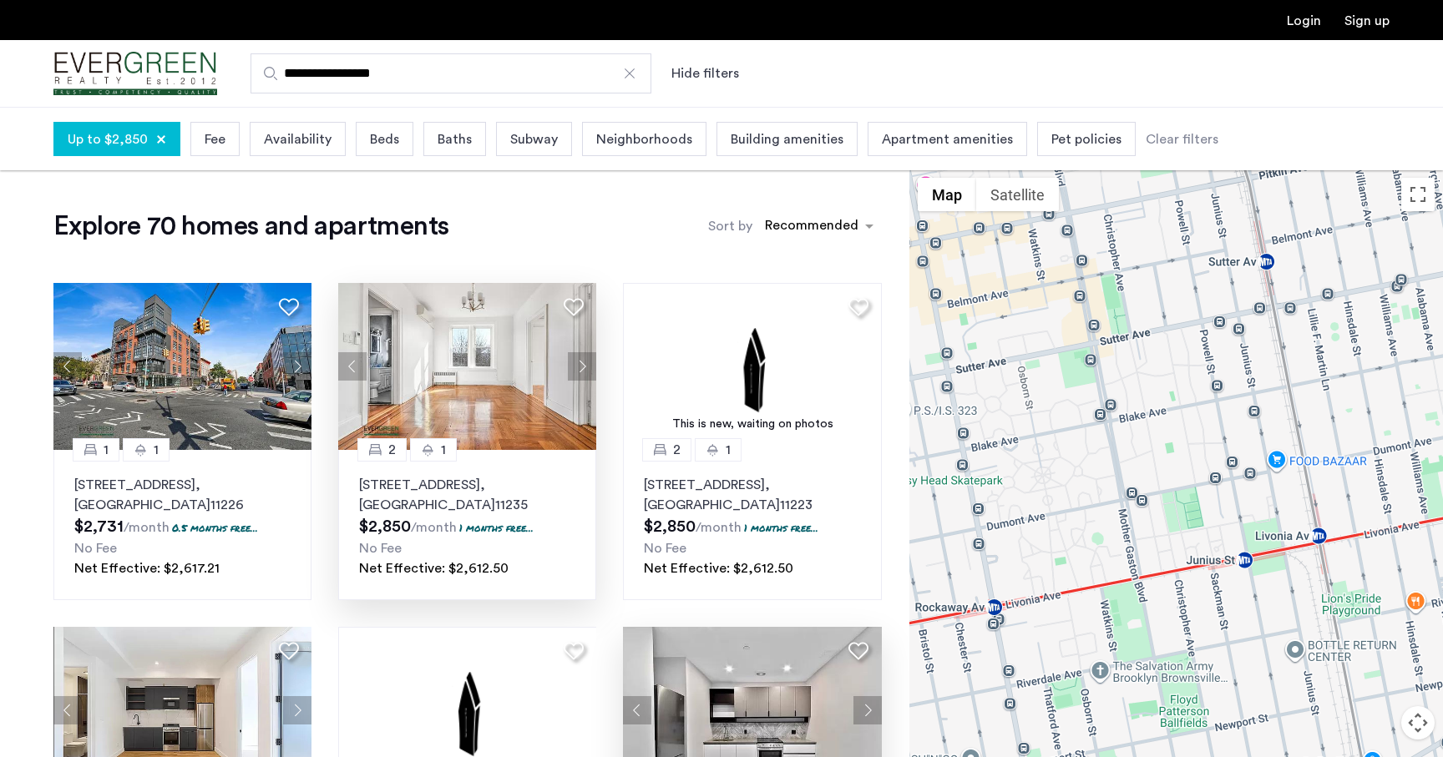
drag, startPoint x: 1180, startPoint y: 561, endPoint x: 1187, endPoint y: 573, distance: 13.9
click at [1187, 573] on div at bounding box center [1176, 495] width 534 height 651
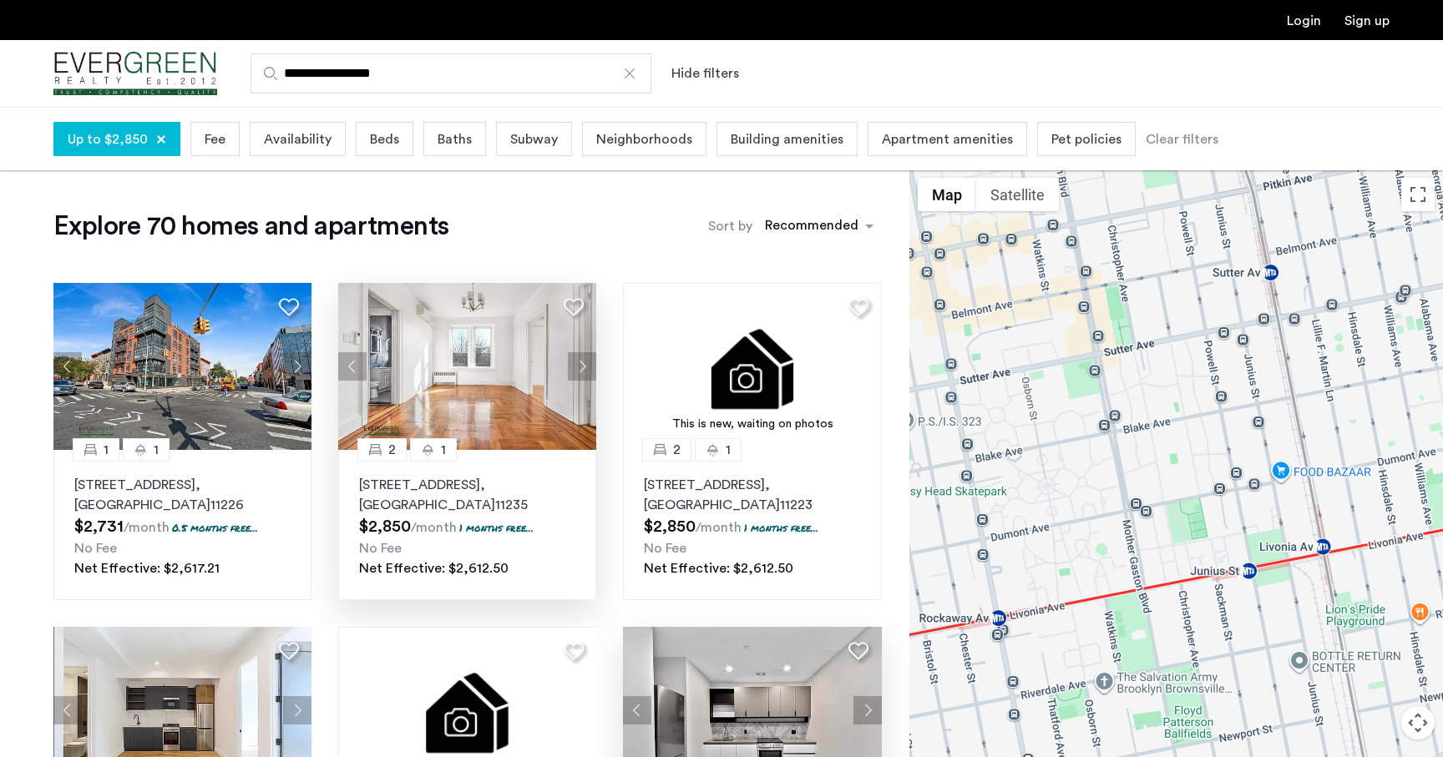
click at [573, 359] on button "Next apartment" at bounding box center [582, 366] width 28 height 28
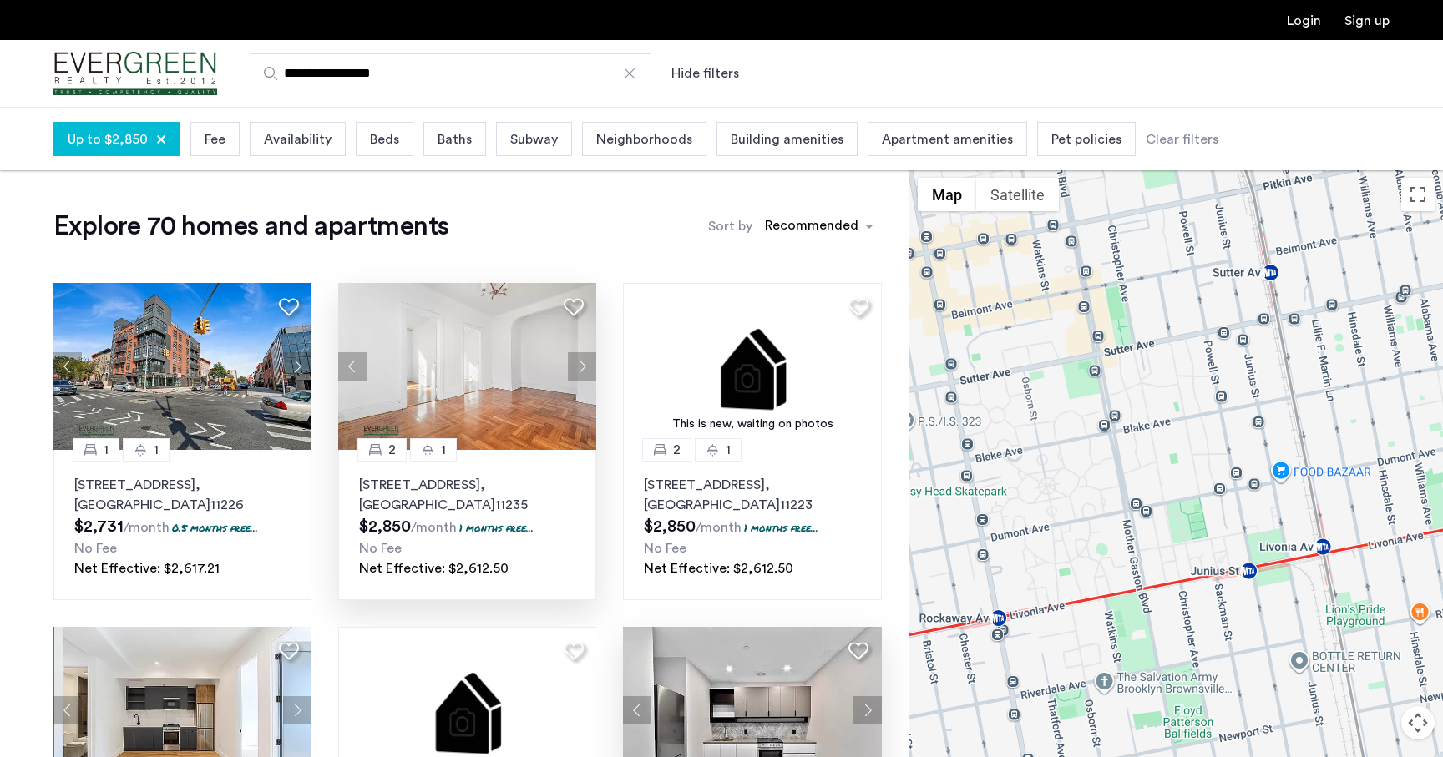
click at [573, 359] on button "Next apartment" at bounding box center [582, 366] width 28 height 28
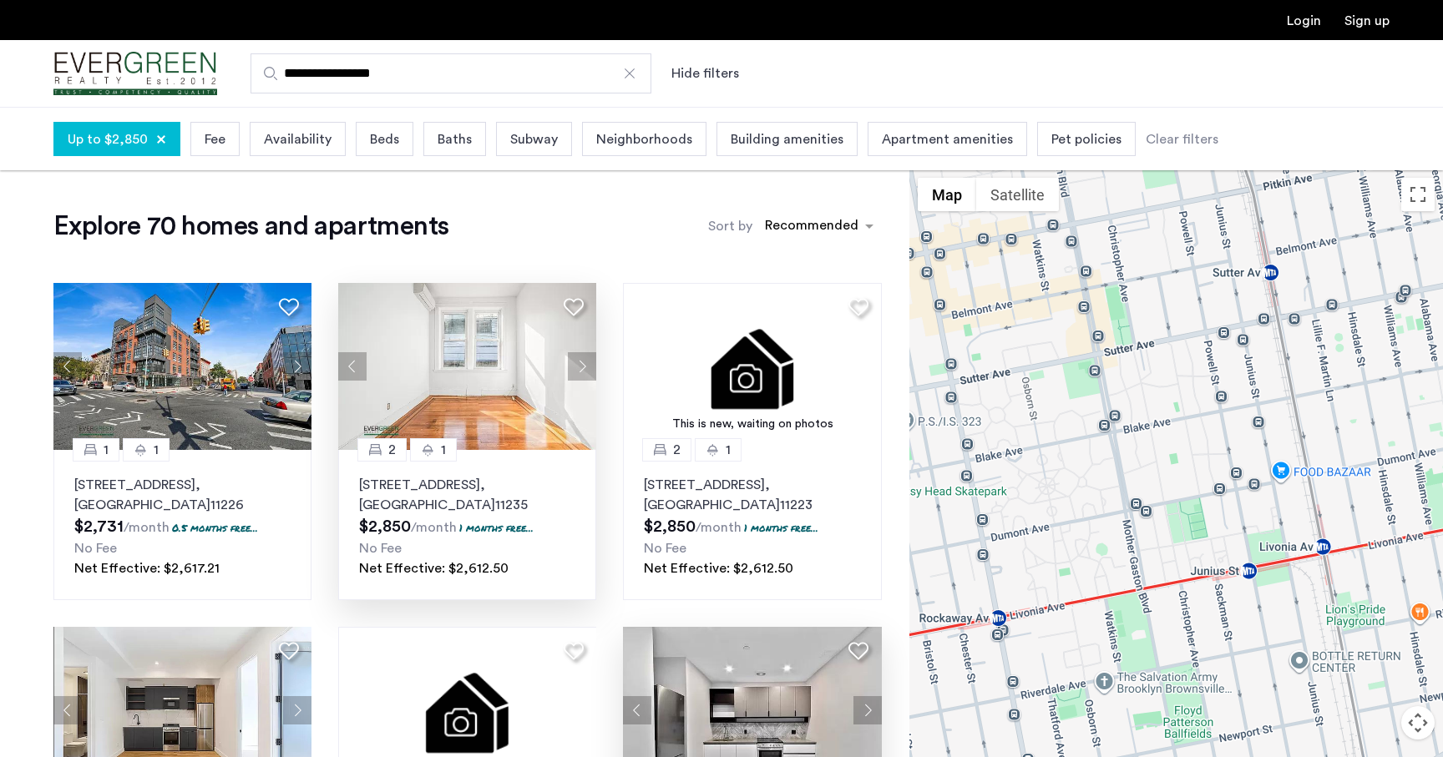
click at [573, 359] on button "Next apartment" at bounding box center [582, 366] width 28 height 28
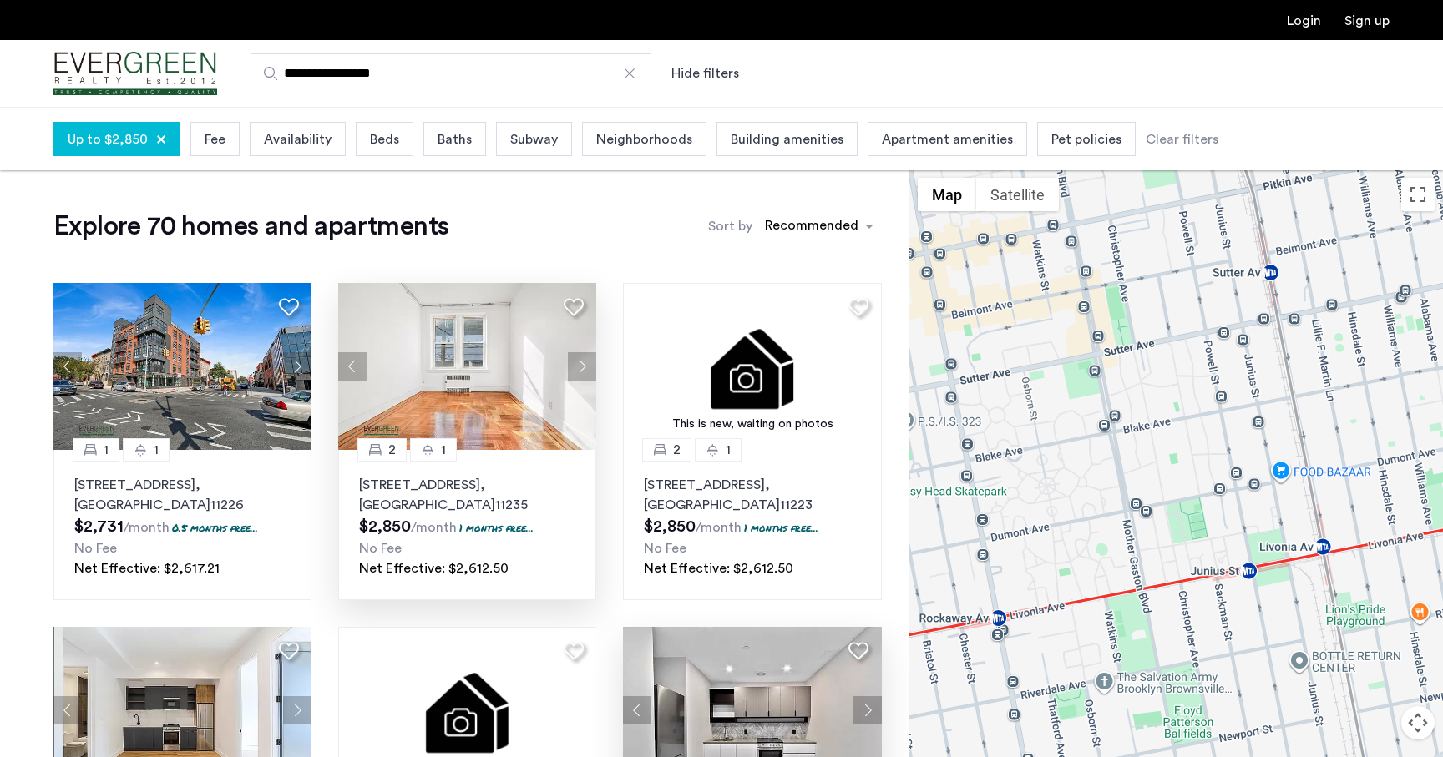
click at [573, 359] on button "Next apartment" at bounding box center [582, 366] width 28 height 28
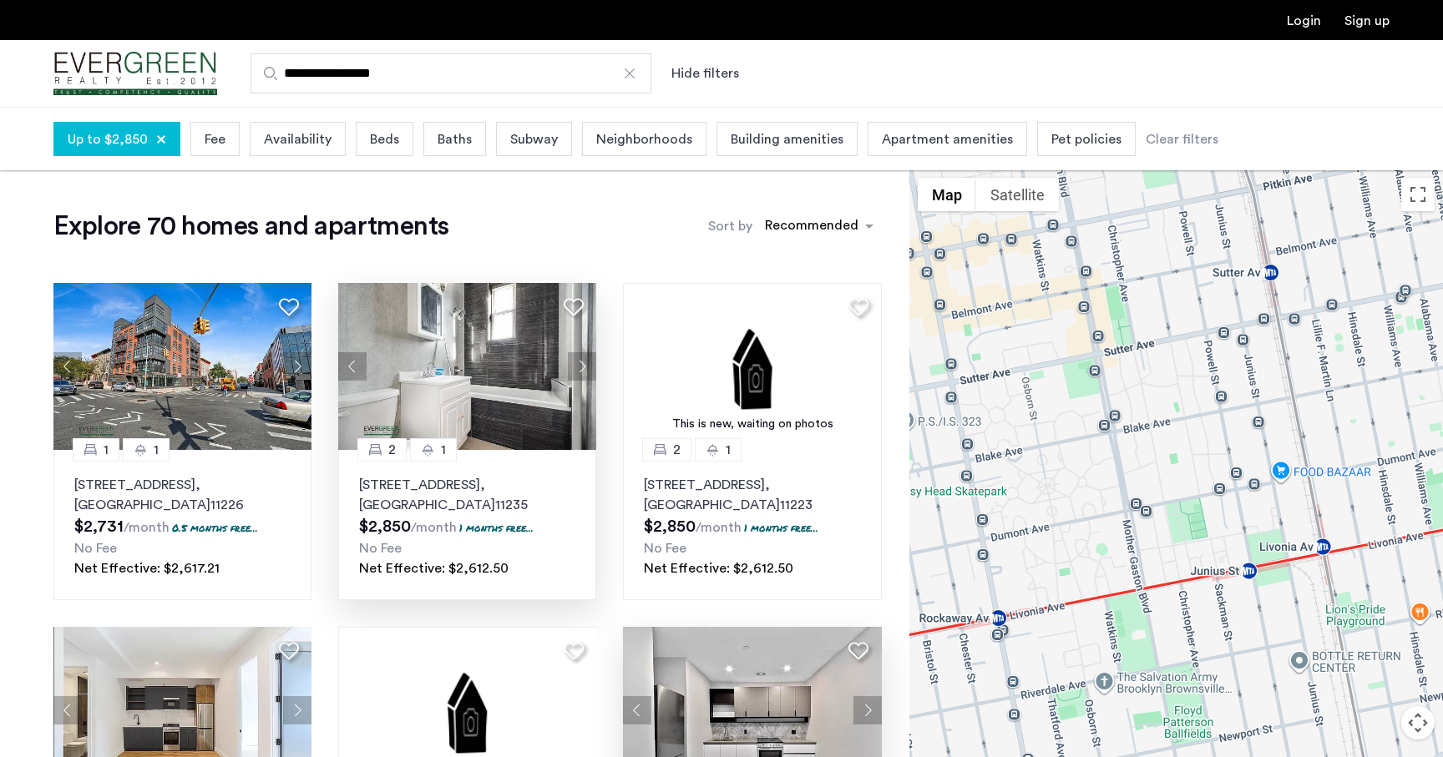
click at [573, 359] on button "Next apartment" at bounding box center [582, 366] width 28 height 28
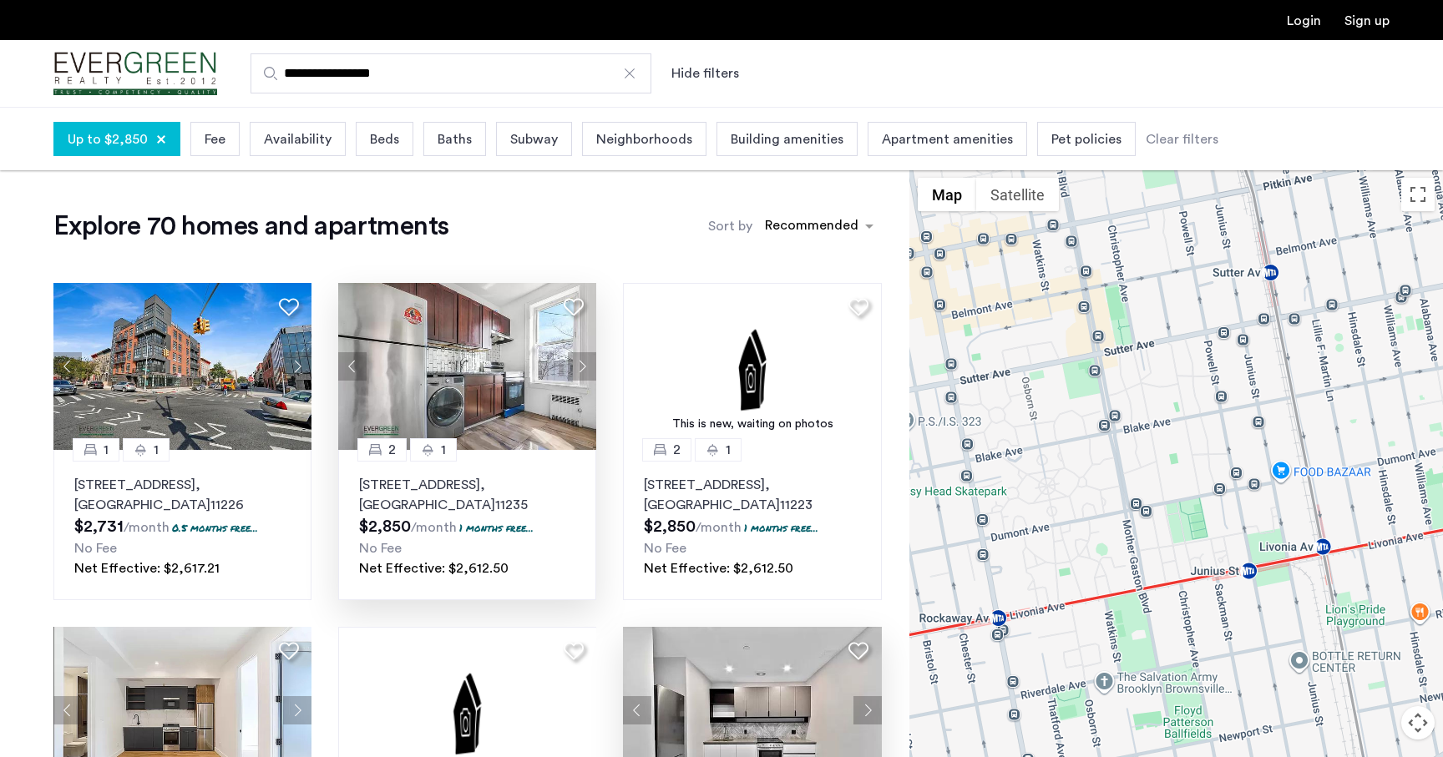
click at [528, 365] on img at bounding box center [467, 366] width 259 height 167
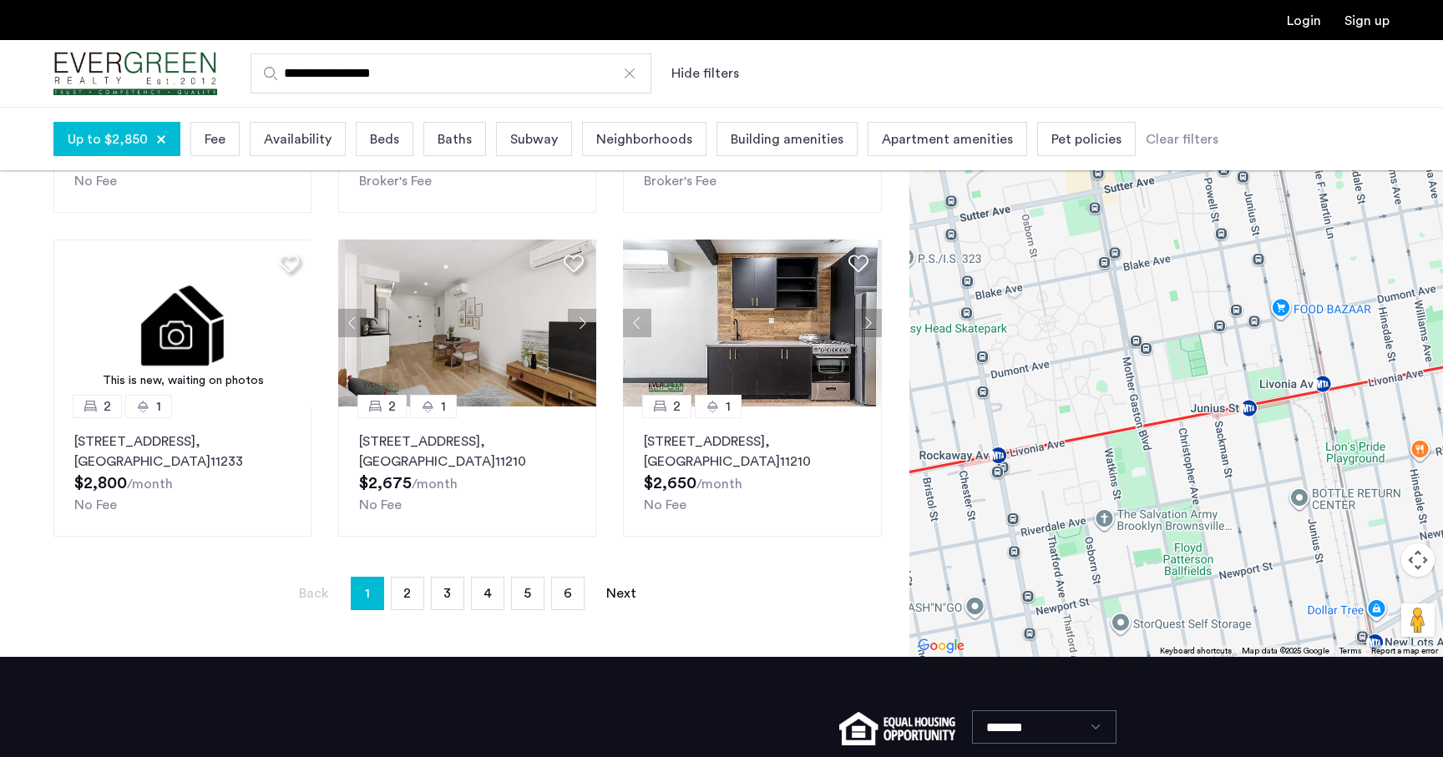
scroll to position [1057, 0]
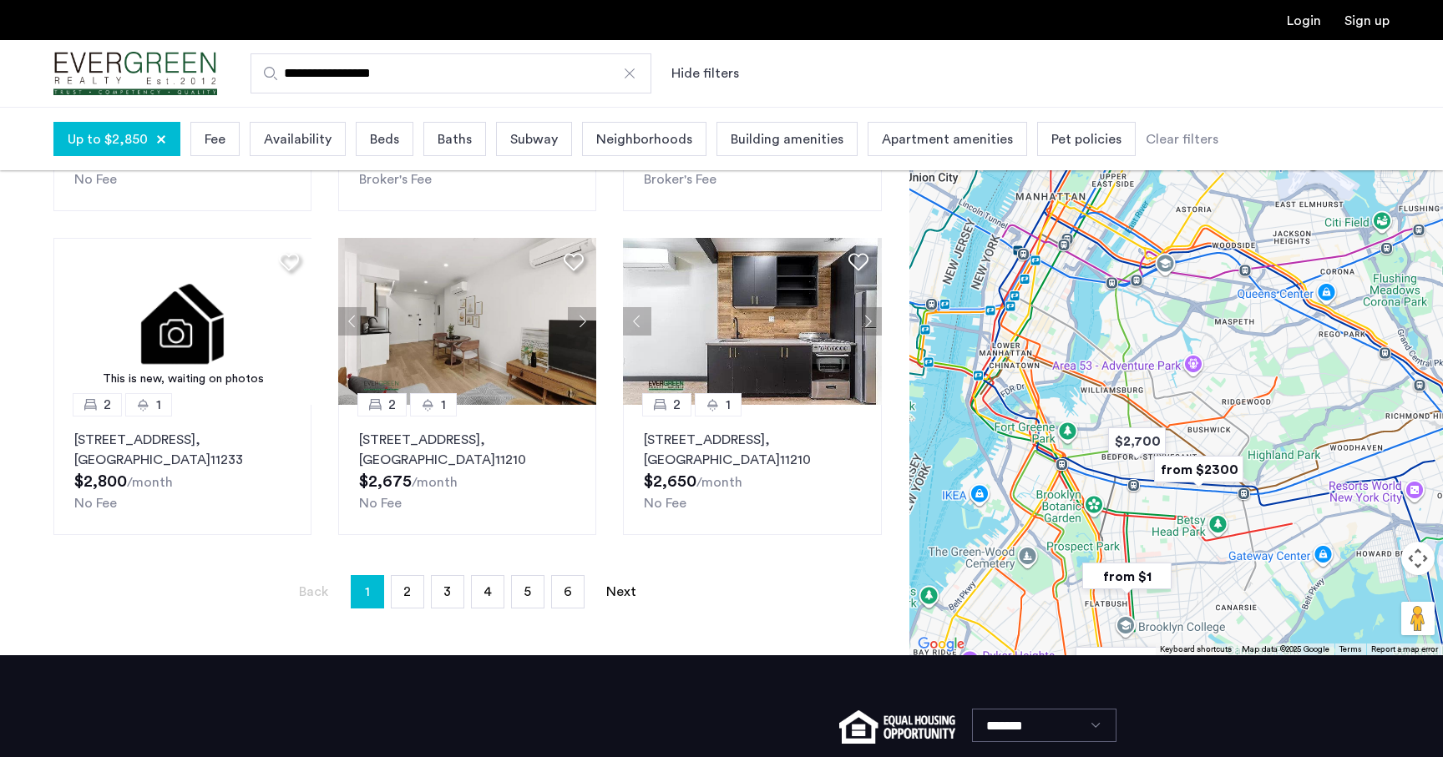
drag, startPoint x: 1077, startPoint y: 485, endPoint x: 1233, endPoint y: 535, distance: 163.2
click at [1233, 535] on div at bounding box center [1176, 330] width 534 height 651
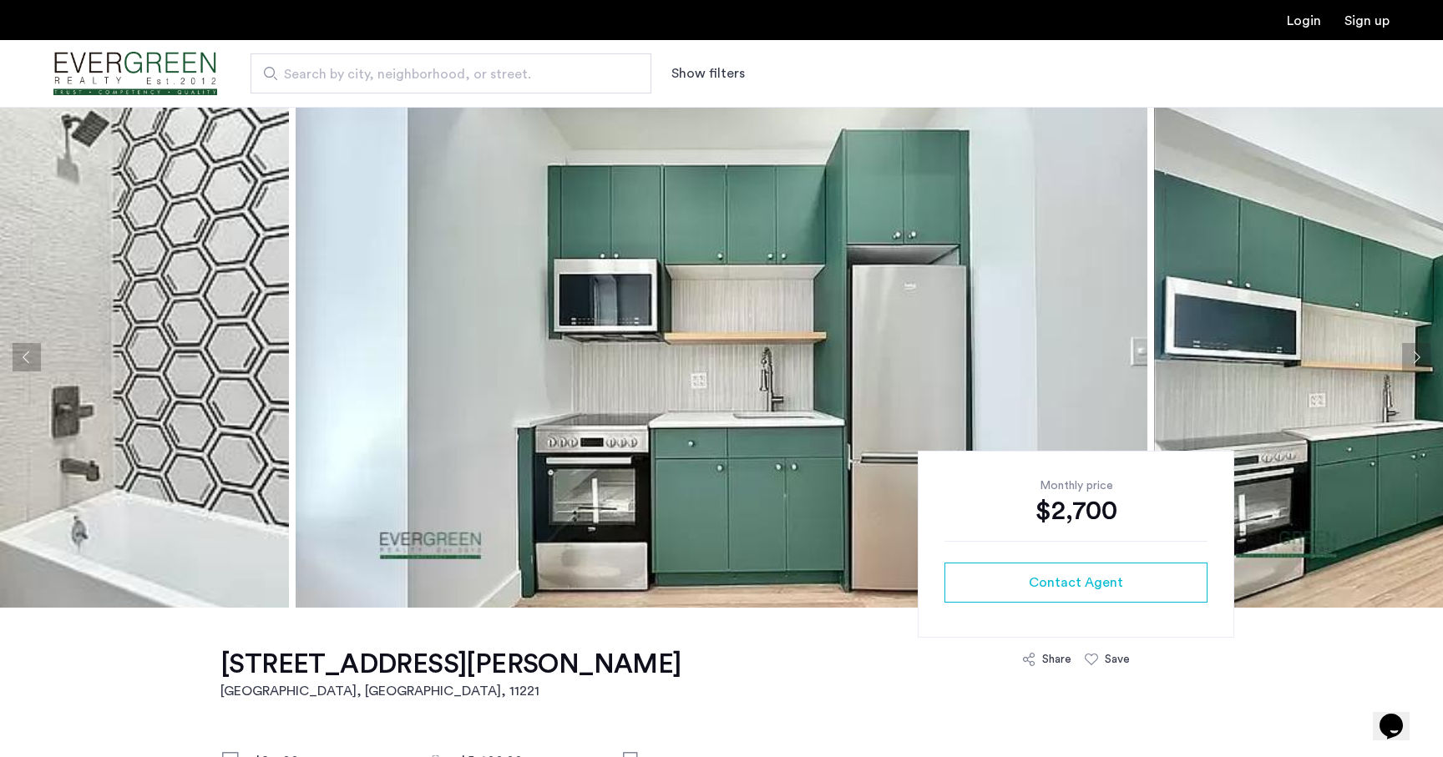
click at [1408, 359] on button "Next apartment" at bounding box center [1416, 357] width 28 height 28
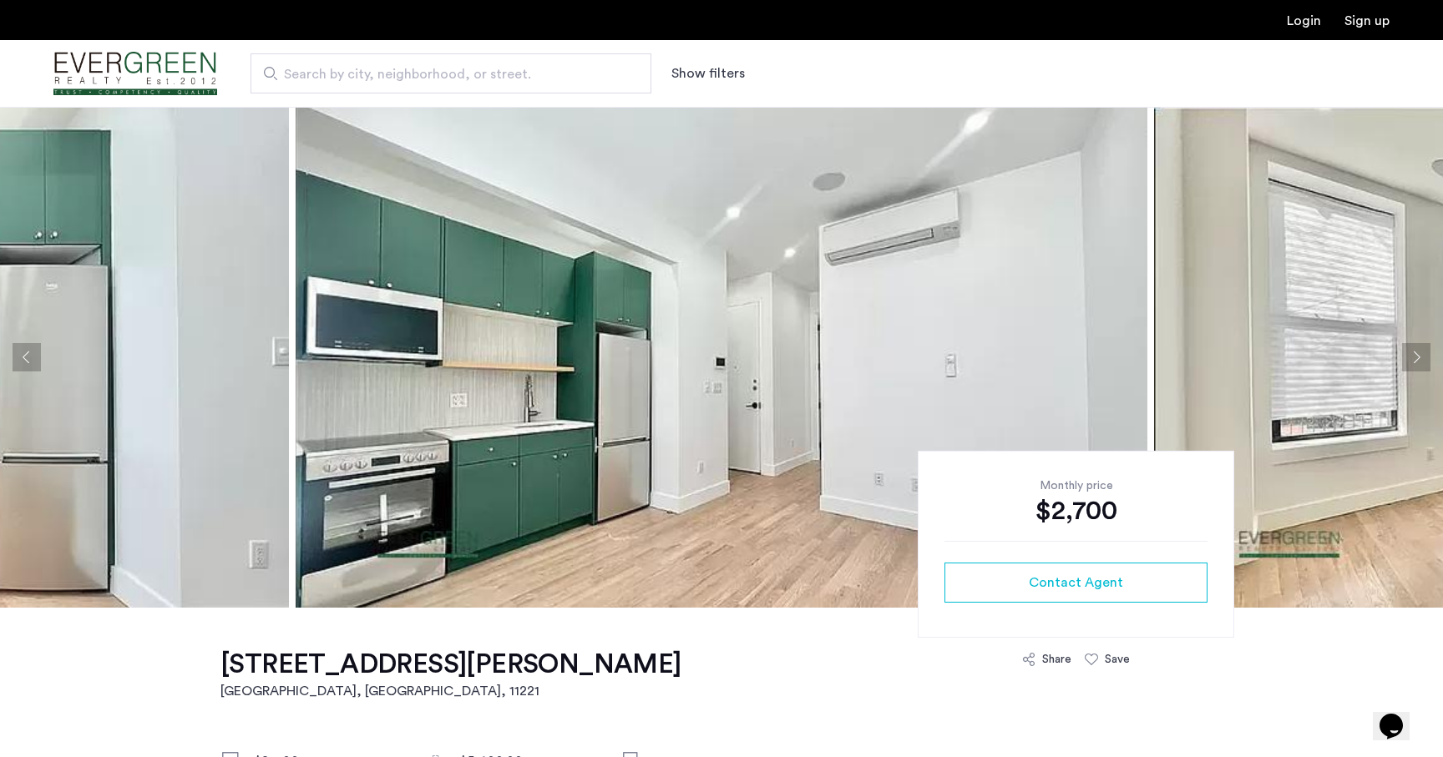
click at [1408, 359] on button "Next apartment" at bounding box center [1416, 357] width 28 height 28
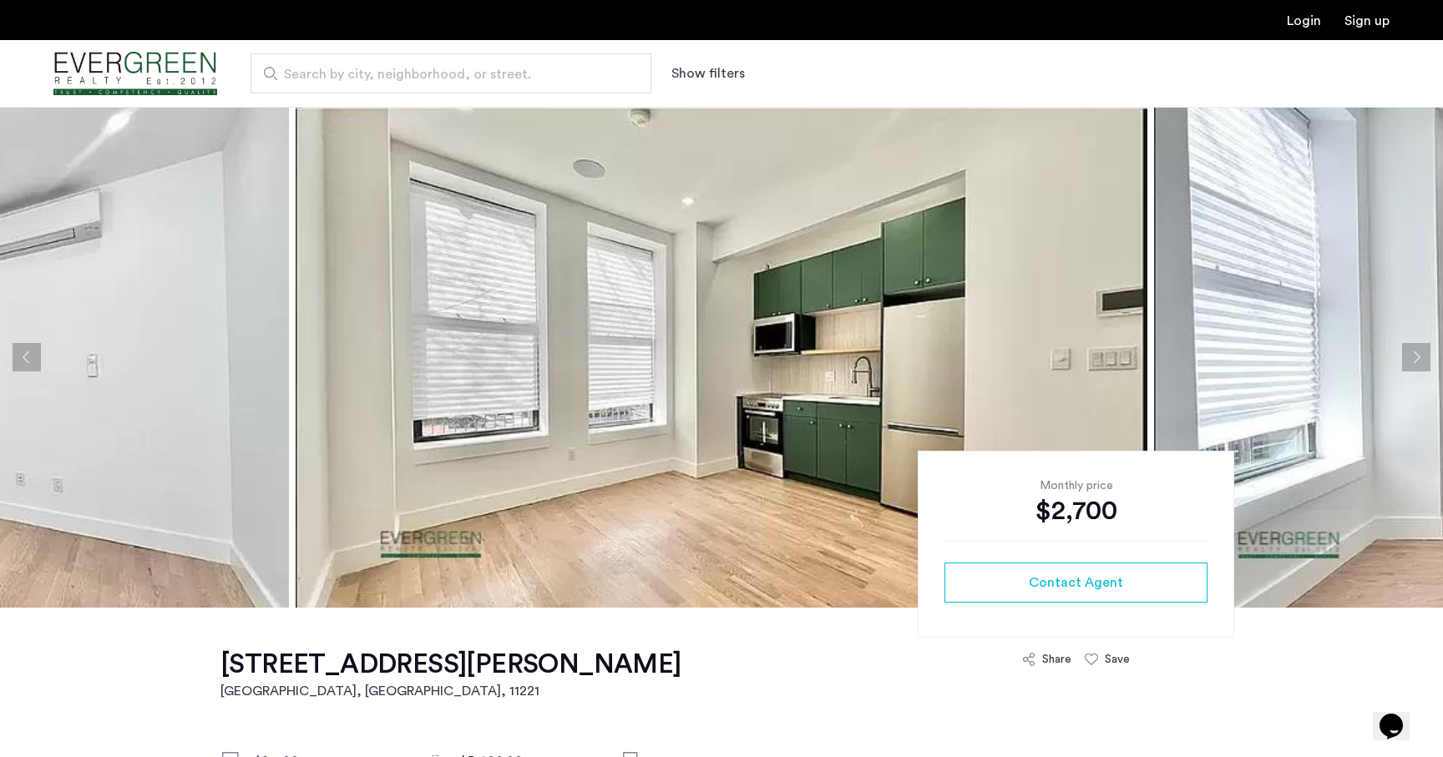
click at [1408, 359] on button "Next apartment" at bounding box center [1416, 357] width 28 height 28
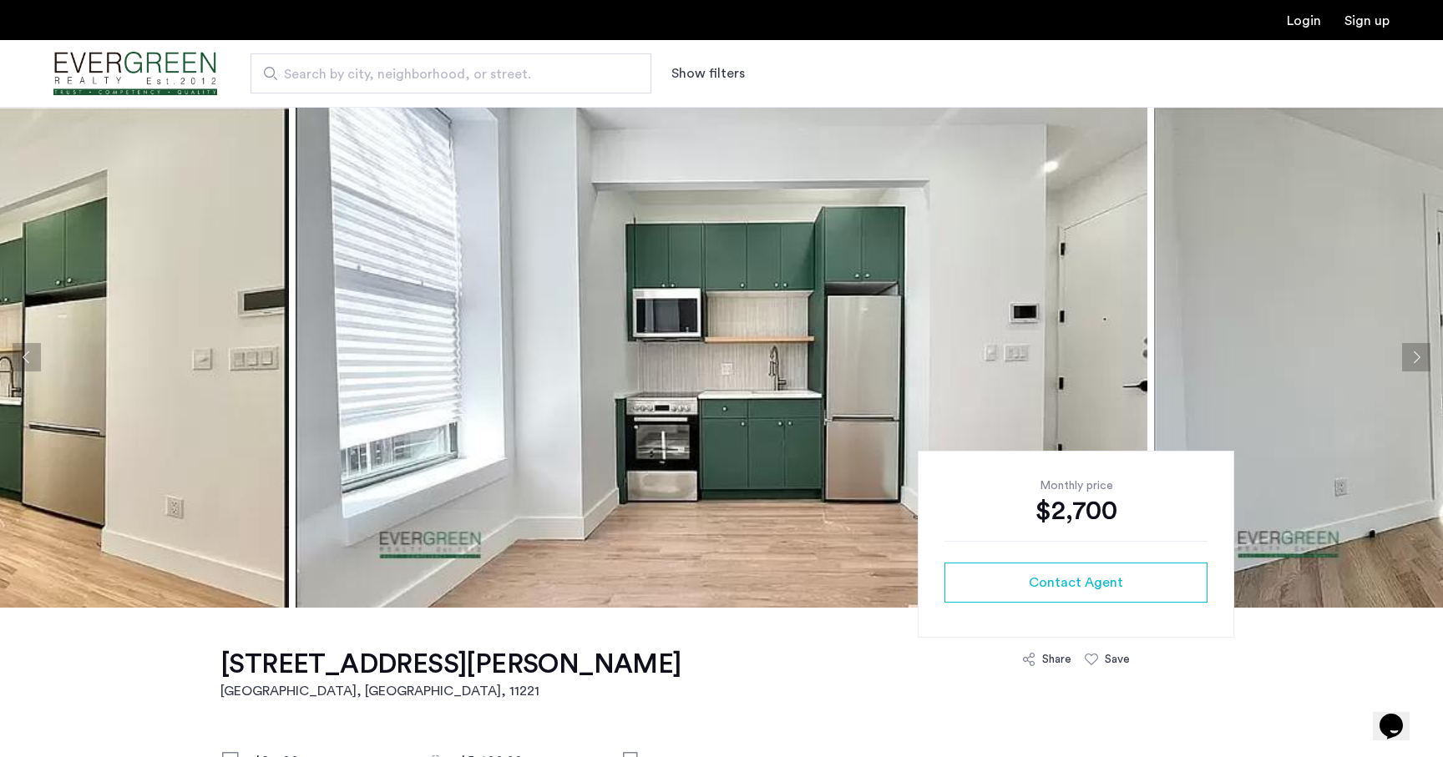
click at [1408, 359] on button "Next apartment" at bounding box center [1416, 357] width 28 height 28
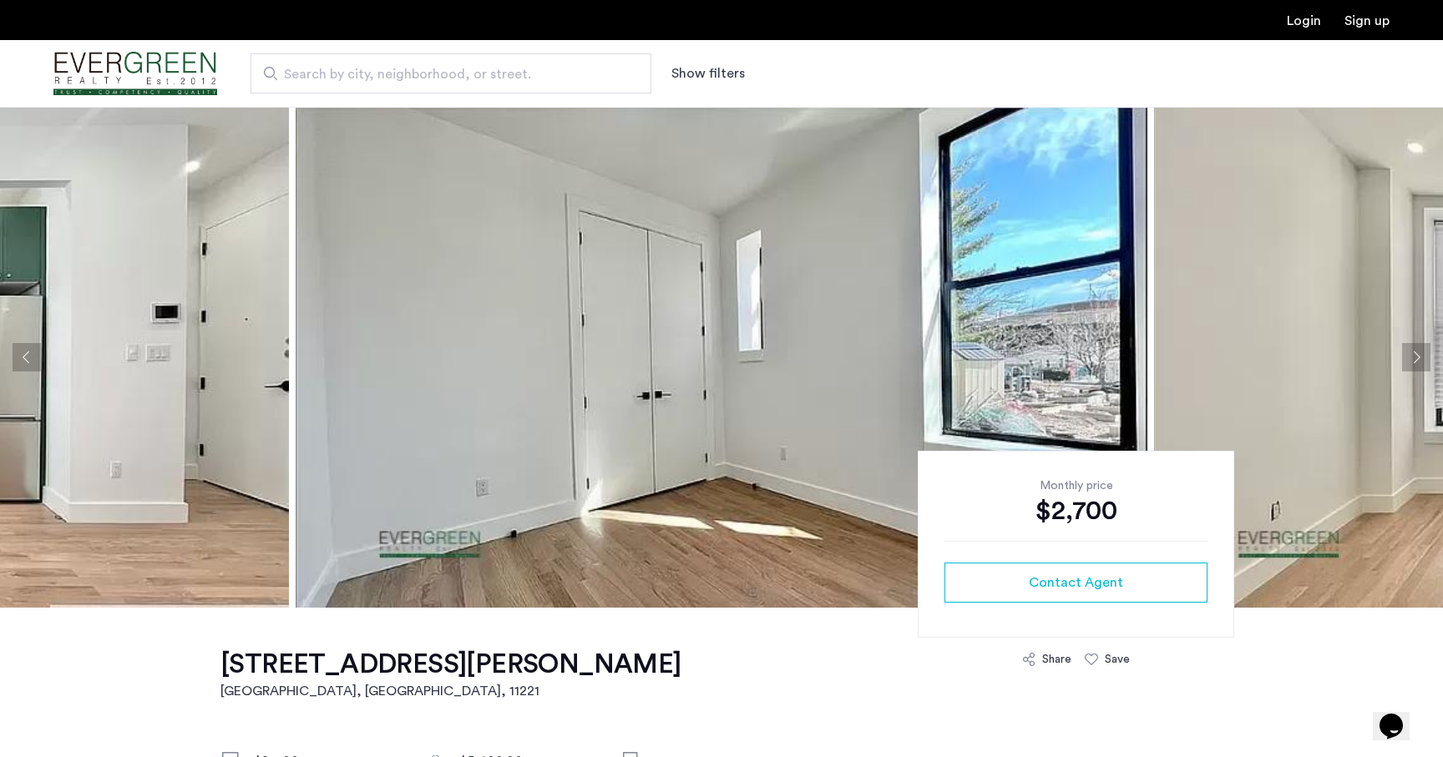
click at [1408, 359] on button "Next apartment" at bounding box center [1416, 357] width 28 height 28
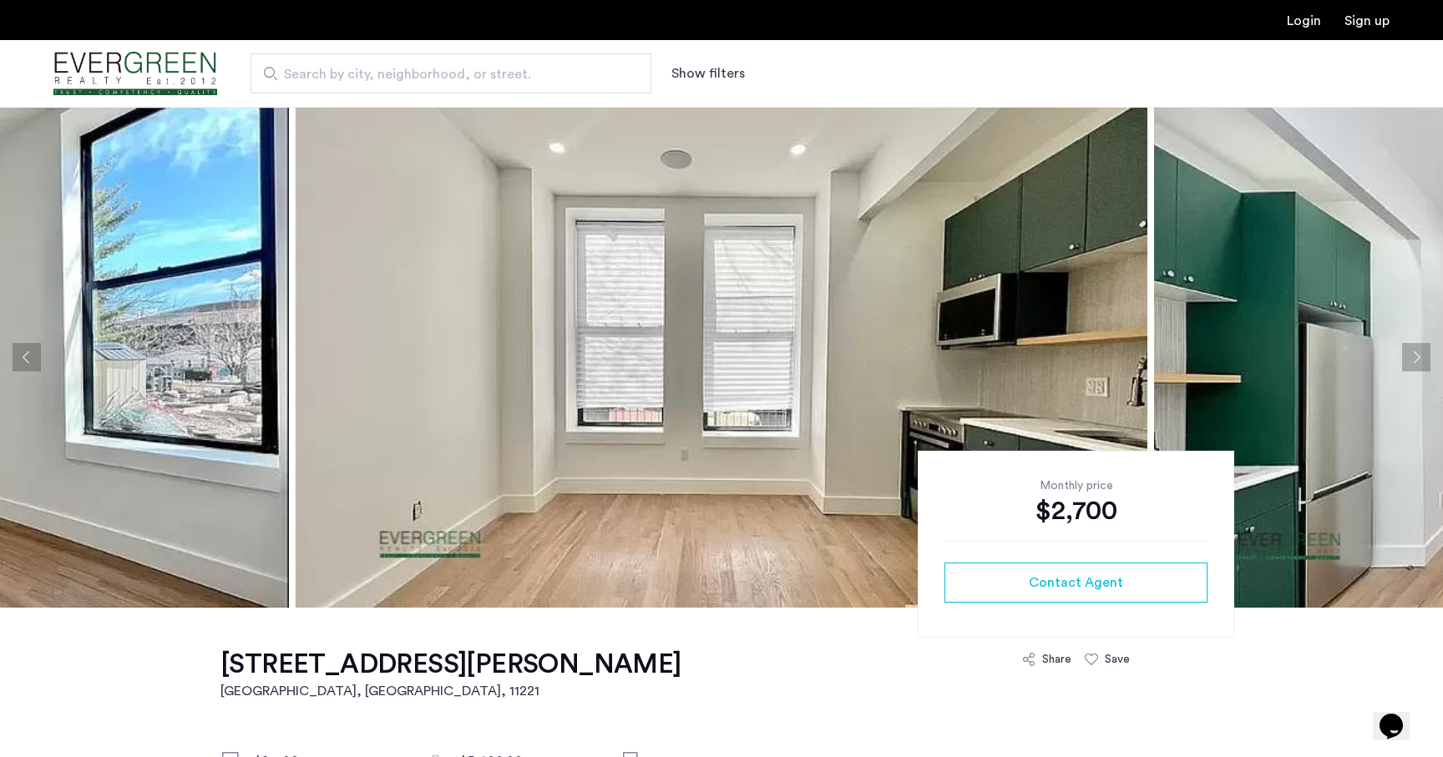
click at [1408, 359] on button "Next apartment" at bounding box center [1416, 357] width 28 height 28
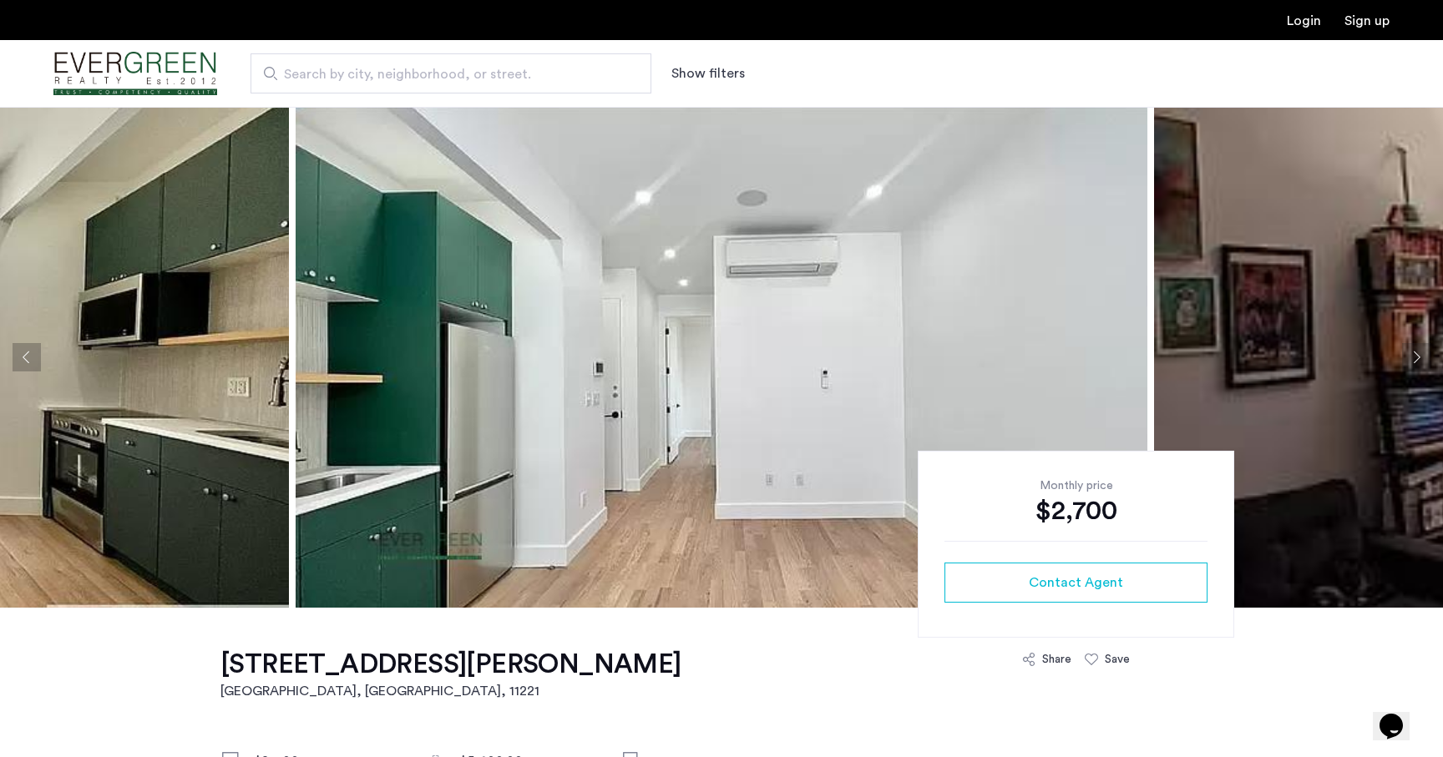
click at [1408, 359] on button "Next apartment" at bounding box center [1416, 357] width 28 height 28
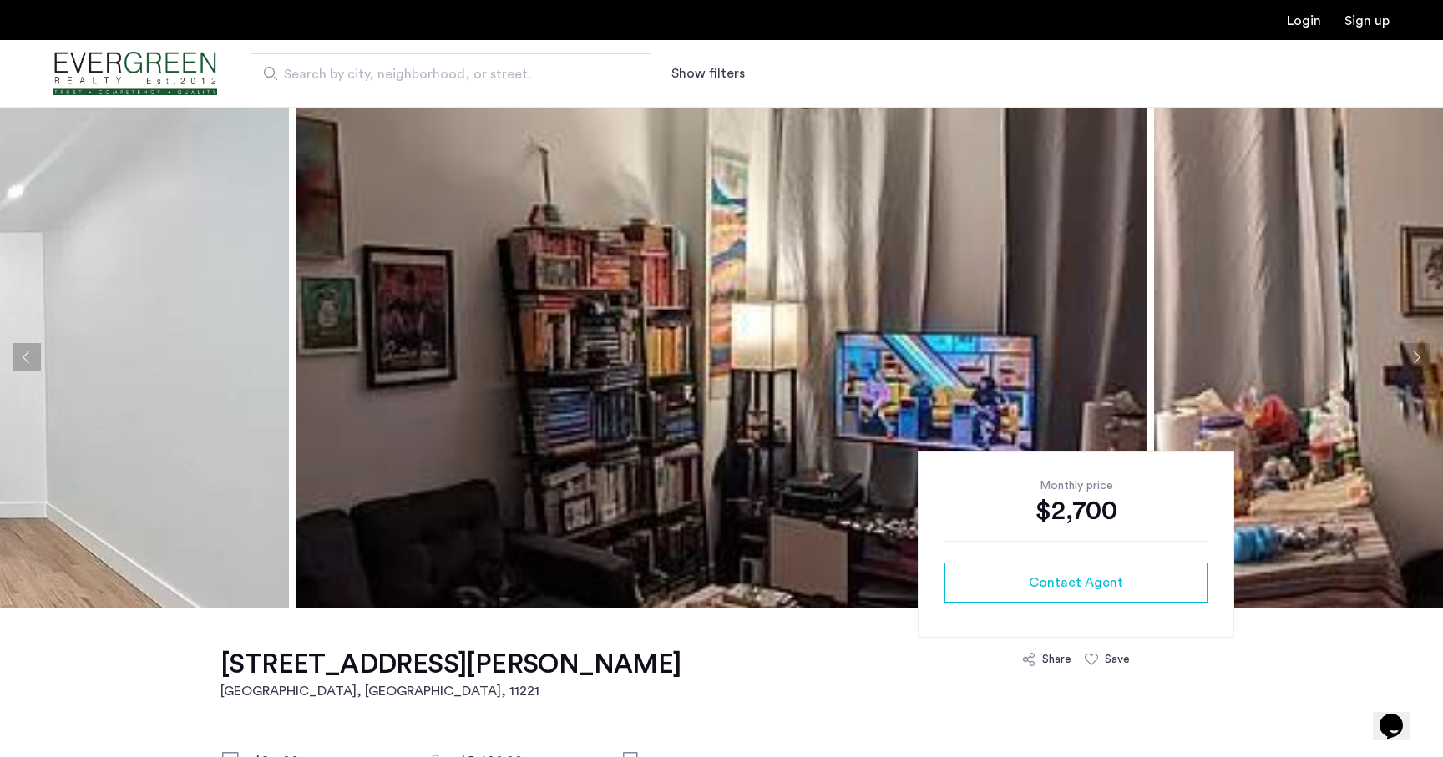
click at [1408, 359] on button "Next apartment" at bounding box center [1416, 357] width 28 height 28
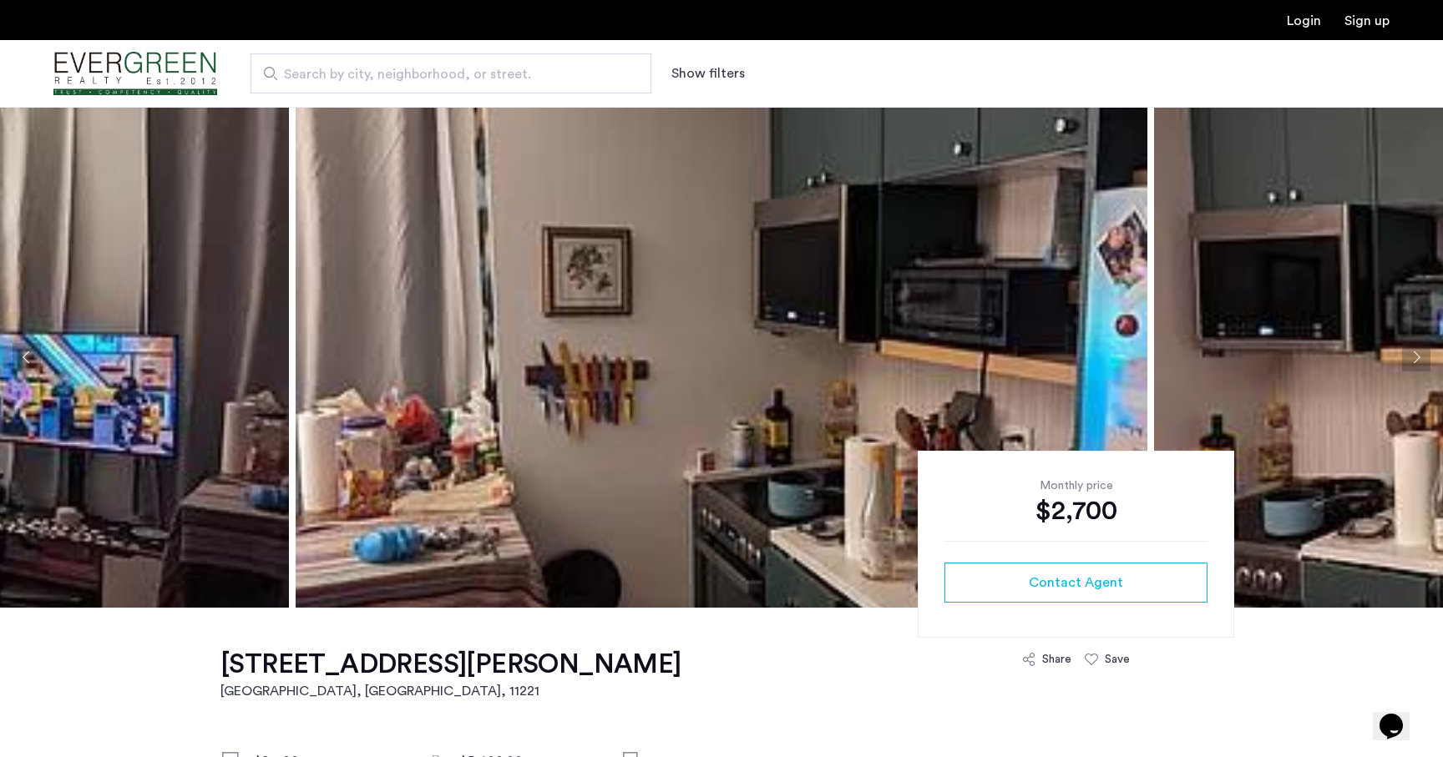
click at [1408, 359] on button "Next apartment" at bounding box center [1416, 357] width 28 height 28
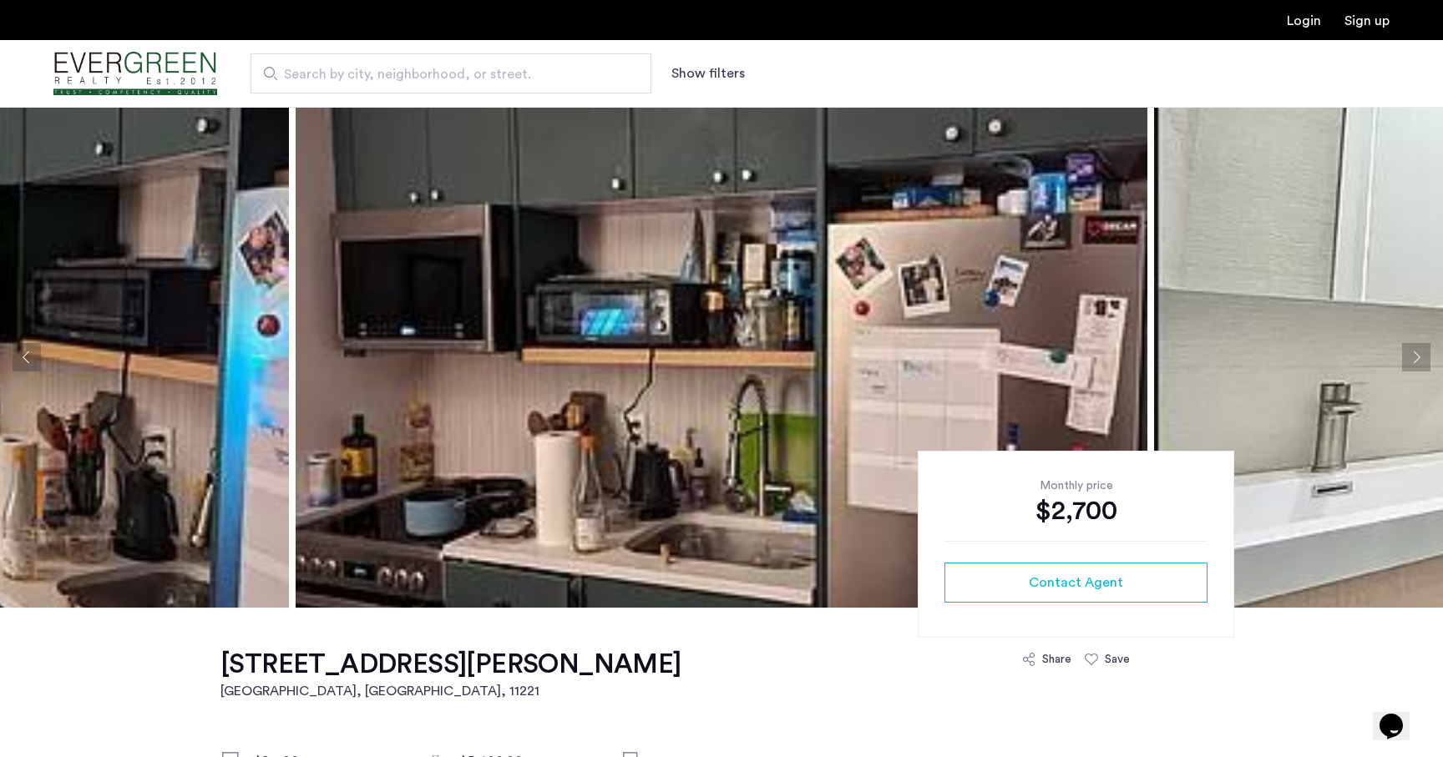
click at [1408, 359] on button "Next apartment" at bounding box center [1416, 357] width 28 height 28
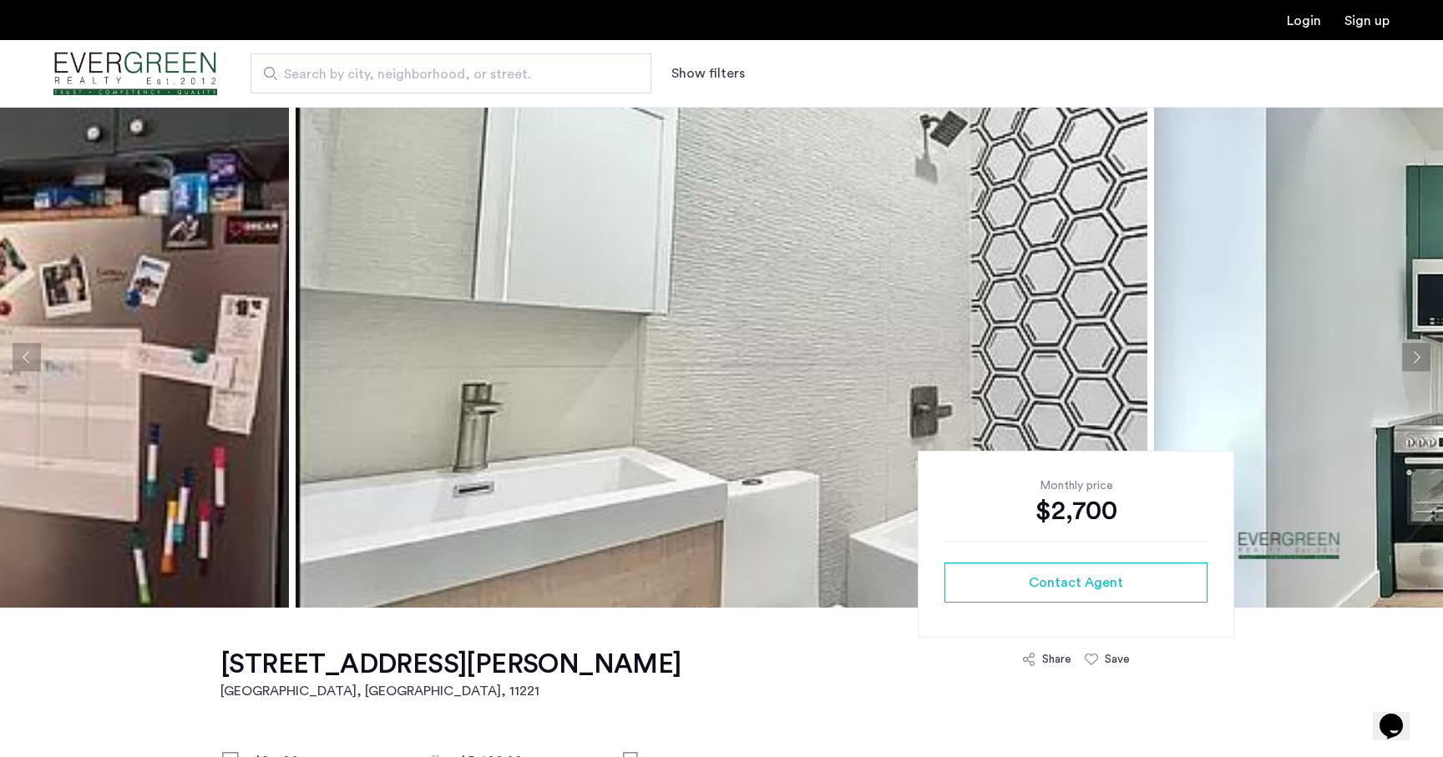
click at [1408, 359] on button "Next apartment" at bounding box center [1416, 357] width 28 height 28
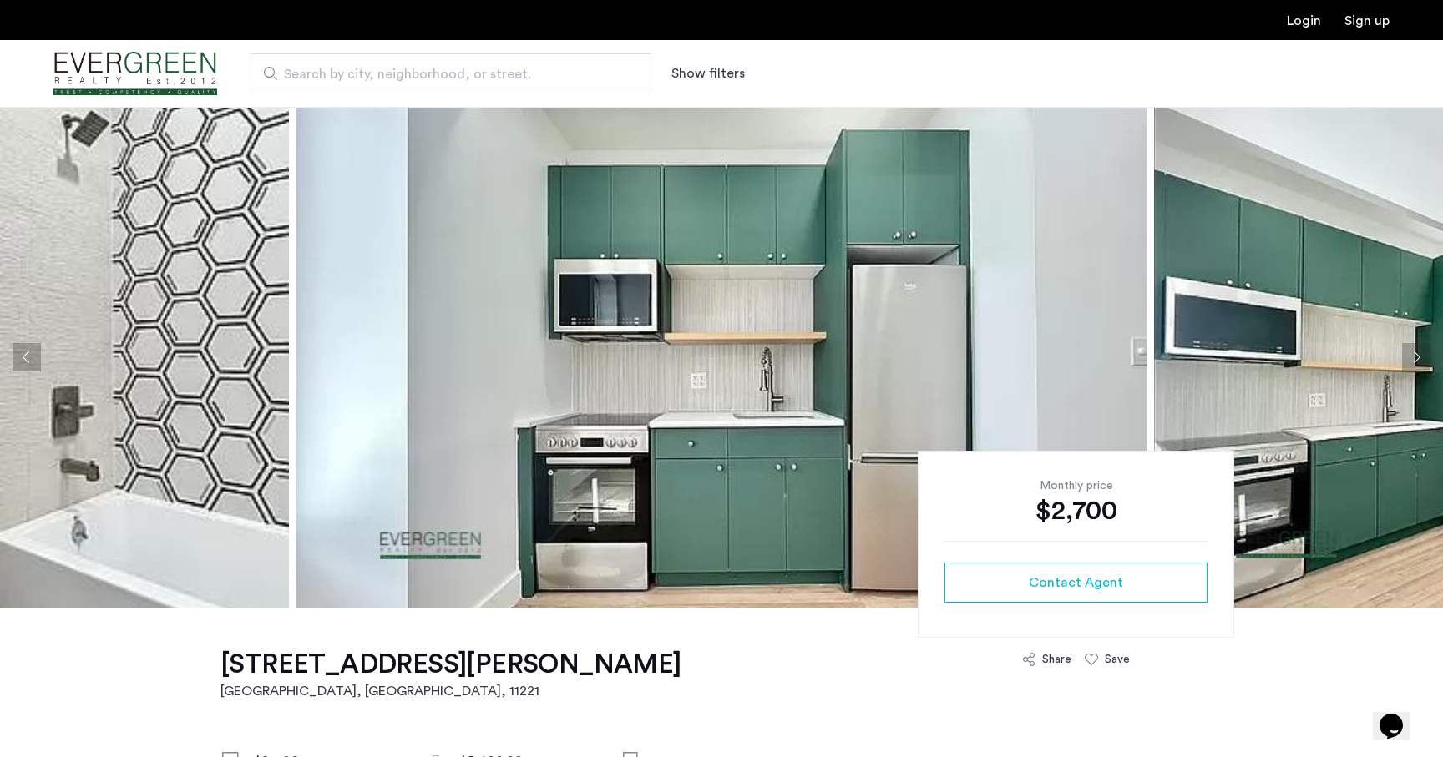
click at [1408, 359] on button "Next apartment" at bounding box center [1416, 357] width 28 height 28
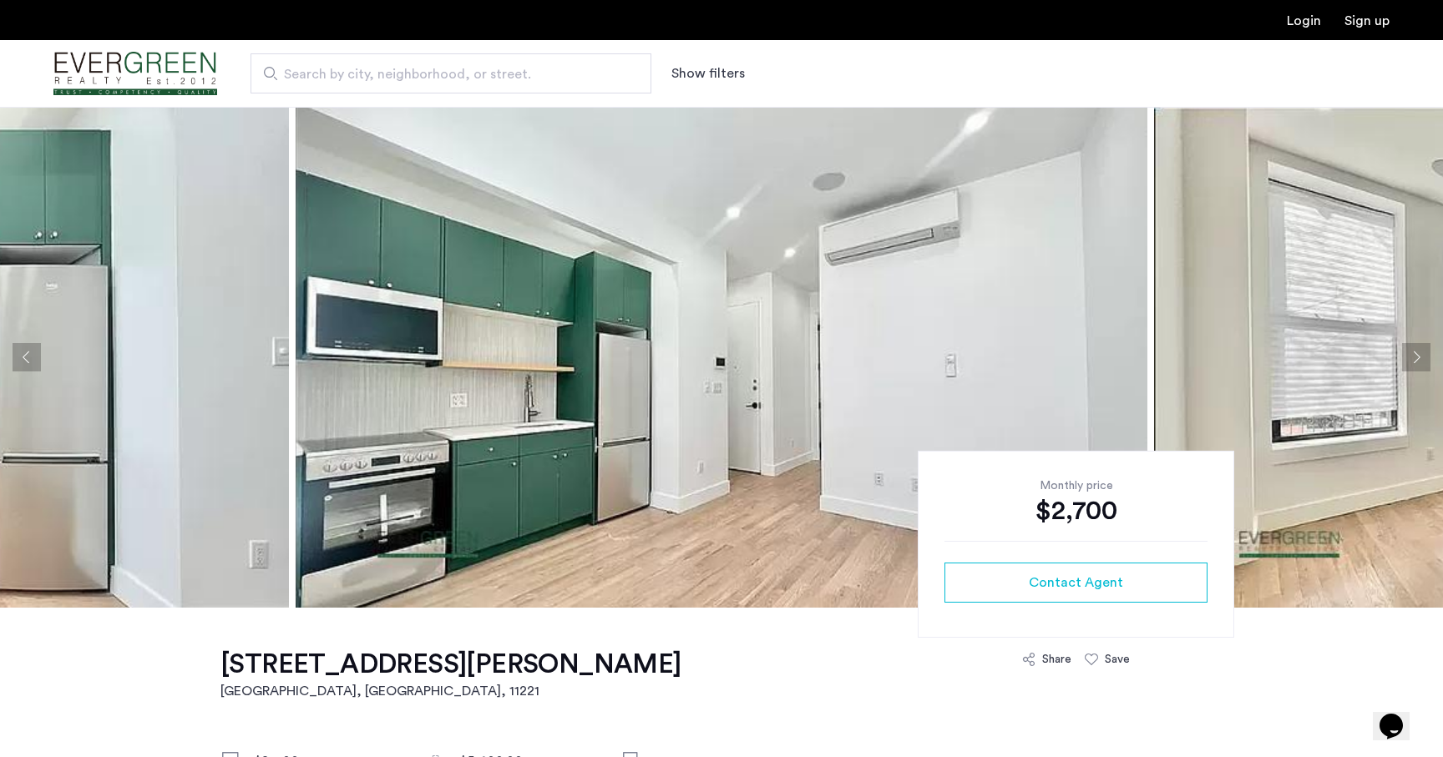
click at [1408, 359] on button "Next apartment" at bounding box center [1416, 357] width 28 height 28
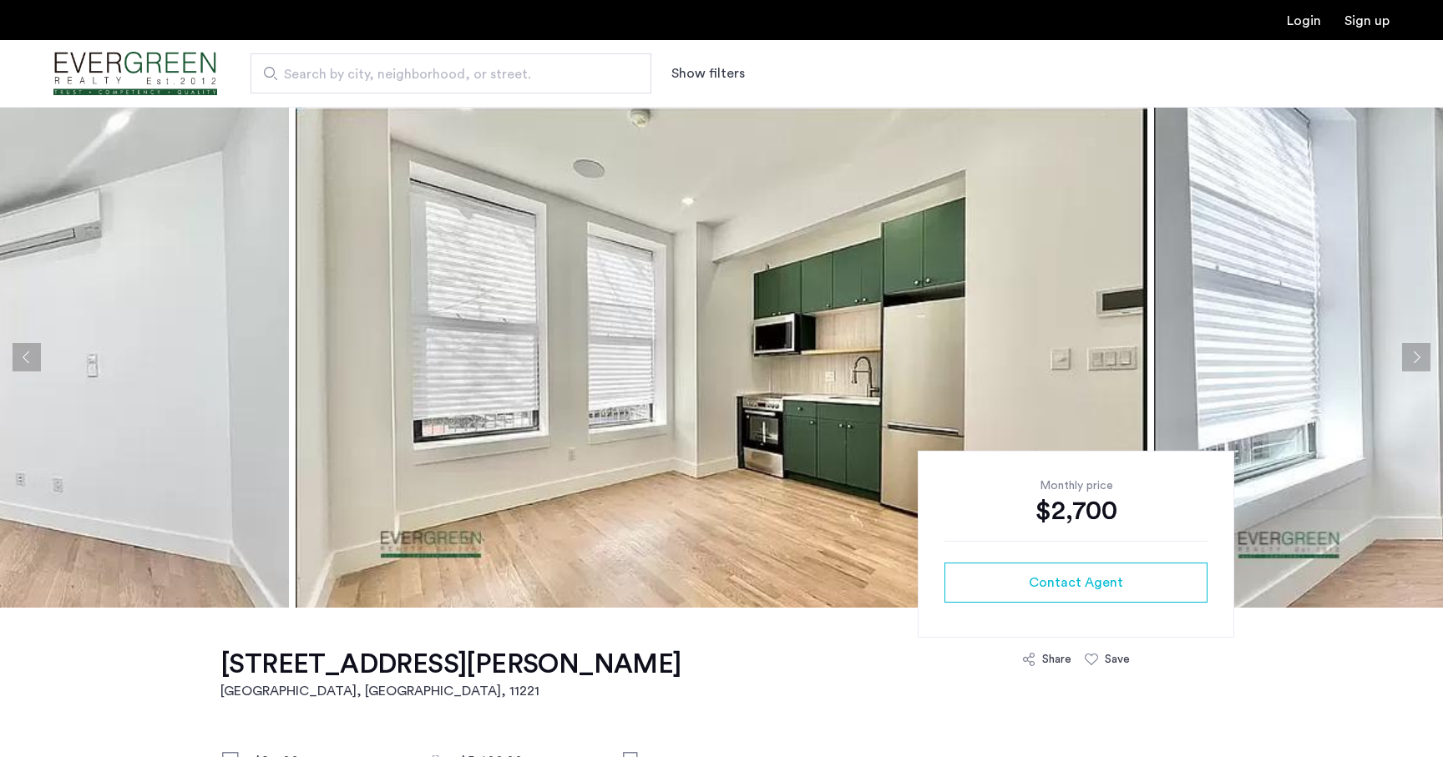
click at [1418, 354] on button "Next apartment" at bounding box center [1416, 357] width 28 height 28
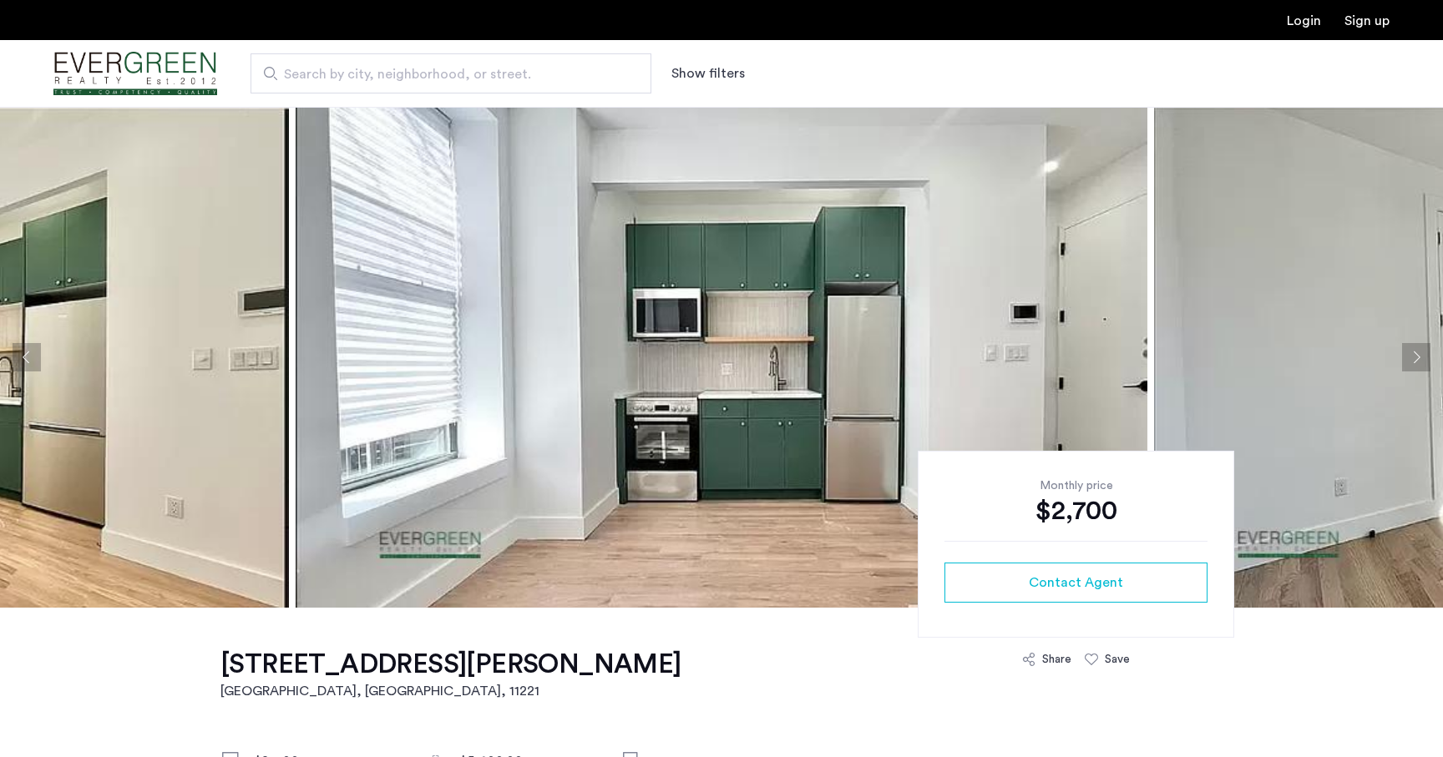
click at [1418, 354] on button "Next apartment" at bounding box center [1416, 357] width 28 height 28
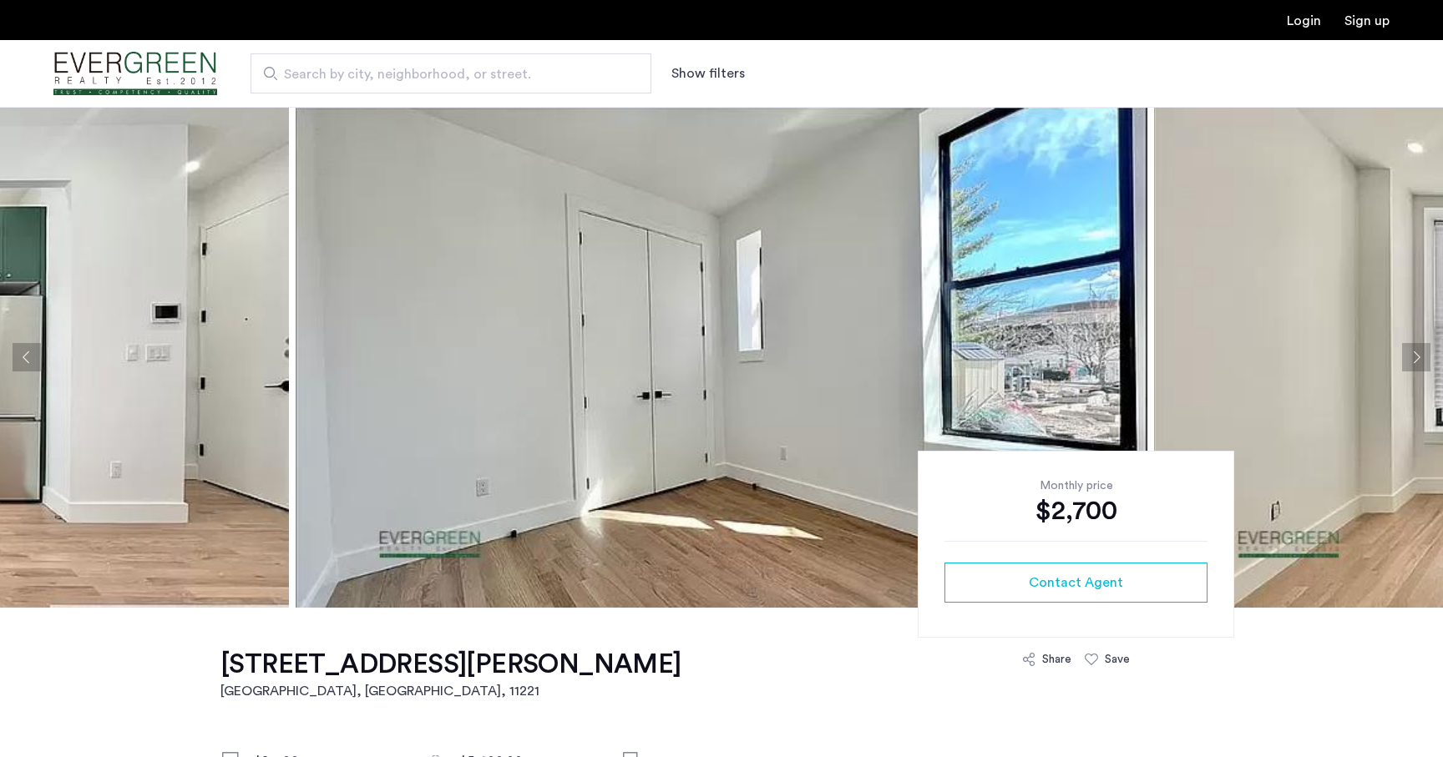
click at [1418, 354] on button "Next apartment" at bounding box center [1416, 357] width 28 height 28
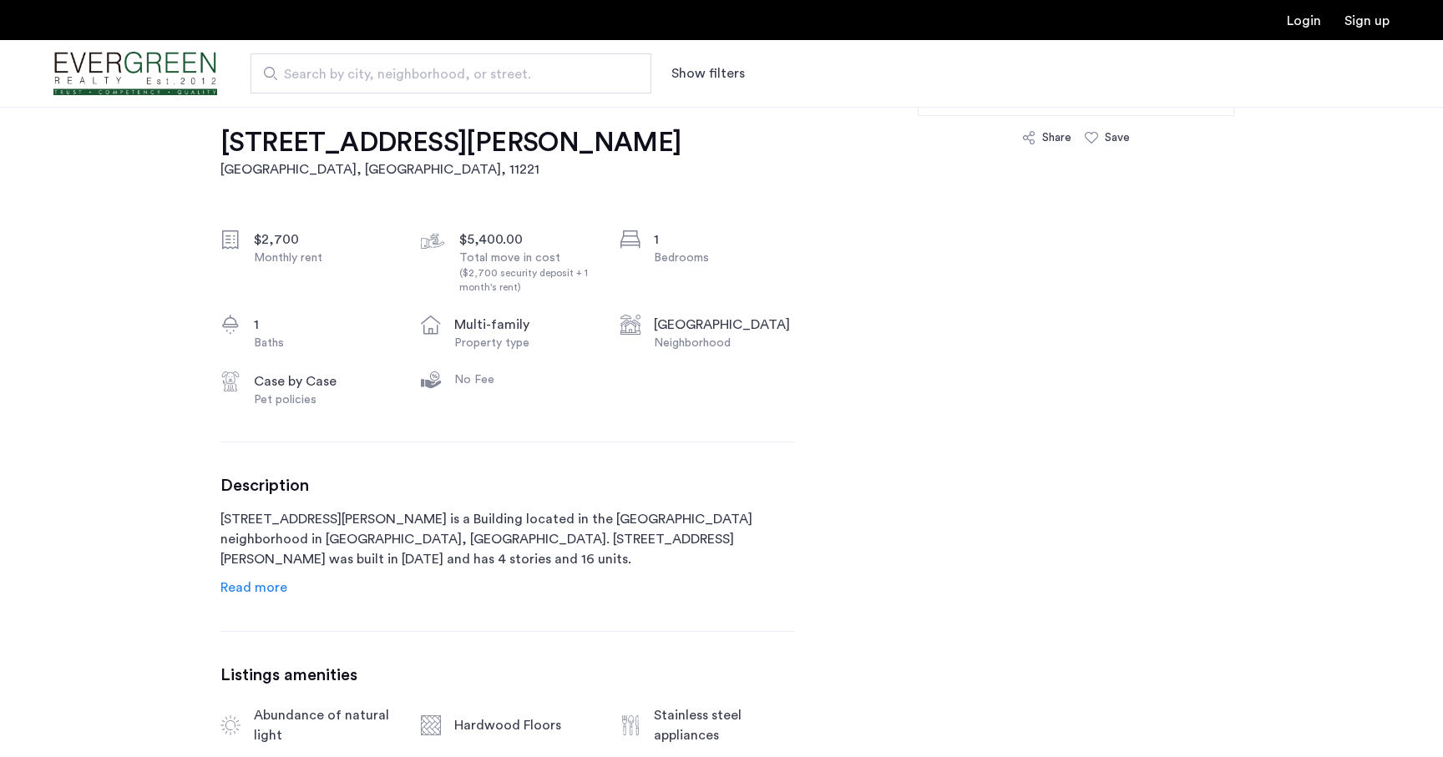
scroll to position [546, 0]
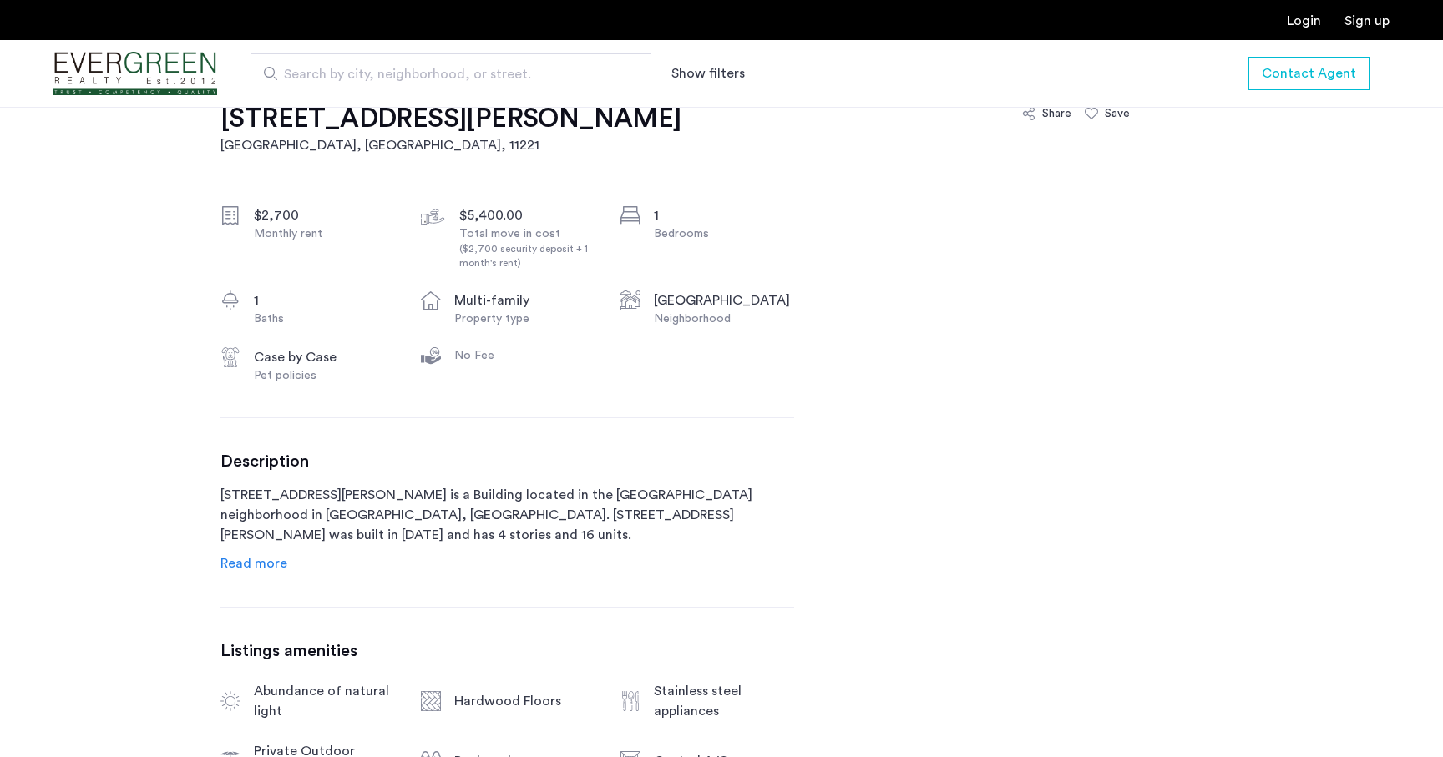
click at [247, 557] on span "Read more" at bounding box center [253, 563] width 67 height 13
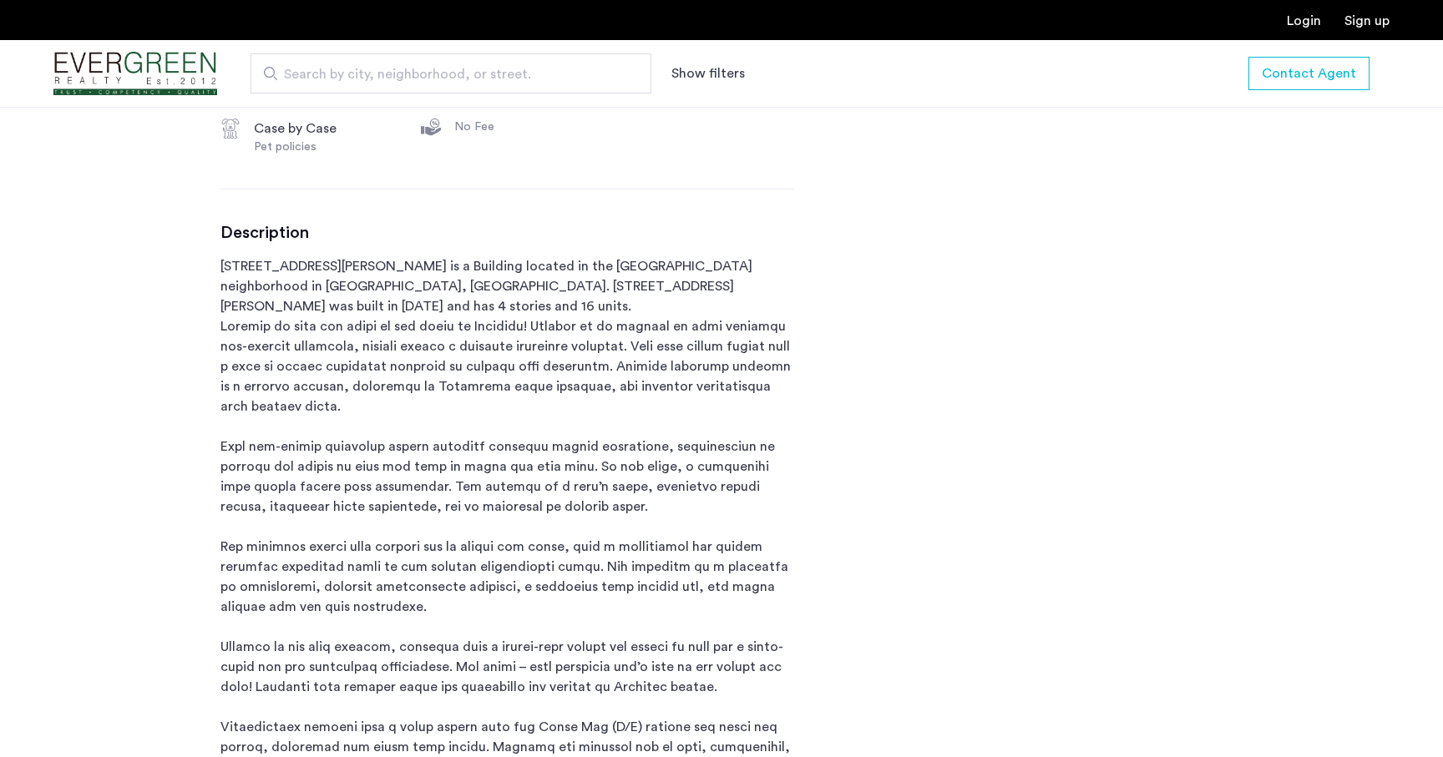
scroll to position [0, 0]
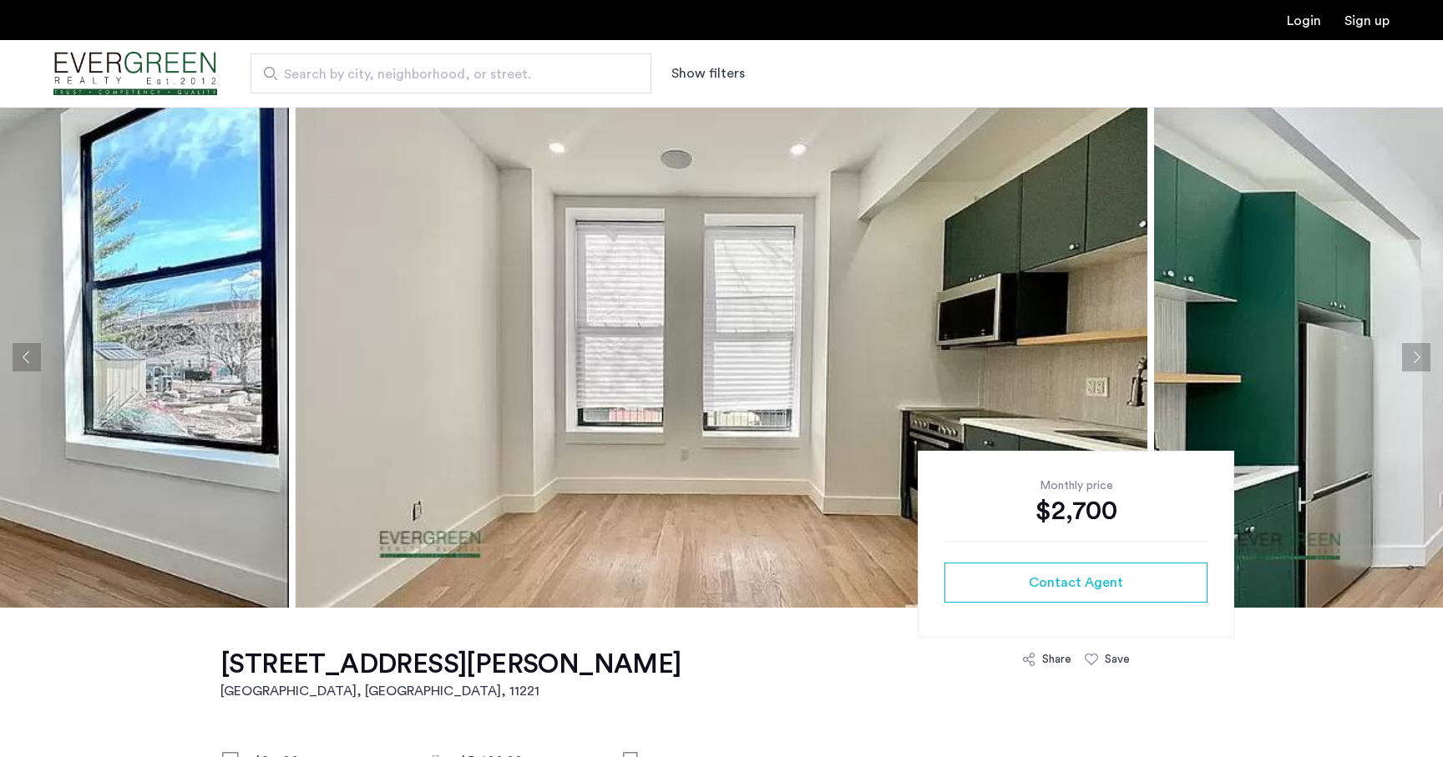
click at [1419, 367] on button "Next apartment" at bounding box center [1416, 357] width 28 height 28
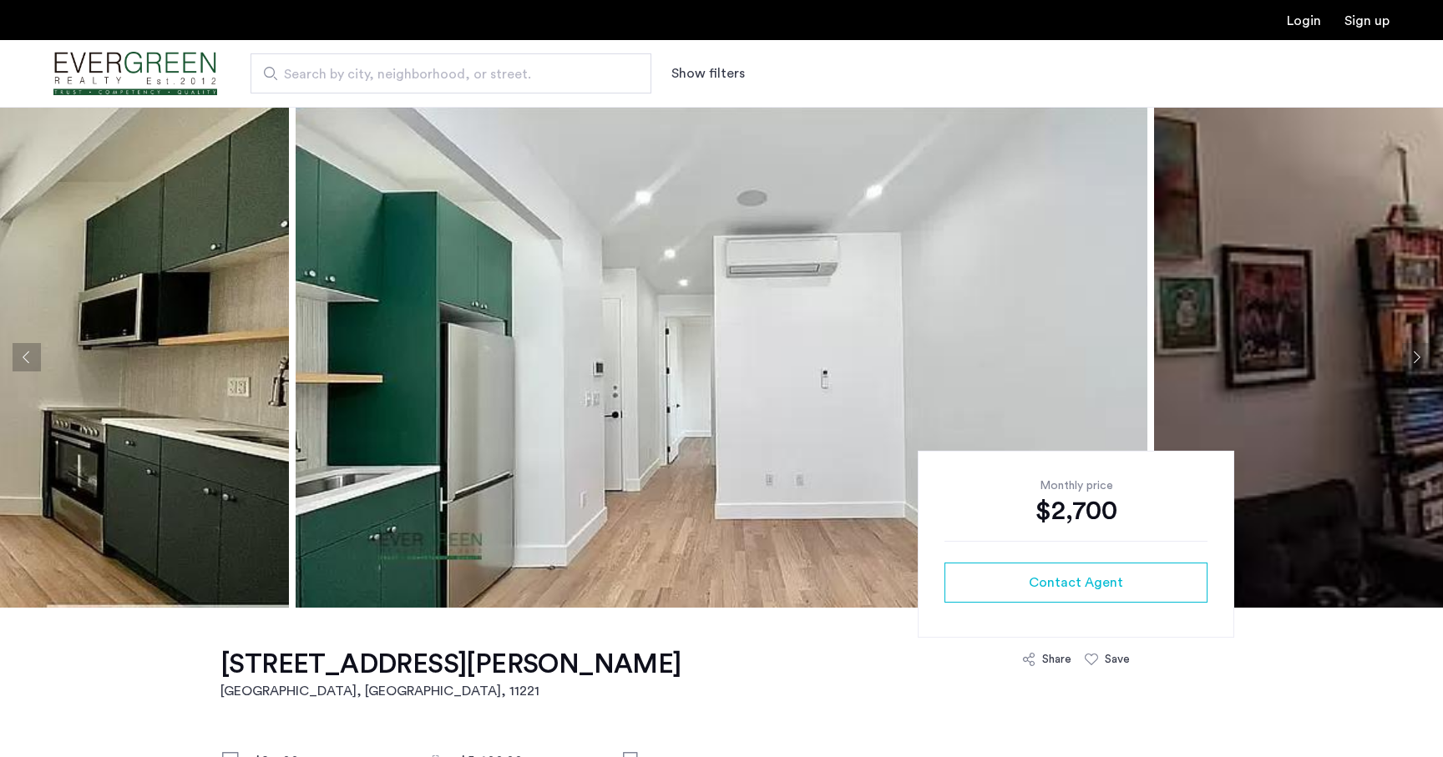
click at [1419, 367] on button "Next apartment" at bounding box center [1416, 357] width 28 height 28
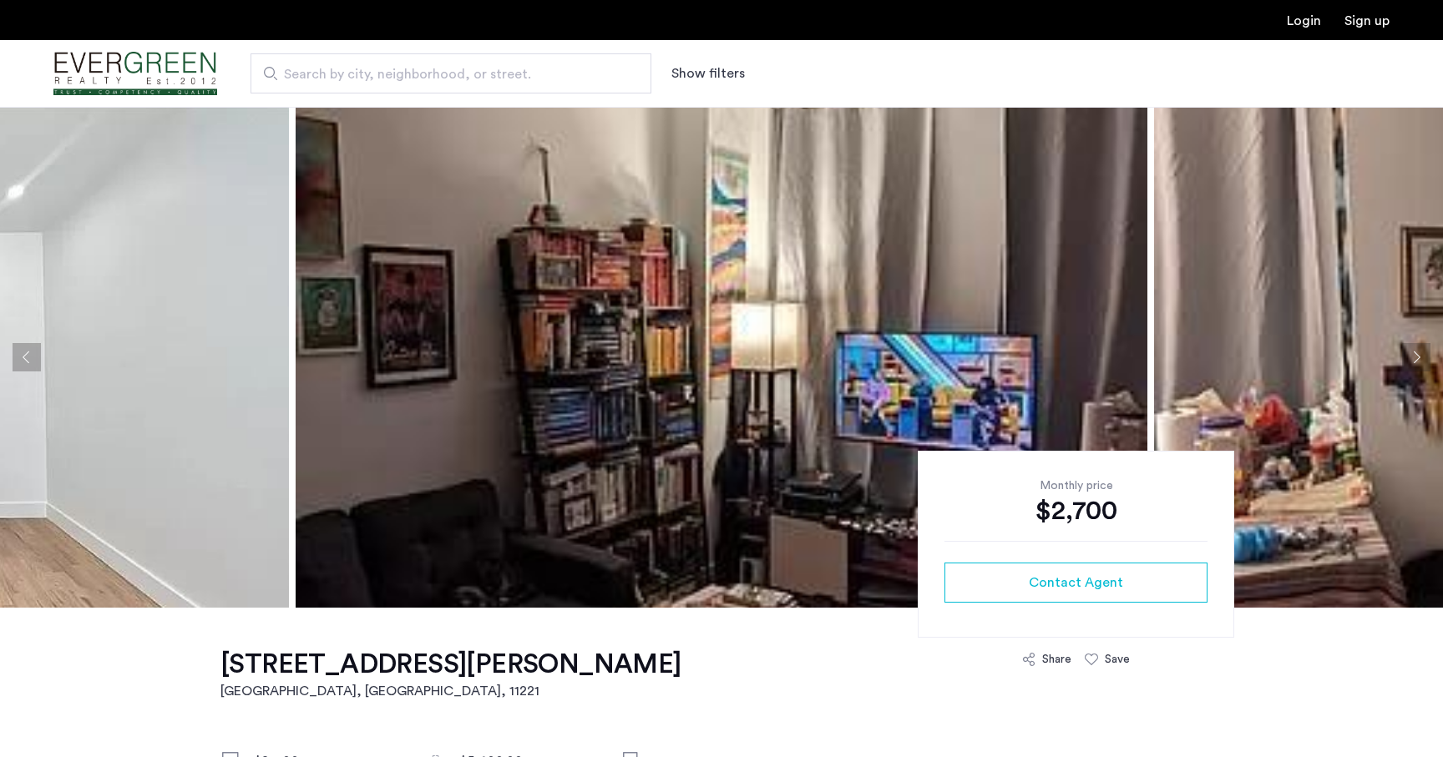
click at [1418, 357] on button "Next apartment" at bounding box center [1416, 357] width 28 height 28
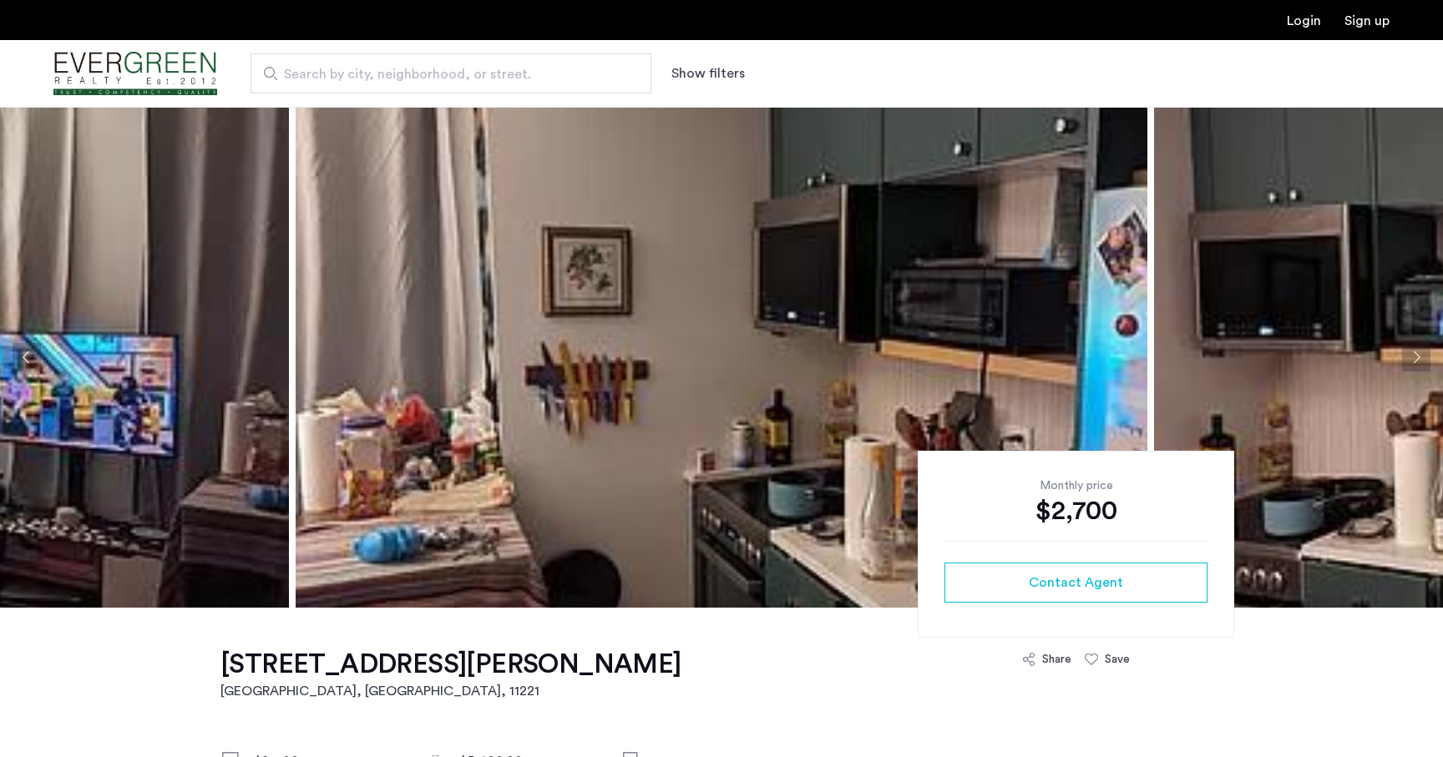
click at [1418, 357] on button "Next apartment" at bounding box center [1416, 357] width 28 height 28
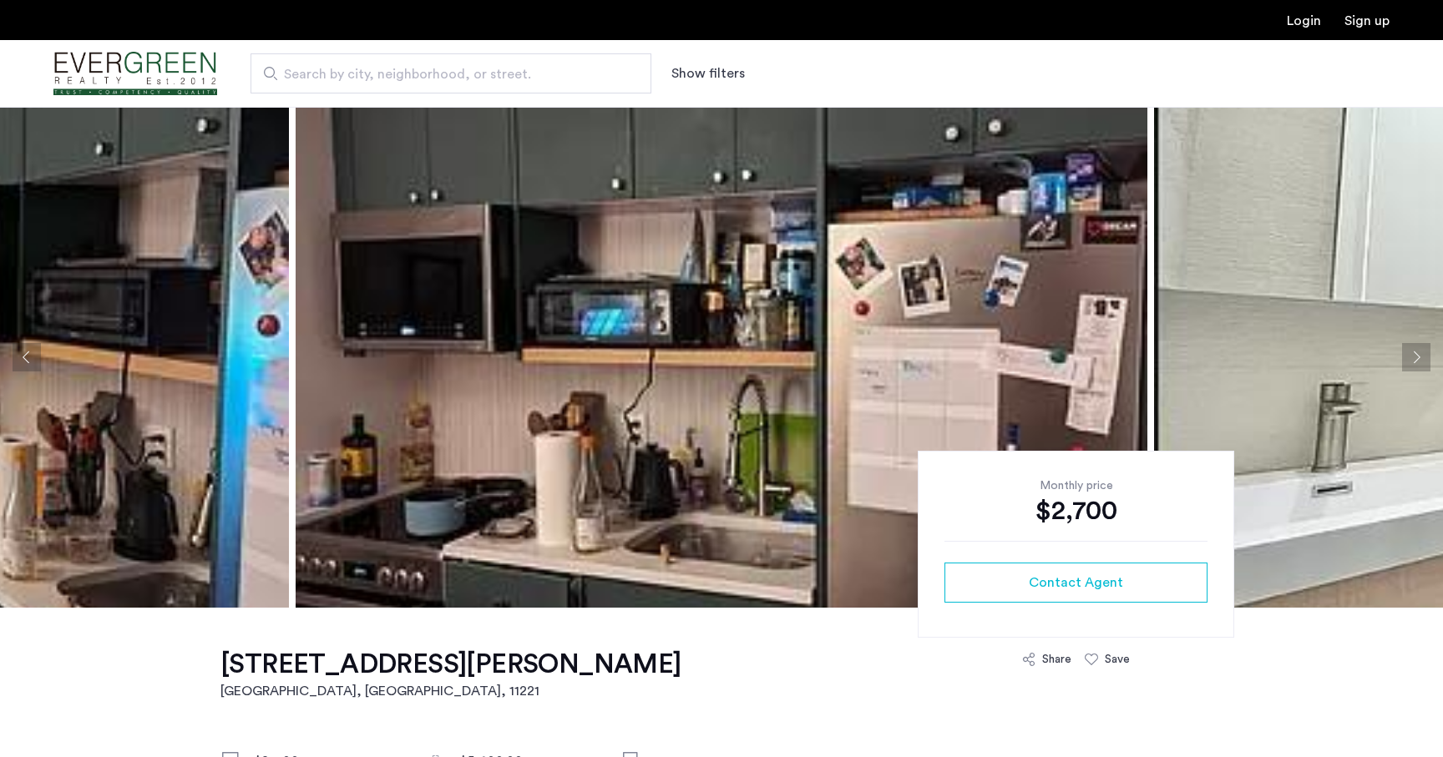
click at [1418, 357] on button "Next apartment" at bounding box center [1416, 357] width 28 height 28
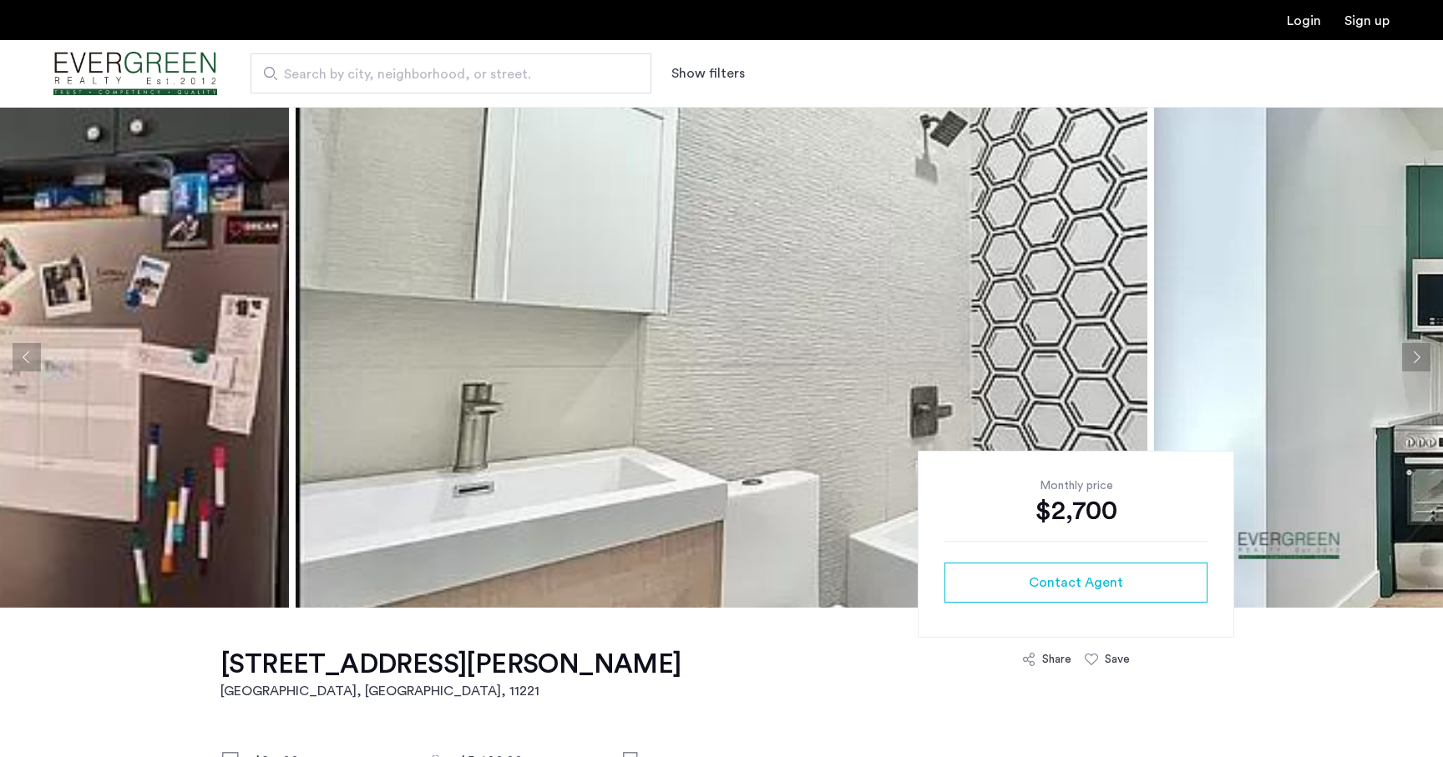
click at [1418, 357] on button "Next apartment" at bounding box center [1416, 357] width 28 height 28
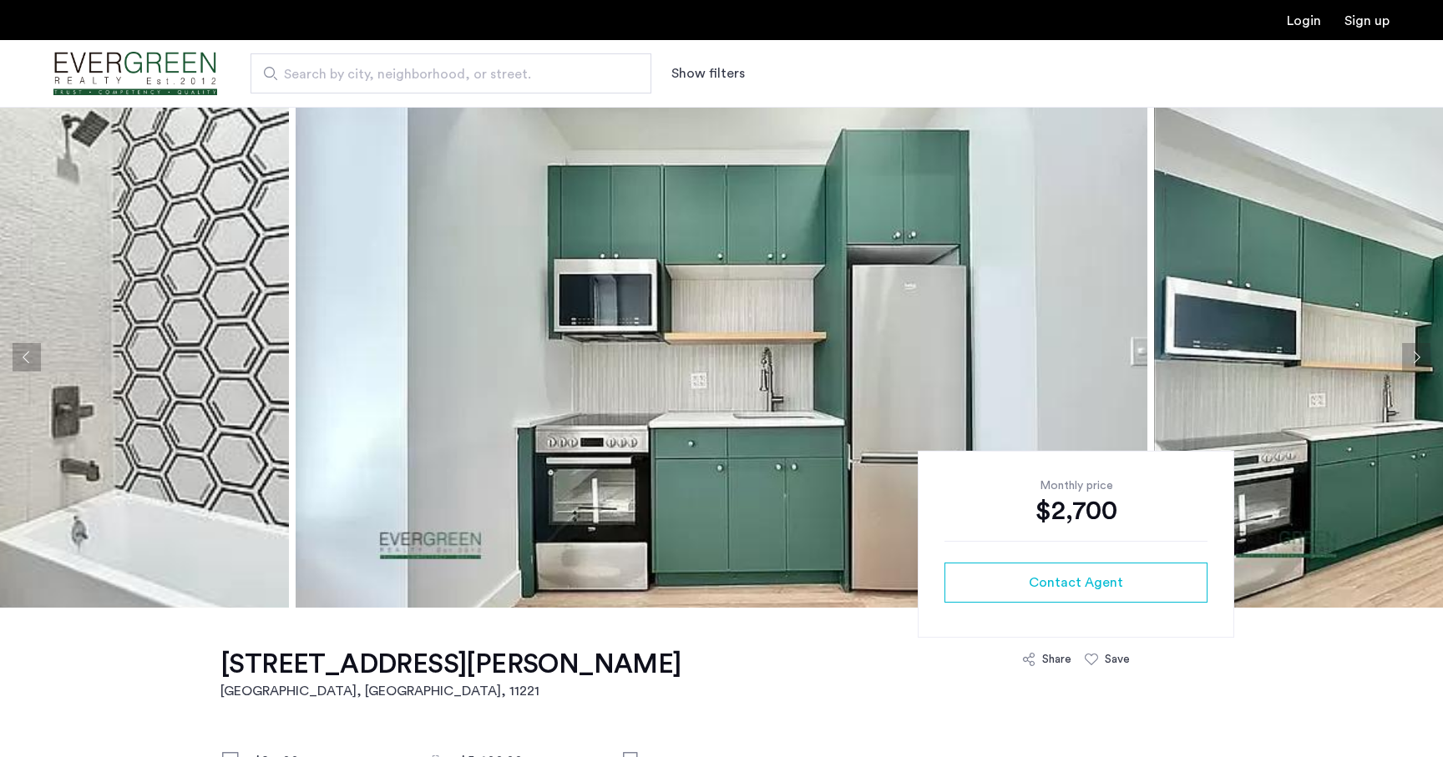
click at [1418, 357] on button "Next apartment" at bounding box center [1416, 357] width 28 height 28
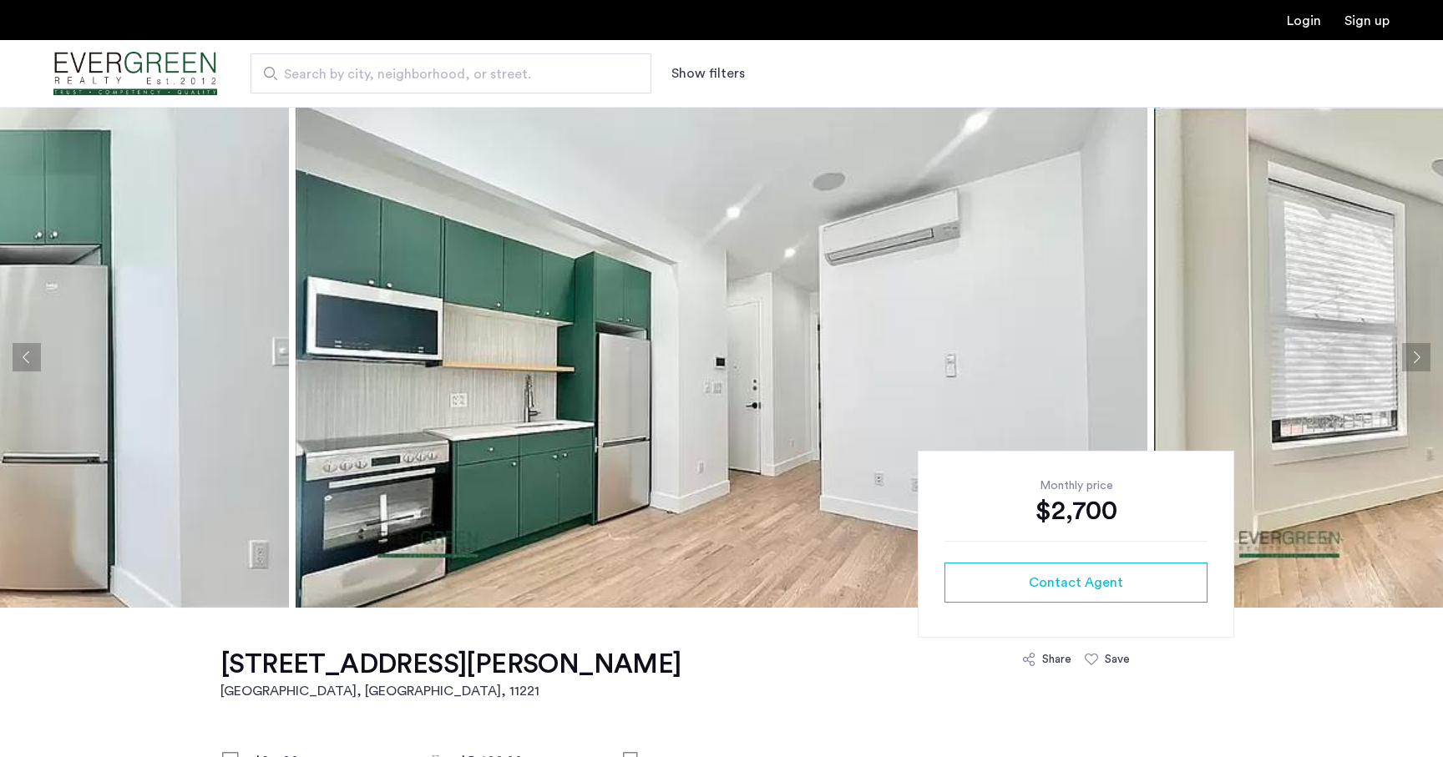
click at [1412, 357] on button "Next apartment" at bounding box center [1416, 357] width 28 height 28
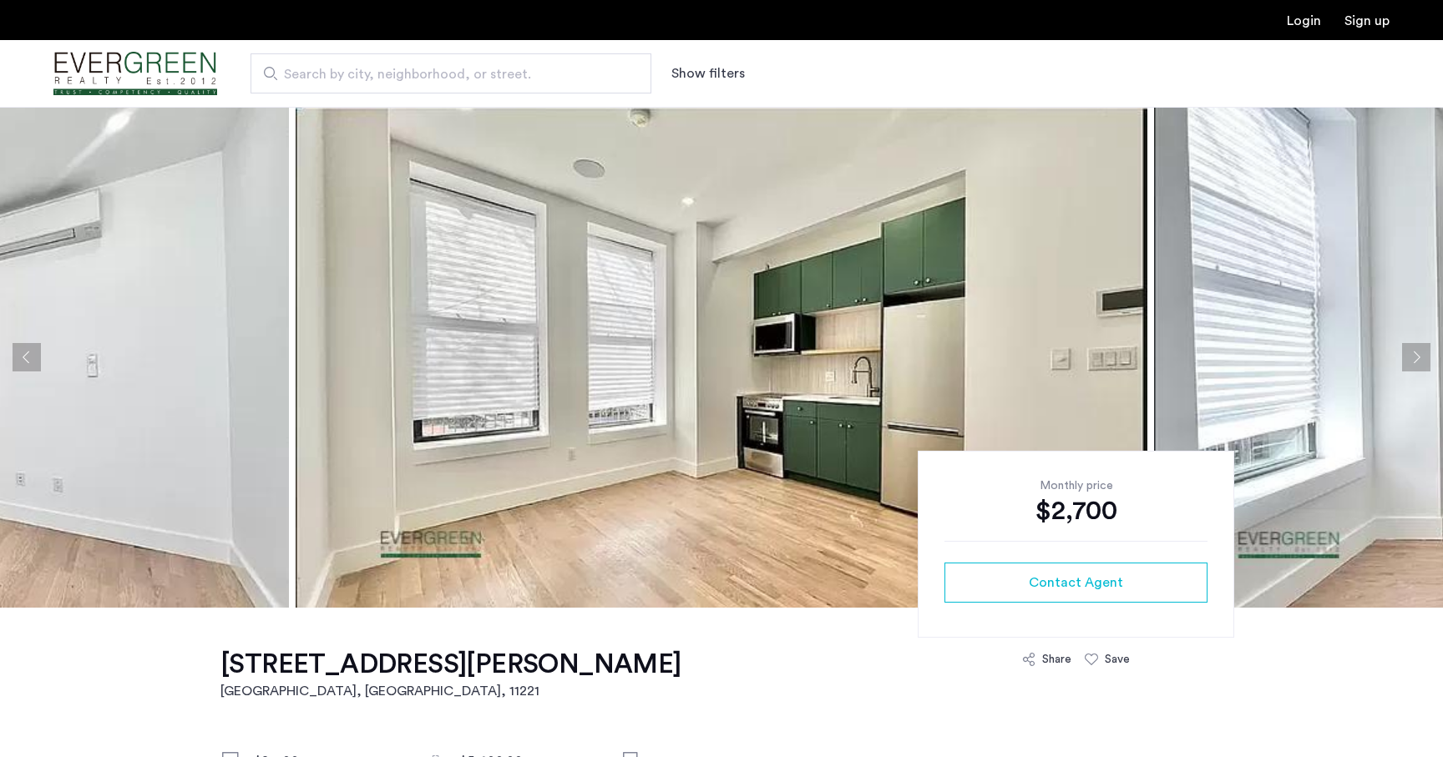
click at [1412, 357] on button "Next apartment" at bounding box center [1416, 357] width 28 height 28
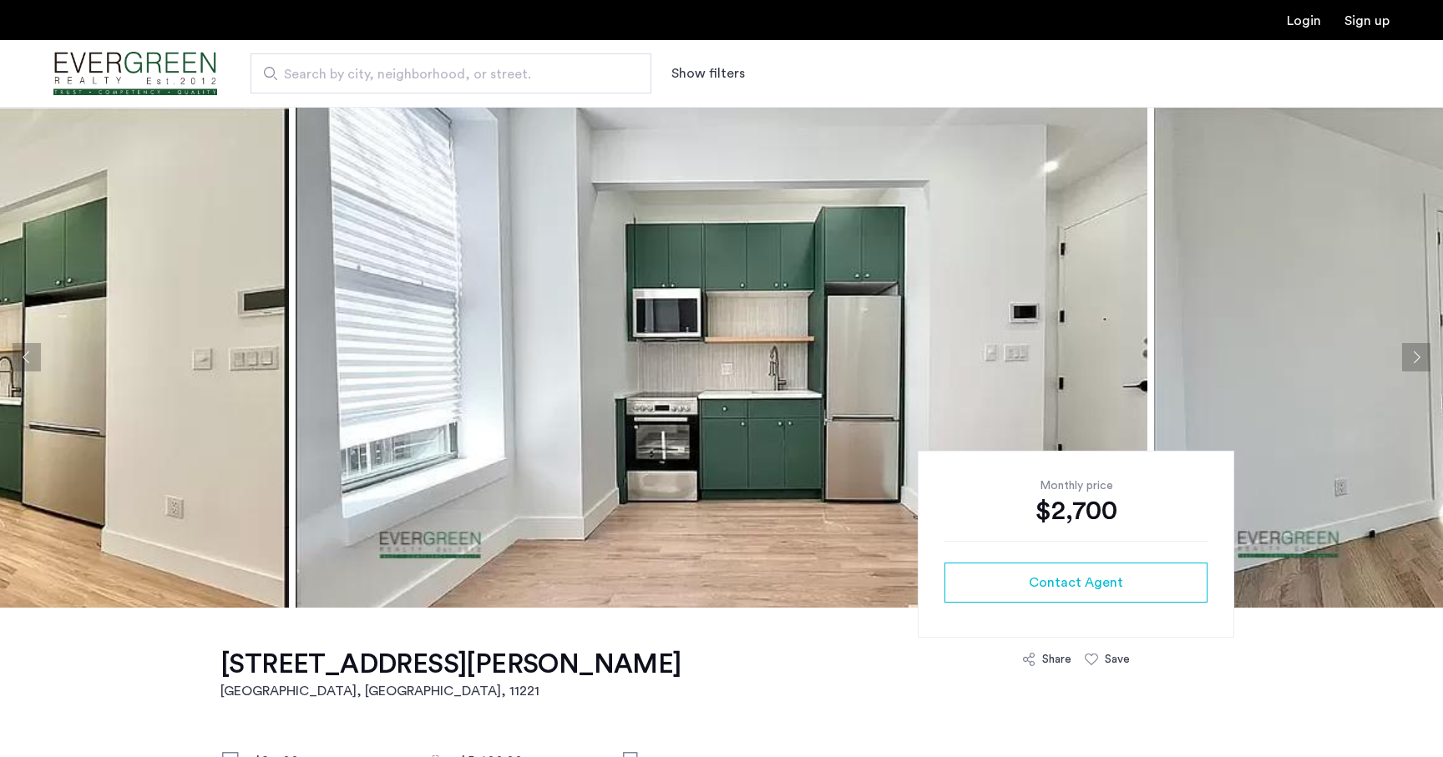
click at [1412, 357] on button "Next apartment" at bounding box center [1416, 357] width 28 height 28
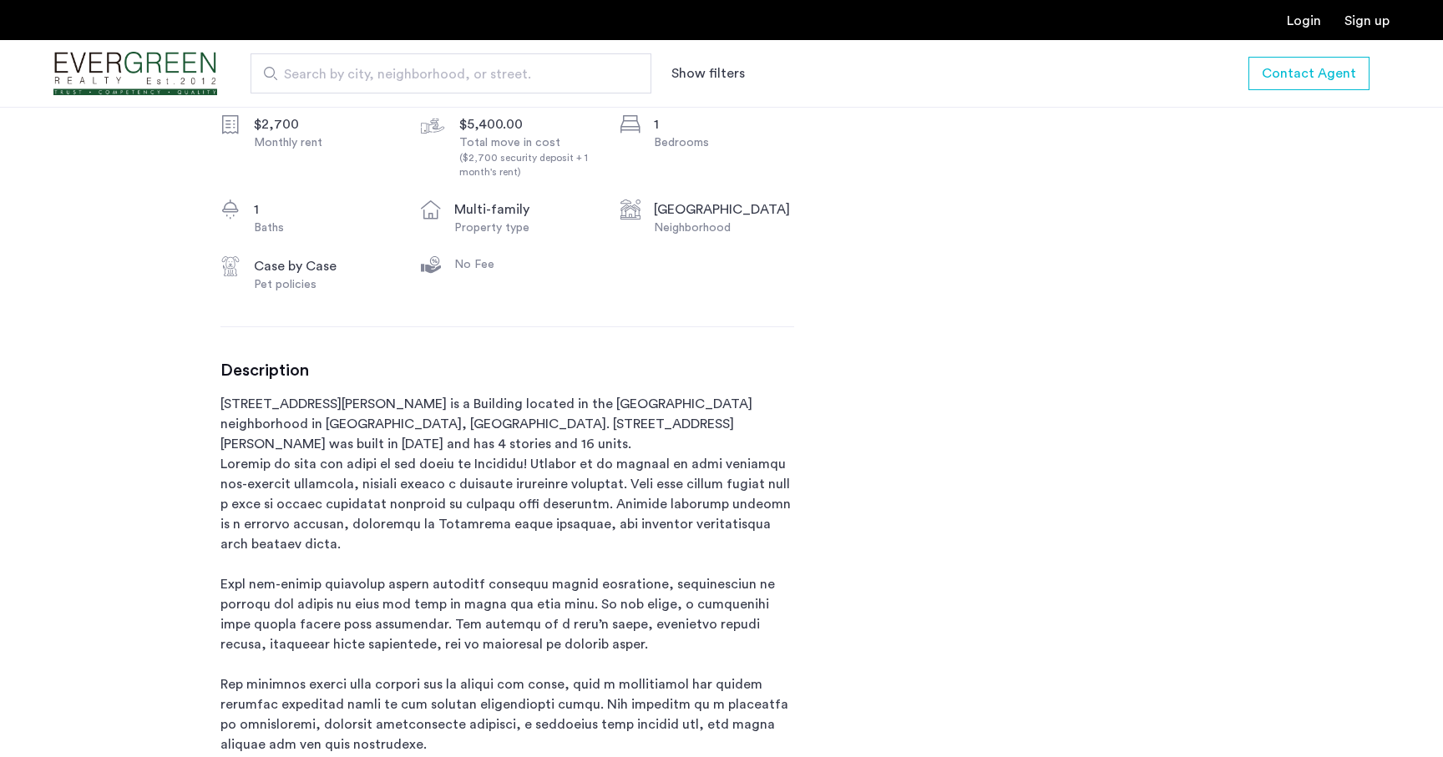
scroll to position [640, 0]
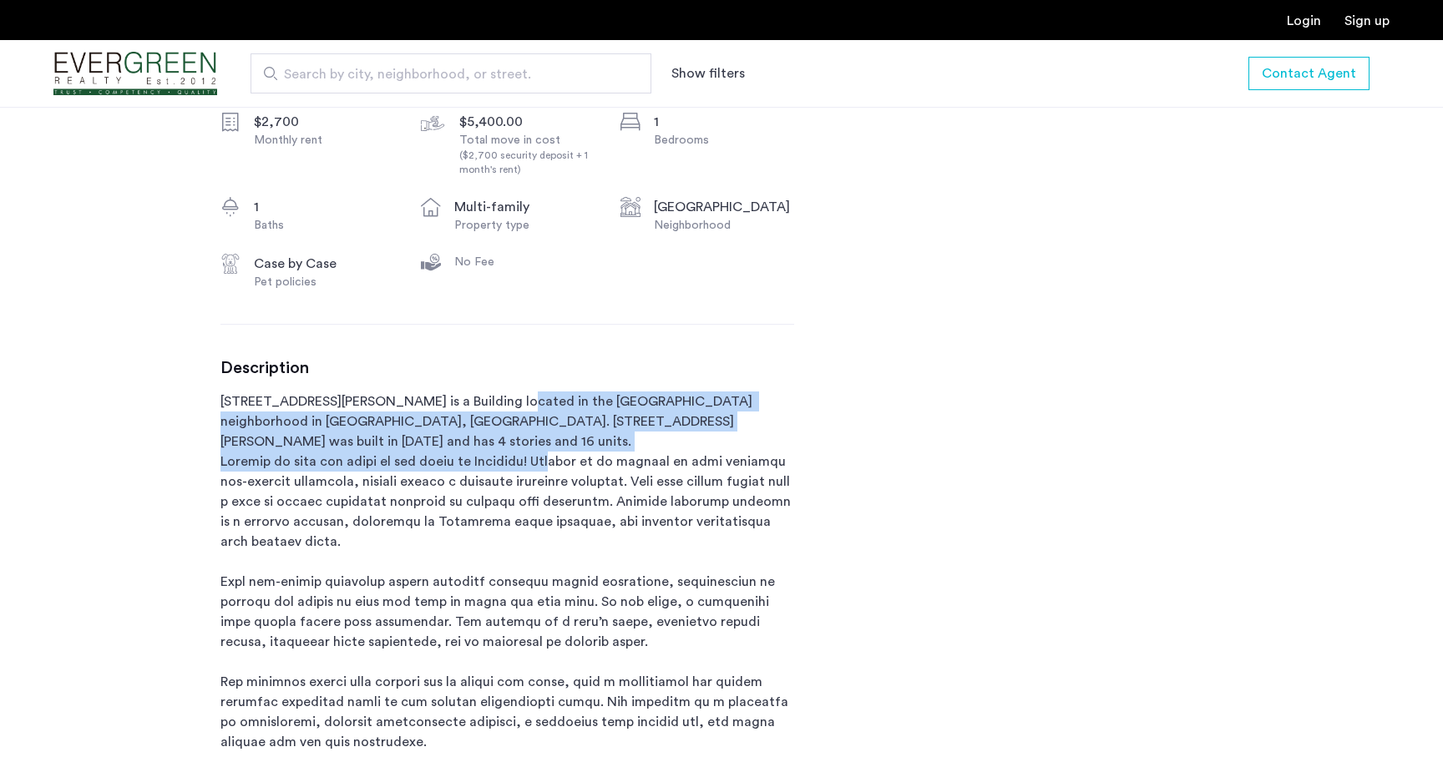
drag, startPoint x: 499, startPoint y: 398, endPoint x: 563, endPoint y: 444, distance: 79.0
click at [560, 442] on p "1027 Putnam Avenue is a Building located in the Stuyvesant Heights neighborhood…" at bounding box center [507, 662] width 574 height 541
click at [563, 444] on p "1027 Putnam Avenue is a Building located in the Stuyvesant Heights neighborhood…" at bounding box center [507, 662] width 574 height 541
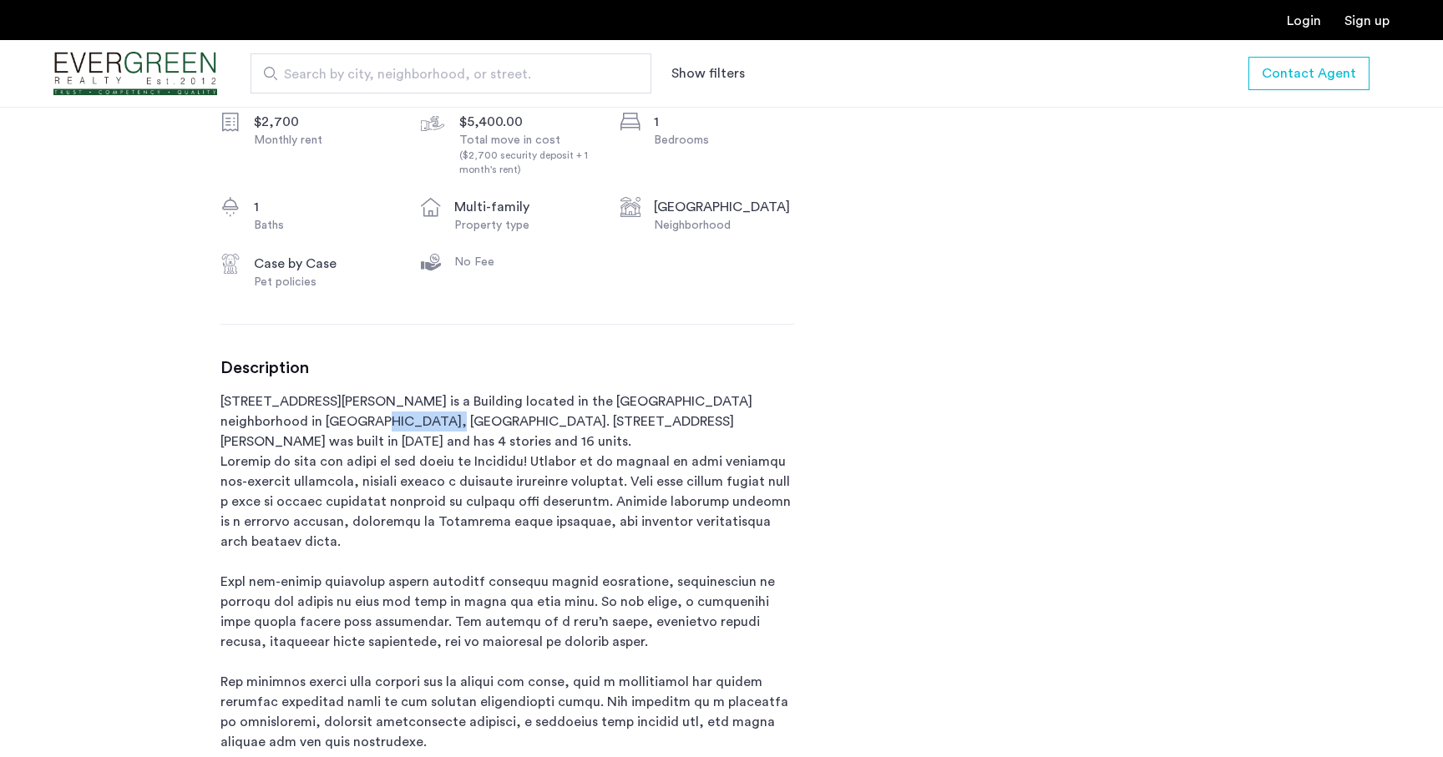
drag, startPoint x: 269, startPoint y: 423, endPoint x: 344, endPoint y: 423, distance: 75.2
click at [342, 423] on p "1027 Putnam Avenue is a Building located in the Stuyvesant Heights neighborhood…" at bounding box center [507, 662] width 574 height 541
click at [344, 423] on p "1027 Putnam Avenue is a Building located in the Stuyvesant Heights neighborhood…" at bounding box center [507, 662] width 574 height 541
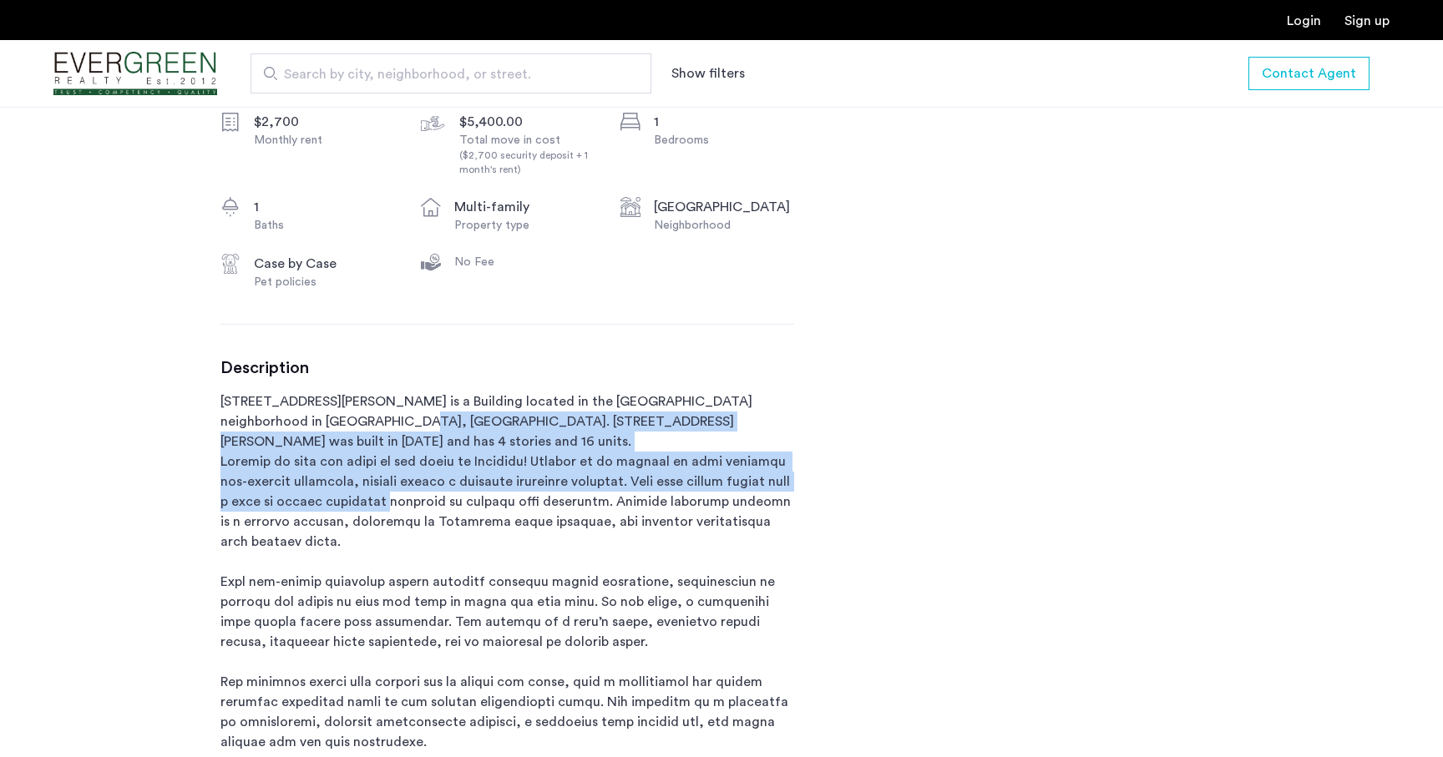
drag, startPoint x: 312, startPoint y: 420, endPoint x: 418, endPoint y: 473, distance: 118.8
click at [418, 473] on p "1027 Putnam Avenue is a Building located in the Stuyvesant Heights neighborhood…" at bounding box center [507, 662] width 574 height 541
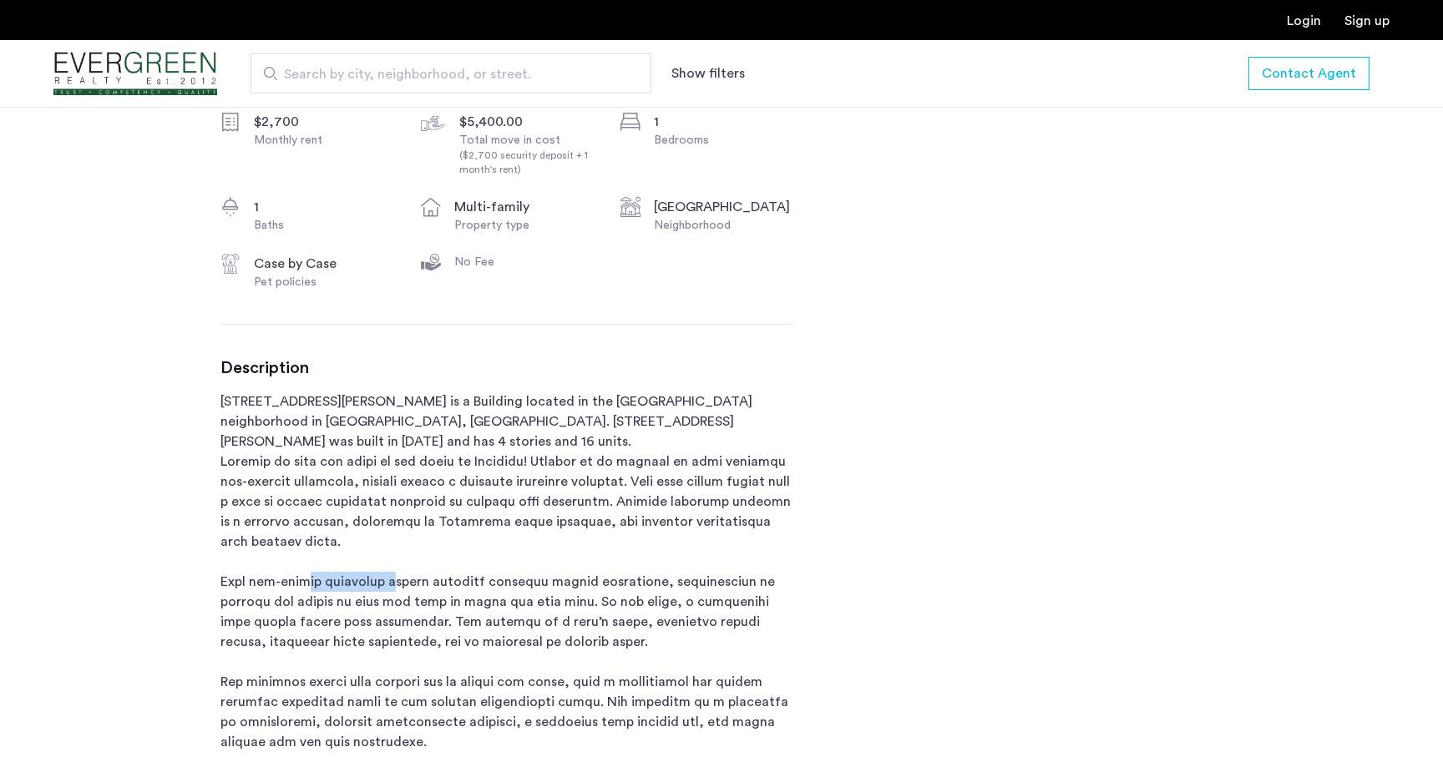
drag, startPoint x: 298, startPoint y: 559, endPoint x: 389, endPoint y: 559, distance: 91.0
click at [389, 559] on p "1027 Putnam Avenue is a Building located in the Stuyvesant Heights neighborhood…" at bounding box center [507, 662] width 574 height 541
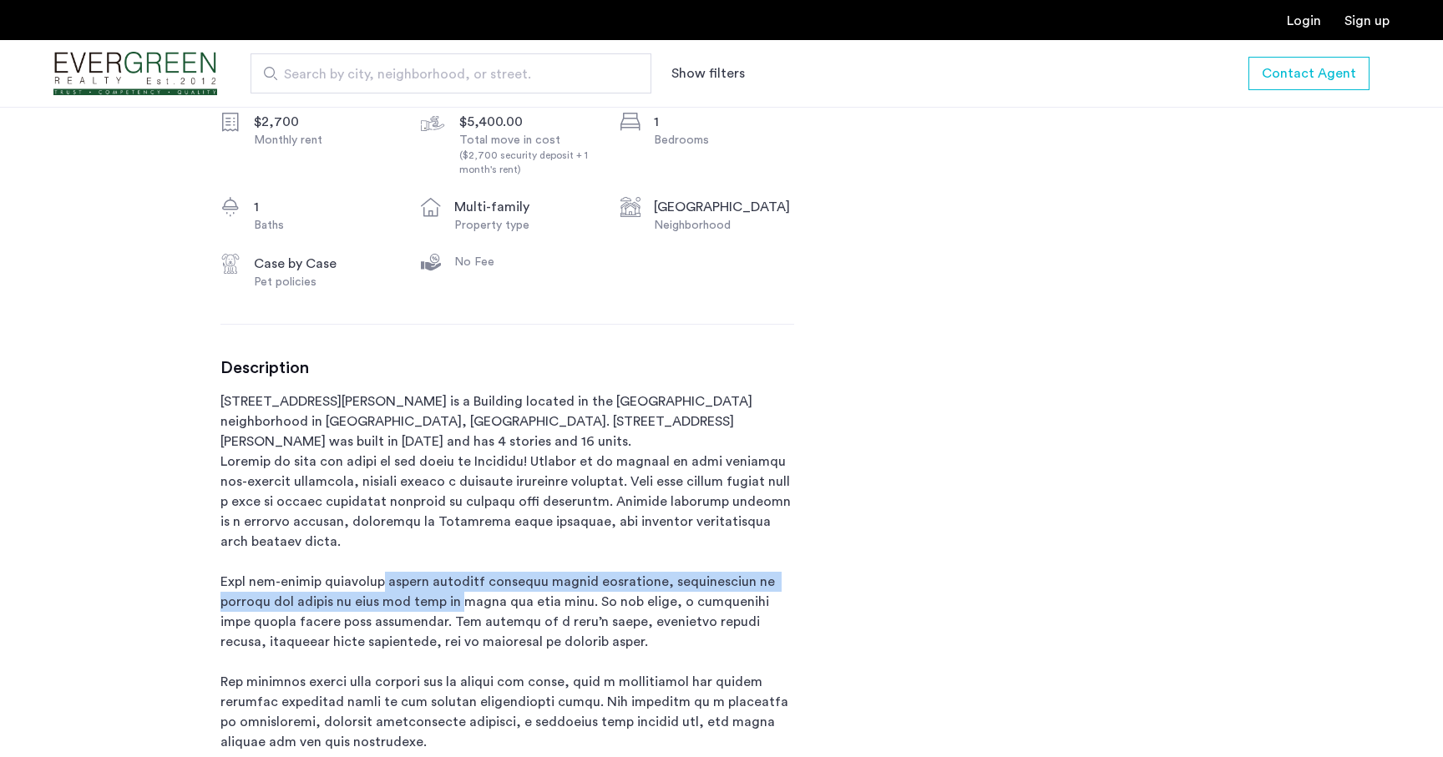
drag, startPoint x: 380, startPoint y: 561, endPoint x: 454, endPoint y: 585, distance: 78.2
click at [454, 585] on p "1027 Putnam Avenue is a Building located in the Stuyvesant Heights neighborhood…" at bounding box center [507, 662] width 574 height 541
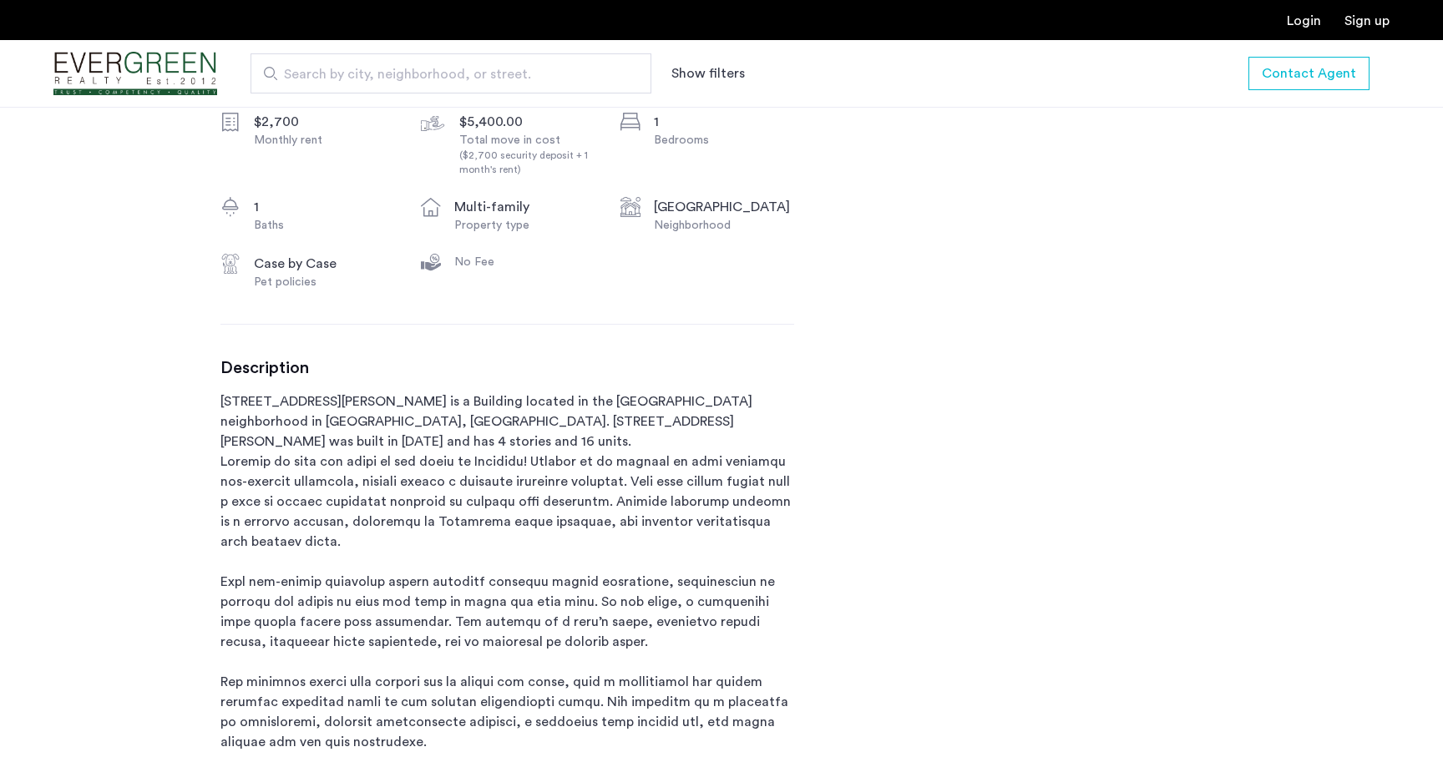
drag, startPoint x: 300, startPoint y: 585, endPoint x: 453, endPoint y: 589, distance: 153.7
click at [453, 589] on p "1027 Putnam Avenue is a Building located in the Stuyvesant Heights neighborhood…" at bounding box center [507, 662] width 574 height 541
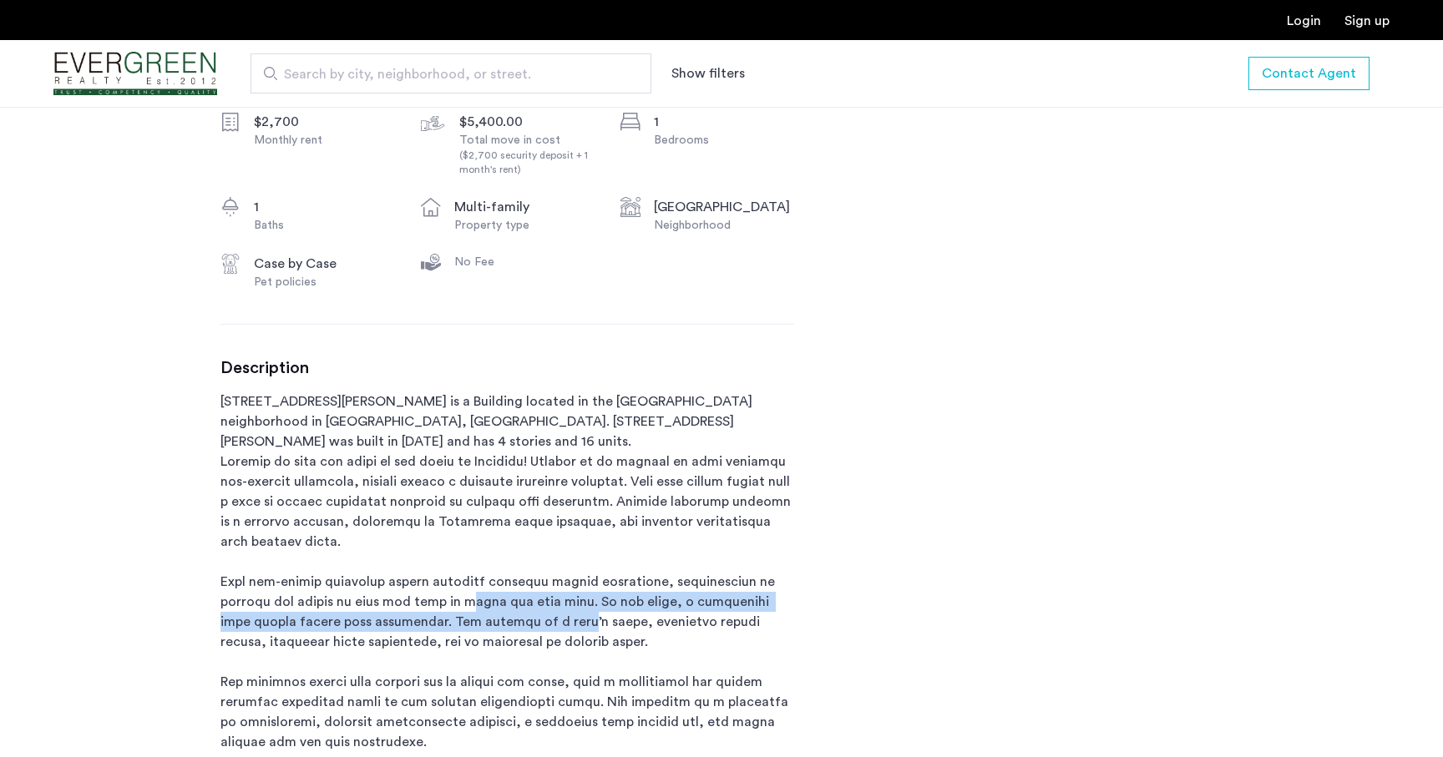
drag, startPoint x: 453, startPoint y: 589, endPoint x: 529, endPoint y: 610, distance: 79.0
click at [529, 610] on p "1027 Putnam Avenue is a Building located in the Stuyvesant Heights neighborhood…" at bounding box center [507, 662] width 574 height 541
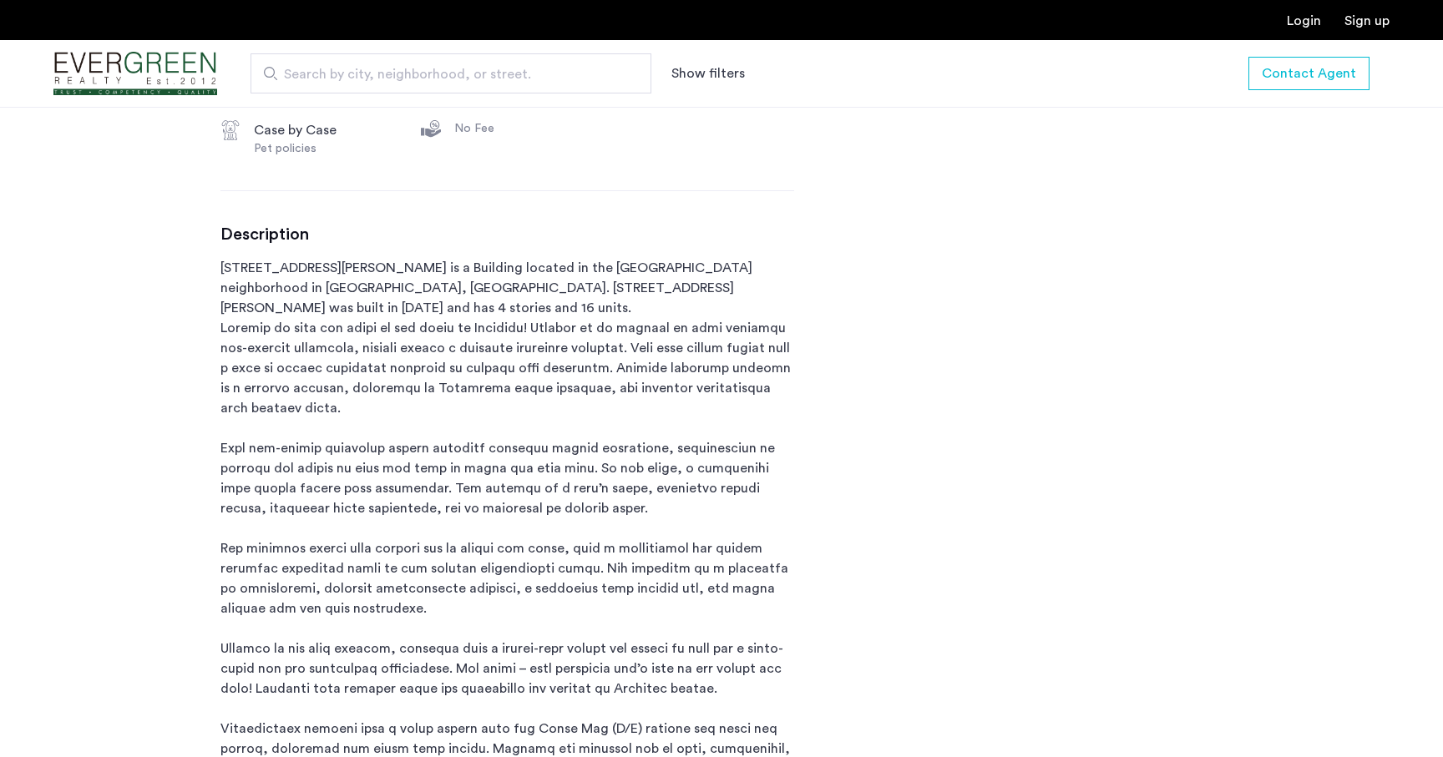
scroll to position [780, 0]
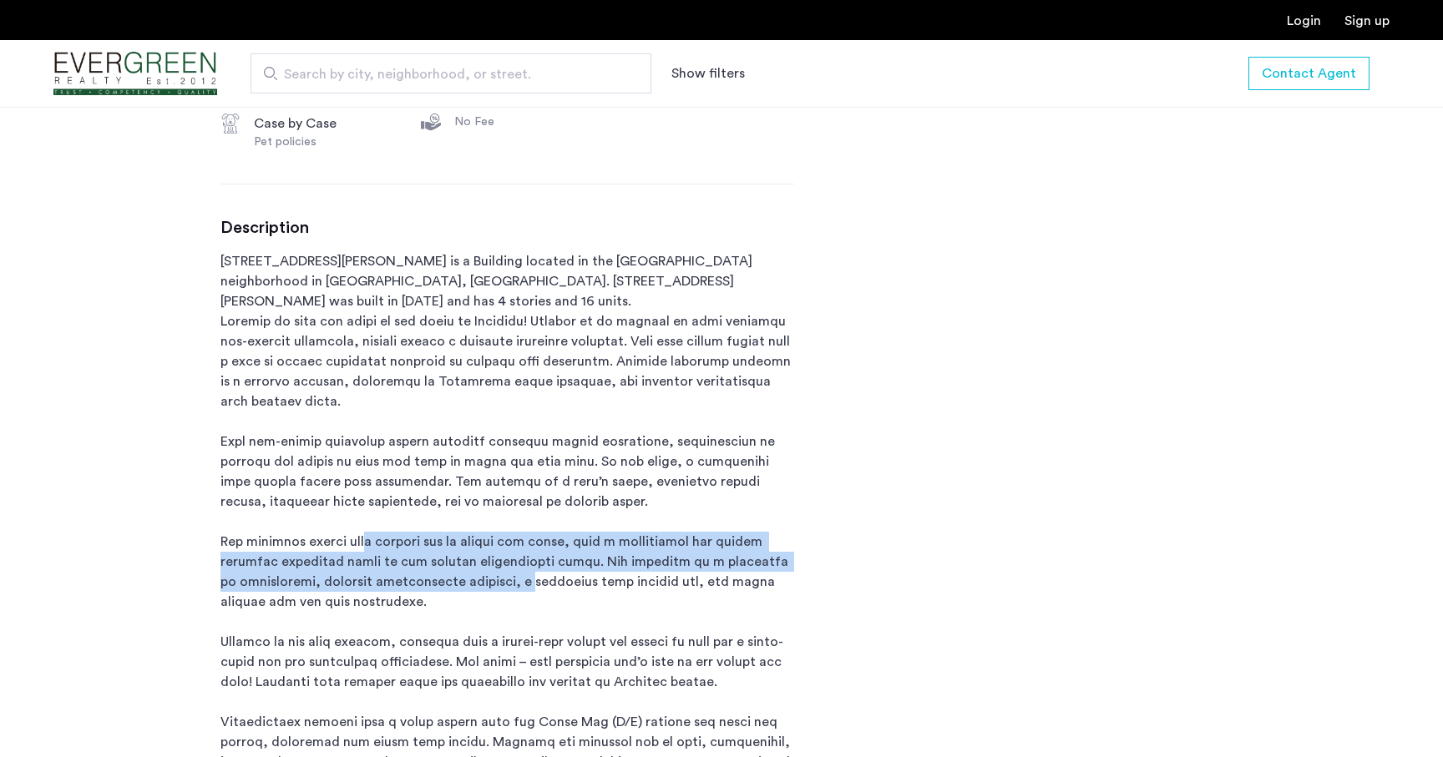
drag, startPoint x: 358, startPoint y: 528, endPoint x: 495, endPoint y: 559, distance: 140.4
click at [495, 559] on p "1027 Putnam Avenue is a Building located in the Stuyvesant Heights neighborhood…" at bounding box center [507, 521] width 574 height 541
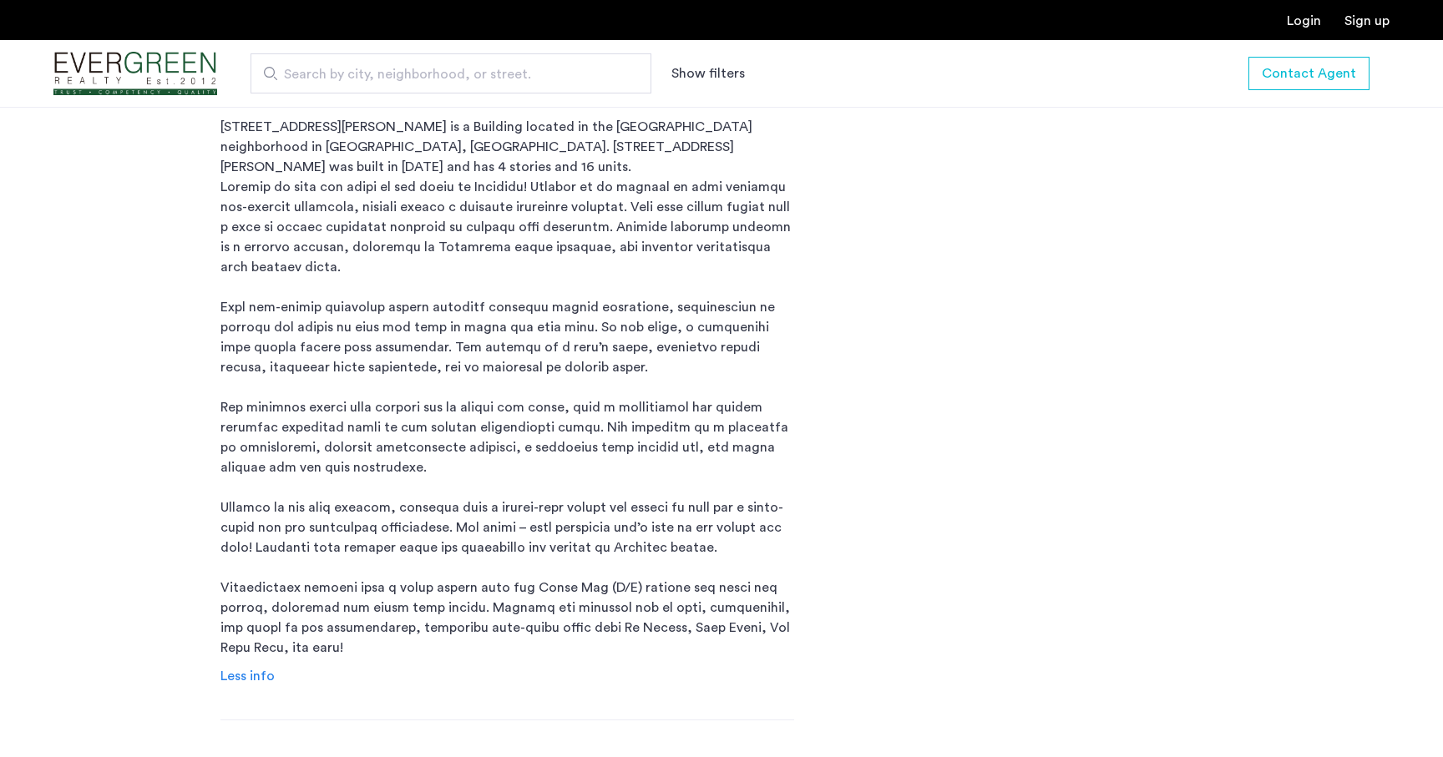
scroll to position [915, 0]
drag, startPoint x: 359, startPoint y: 564, endPoint x: 548, endPoint y: 570, distance: 188.8
click at [548, 570] on p "1027 Putnam Avenue is a Building located in the Stuyvesant Heights neighborhood…" at bounding box center [507, 386] width 574 height 541
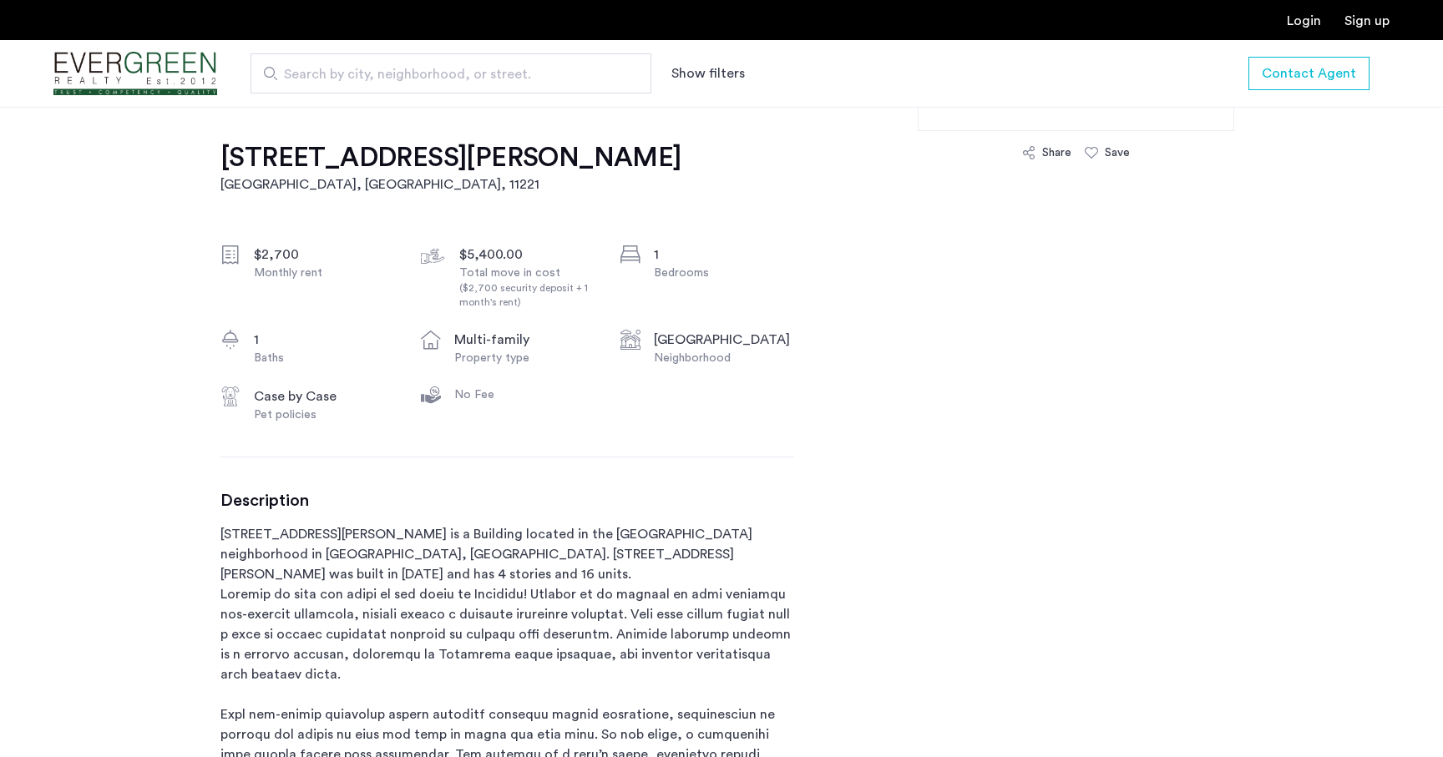
scroll to position [0, 0]
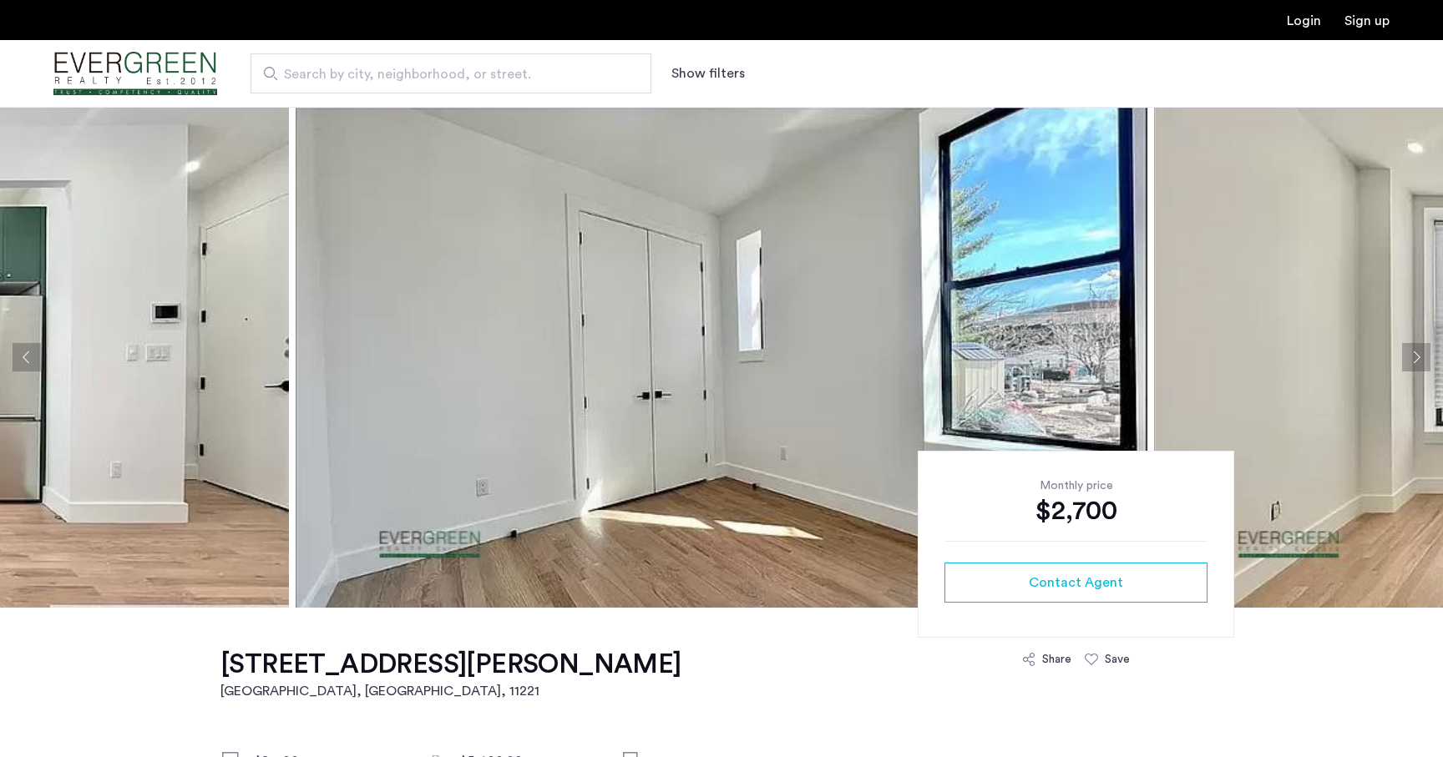
click at [1414, 354] on button "Next apartment" at bounding box center [1416, 357] width 28 height 28
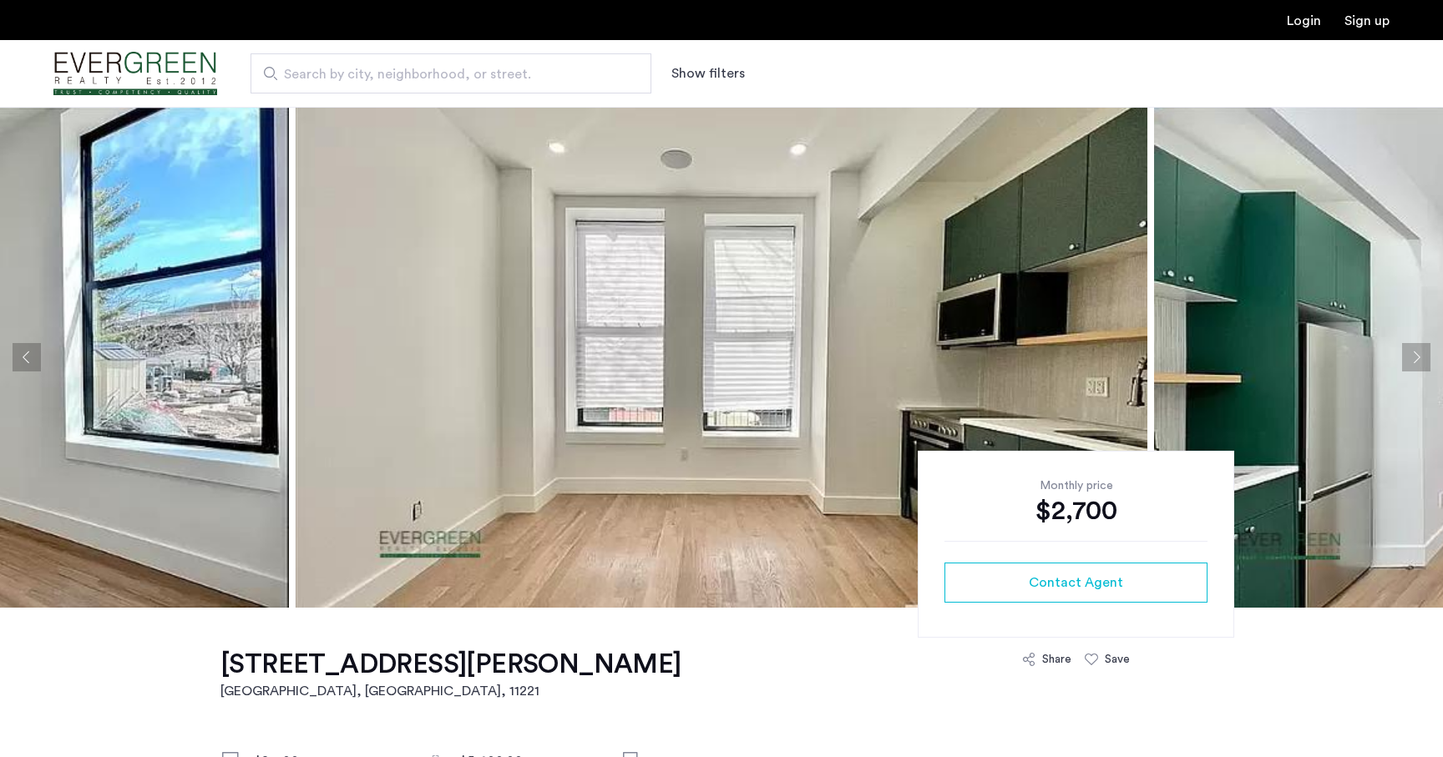
click at [1414, 354] on button "Next apartment" at bounding box center [1416, 357] width 28 height 28
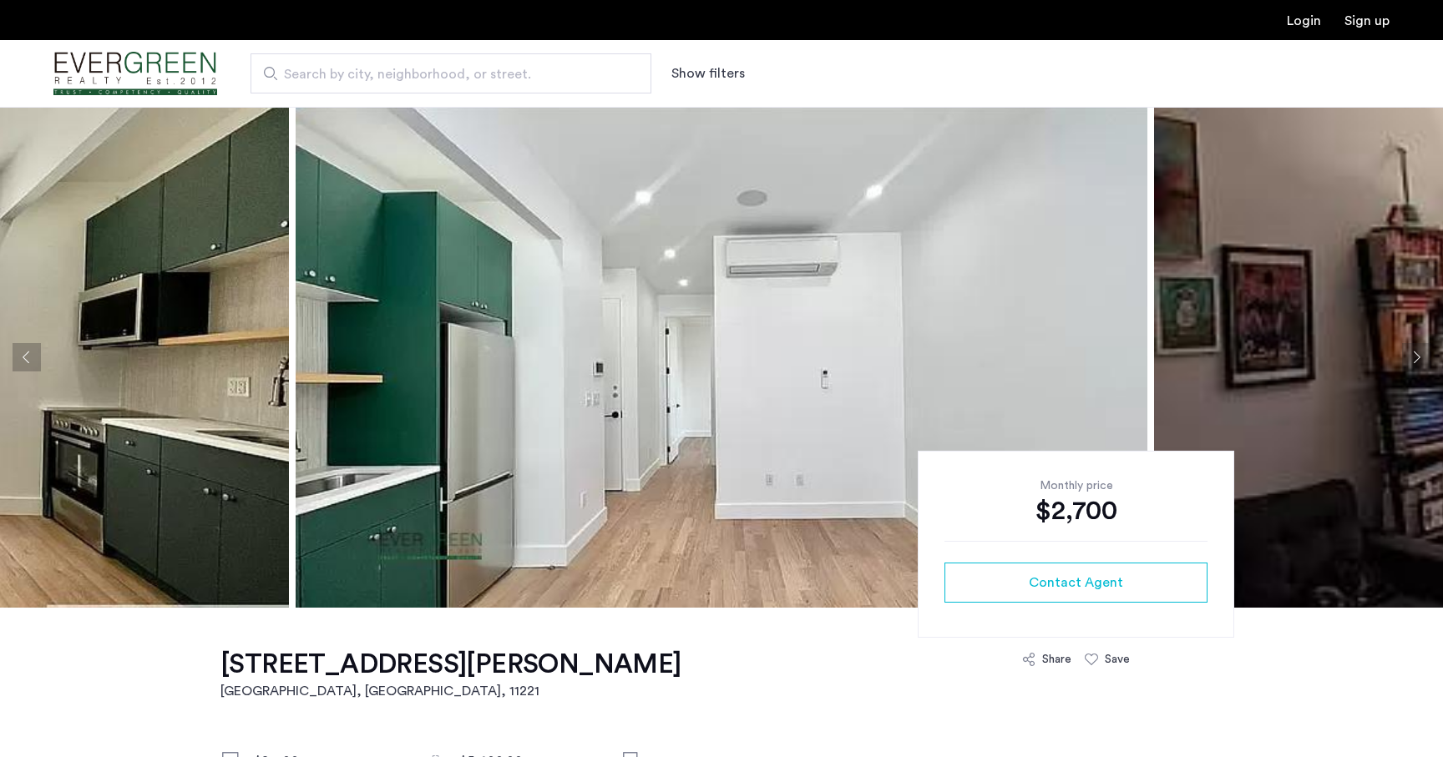
click at [1414, 354] on button "Next apartment" at bounding box center [1416, 357] width 28 height 28
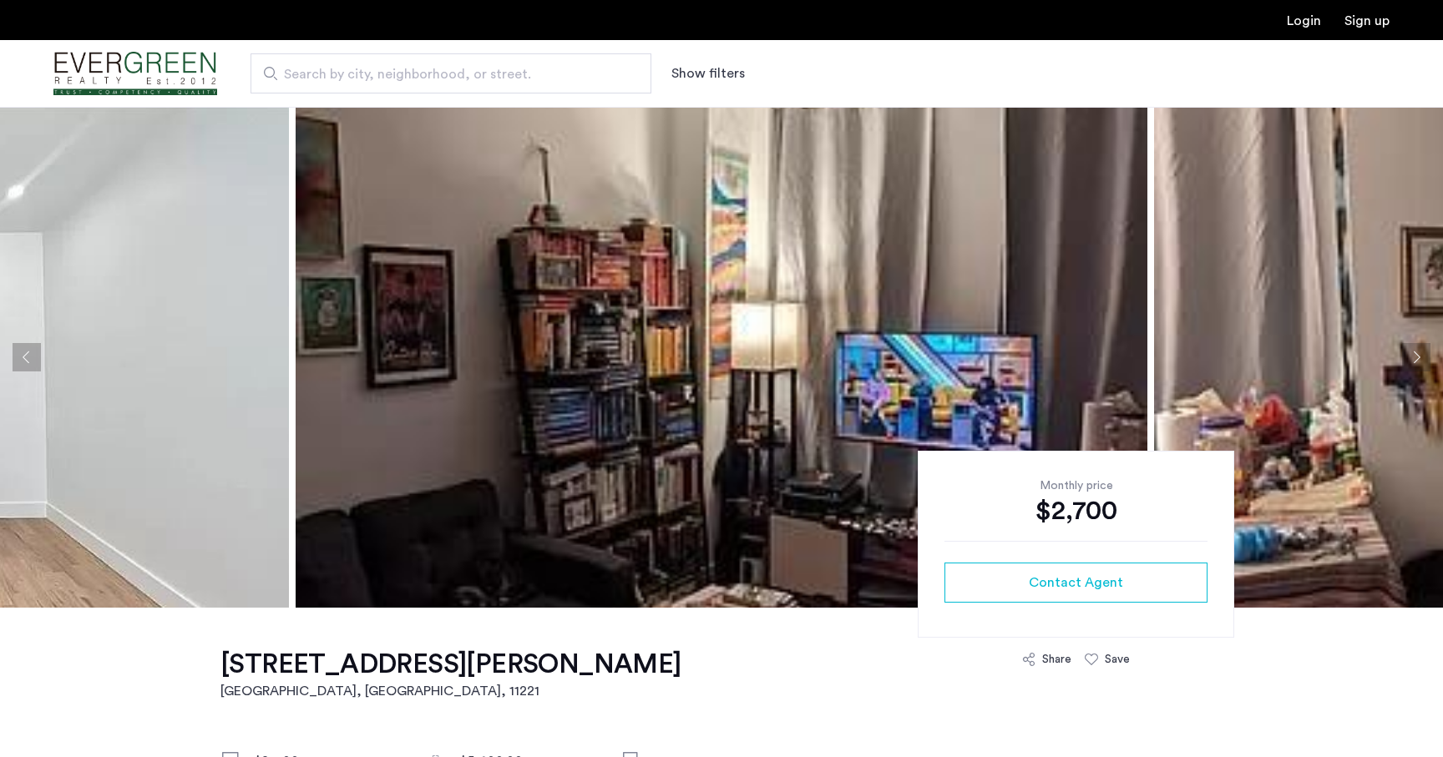
click at [1414, 354] on button "Next apartment" at bounding box center [1416, 357] width 28 height 28
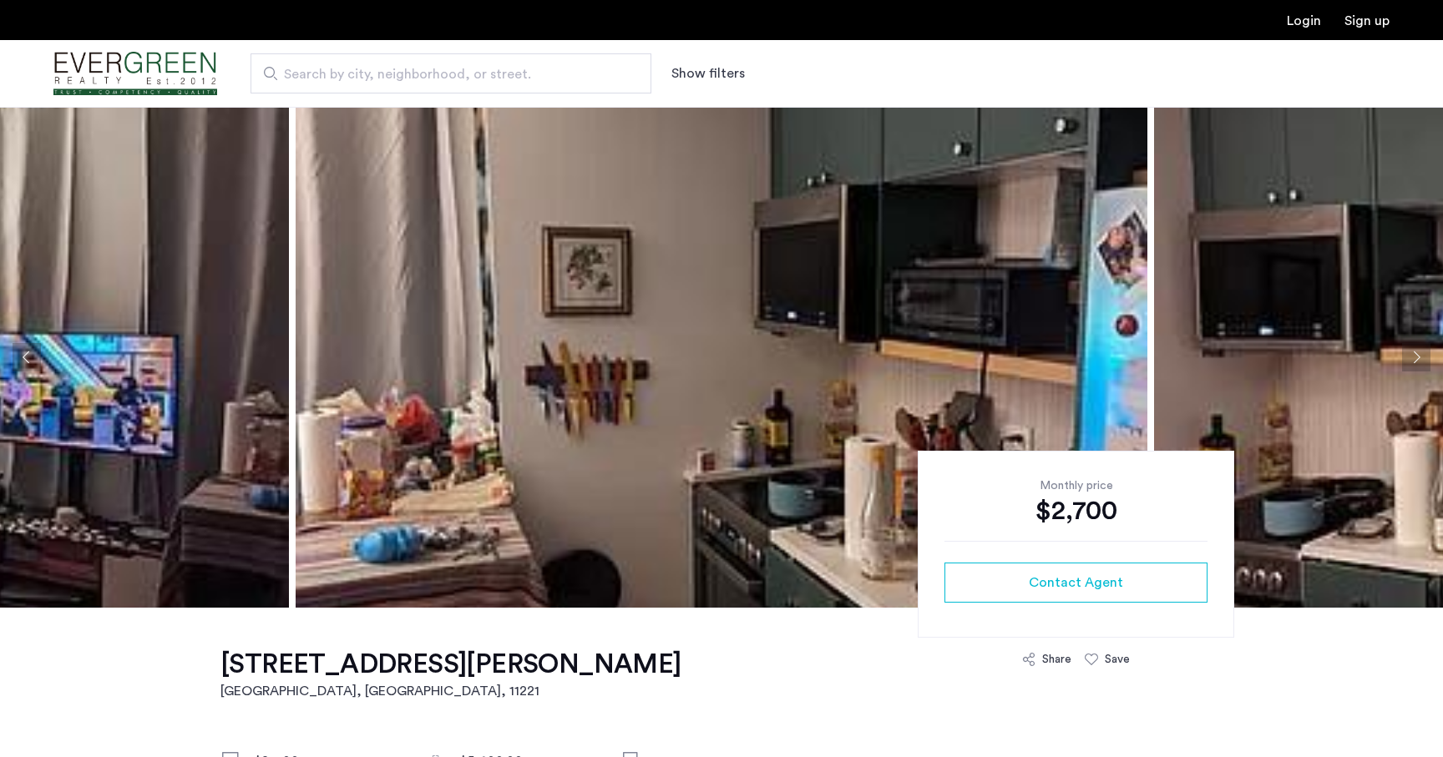
click at [1414, 354] on button "Next apartment" at bounding box center [1416, 357] width 28 height 28
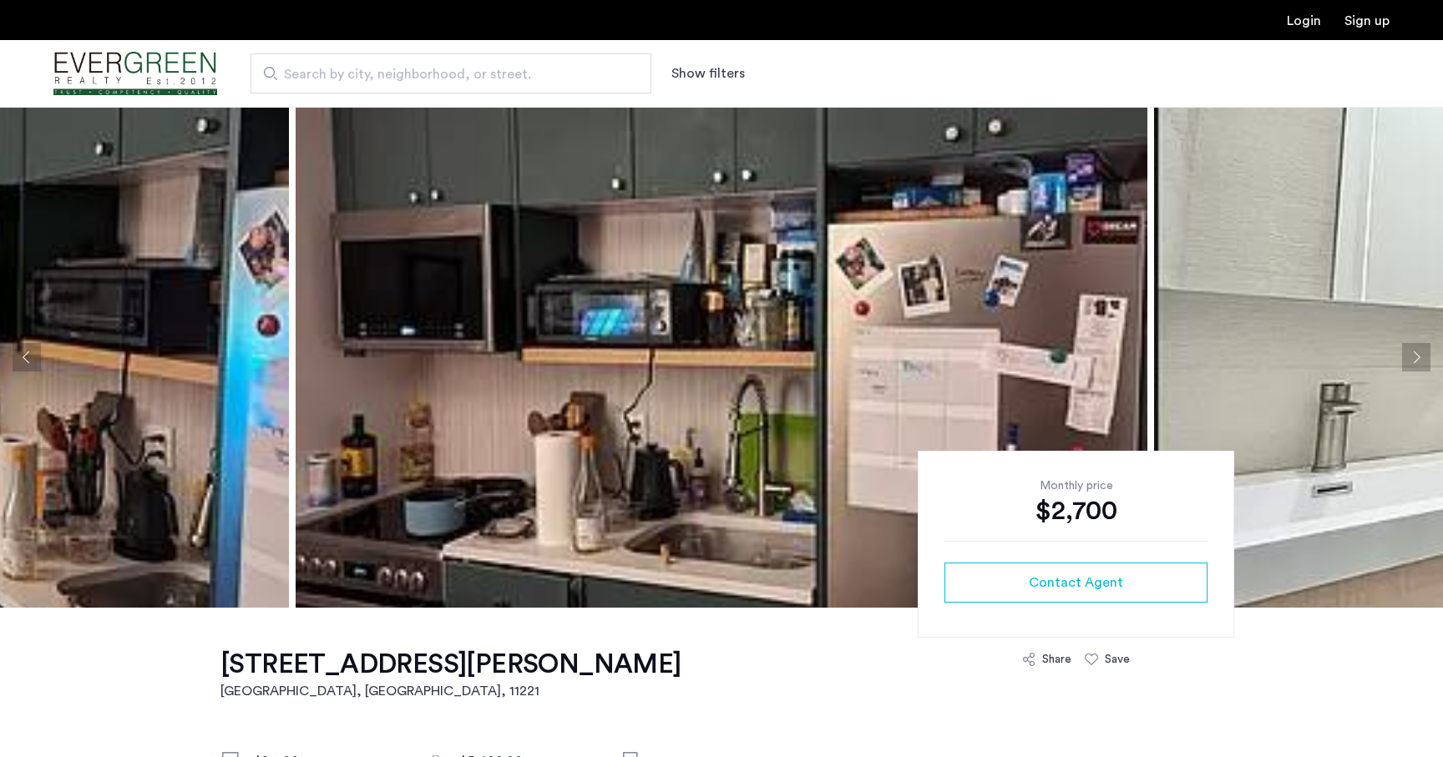
click at [1414, 354] on button "Next apartment" at bounding box center [1416, 357] width 28 height 28
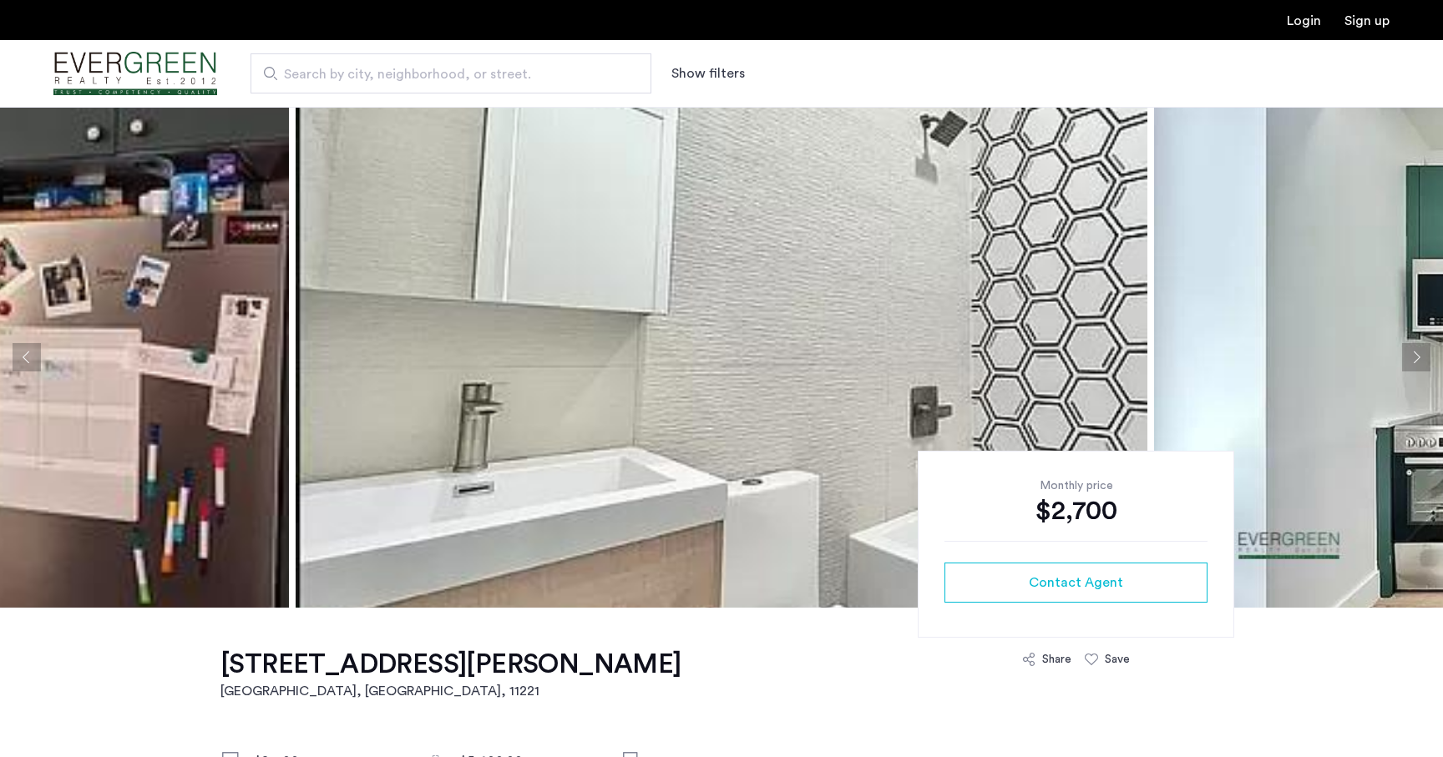
click at [1414, 354] on button "Next apartment" at bounding box center [1416, 357] width 28 height 28
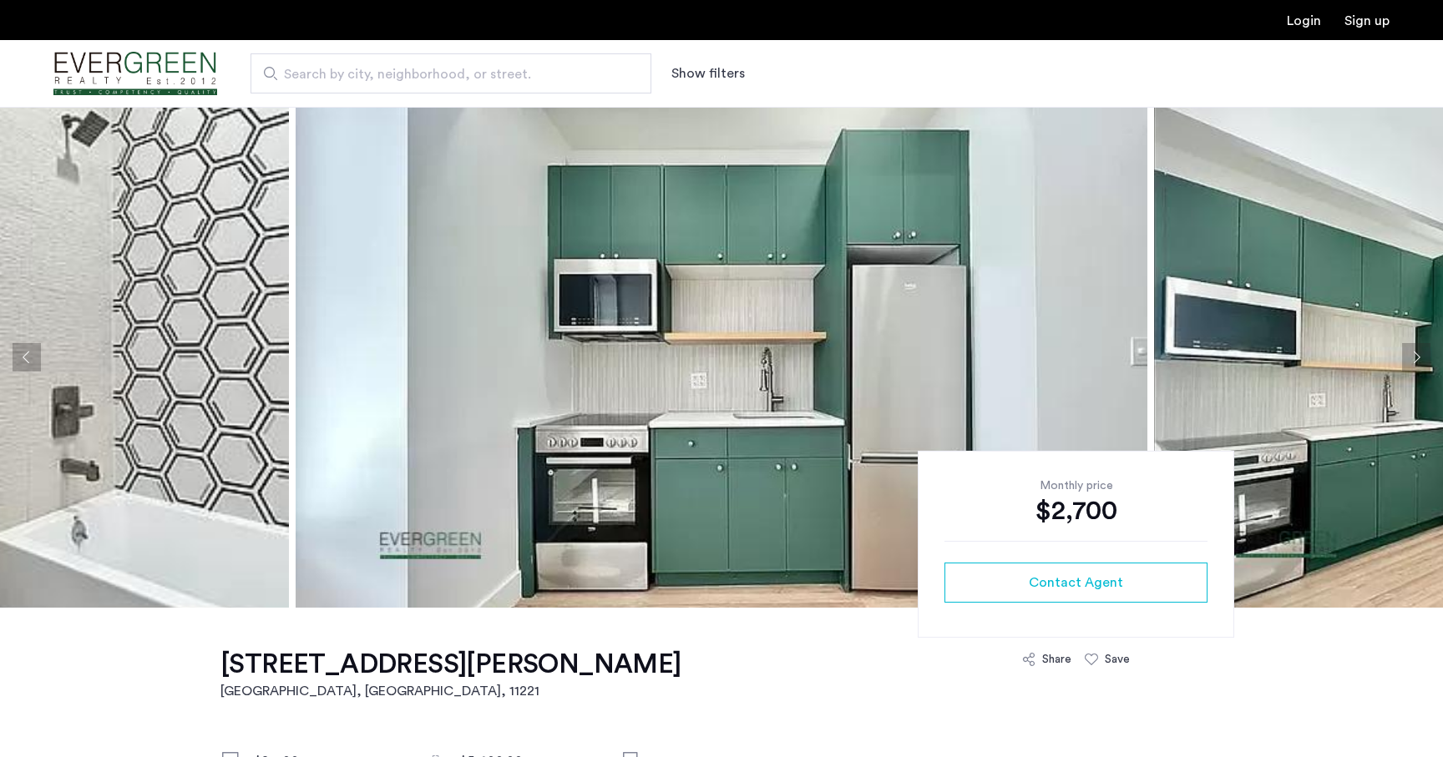
click at [1414, 354] on button "Next apartment" at bounding box center [1416, 357] width 28 height 28
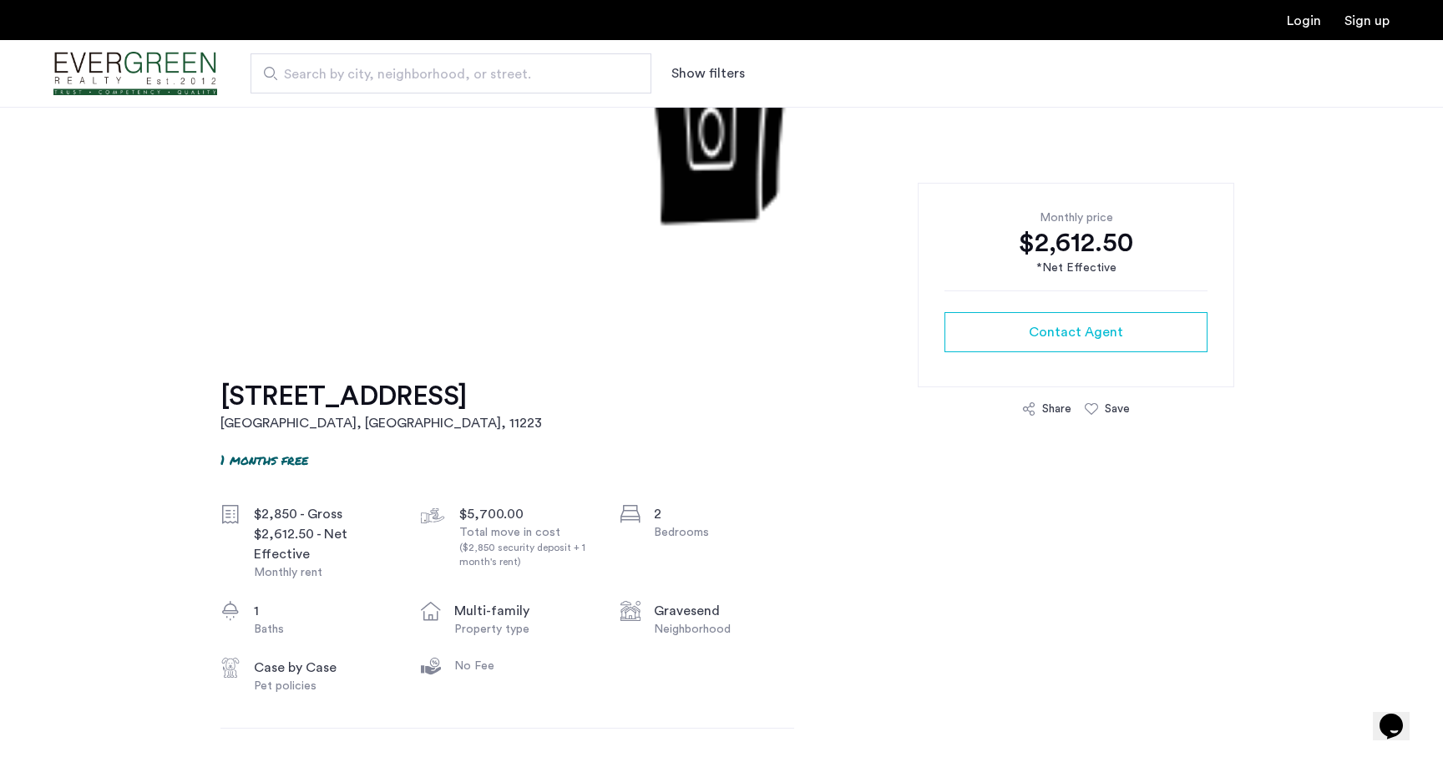
scroll to position [270, 0]
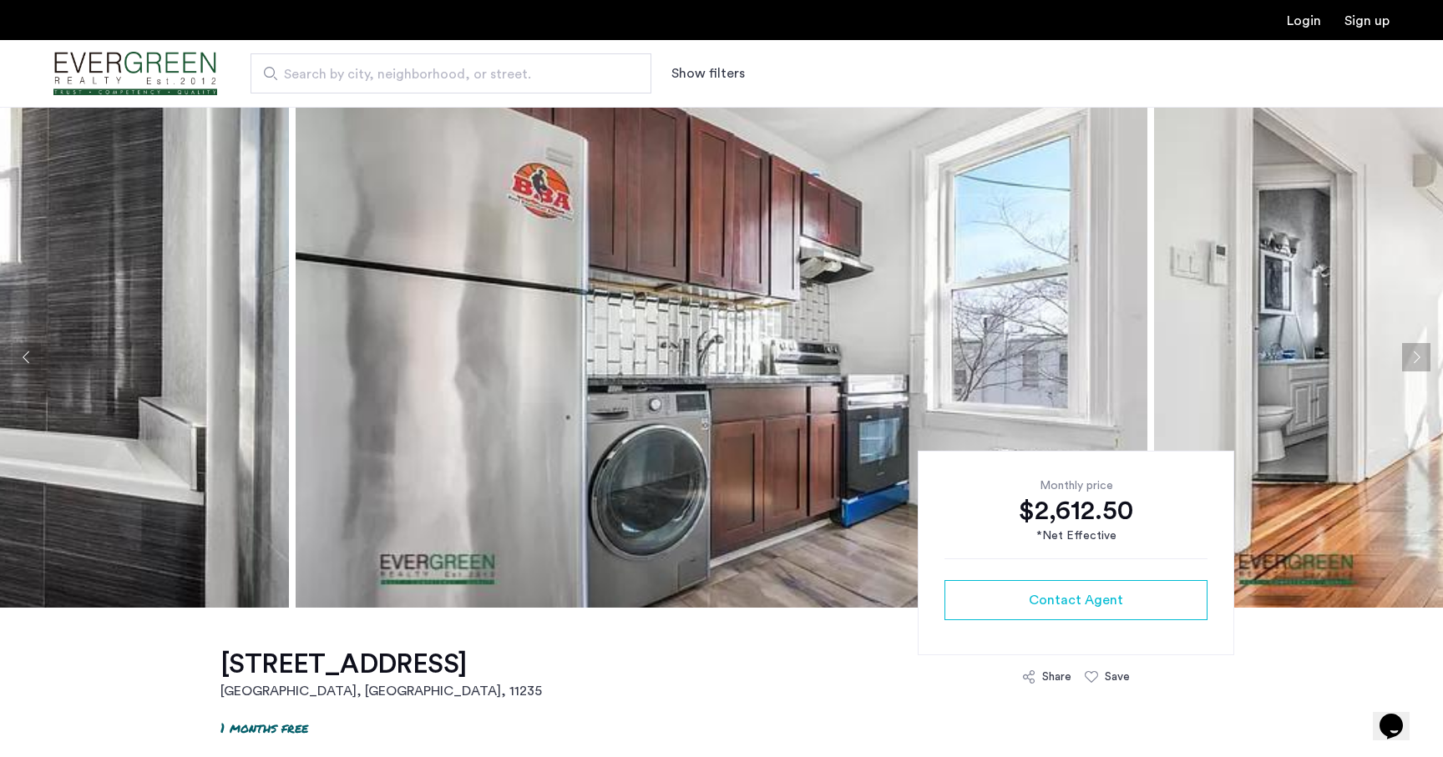
click at [1404, 356] on button "Next apartment" at bounding box center [1416, 357] width 28 height 28
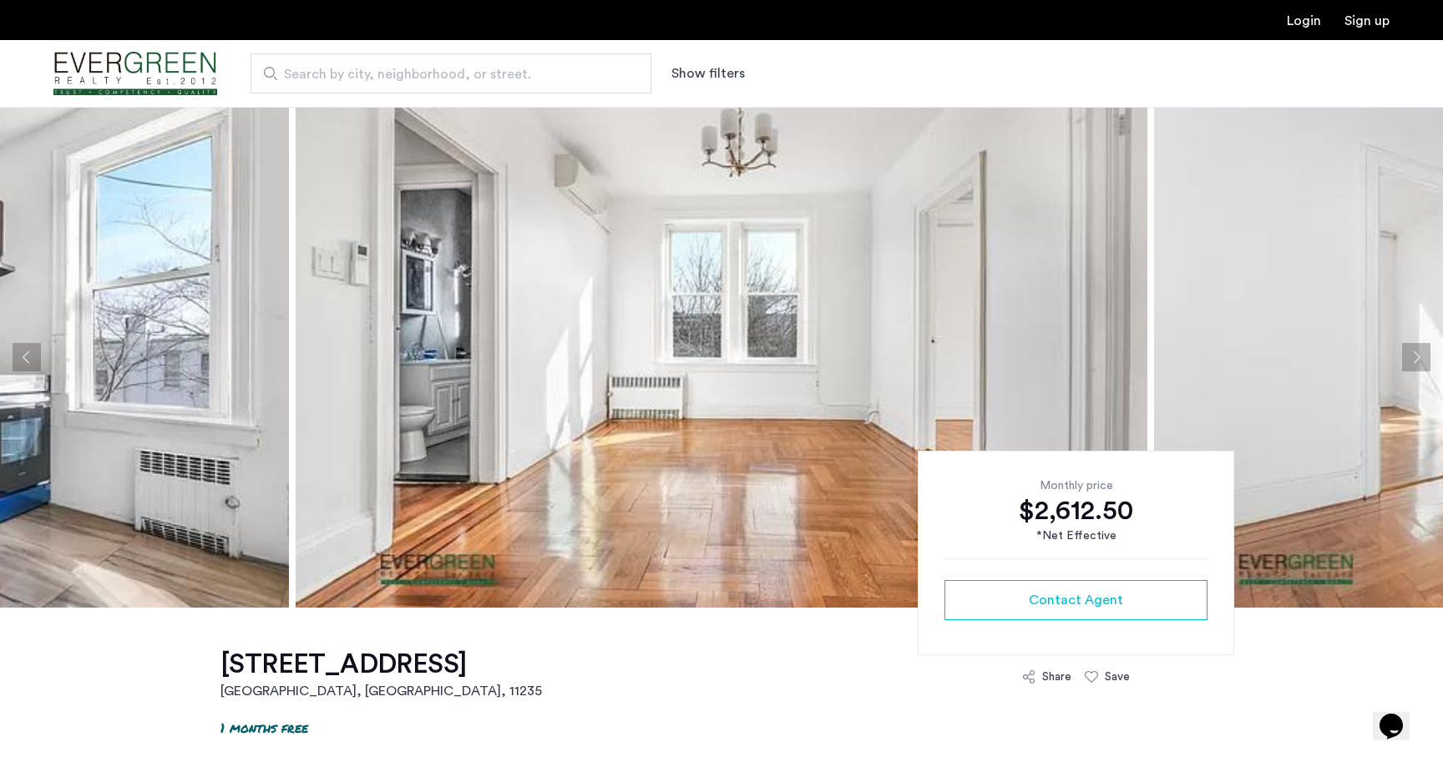
click at [1404, 356] on button "Next apartment" at bounding box center [1416, 357] width 28 height 28
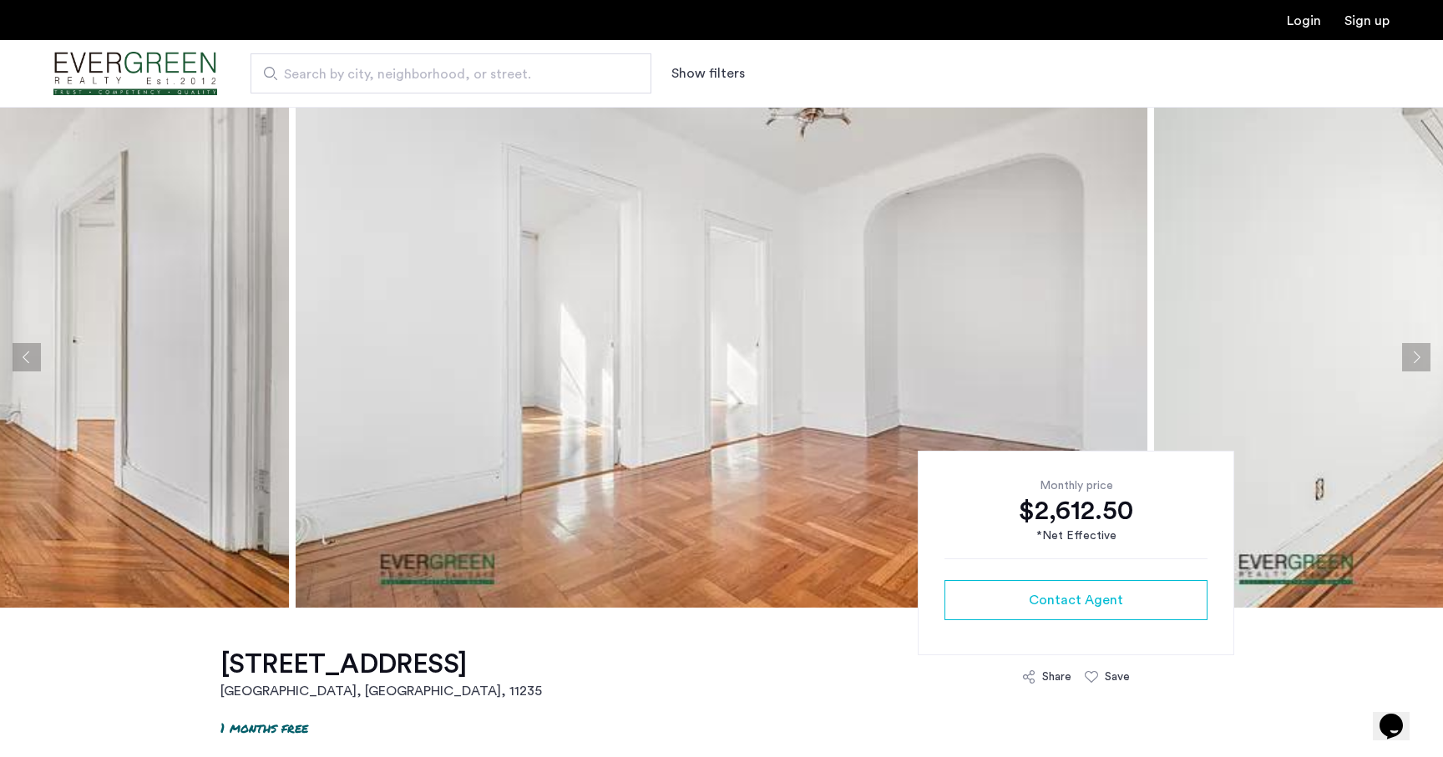
click at [1404, 356] on button "Next apartment" at bounding box center [1416, 357] width 28 height 28
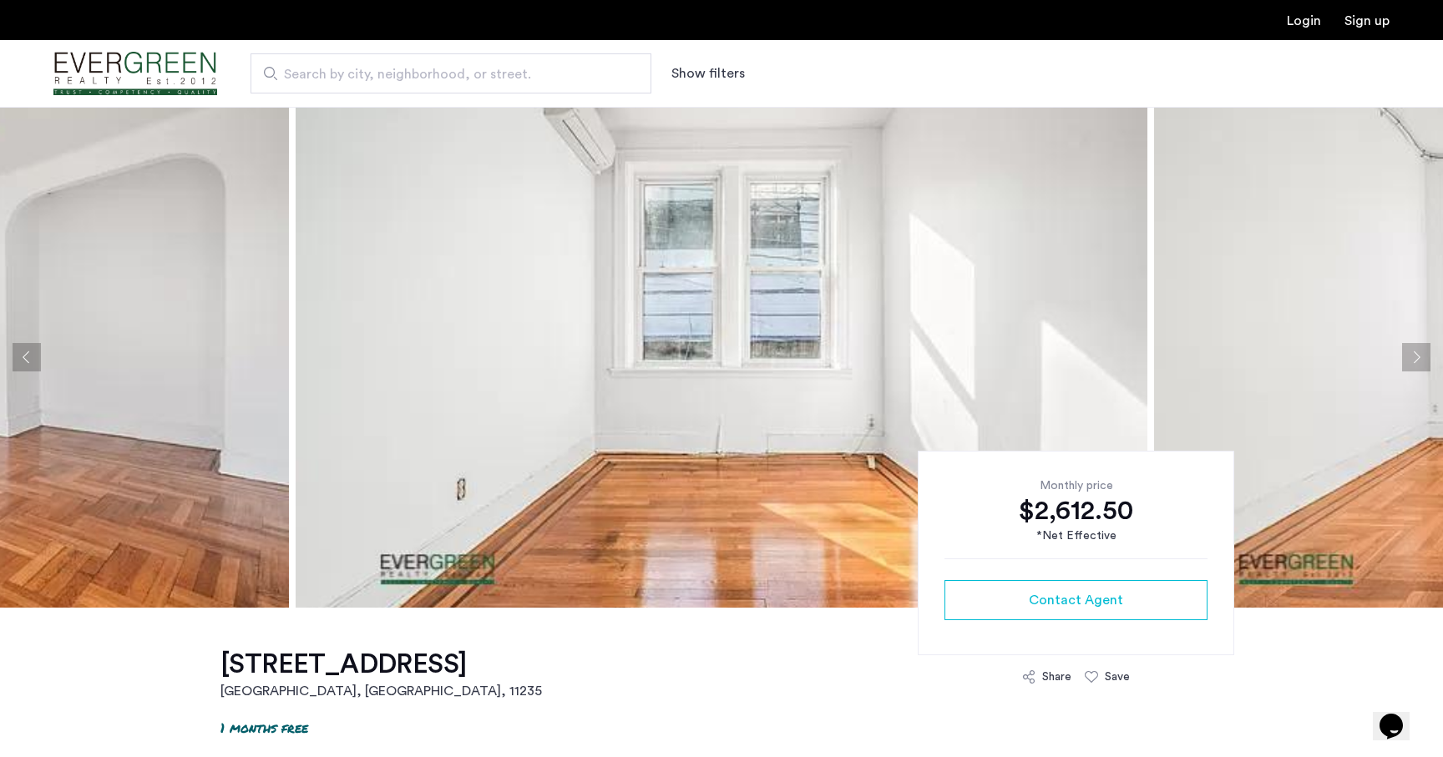
click at [1404, 356] on button "Next apartment" at bounding box center [1416, 357] width 28 height 28
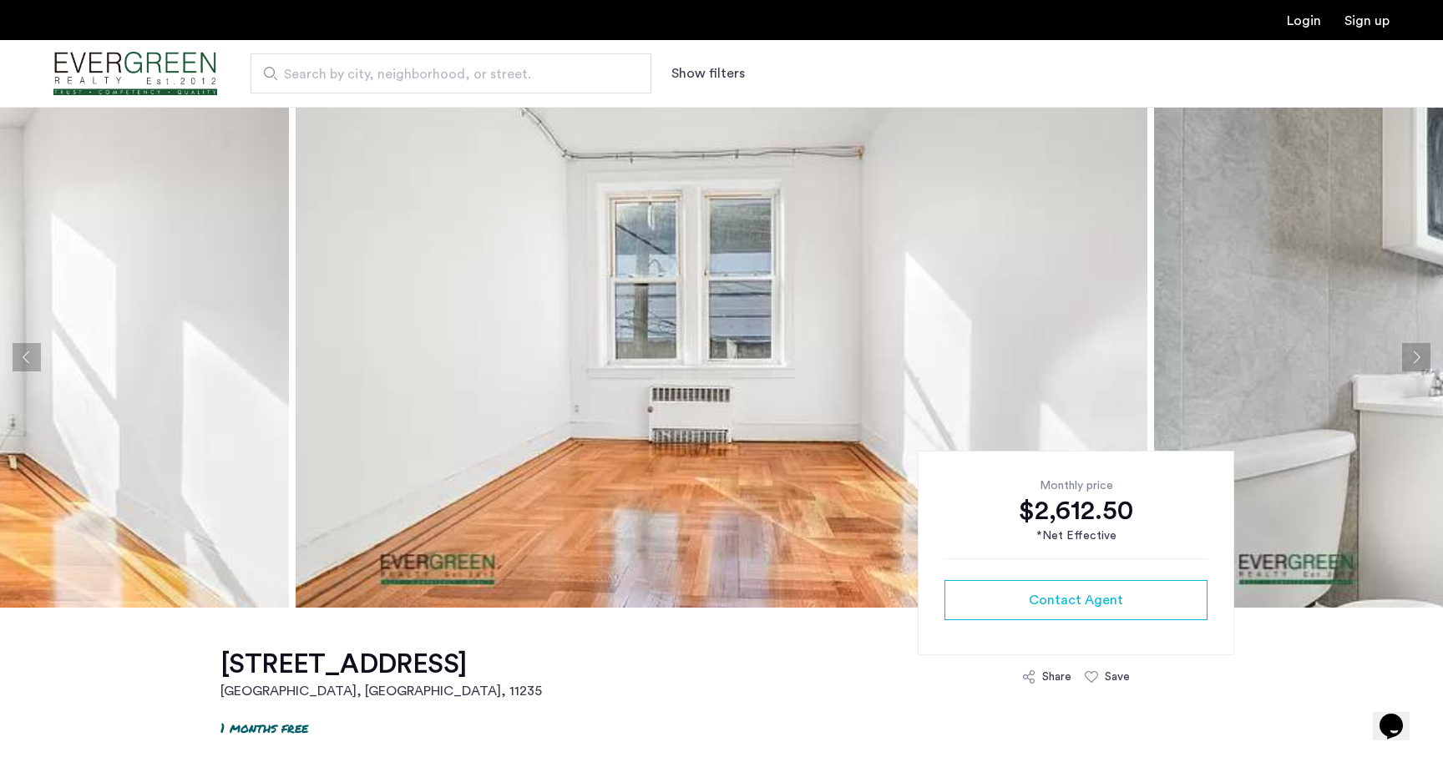
click at [1404, 356] on button "Next apartment" at bounding box center [1416, 357] width 28 height 28
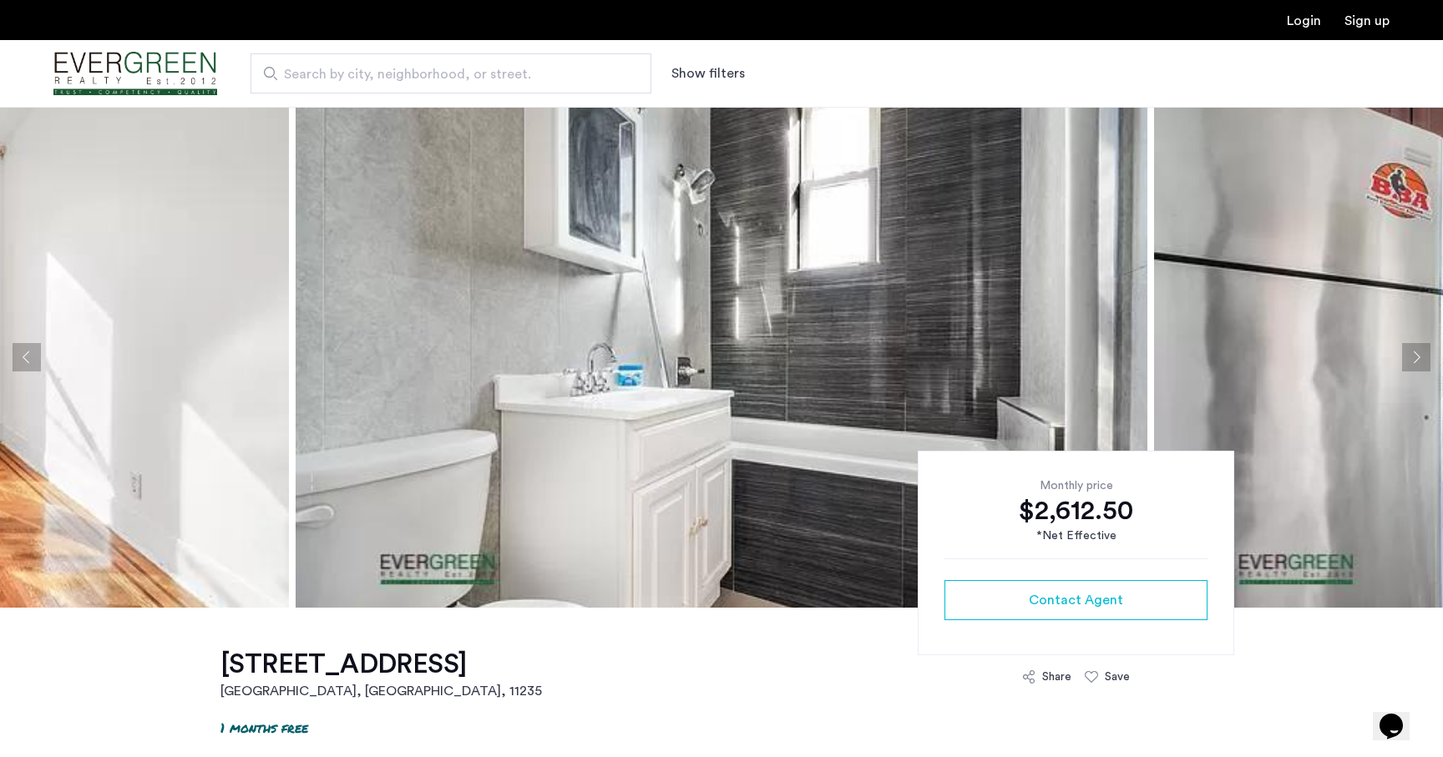
click at [1404, 356] on button "Next apartment" at bounding box center [1416, 357] width 28 height 28
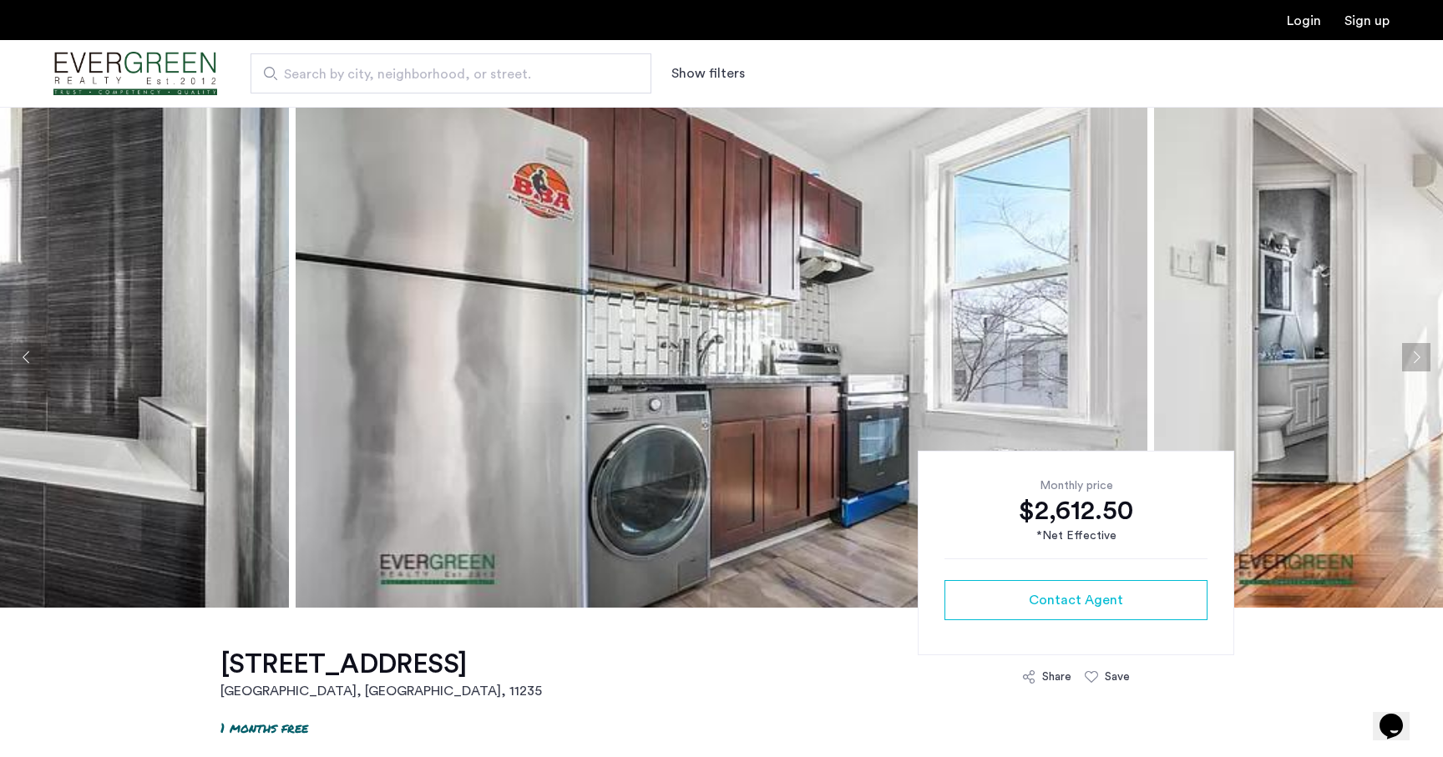
click at [1404, 356] on button "Next apartment" at bounding box center [1416, 357] width 28 height 28
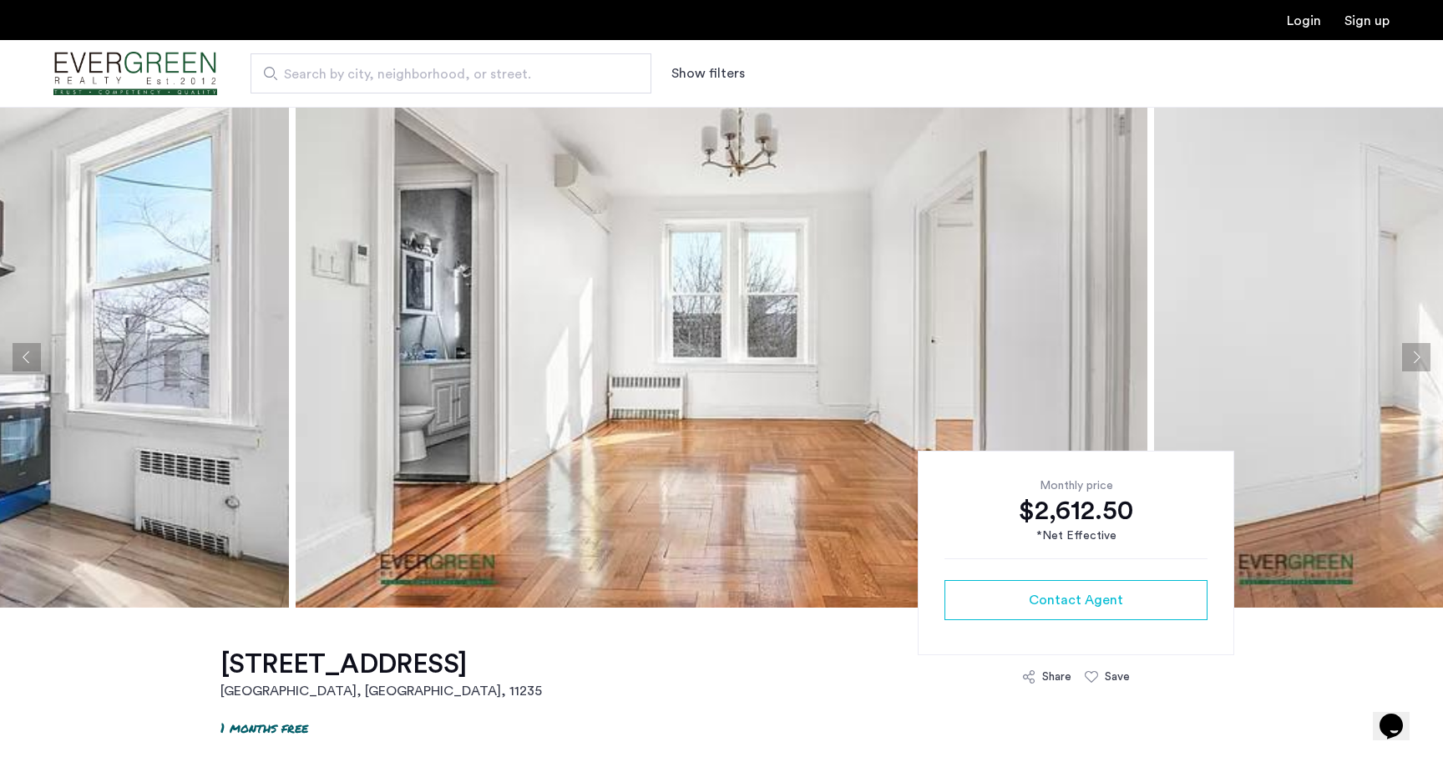
click at [1410, 356] on button "Next apartment" at bounding box center [1416, 357] width 28 height 28
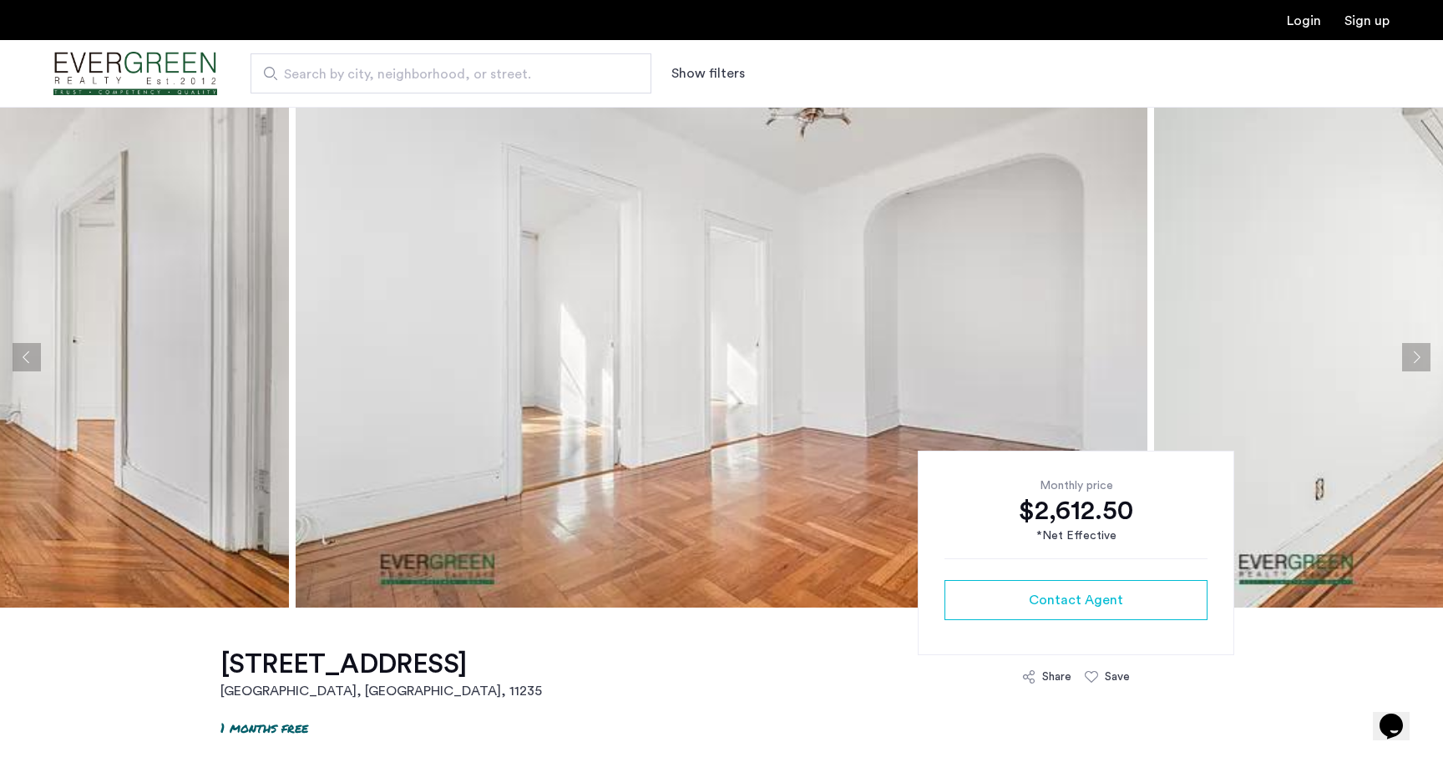
click at [1410, 356] on button "Next apartment" at bounding box center [1416, 357] width 28 height 28
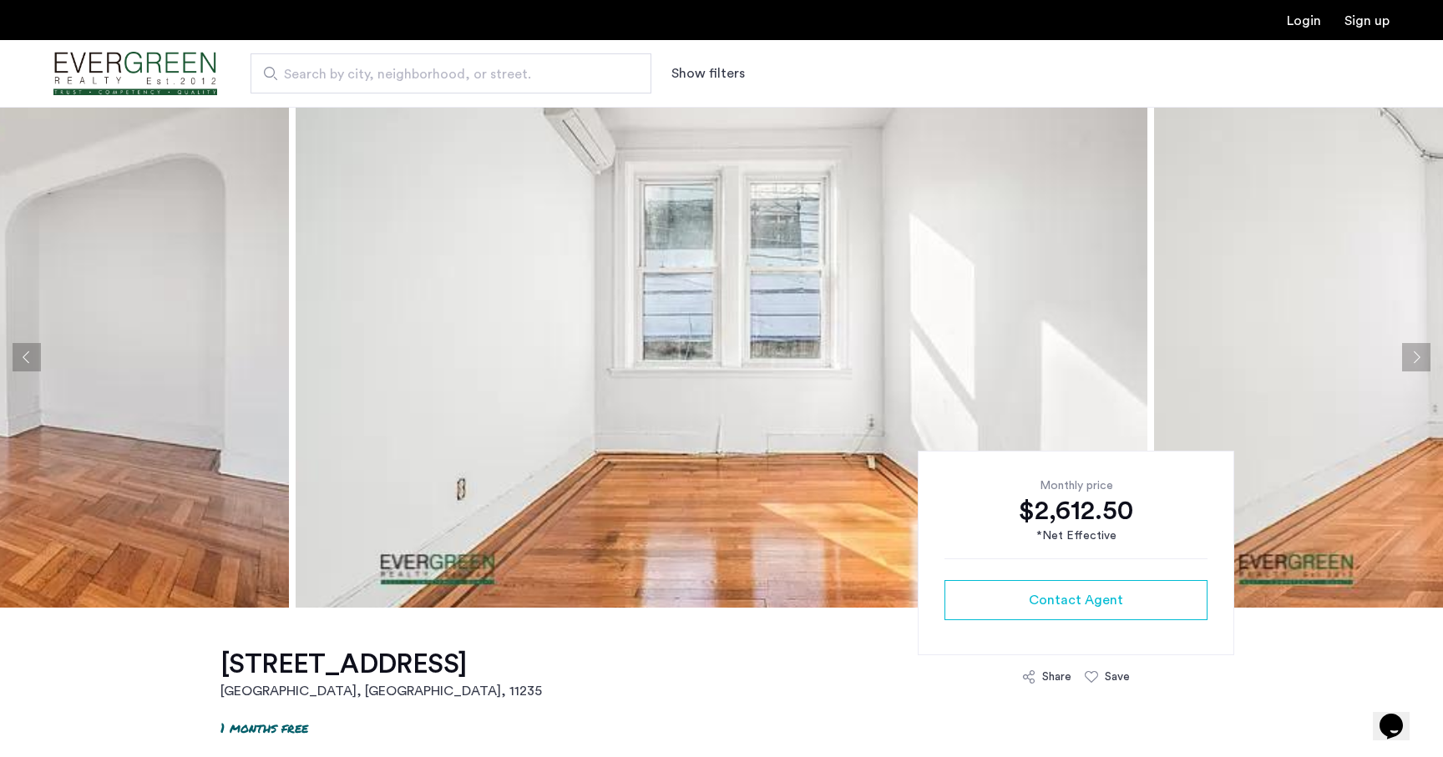
click at [1410, 352] on button "Next apartment" at bounding box center [1416, 357] width 28 height 28
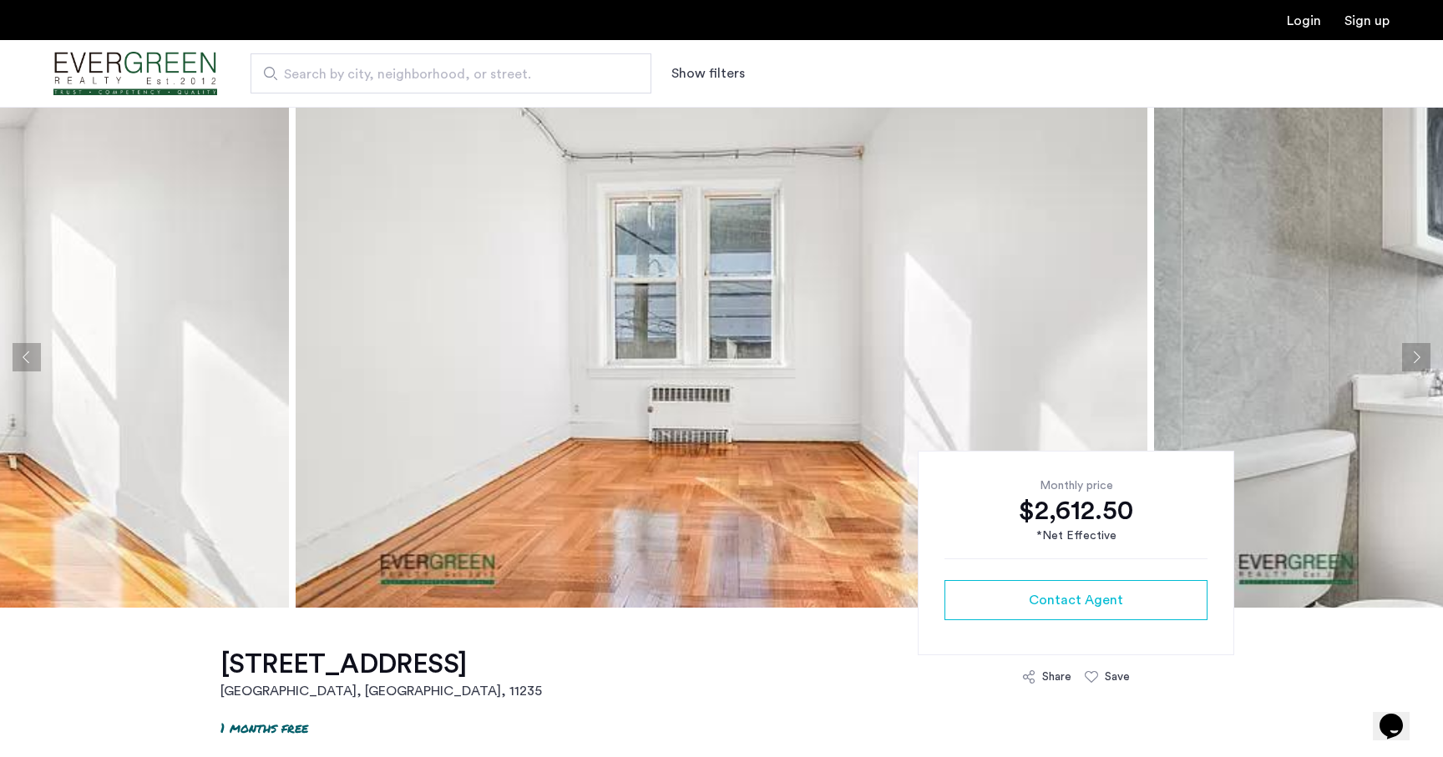
click at [1410, 352] on button "Next apartment" at bounding box center [1416, 357] width 28 height 28
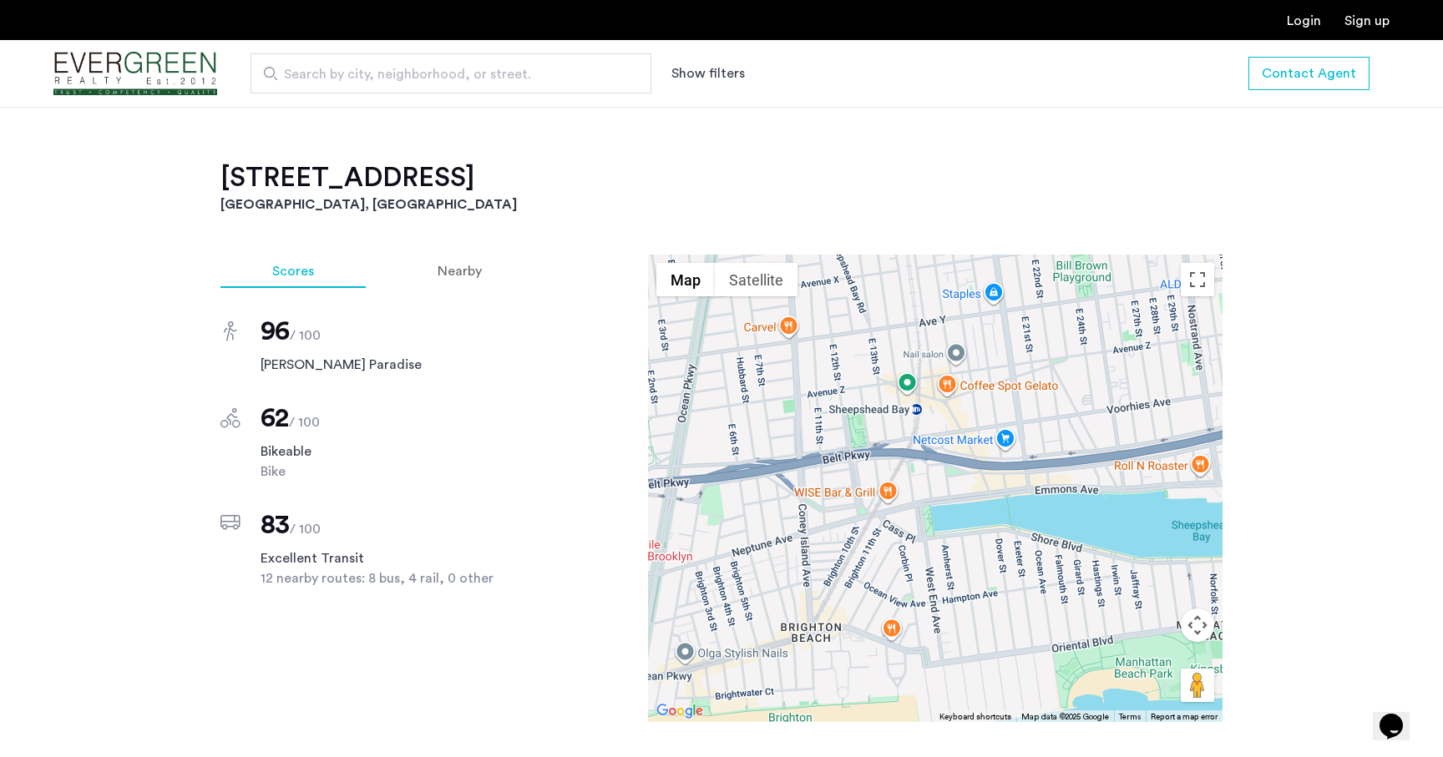
scroll to position [1274, 0]
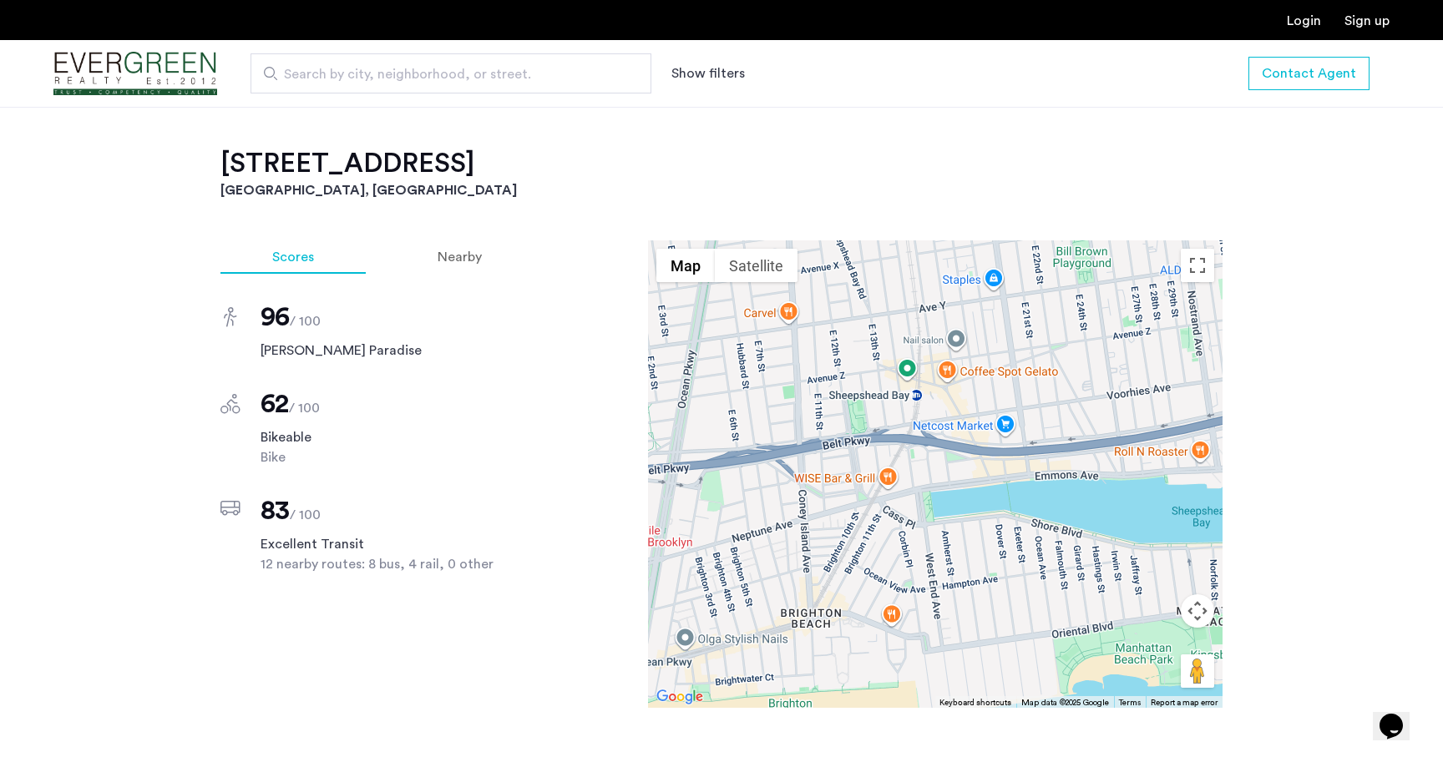
click at [941, 418] on div at bounding box center [935, 475] width 575 height 468
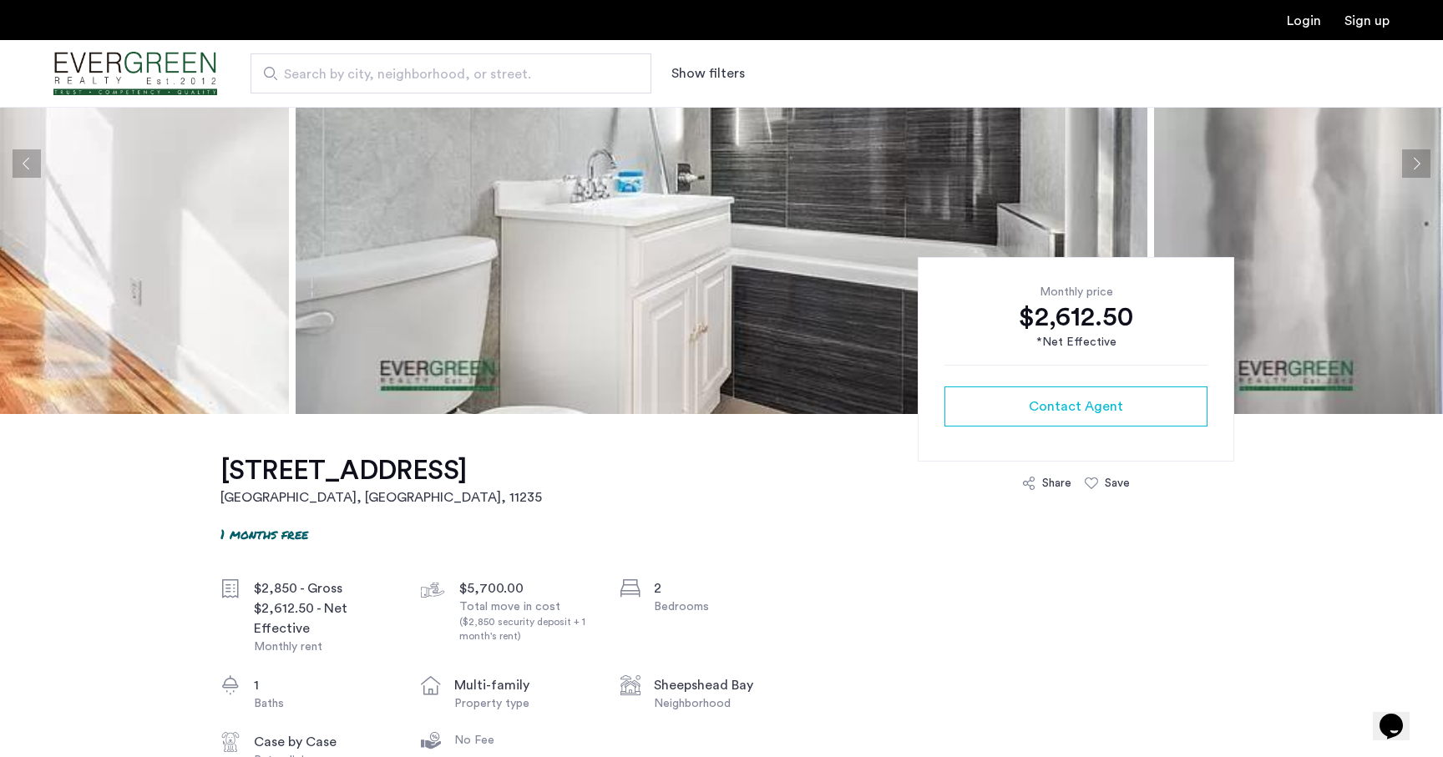
scroll to position [0, 0]
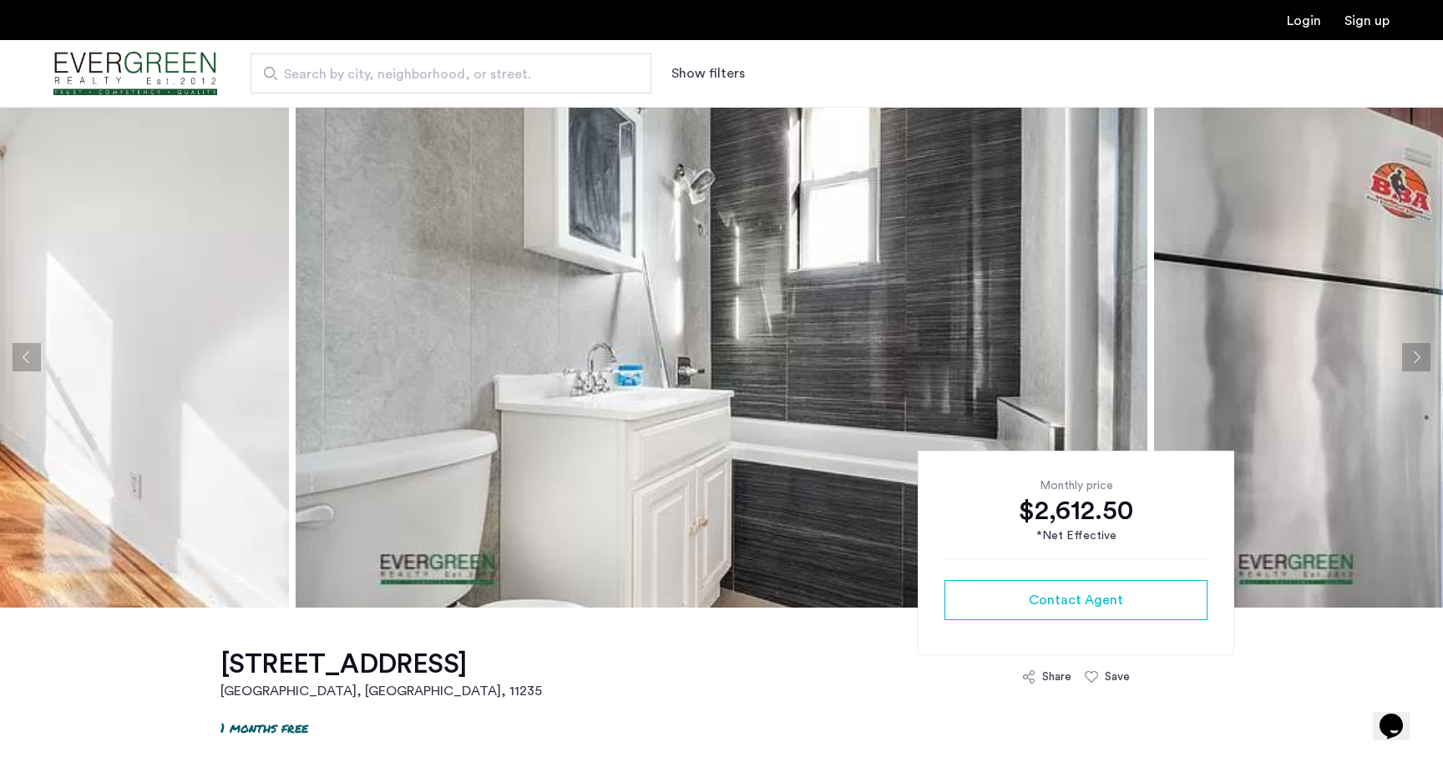
click at [479, 674] on h1 "[STREET_ADDRESS]" at bounding box center [381, 664] width 322 height 33
